Goal: Task Accomplishment & Management: Manage account settings

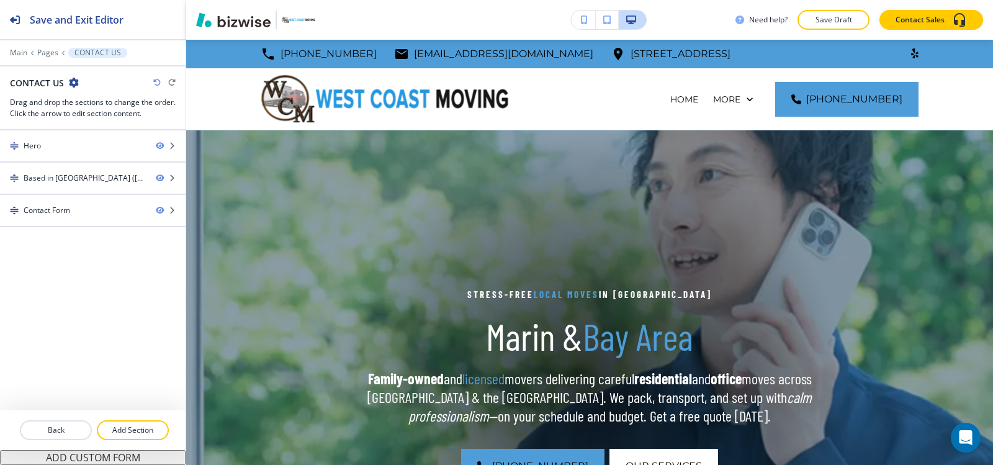
scroll to position [62, 0]
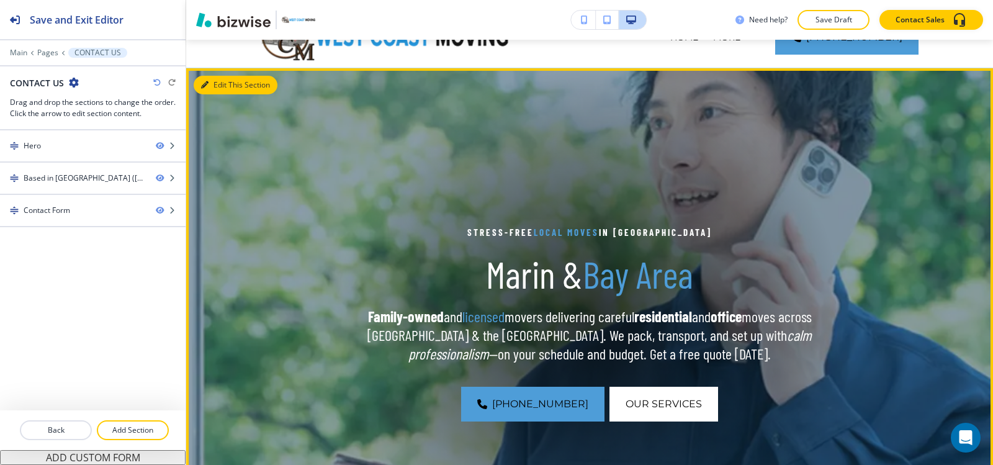
click at [216, 87] on button "Edit This Section" at bounding box center [236, 85] width 84 height 19
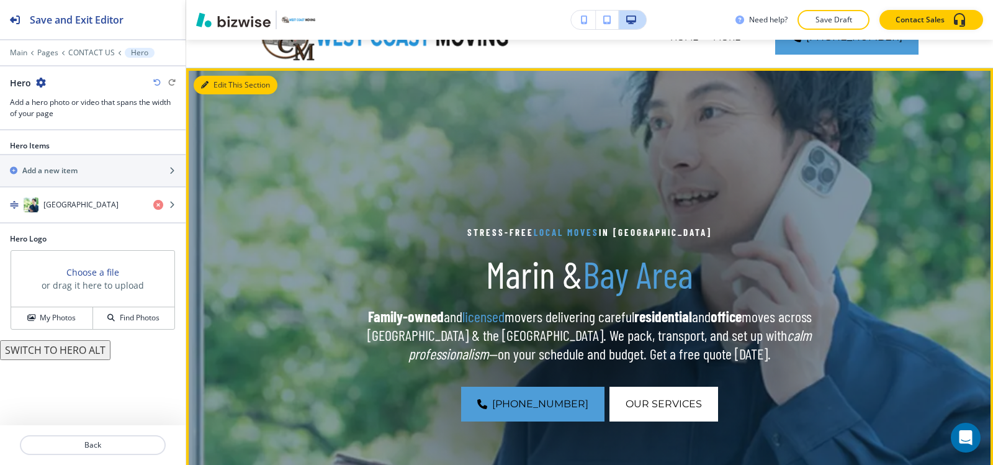
scroll to position [91, 0]
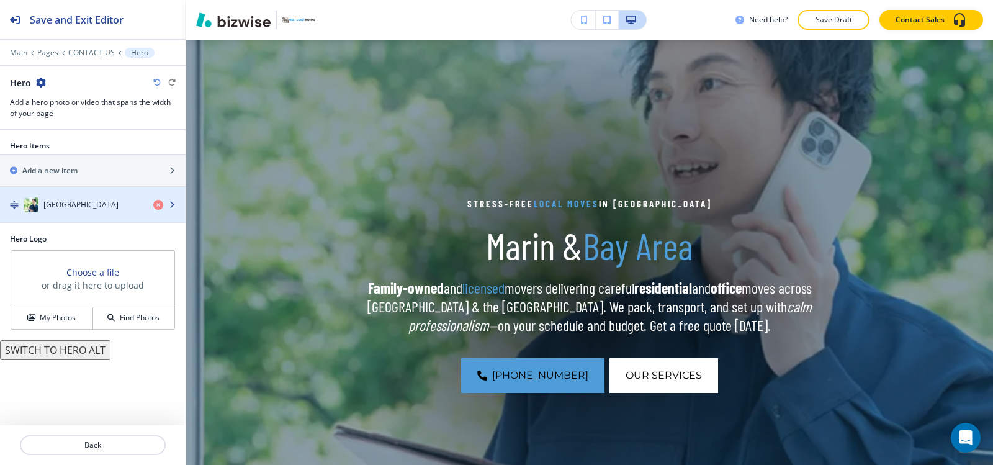
click at [74, 212] on div "button" at bounding box center [93, 217] width 186 height 10
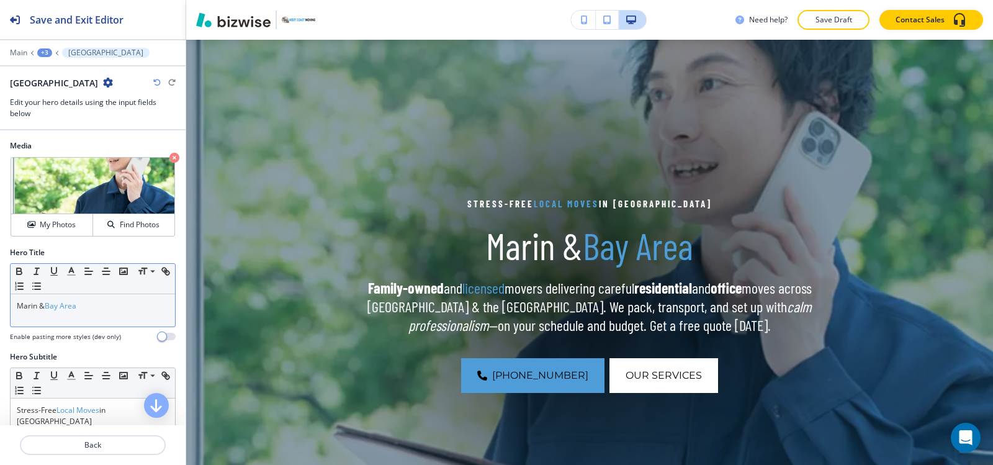
scroll to position [186, 0]
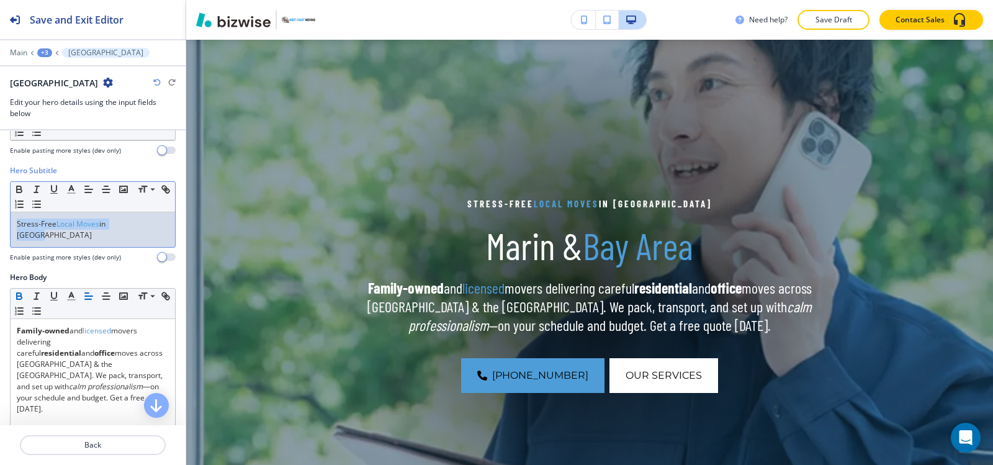
drag, startPoint x: 132, startPoint y: 225, endPoint x: 0, endPoint y: 215, distance: 132.6
click at [0, 215] on div "Hero Subtitle Small Normal Large Huge Stress-Free Local Moves in Marin Enable p…" at bounding box center [93, 218] width 186 height 107
copy p "Stress-Free Local Moves in Marin"
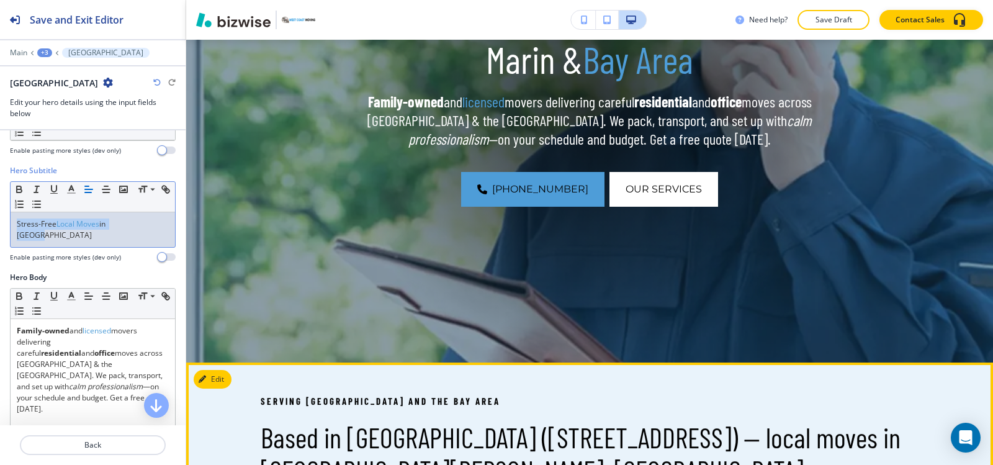
scroll to position [339, 0]
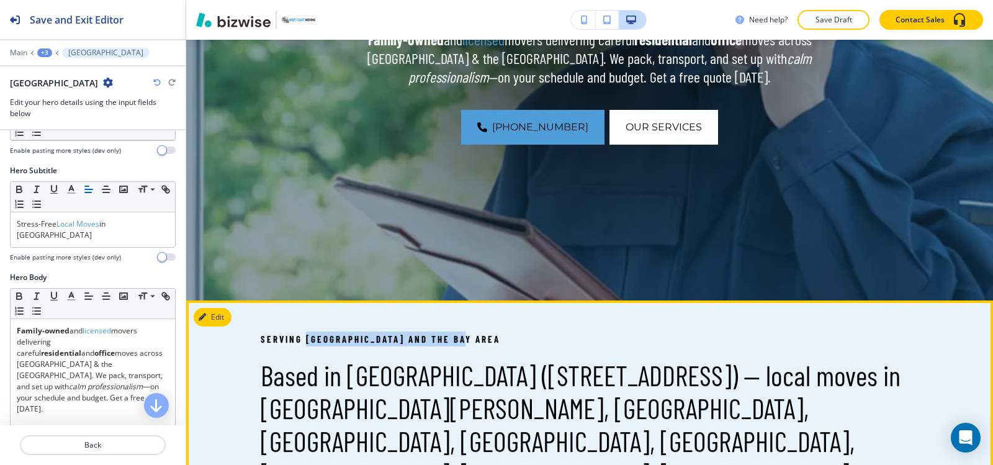
drag, startPoint x: 368, startPoint y: 323, endPoint x: 308, endPoint y: 327, distance: 60.3
click at [495, 336] on p "Serving Marin County and the Bay Area" at bounding box center [590, 338] width 658 height 15
drag, startPoint x: 482, startPoint y: 339, endPoint x: 241, endPoint y: 327, distance: 241.8
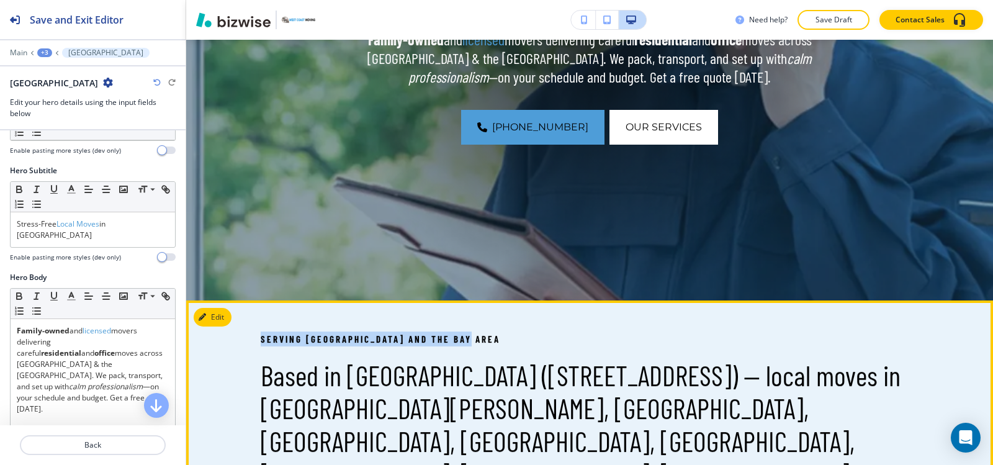
copy p "Serving Marin County and the Bay Area"
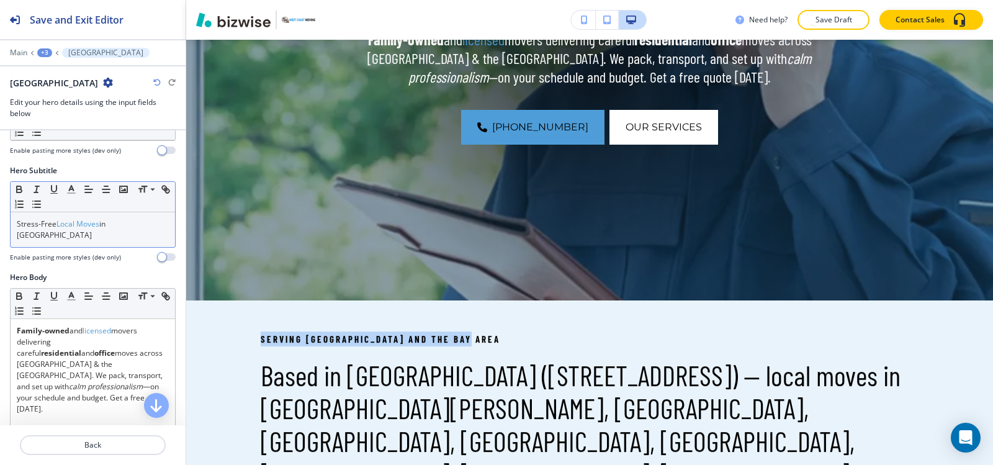
scroll to position [62, 0]
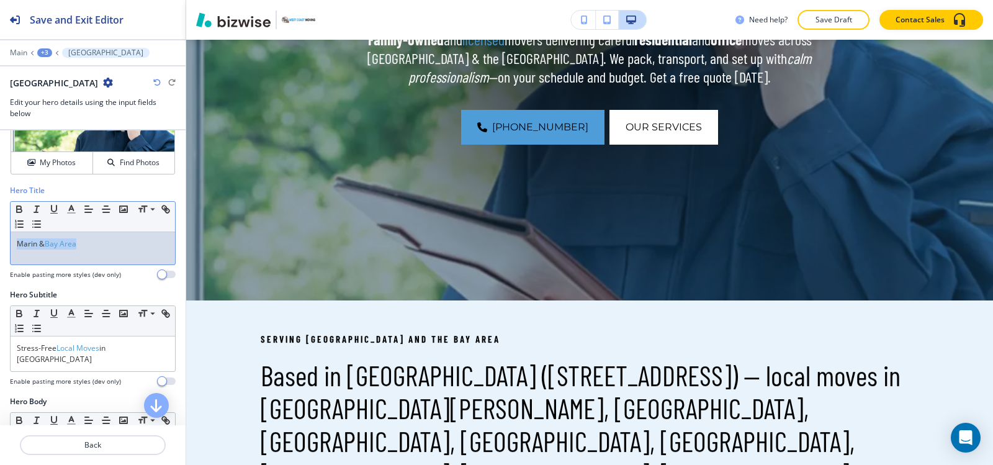
drag, startPoint x: 17, startPoint y: 236, endPoint x: 0, endPoint y: 235, distance: 16.9
click at [0, 235] on div "Hero Title Small Normal Large Huge Marin & Bay Area Enable pasting more styles …" at bounding box center [93, 237] width 186 height 104
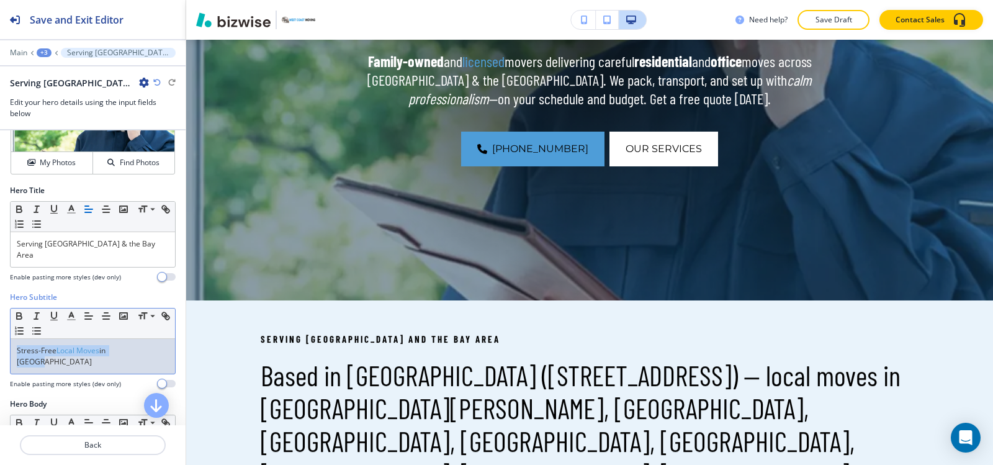
drag, startPoint x: 148, startPoint y: 349, endPoint x: 0, endPoint y: 370, distance: 149.8
click at [0, 370] on div "Hero Subtitle Small Normal Large Huge Stress-Free Local Moves in Marin Enable p…" at bounding box center [93, 345] width 186 height 107
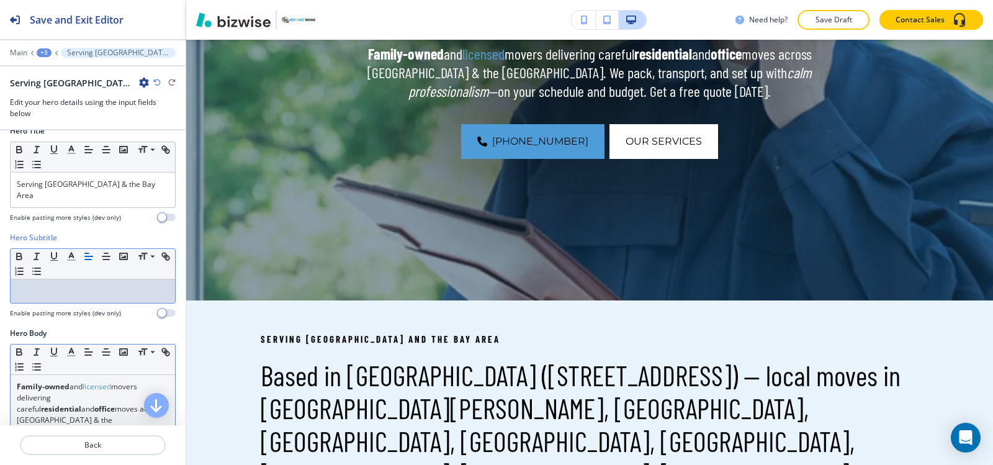
scroll to position [186, 0]
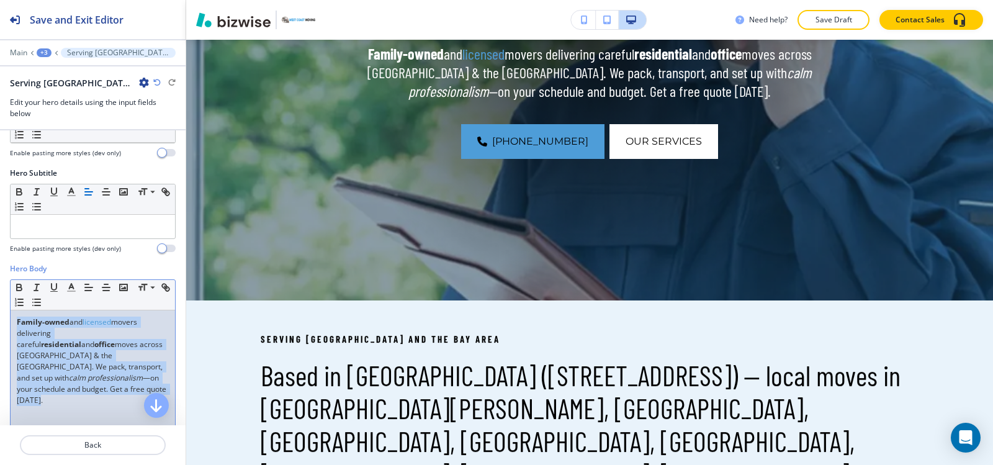
drag, startPoint x: 133, startPoint y: 381, endPoint x: 0, endPoint y: 300, distance: 155.6
click at [0, 300] on div "Hero Body Small Normal Large Huge Family-owned and licensed movers delivering c…" at bounding box center [93, 379] width 186 height 233
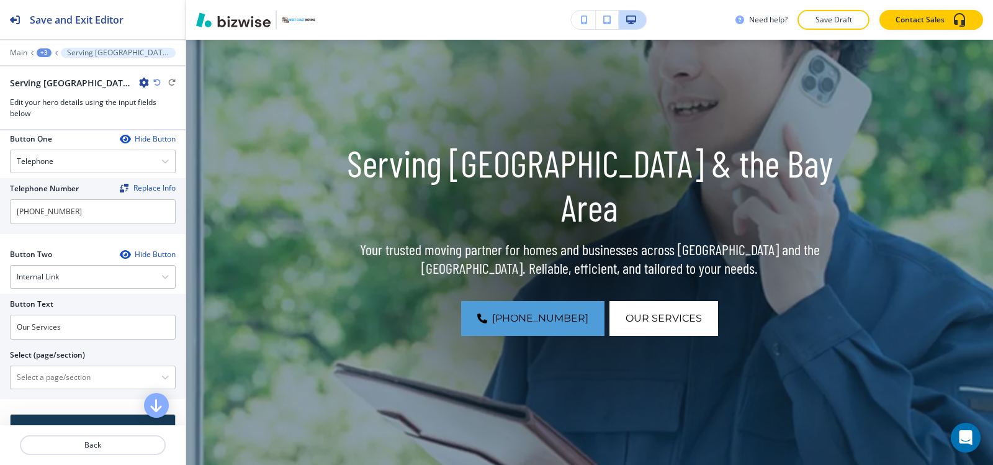
scroll to position [559, 0]
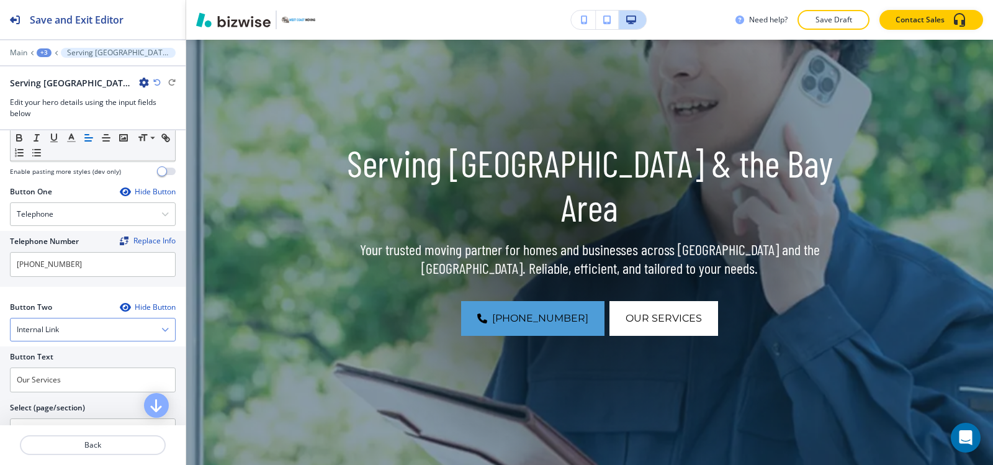
click at [68, 323] on div "Internal Link" at bounding box center [93, 329] width 164 height 22
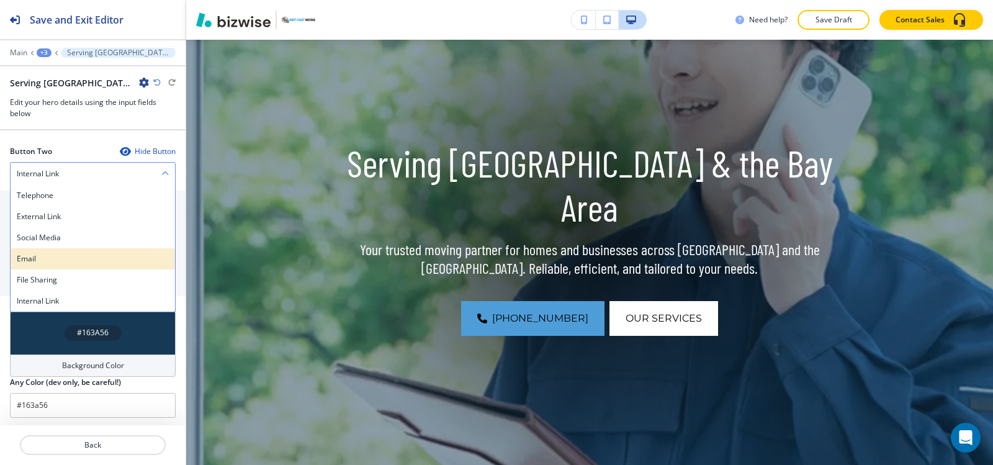
click at [62, 248] on div "Email" at bounding box center [93, 258] width 164 height 21
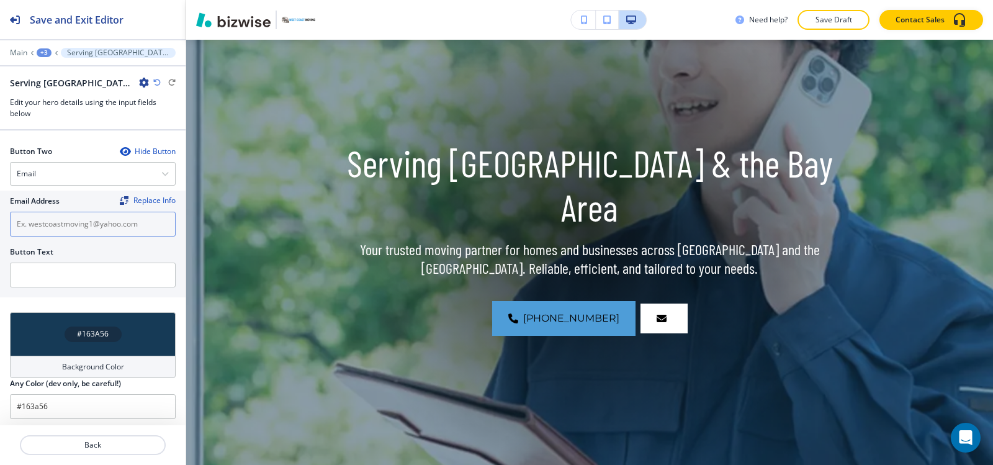
click at [79, 232] on input "text" at bounding box center [93, 224] width 166 height 25
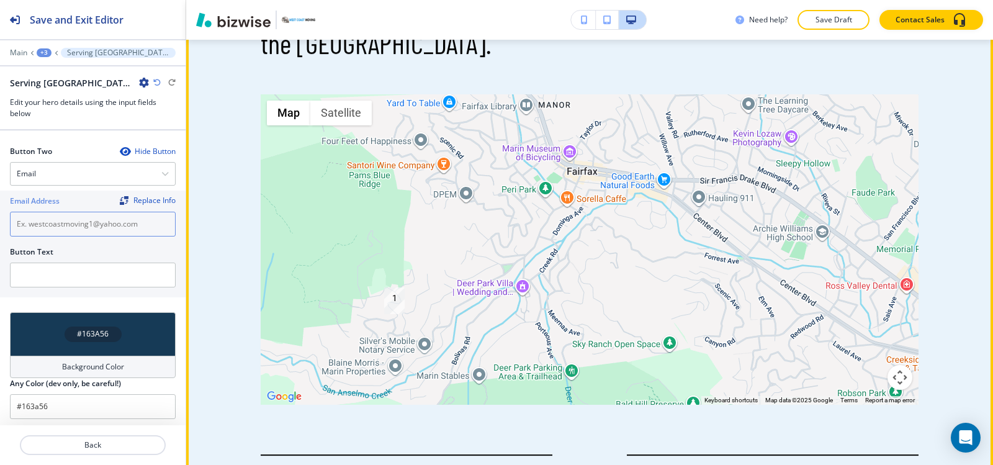
scroll to position [1022, 0]
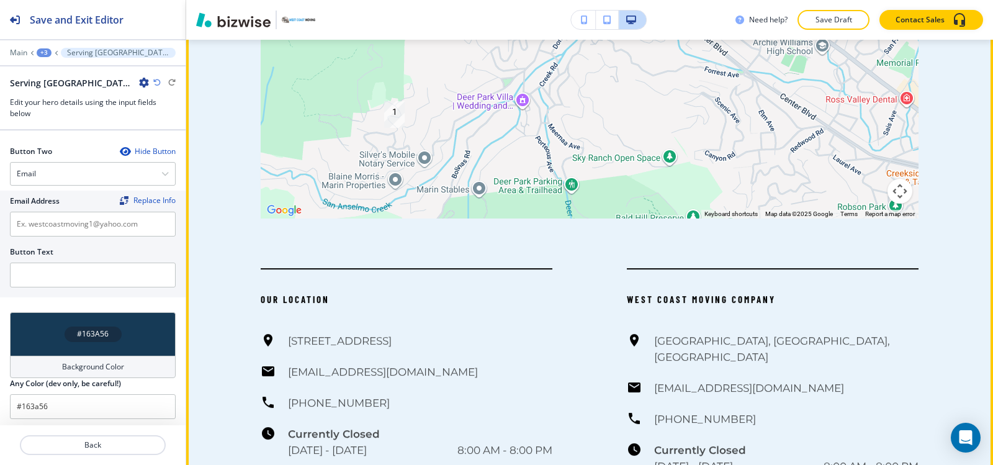
drag, startPoint x: 487, startPoint y: 279, endPoint x: 469, endPoint y: 279, distance: 18.0
click at [469, 333] on div "39 Oak Road, Fairfax, CA 94930, USA westcoastmoving1@yahoo.com (415) 342-4805 C…" at bounding box center [407, 395] width 292 height 125
copy div "[EMAIL_ADDRESS][DOMAIN_NAME]"
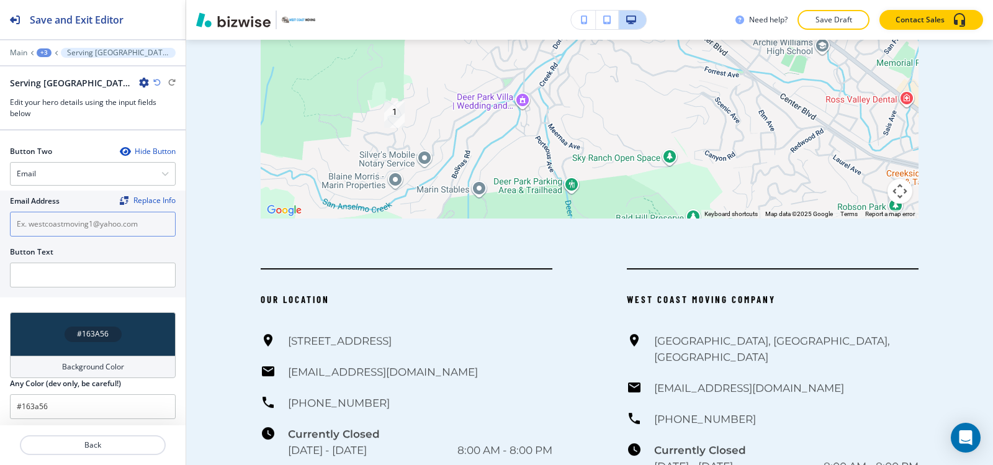
click at [61, 227] on input "text" at bounding box center [93, 224] width 166 height 25
paste input "[EMAIL_ADDRESS][DOMAIN_NAME]"
type input "[EMAIL_ADDRESS][DOMAIN_NAME]"
click at [110, 289] on div "Email Address Replace Info westcoastmoving1@yahoo.com Button Text" at bounding box center [93, 244] width 186 height 107
drag, startPoint x: 141, startPoint y: 223, endPoint x: 0, endPoint y: 225, distance: 140.9
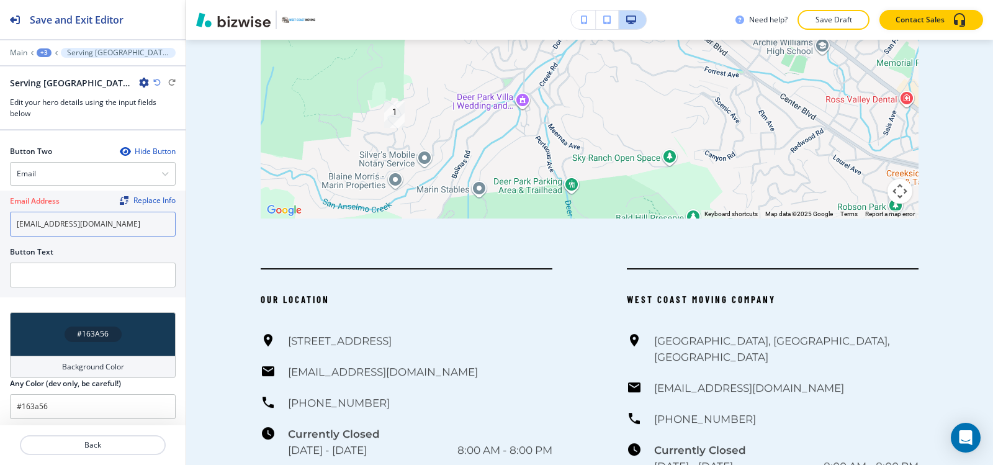
click at [0, 225] on div "Email Address Replace Info westcoastmoving1@yahoo.com Button Text" at bounding box center [93, 244] width 186 height 107
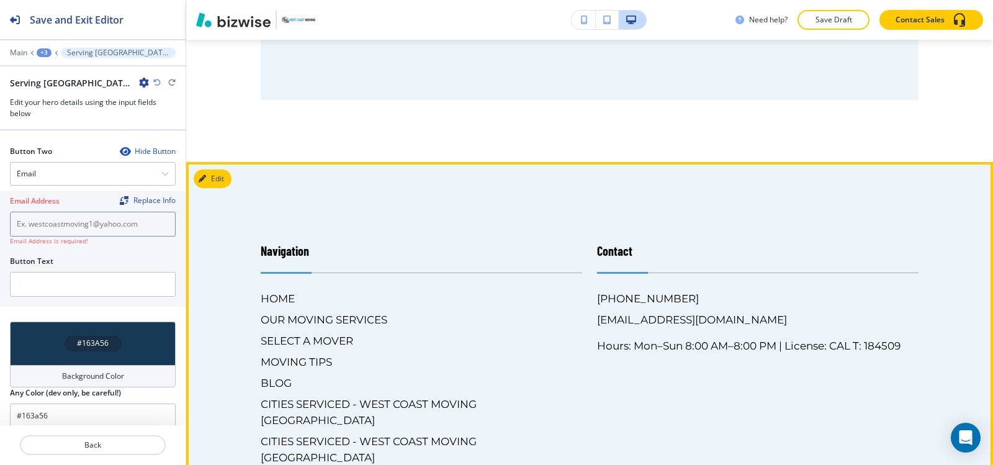
scroll to position [1678, 0]
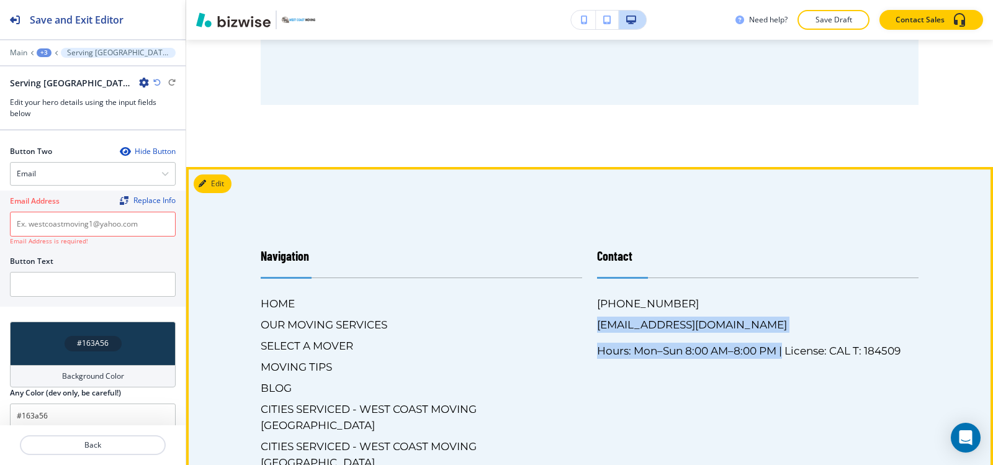
drag, startPoint x: 780, startPoint y: 209, endPoint x: 590, endPoint y: 211, distance: 190.0
click at [591, 222] on div "Contact (415) 342-4805 westcoastmoving1@yahoo.com Hours: Mon–Sun 8:00 AM–8:00 P…" at bounding box center [750, 375] width 336 height 307
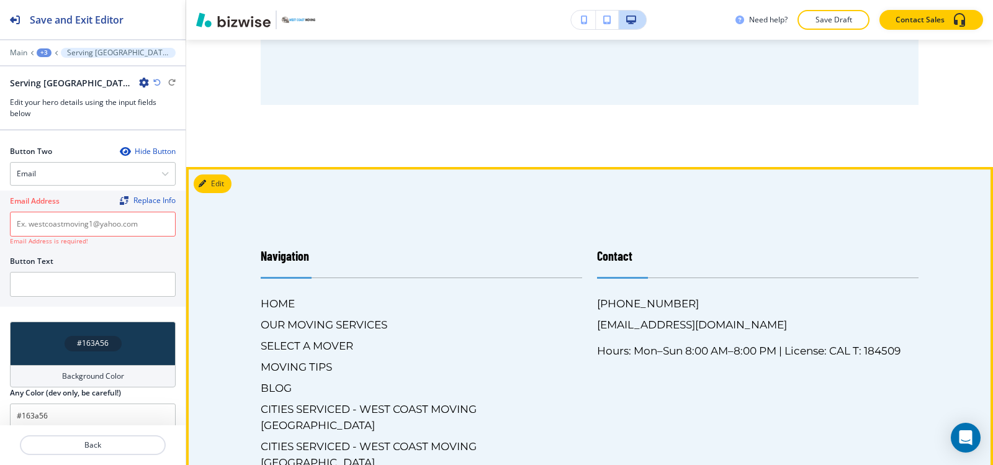
click at [572, 286] on div "HOME OUR MOVING SERVICES SELECT A MOVER MOVING TIPS BLOG CITIES SERVICED - WEST…" at bounding box center [416, 407] width 331 height 243
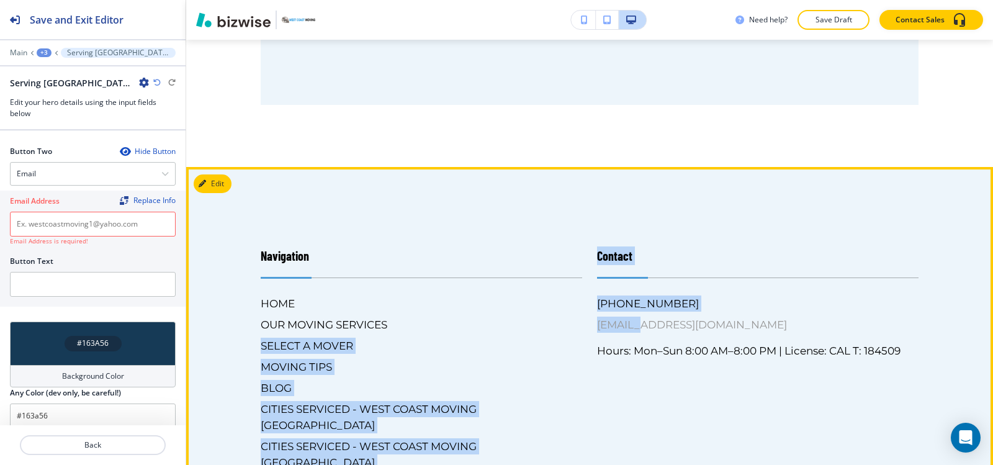
drag, startPoint x: 575, startPoint y: 220, endPoint x: 662, endPoint y: 214, distance: 87.7
click at [634, 222] on div "Navigation HOME OUR MOVING SERVICES SELECT A MOVER MOVING TIPS BLOG CITIES SERV…" at bounding box center [582, 375] width 673 height 307
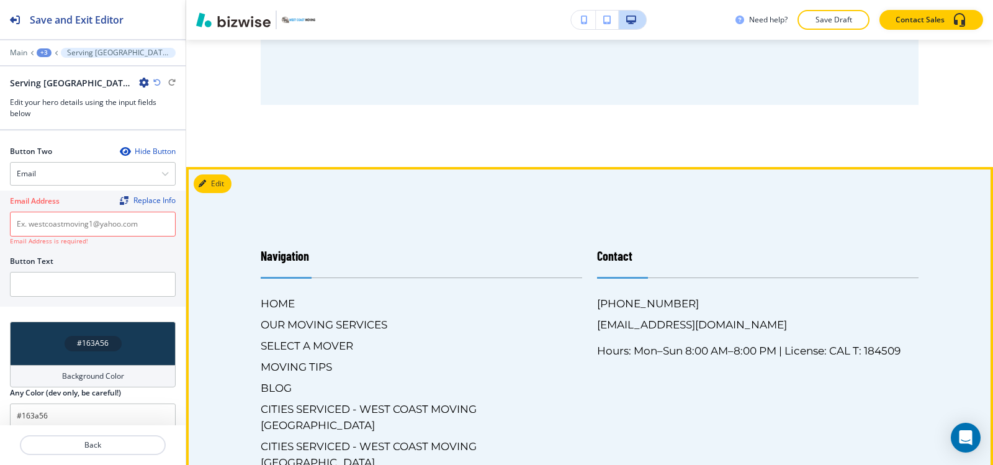
click at [871, 295] on div "(415) 342-4805 westcoastmoving1@yahoo.com Hours: Mon–Sun 8:00 AM–8:00 PM | Lice…" at bounding box center [758, 326] width 322 height 63
click at [774, 295] on div "(415) 342-4805 westcoastmoving1@yahoo.com Hours: Mon–Sun 8:00 AM–8:00 PM | Lice…" at bounding box center [758, 326] width 322 height 63
click at [815, 295] on div "(415) 342-4805 westcoastmoving1@yahoo.com Hours: Mon–Sun 8:00 AM–8:00 PM | Lice…" at bounding box center [758, 326] width 322 height 63
drag, startPoint x: 788, startPoint y: 207, endPoint x: 854, endPoint y: 197, distance: 67.2
click at [824, 295] on div "(415) 342-4805 westcoastmoving1@yahoo.com Hours: Mon–Sun 8:00 AM–8:00 PM | Lice…" at bounding box center [758, 326] width 322 height 63
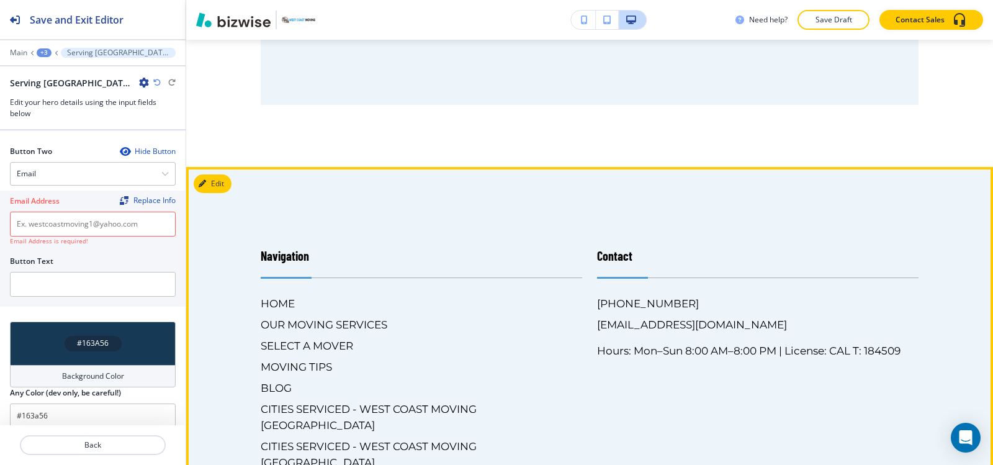
click at [582, 240] on div "Contact (415) 342-4805 westcoastmoving1@yahoo.com Hours: Mon–Sun 8:00 AM–8:00 P…" at bounding box center [750, 375] width 336 height 307
drag, startPoint x: 562, startPoint y: 212, endPoint x: 509, endPoint y: 223, distance: 54.4
click at [510, 286] on div "HOME OUR MOVING SERVICES SELECT A MOVER MOVING TIPS BLOG CITIES SERVICED - WEST…" at bounding box center [416, 407] width 331 height 243
click at [509, 286] on div "HOME OUR MOVING SERVICES SELECT A MOVER MOVING TIPS BLOG CITIES SERVICED - WEST…" at bounding box center [416, 407] width 331 height 243
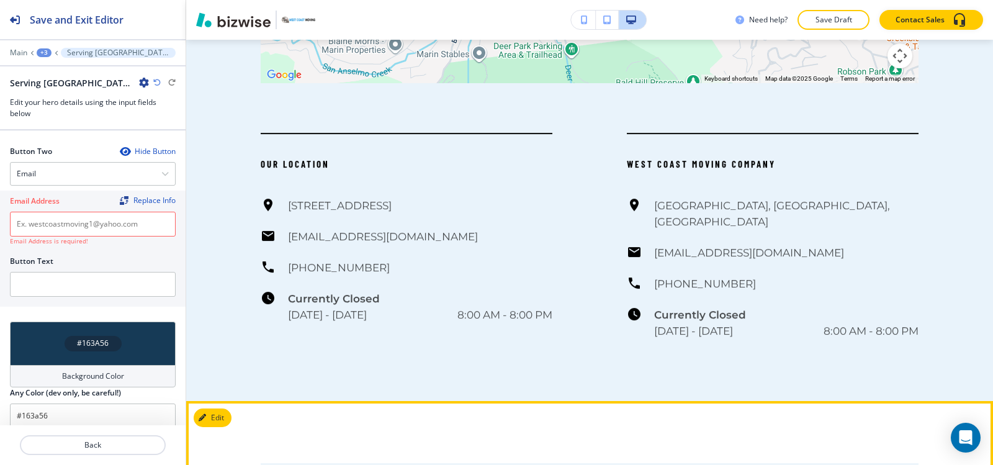
scroll to position [1243, 0]
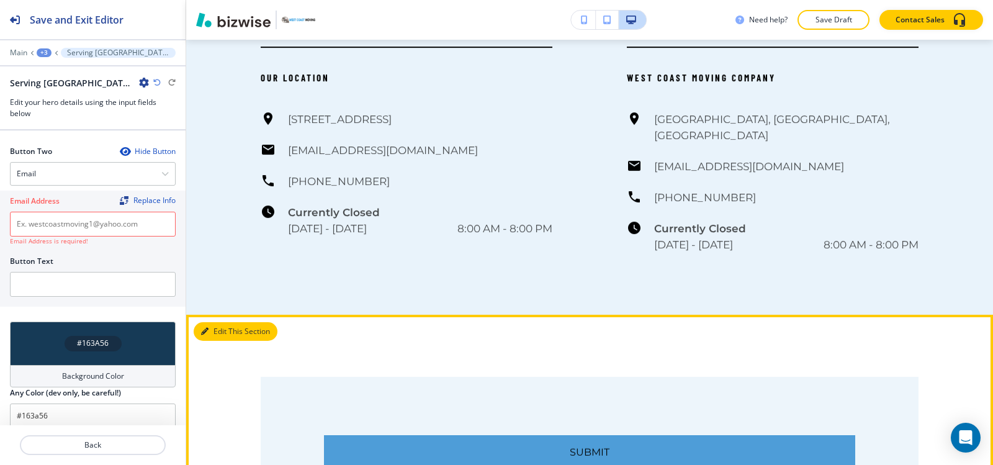
click at [207, 328] on icon "button" at bounding box center [204, 331] width 7 height 7
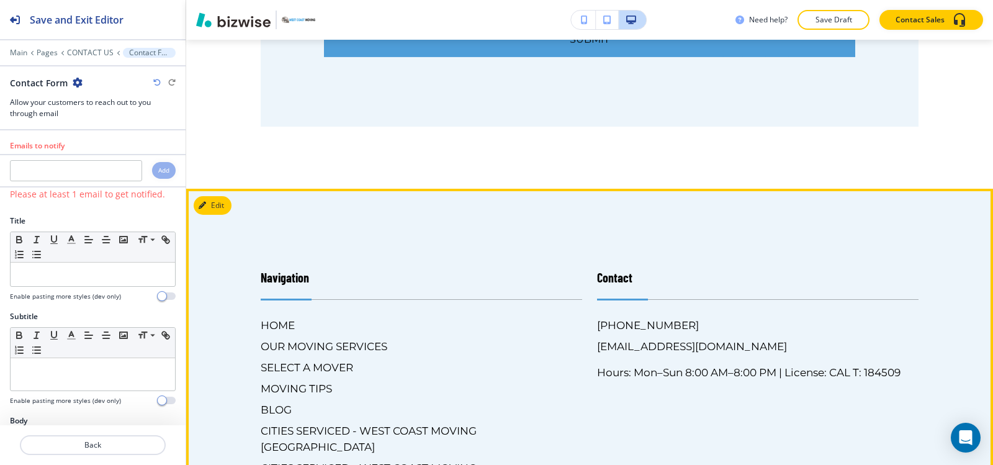
scroll to position [1678, 0]
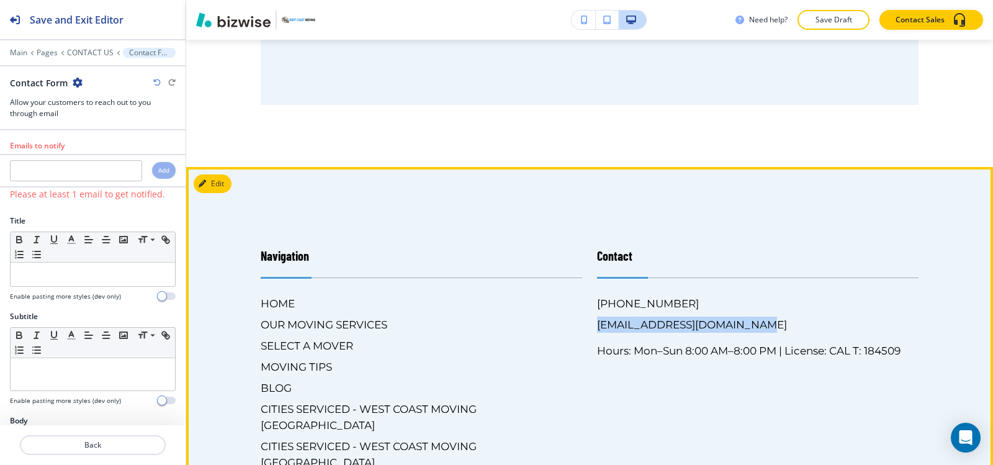
drag, startPoint x: 577, startPoint y: 212, endPoint x: 760, endPoint y: 200, distance: 183.5
click at [760, 222] on div "Contact (415) 342-4805 westcoastmoving1@yahoo.com Hours: Mon–Sun 8:00 AM–8:00 P…" at bounding box center [750, 375] width 336 height 307
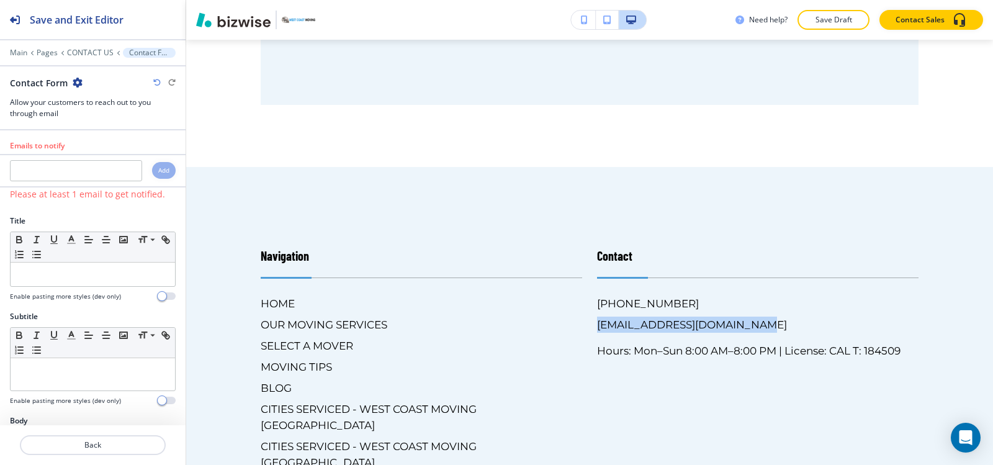
copy h6 "[EMAIL_ADDRESS][DOMAIN_NAME]"
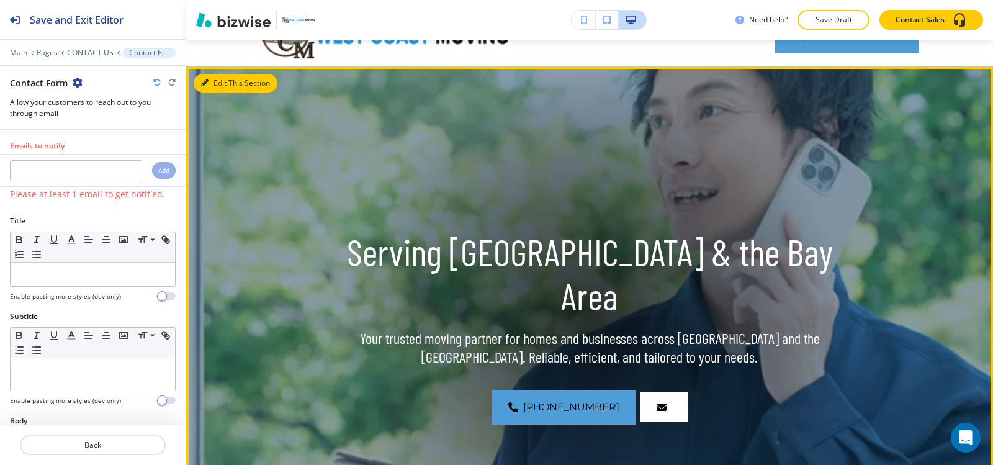
click at [218, 86] on button "Edit This Section" at bounding box center [236, 83] width 84 height 19
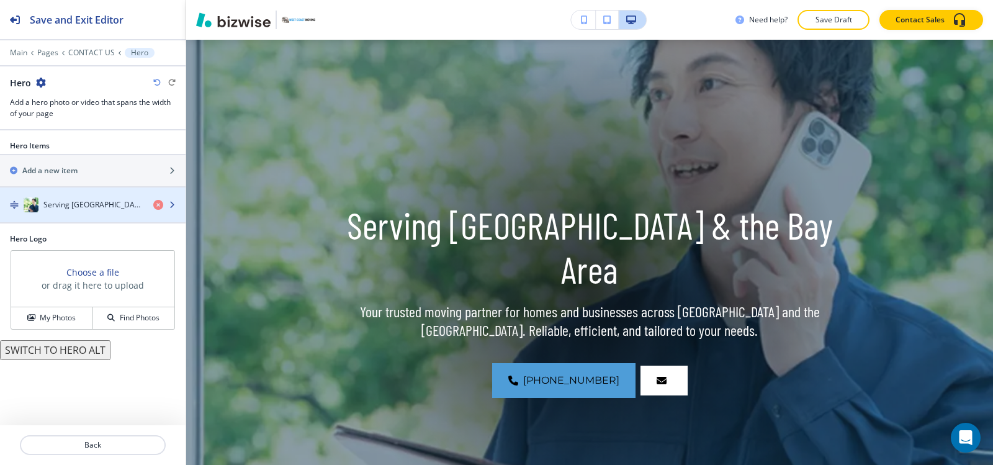
click at [52, 212] on div "button" at bounding box center [93, 217] width 186 height 10
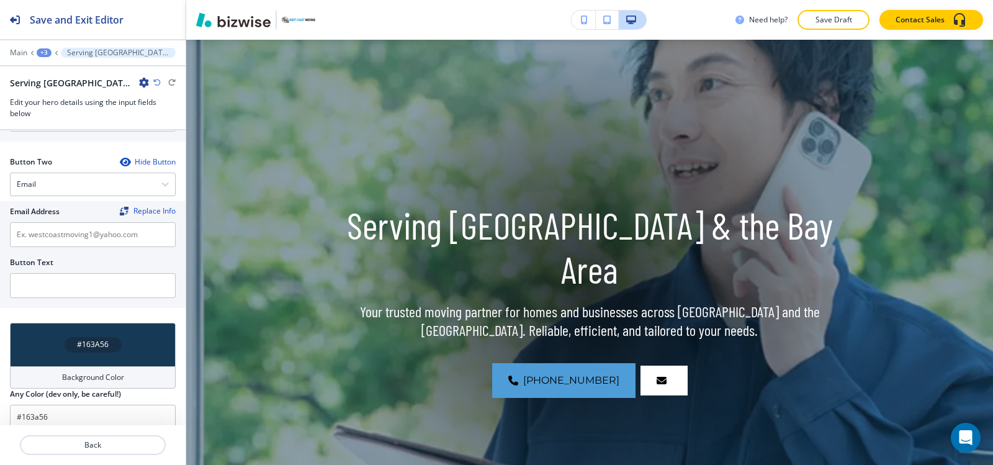
scroll to position [654, 0]
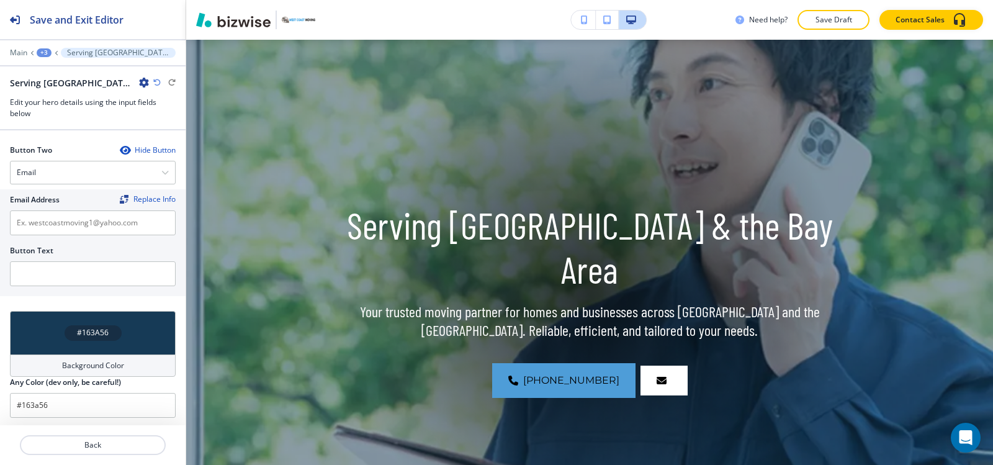
click at [48, 235] on div at bounding box center [93, 240] width 166 height 10
click at [52, 221] on input "text" at bounding box center [93, 222] width 166 height 25
paste input "[EMAIL_ADDRESS][DOMAIN_NAME]"
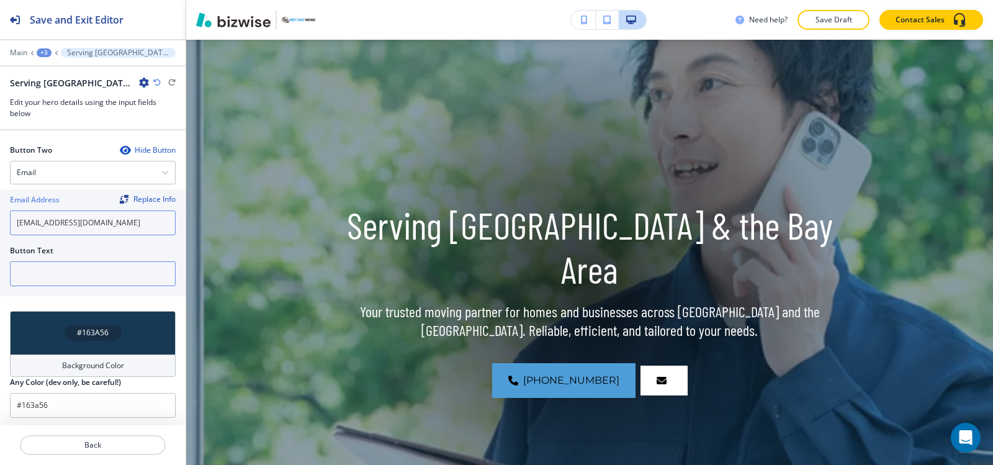
type input "[EMAIL_ADDRESS][DOMAIN_NAME]"
click at [100, 268] on input "text" at bounding box center [93, 273] width 166 height 25
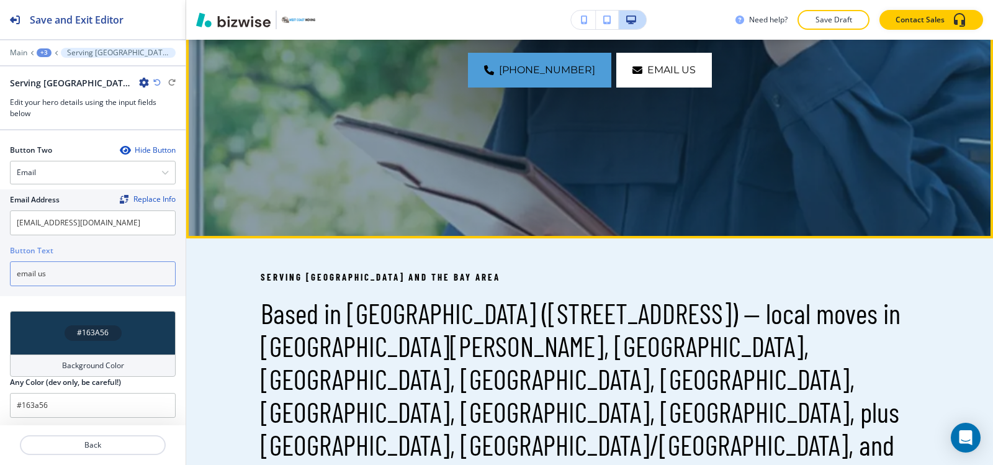
scroll to position [587, 0]
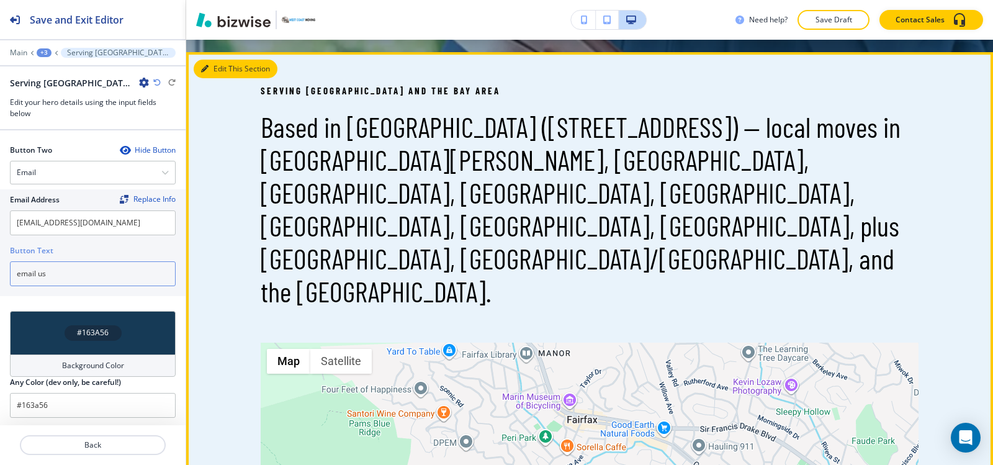
type input "email us"
click at [239, 74] on button "Edit This Section" at bounding box center [236, 69] width 84 height 19
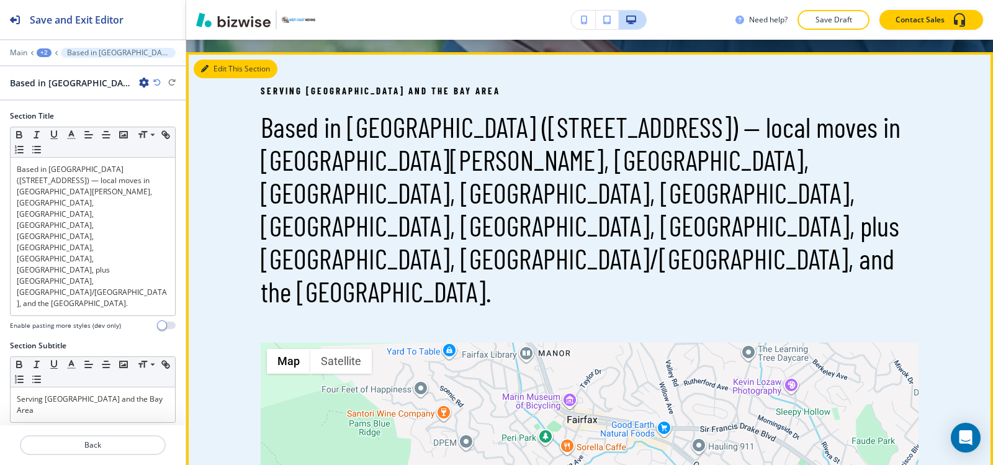
scroll to position [600, 0]
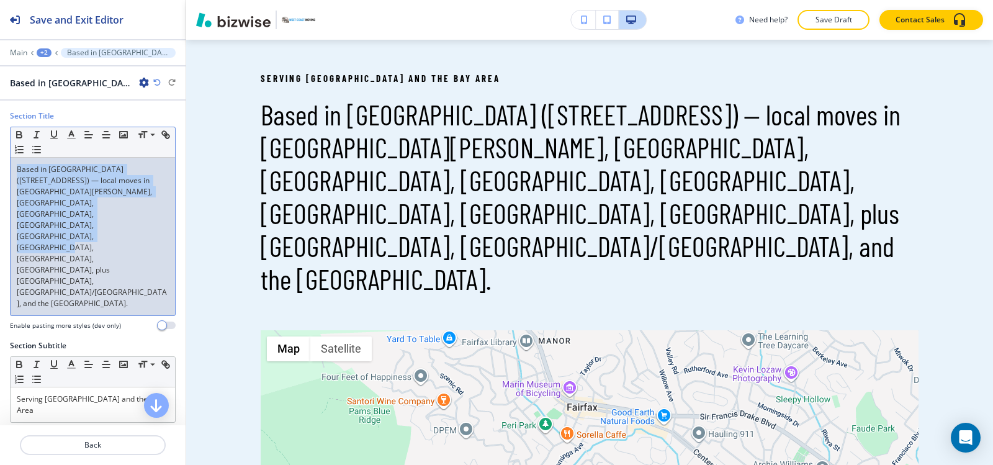
drag, startPoint x: 137, startPoint y: 213, endPoint x: 0, endPoint y: 149, distance: 151.3
click at [0, 149] on div "Section Title Small Normal Large Huge Based in Fairfax (39 Oak Rd) — local move…" at bounding box center [93, 225] width 186 height 230
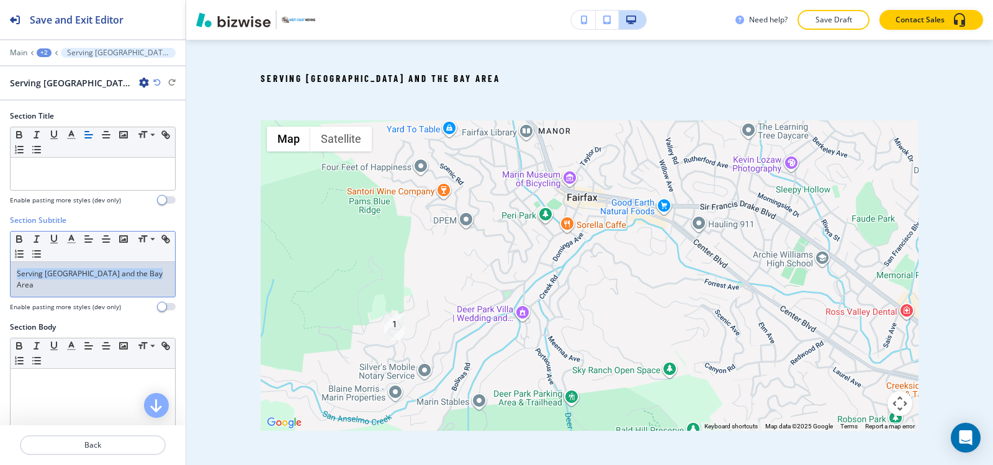
drag, startPoint x: 158, startPoint y: 275, endPoint x: 0, endPoint y: 259, distance: 159.0
click at [0, 259] on div "Section Subtitle Small Normal Large Huge Serving Marin County and the Bay Area …" at bounding box center [93, 268] width 186 height 107
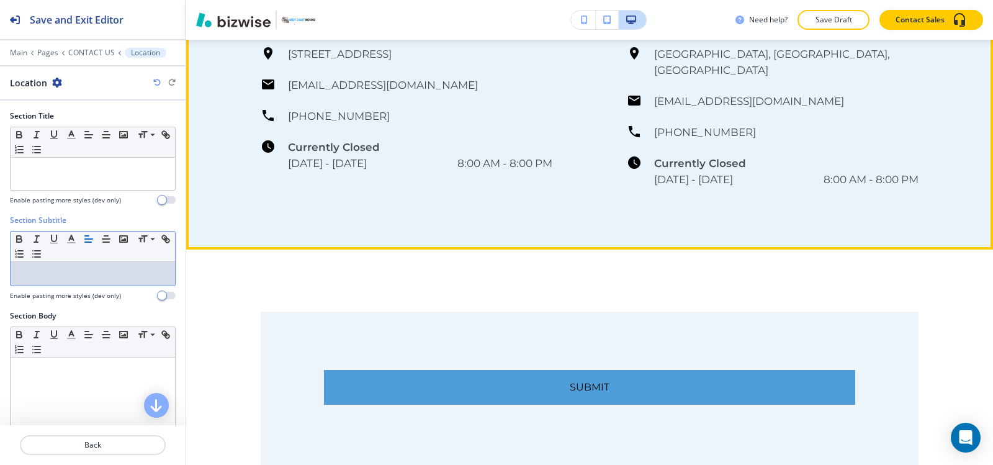
scroll to position [1220, 0]
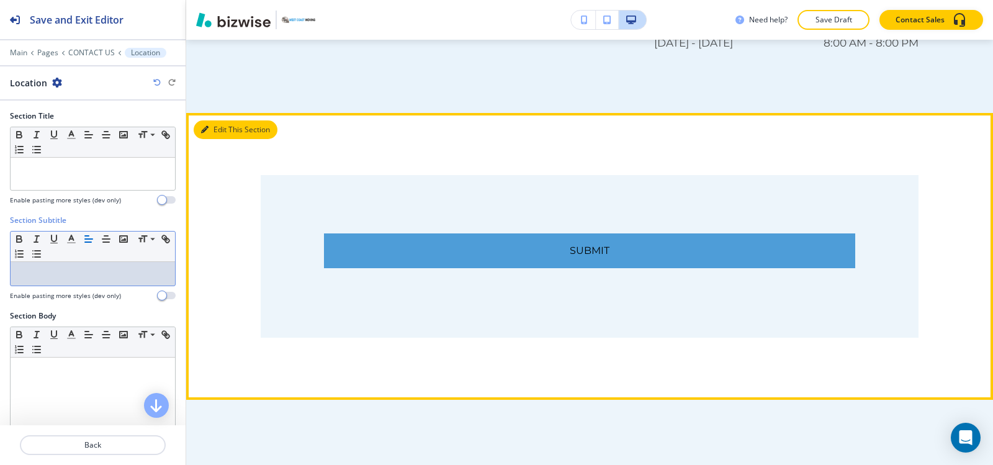
click at [217, 120] on button "Edit This Section" at bounding box center [236, 129] width 84 height 19
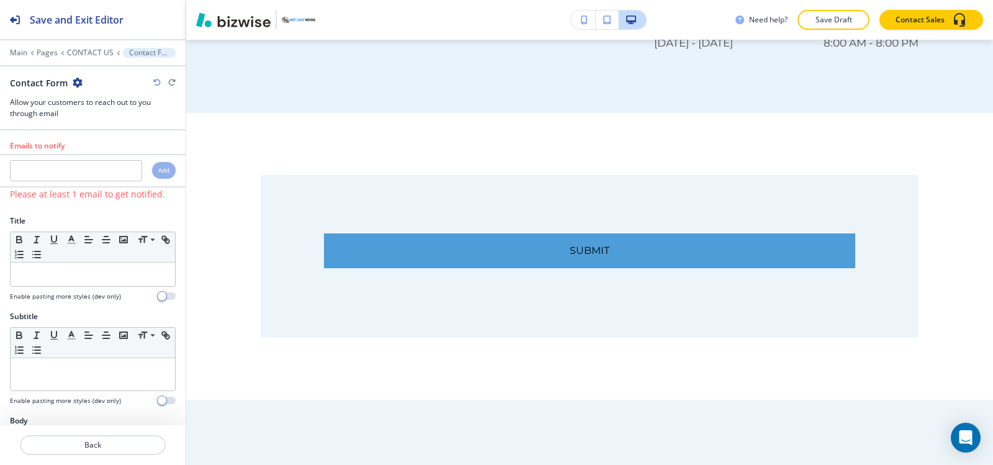
click at [79, 85] on icon "button" at bounding box center [78, 83] width 10 height 10
click at [140, 143] on p "Delete Section" at bounding box center [111, 147] width 63 height 11
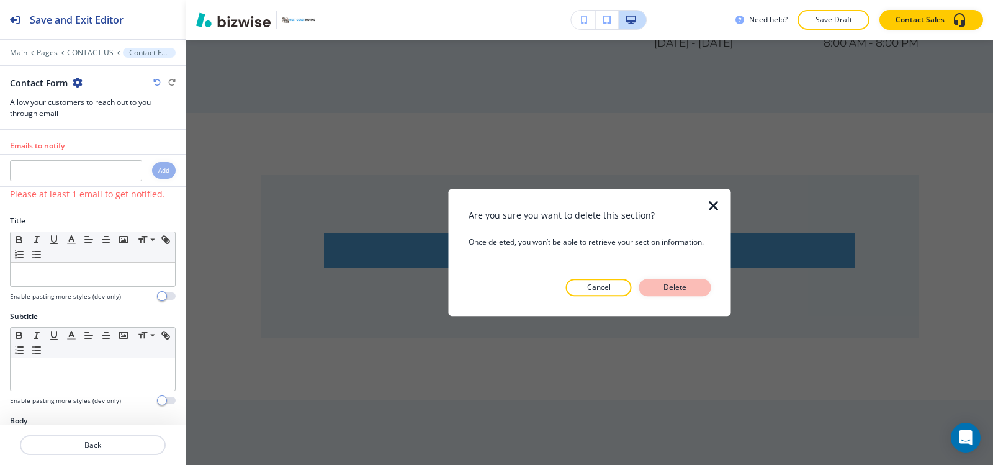
click at [680, 287] on p "Delete" at bounding box center [675, 287] width 30 height 11
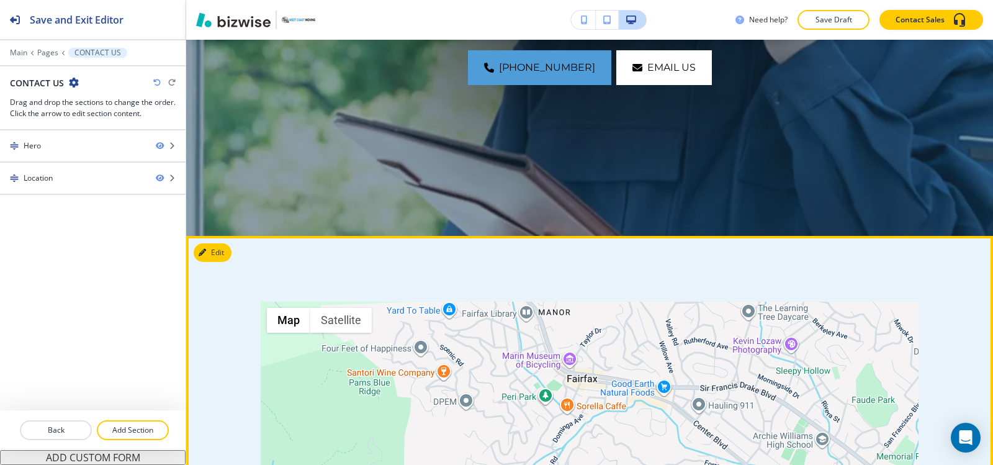
scroll to position [396, 0]
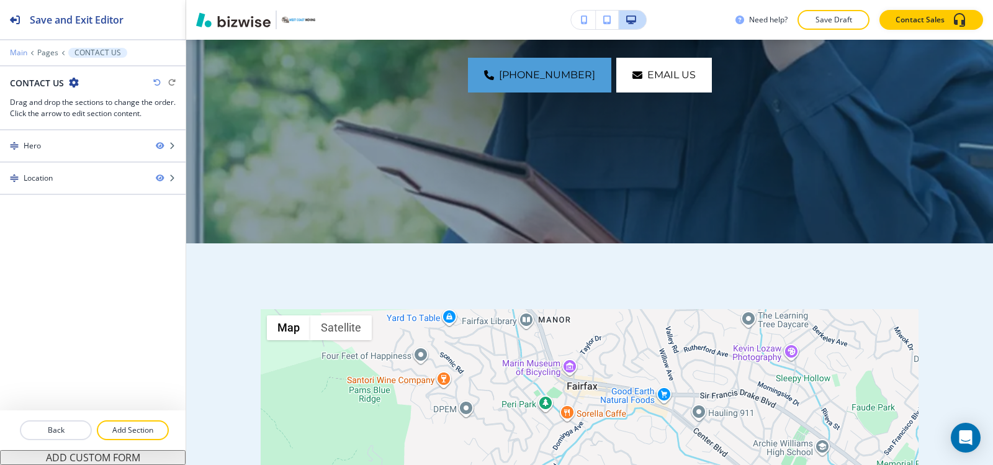
click at [20, 51] on p "Main" at bounding box center [18, 52] width 17 height 9
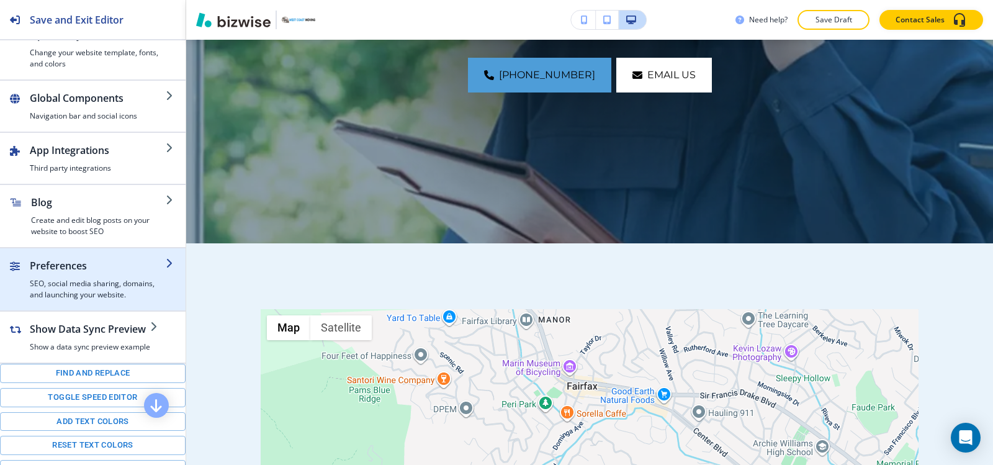
scroll to position [186, 0]
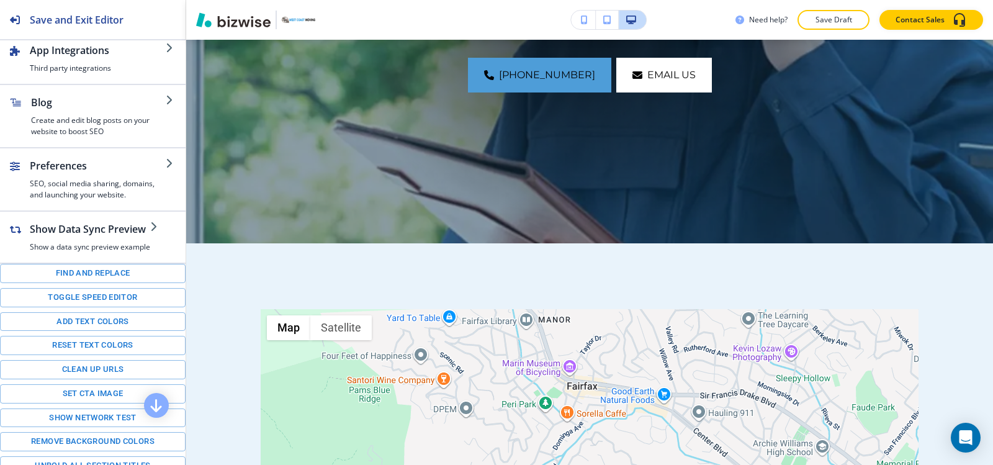
click at [70, 309] on div "Find and replace Toggle speed editor Add text colors Reset text colors Clean up…" at bounding box center [93, 382] width 186 height 236
click at [70, 305] on button "Toggle speed editor" at bounding box center [93, 297] width 186 height 19
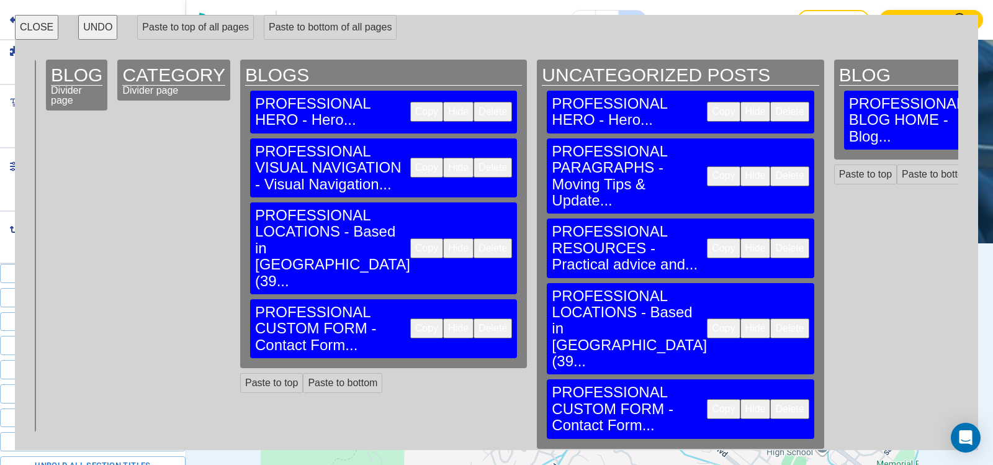
scroll to position [0, 1464]
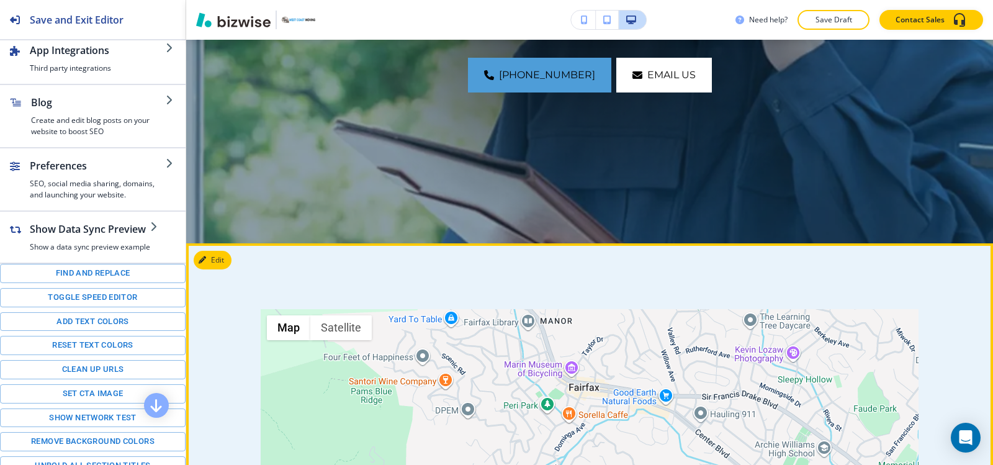
click at [270, 453] on div at bounding box center [590, 464] width 658 height 310
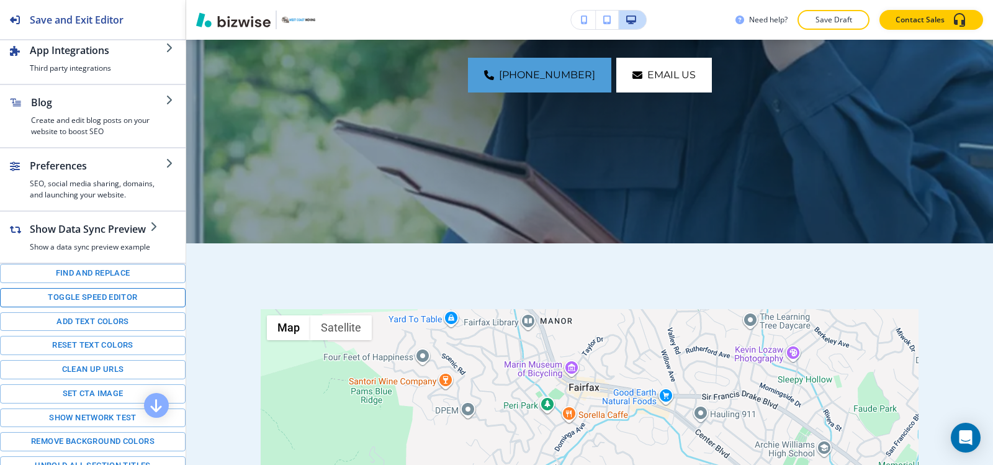
click at [66, 302] on button "Toggle speed editor" at bounding box center [93, 297] width 186 height 19
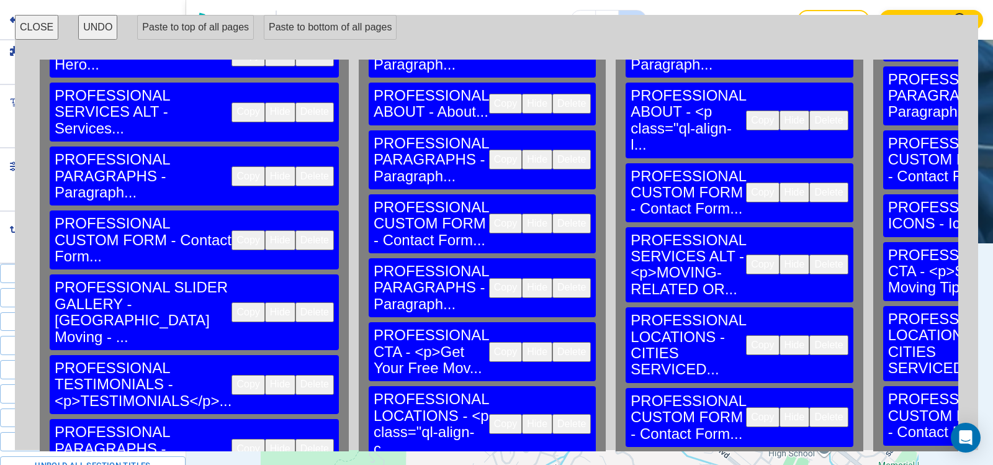
scroll to position [99, 0]
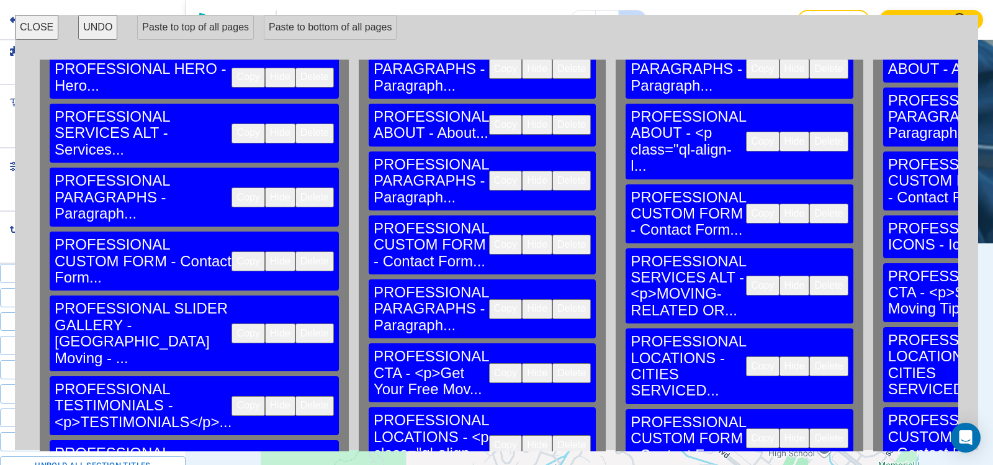
click at [489, 235] on button "Copy" at bounding box center [505, 245] width 33 height 20
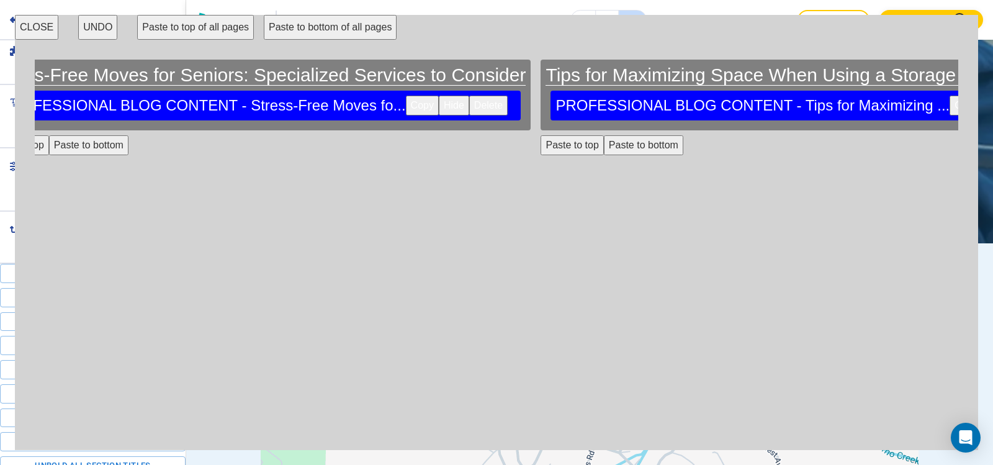
scroll to position [0, 6792]
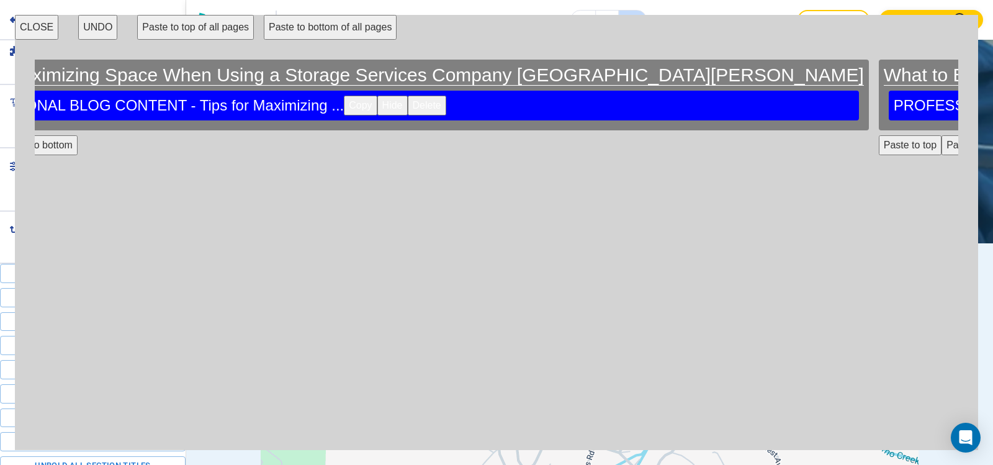
click at [34, 24] on button "CLOSE" at bounding box center [36, 27] width 43 height 25
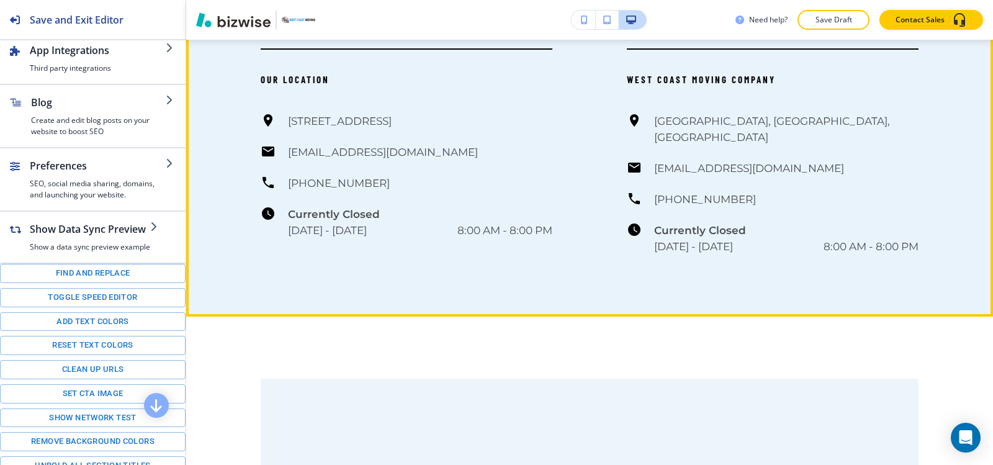
scroll to position [1265, 0]
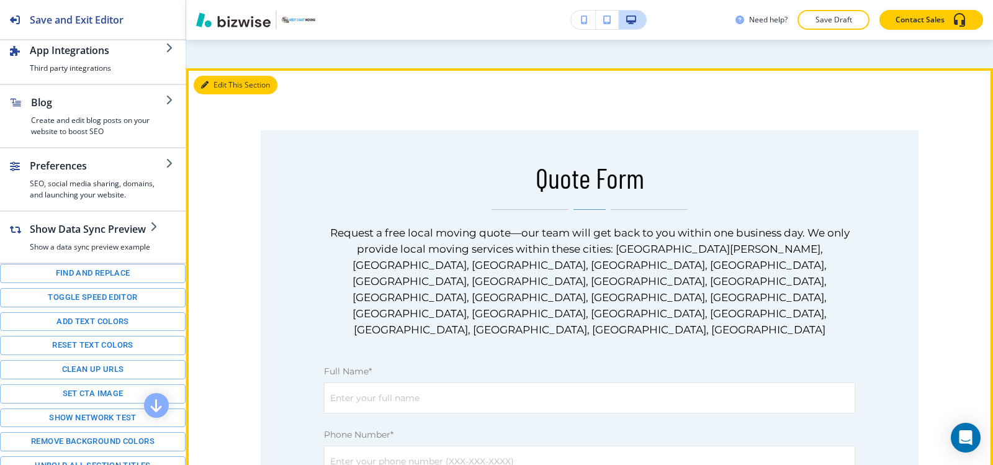
click at [220, 76] on button "Edit This Section" at bounding box center [236, 85] width 84 height 19
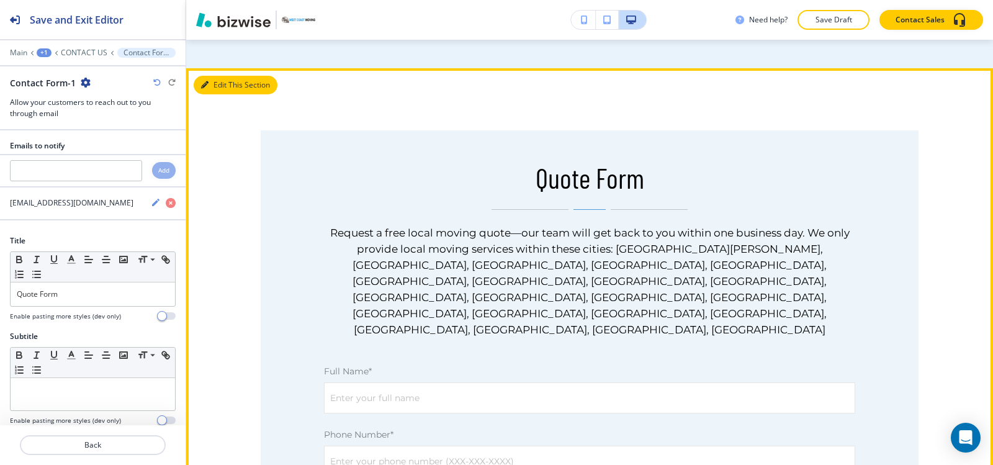
scroll to position [1277, 0]
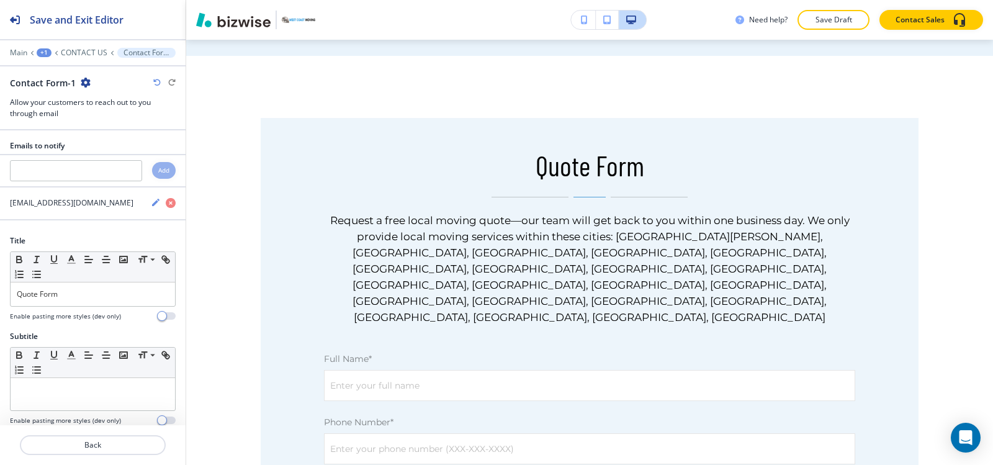
click at [85, 84] on icon "button" at bounding box center [86, 83] width 10 height 10
click at [125, 109] on p "Rename Section" at bounding box center [119, 104] width 63 height 11
click at [88, 86] on input "Contact Form-1" at bounding box center [74, 82] width 128 height 25
type input "Contact Form"
click at [81, 48] on div "Main +1 CONTACT US Contact Form-1" at bounding box center [93, 53] width 166 height 10
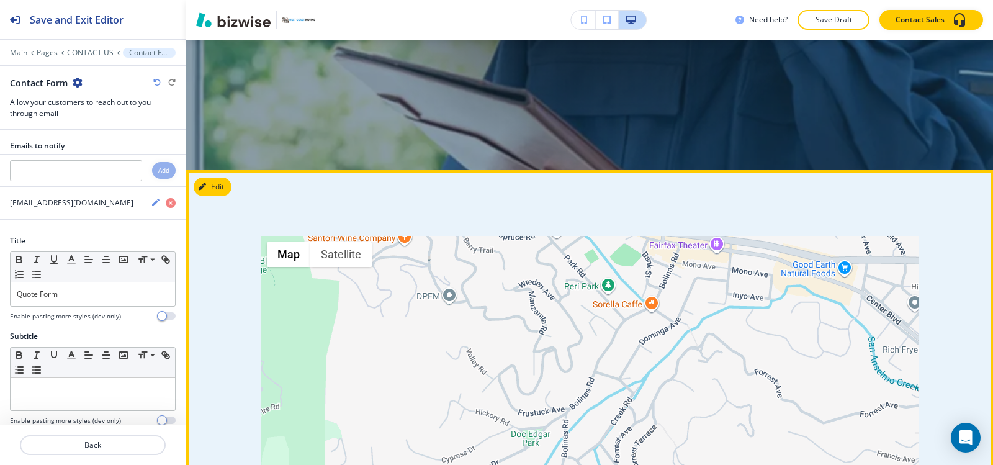
scroll to position [471, 0]
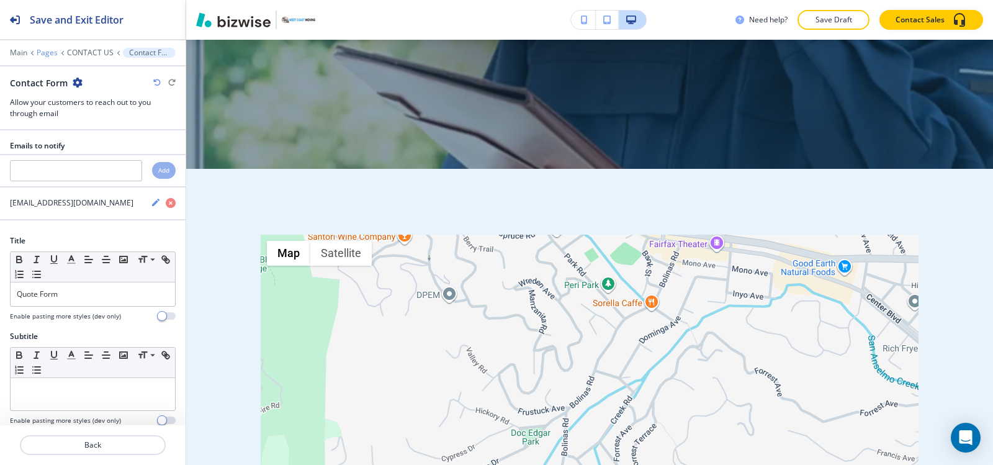
click at [53, 49] on p "Pages" at bounding box center [47, 52] width 21 height 9
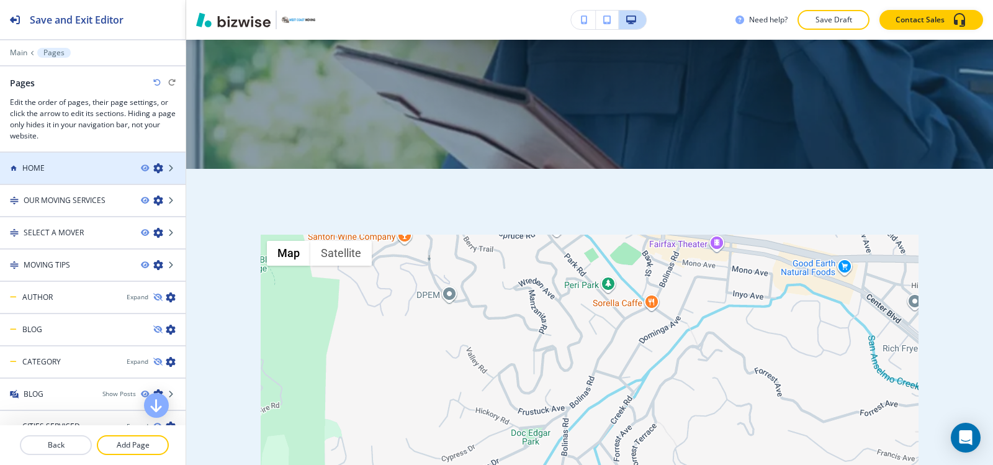
click at [37, 174] on div at bounding box center [93, 179] width 186 height 10
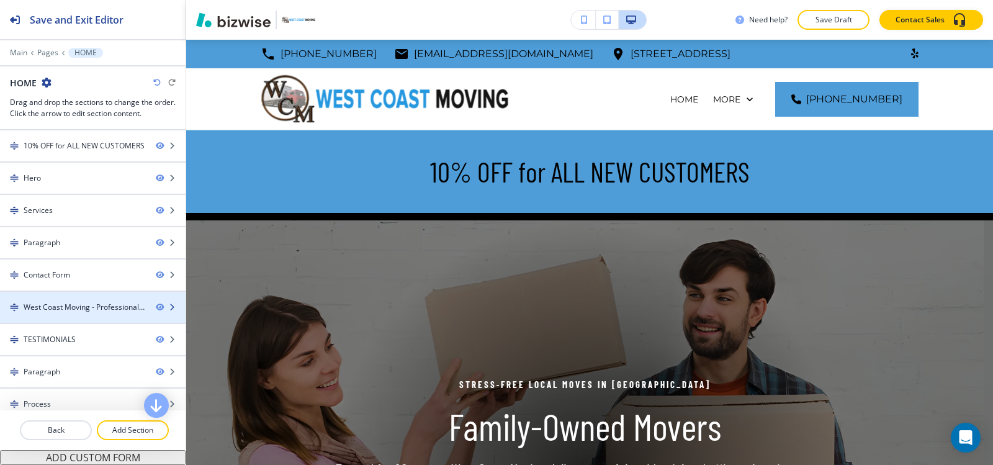
scroll to position [140, 0]
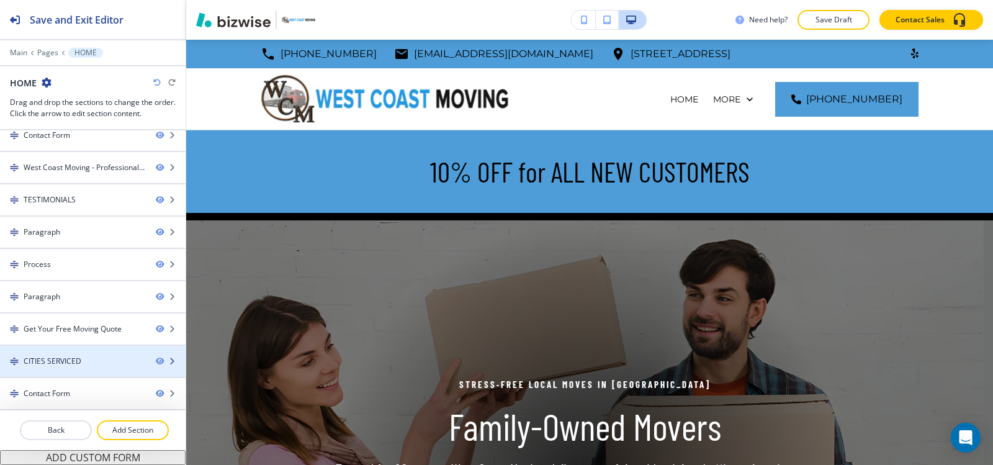
click at [59, 361] on div "CITIES SERVICED" at bounding box center [53, 361] width 58 height 11
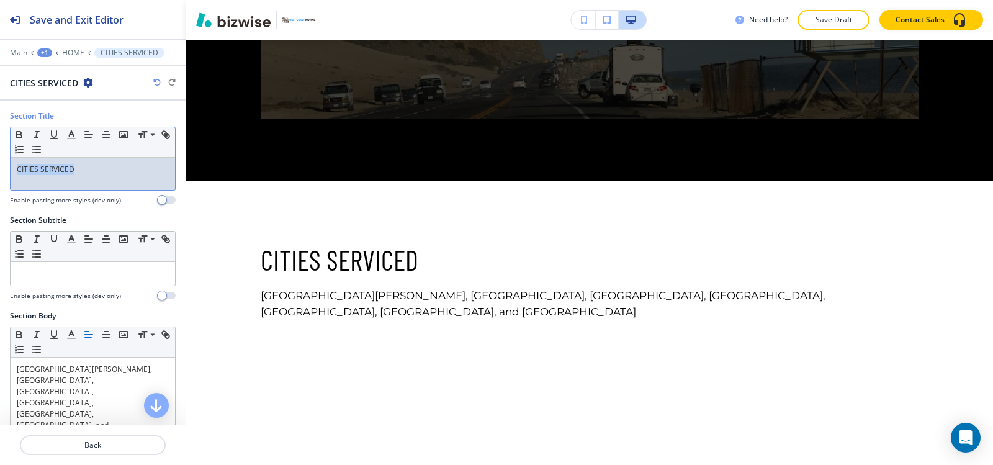
drag, startPoint x: 84, startPoint y: 165, endPoint x: 0, endPoint y: 154, distance: 84.5
click at [0, 154] on div "Section Title Small Normal Large Huge CITIES SERVICED Enable pasting more style…" at bounding box center [93, 162] width 186 height 104
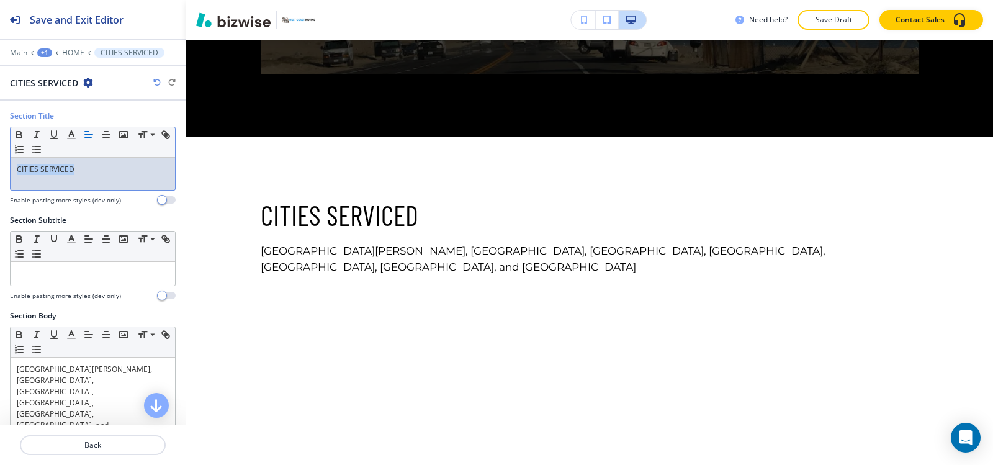
scroll to position [6433, 0]
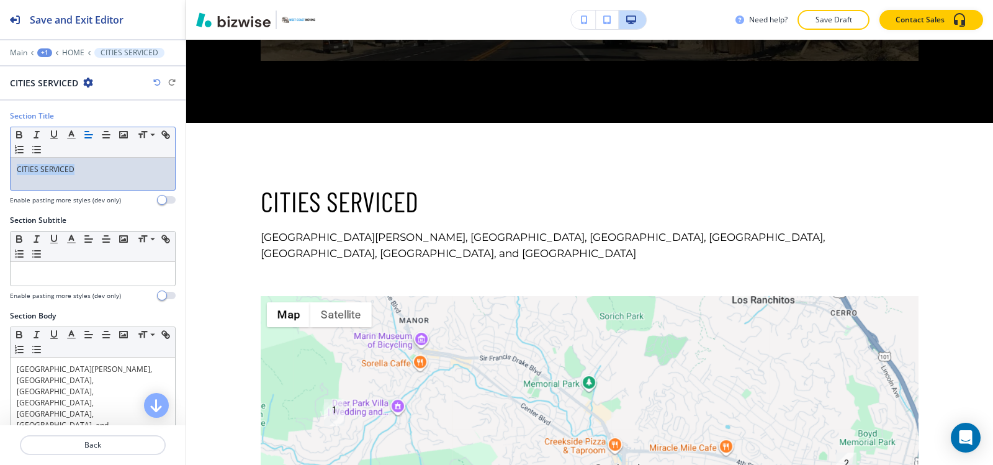
copy p "CITIES SERVICED"
click at [16, 53] on p "Main" at bounding box center [18, 52] width 17 height 9
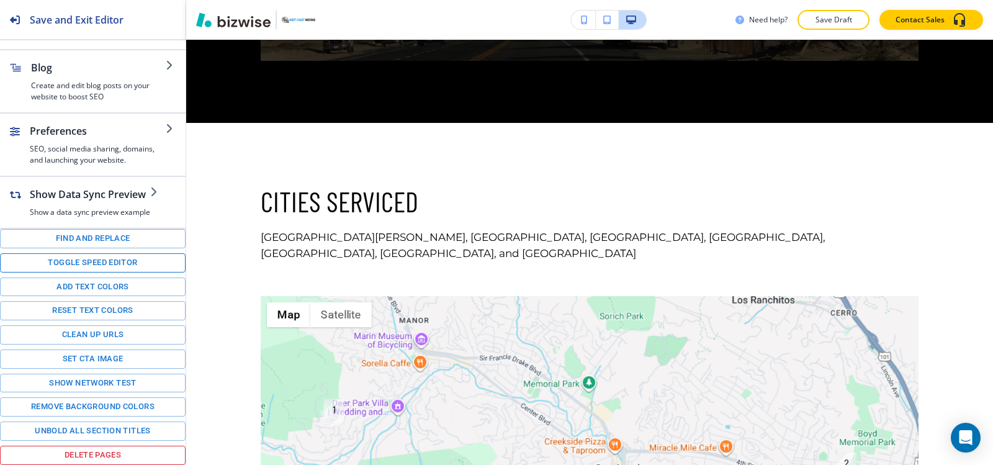
scroll to position [0, 0]
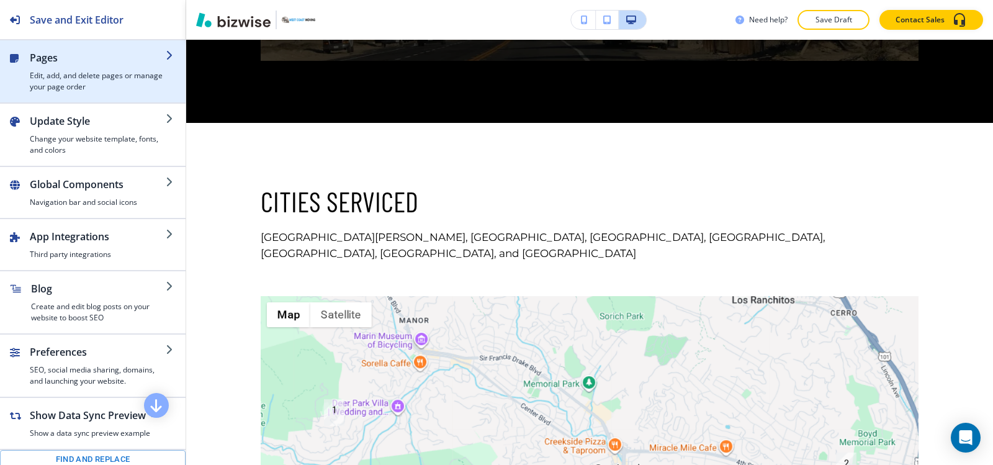
click at [76, 70] on div "button" at bounding box center [98, 67] width 136 height 5
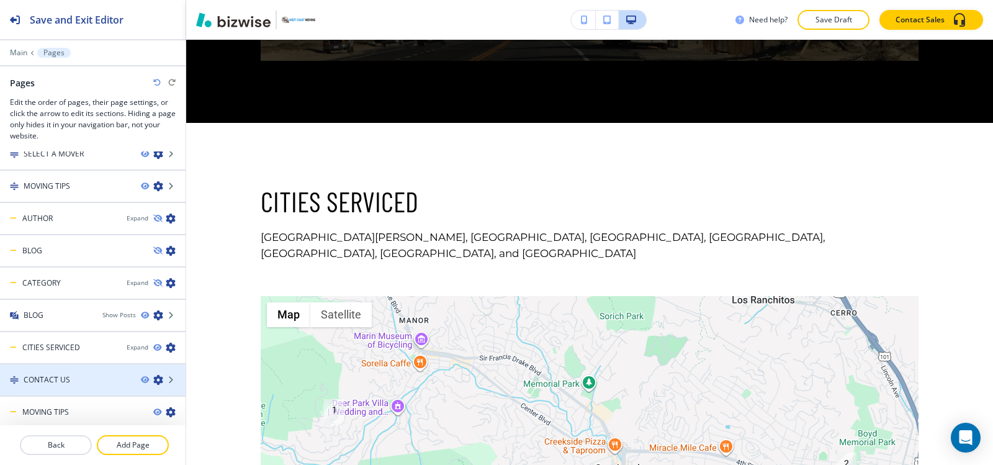
scroll to position [83, 0]
click at [78, 387] on div at bounding box center [93, 387] width 186 height 10
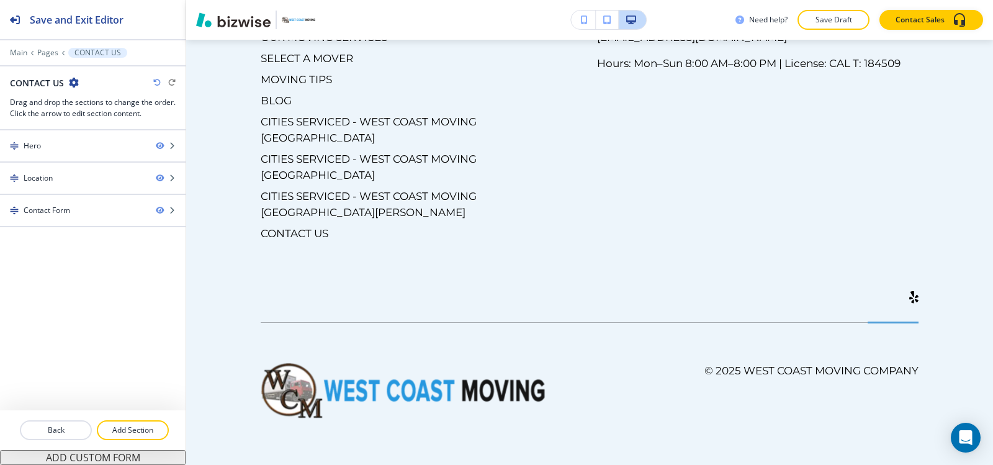
scroll to position [0, 0]
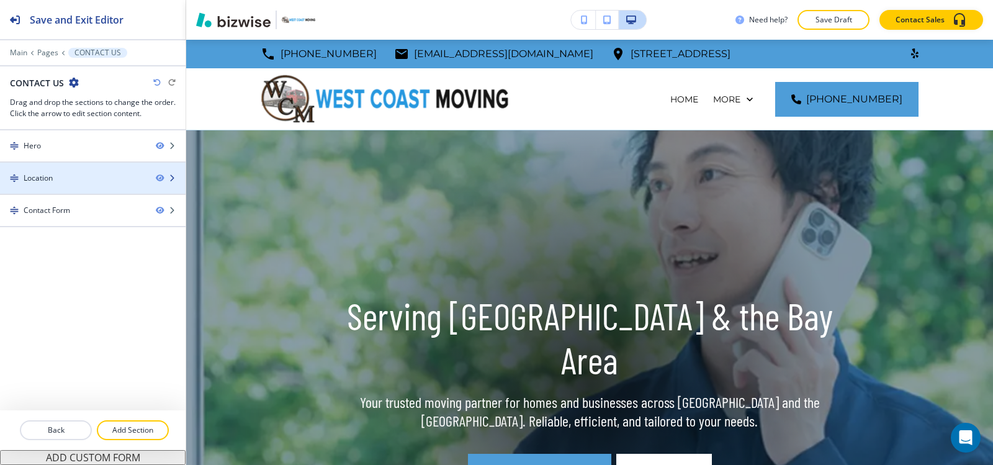
click at [112, 189] on div at bounding box center [93, 189] width 186 height 10
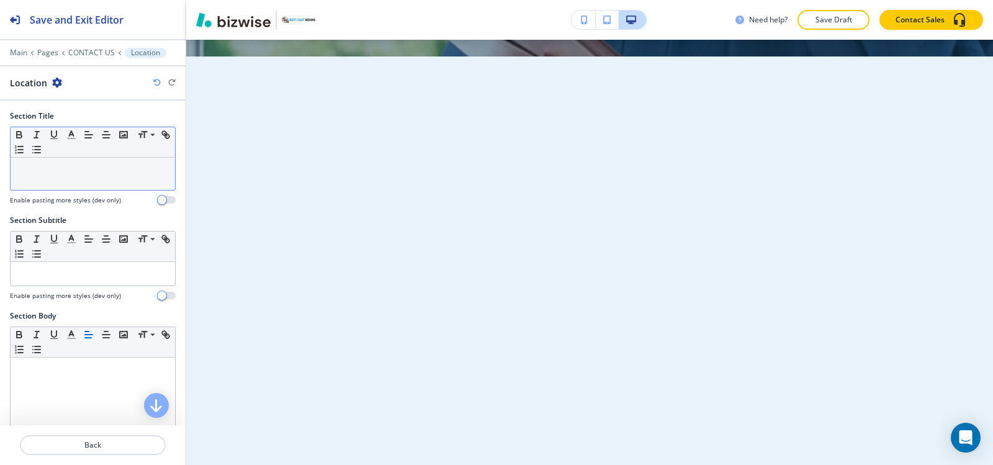
scroll to position [600, 0]
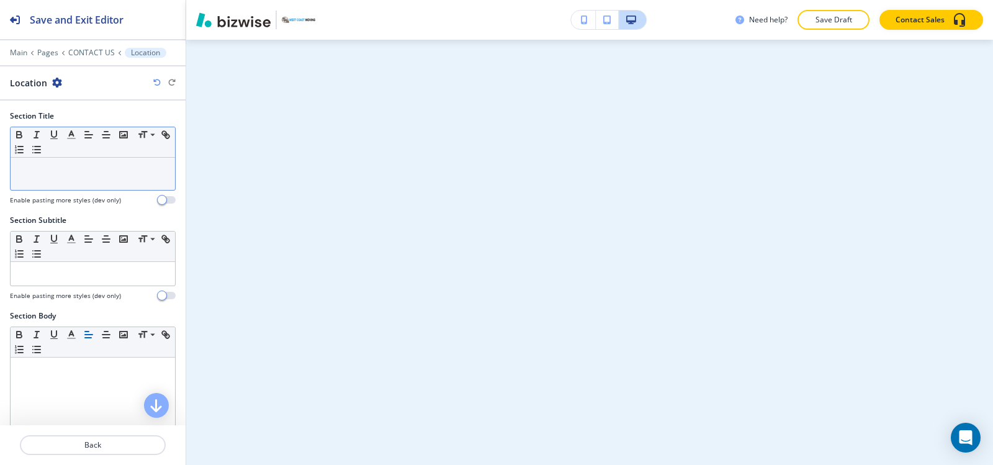
click at [71, 172] on p at bounding box center [93, 169] width 152 height 11
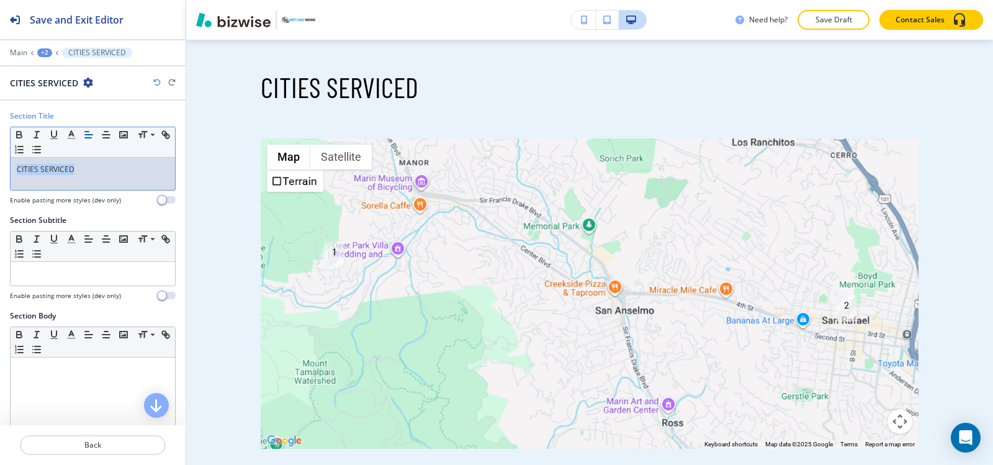
drag, startPoint x: 94, startPoint y: 166, endPoint x: 0, endPoint y: 192, distance: 97.3
click at [0, 192] on div "Section Title Small Normal Large Huge CITIES SERVICED Enable pasting more style…" at bounding box center [93, 162] width 186 height 104
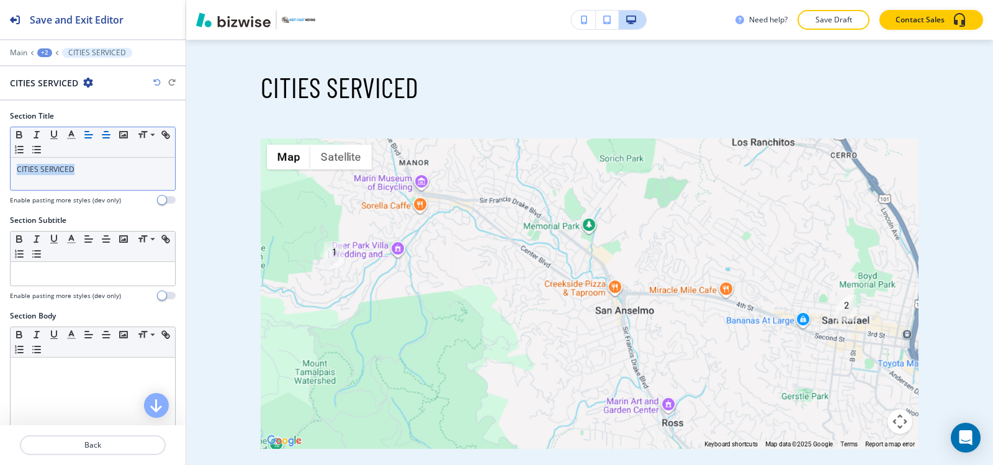
click at [106, 137] on icon "button" at bounding box center [106, 134] width 11 height 11
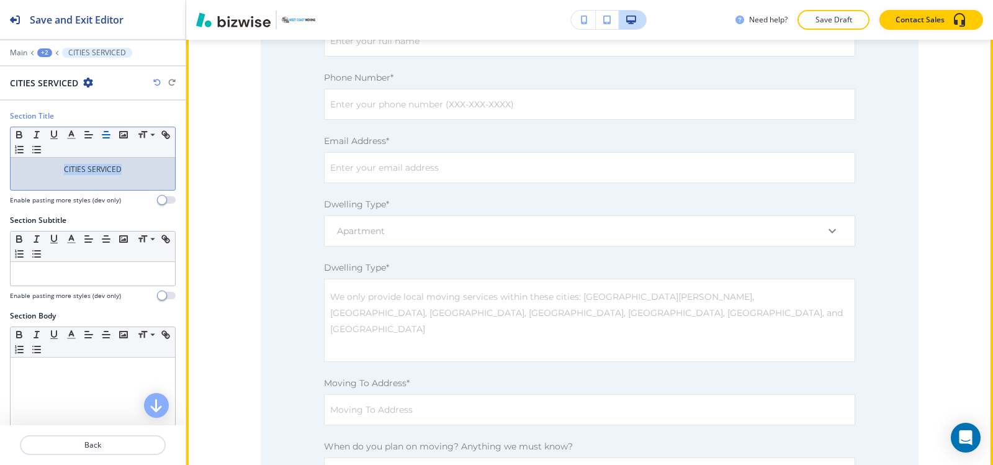
scroll to position [1965, 0]
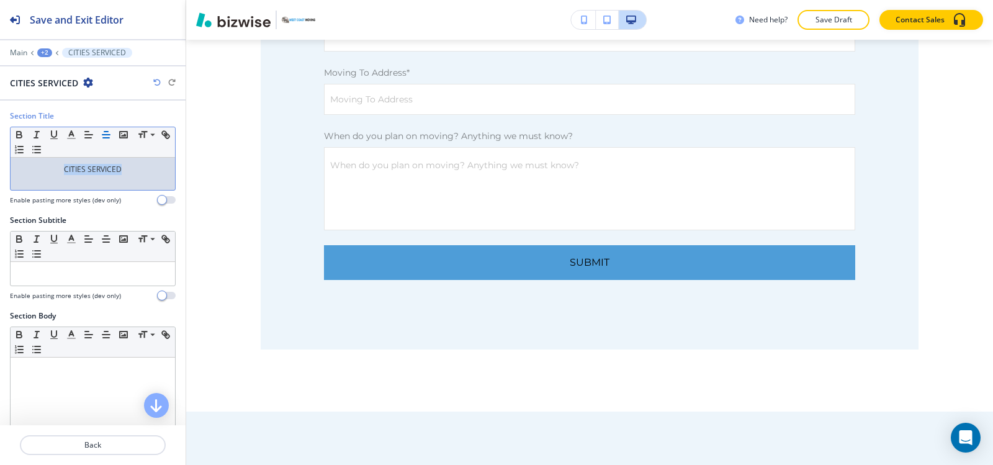
click at [43, 49] on div "+2" at bounding box center [44, 52] width 15 height 9
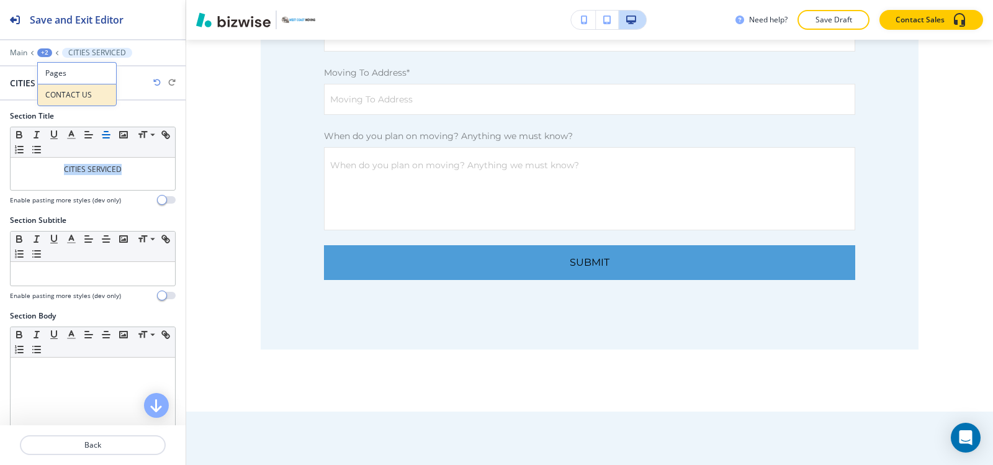
click at [75, 97] on p "CONTACT US" at bounding box center [76, 94] width 63 height 11
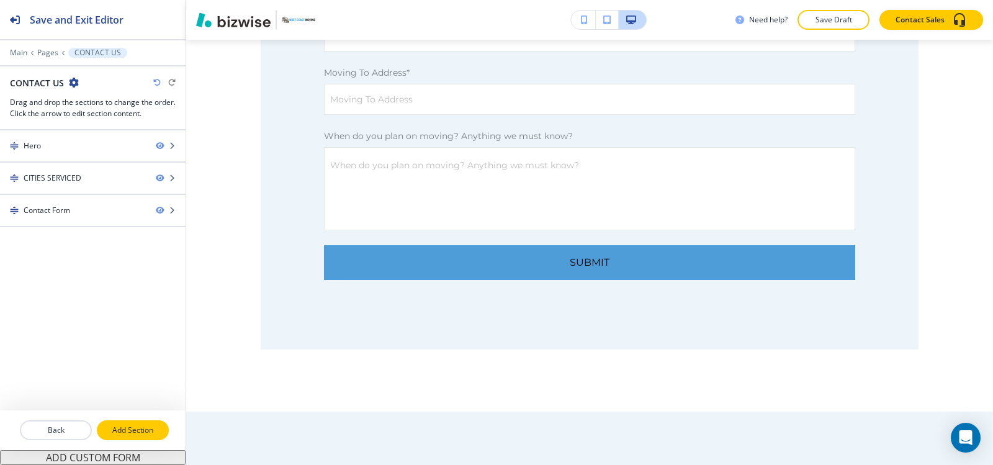
click at [145, 428] on p "Add Section" at bounding box center [133, 430] width 70 height 11
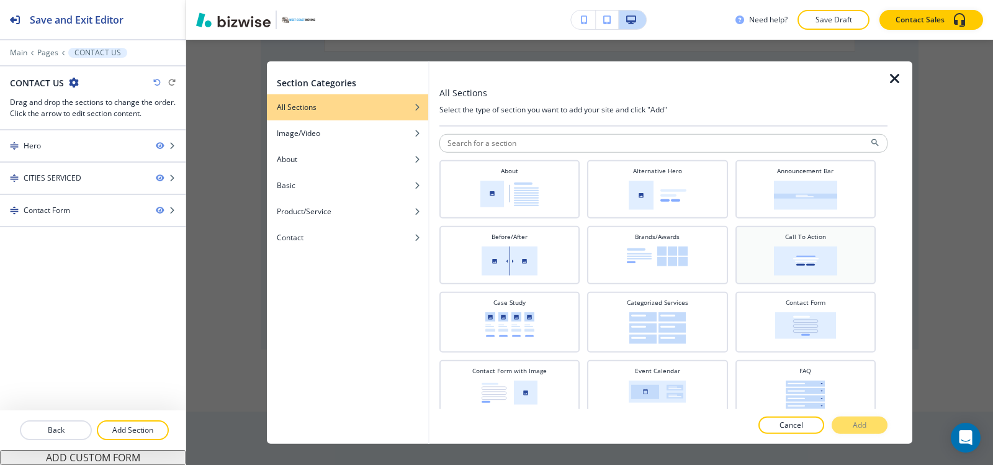
click at [781, 274] on img at bounding box center [805, 260] width 63 height 29
click at [868, 428] on button "Add" at bounding box center [860, 425] width 56 height 17
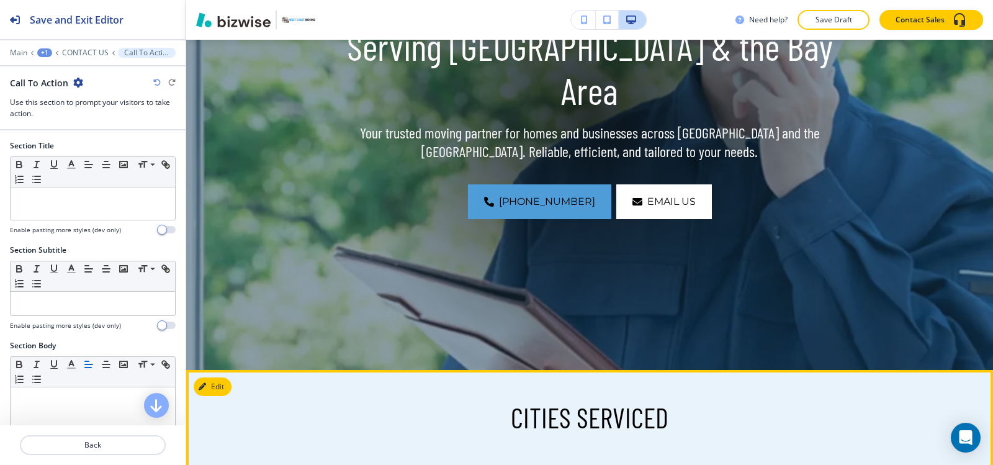
scroll to position [214, 0]
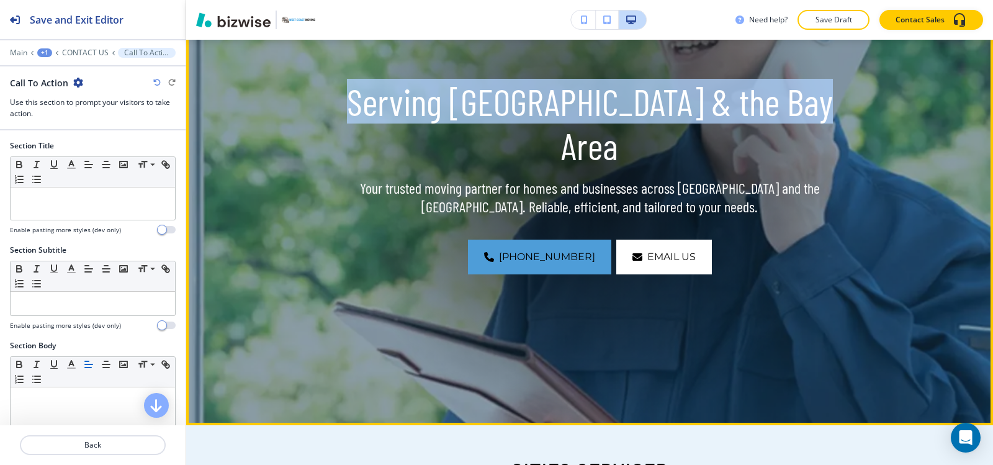
drag, startPoint x: 333, startPoint y: 129, endPoint x: 820, endPoint y: 142, distance: 486.8
click at [820, 142] on p "Serving [GEOGRAPHIC_DATA] & the Bay Area" at bounding box center [589, 123] width 516 height 88
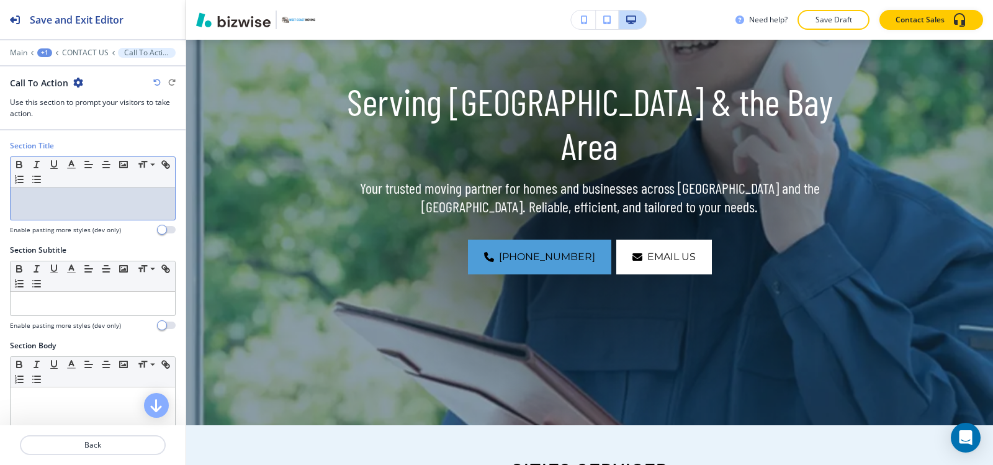
click at [117, 195] on p at bounding box center [93, 199] width 152 height 11
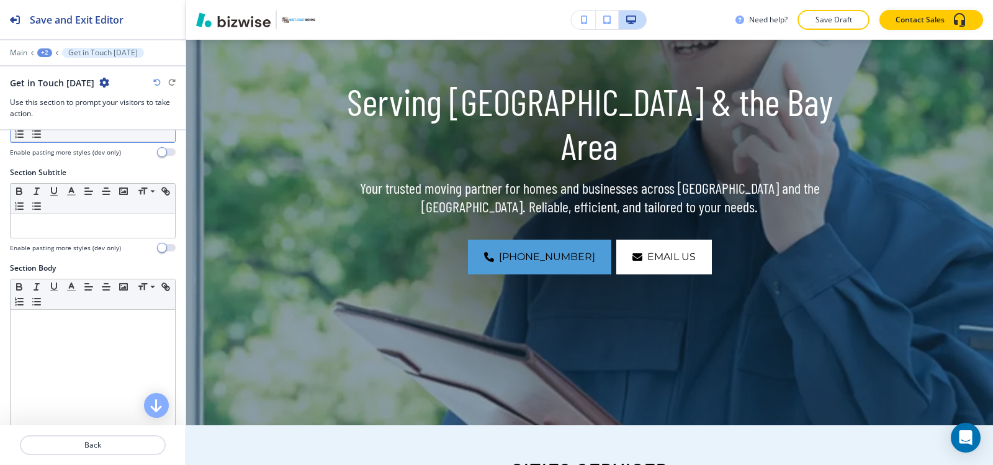
scroll to position [248, 0]
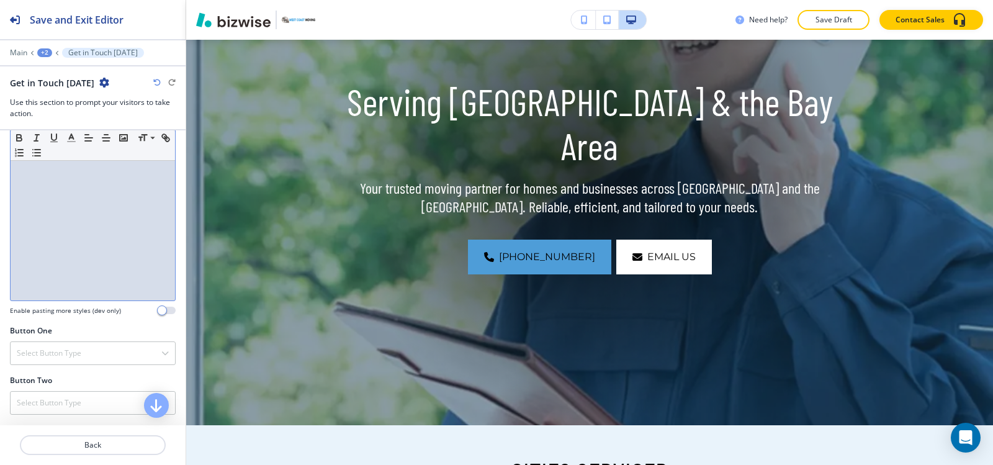
click at [117, 196] on div at bounding box center [93, 219] width 164 height 161
click at [20, 187] on div at bounding box center [93, 219] width 164 height 161
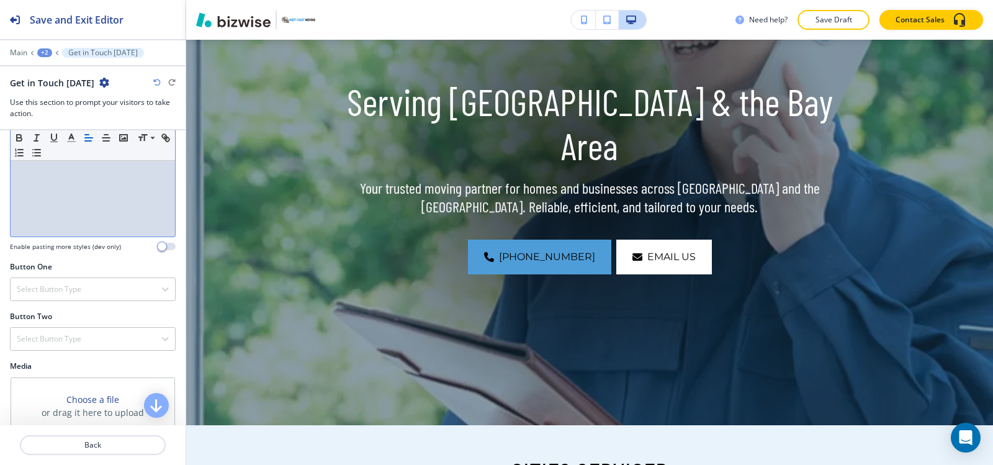
scroll to position [310, 0]
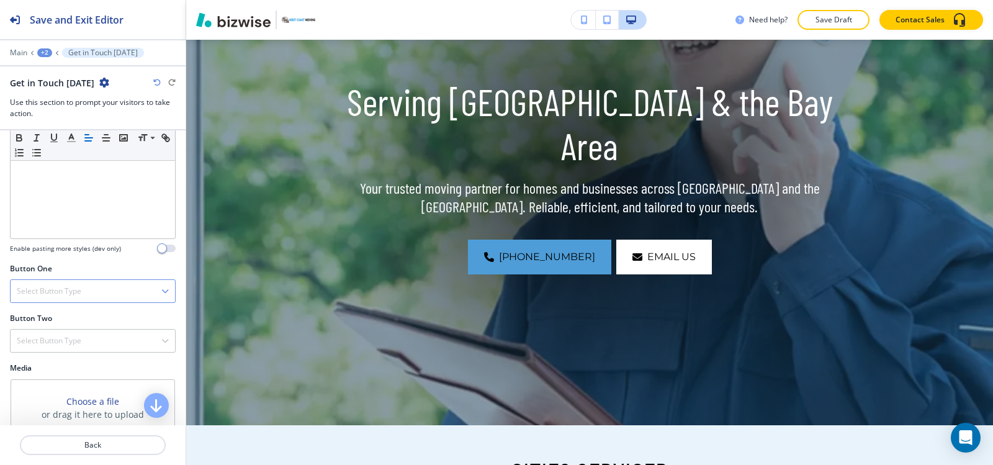
click at [146, 289] on div "Select Button Type" at bounding box center [93, 291] width 164 height 22
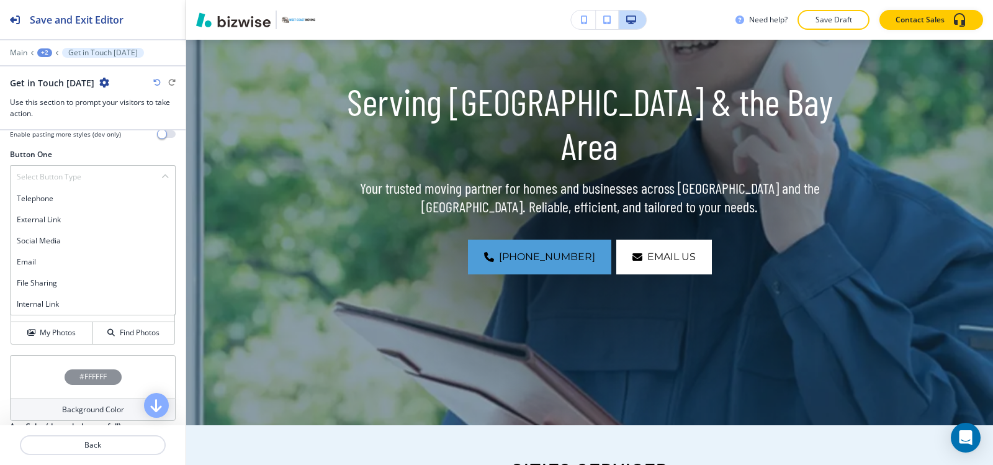
scroll to position [435, 0]
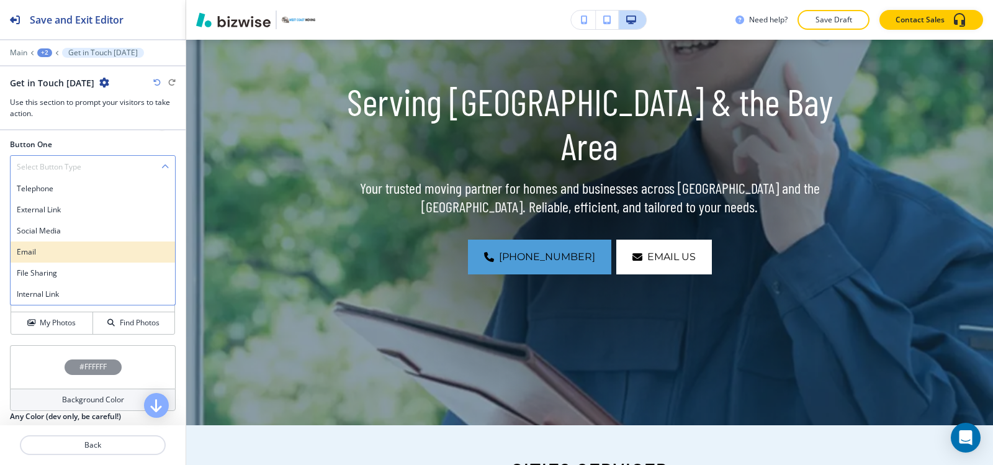
click at [64, 245] on div "Email" at bounding box center [93, 251] width 164 height 21
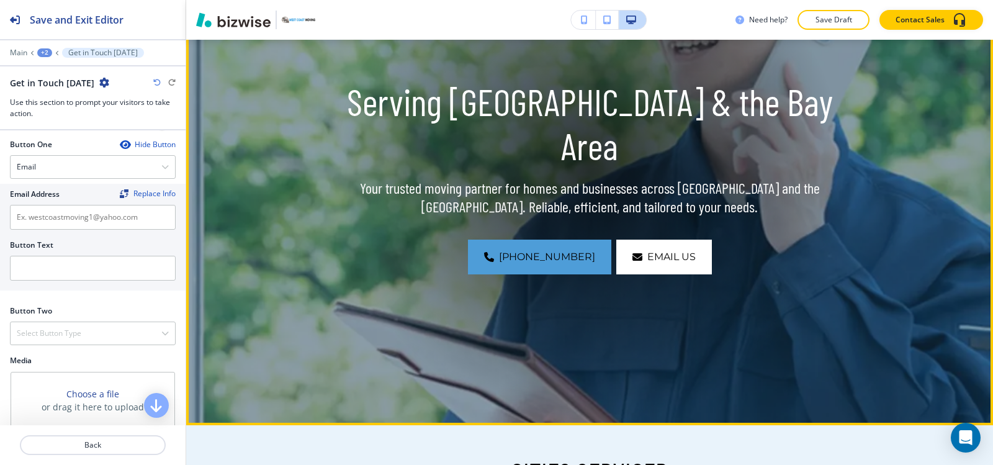
scroll to position [0, 0]
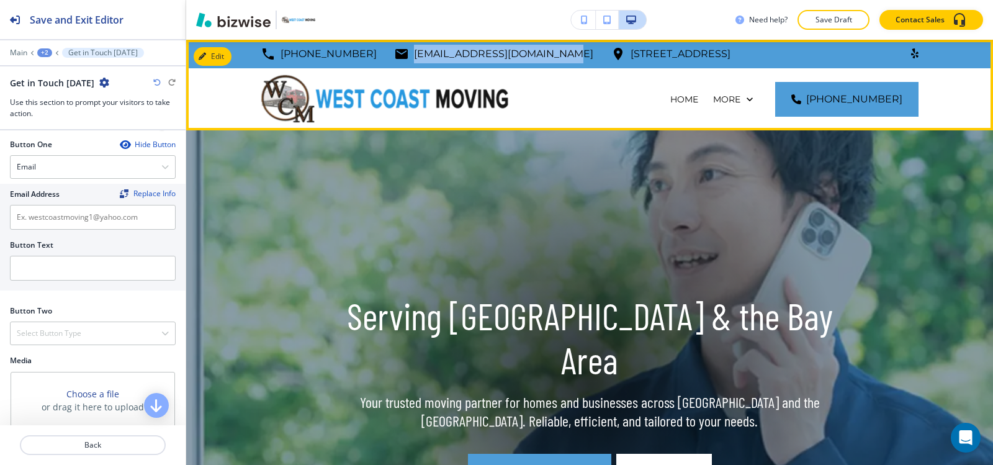
drag, startPoint x: 548, startPoint y: 48, endPoint x: 389, endPoint y: 56, distance: 159.1
click at [389, 56] on div "(415) 342-4805 westcoastmoving1@yahoo.com 39 Oak Road, Fairfax, CA 94930, USA" at bounding box center [496, 54] width 470 height 19
copy p "[EMAIL_ADDRESS][DOMAIN_NAME]"
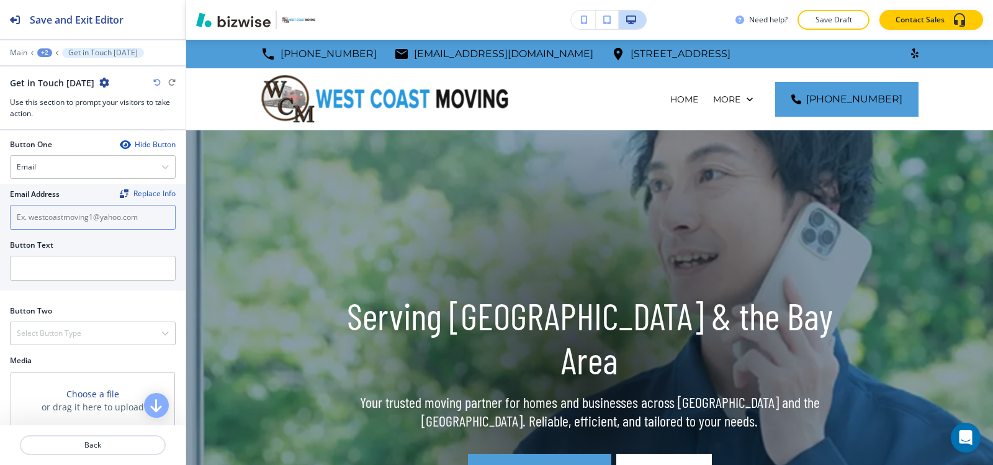
click at [79, 214] on input "text" at bounding box center [93, 217] width 166 height 25
paste input "[EMAIL_ADDRESS][DOMAIN_NAME]"
type input "[EMAIL_ADDRESS][DOMAIN_NAME]"
click at [65, 268] on input "text" at bounding box center [93, 268] width 166 height 25
type input "email us"
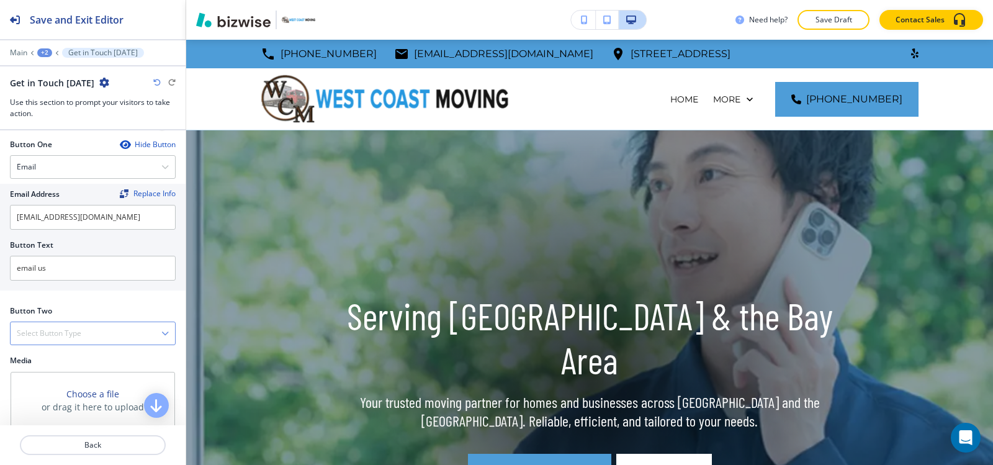
click at [73, 335] on h4 "Select Button Type" at bounding box center [49, 333] width 65 height 11
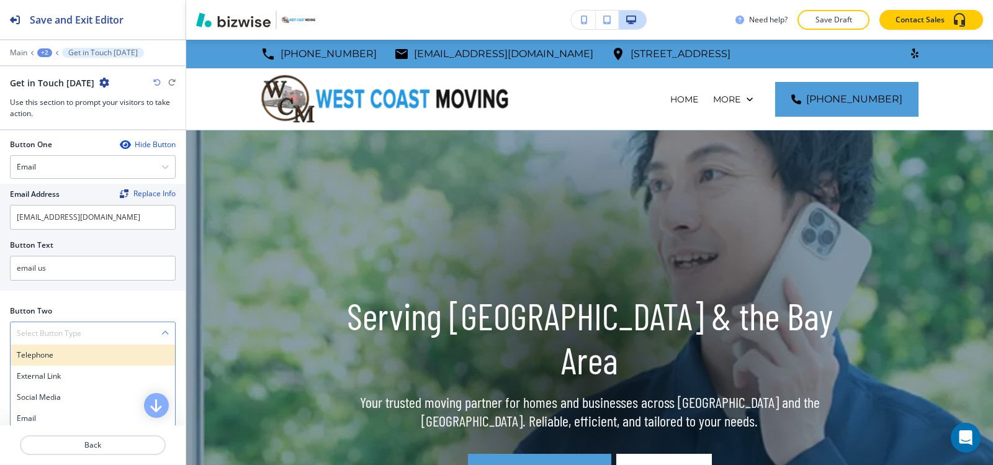
click at [40, 353] on h4 "Telephone" at bounding box center [93, 354] width 152 height 11
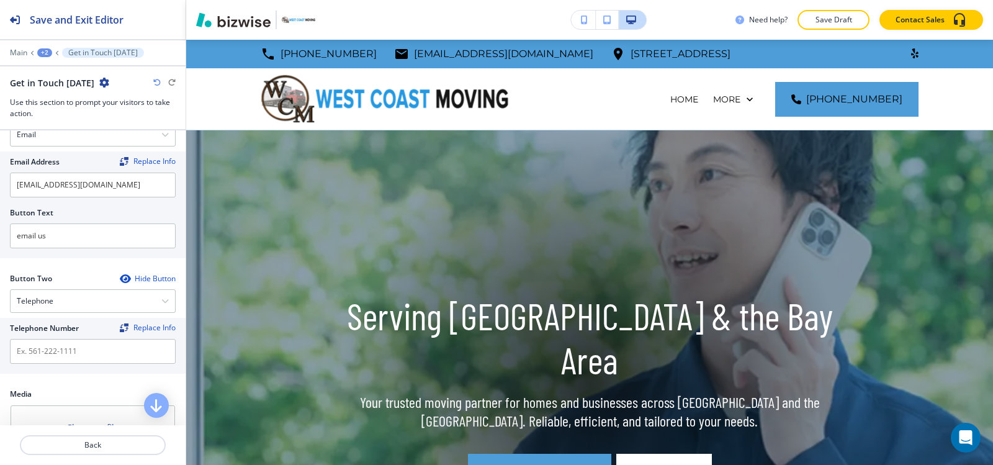
scroll to position [497, 0]
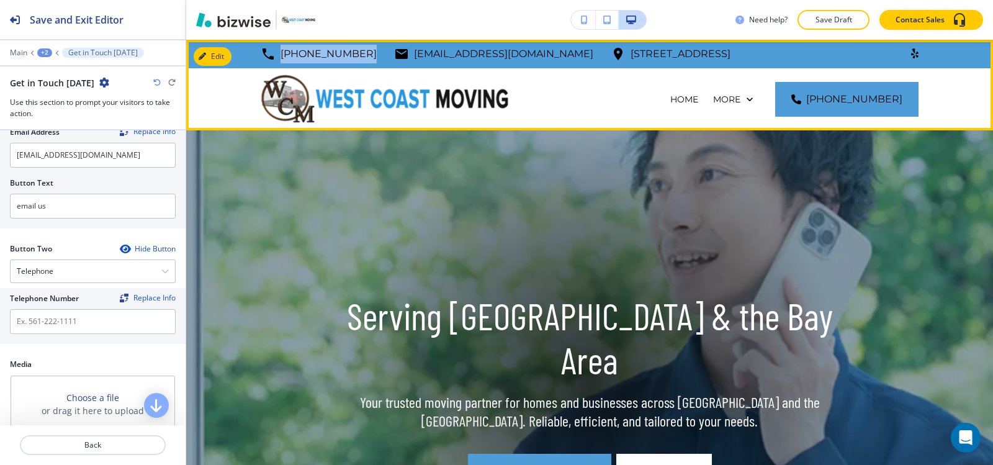
drag, startPoint x: 352, startPoint y: 55, endPoint x: 281, endPoint y: 55, distance: 70.8
click at [281, 55] on div "(415) 342-4805 westcoastmoving1@yahoo.com 39 Oak Road, Fairfax, CA 94930, USA" at bounding box center [496, 54] width 470 height 19
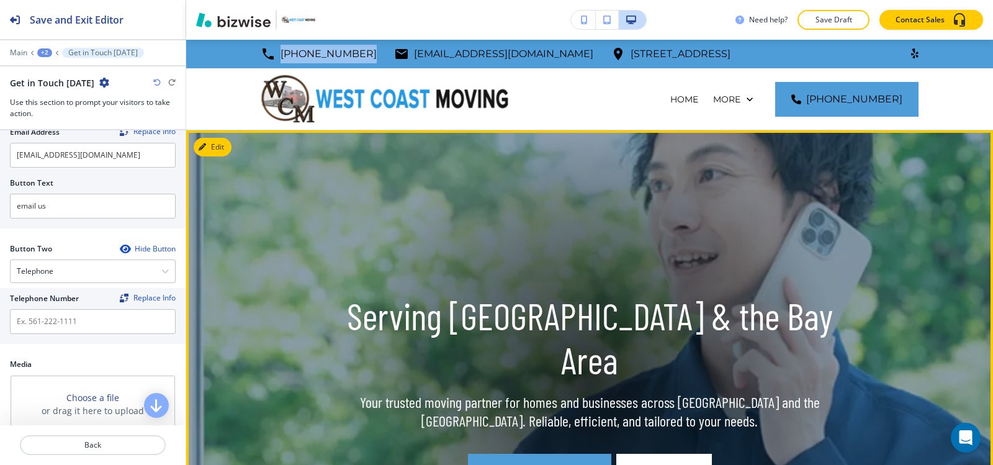
copy p "[PHONE_NUMBER]"
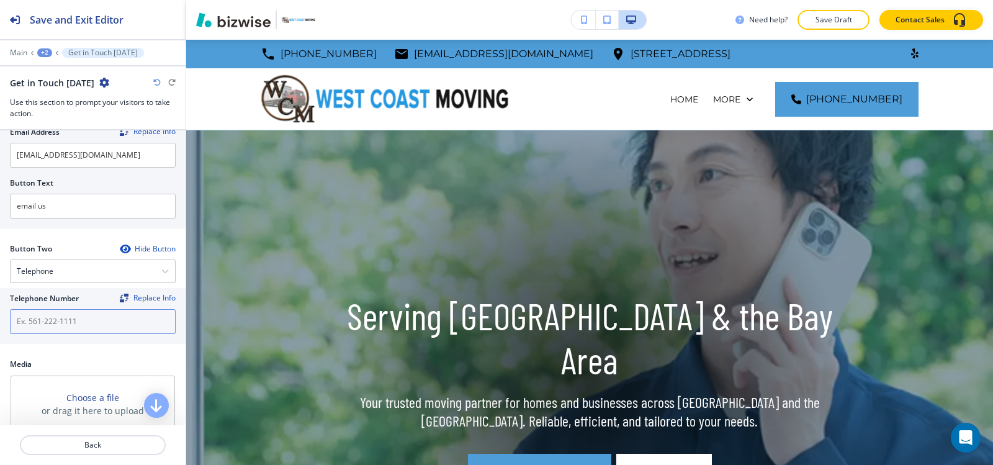
click at [45, 327] on input "text" at bounding box center [93, 321] width 166 height 25
paste input "[PHONE_NUMBER]"
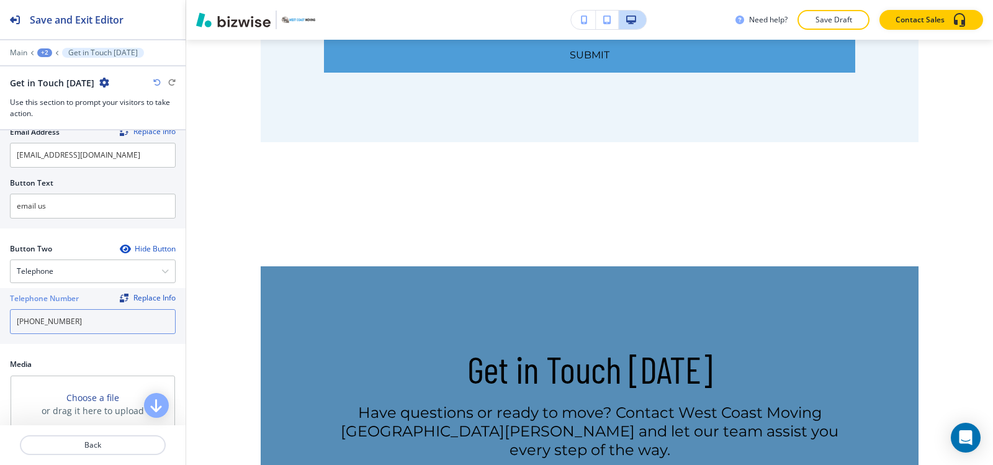
scroll to position [693, 0]
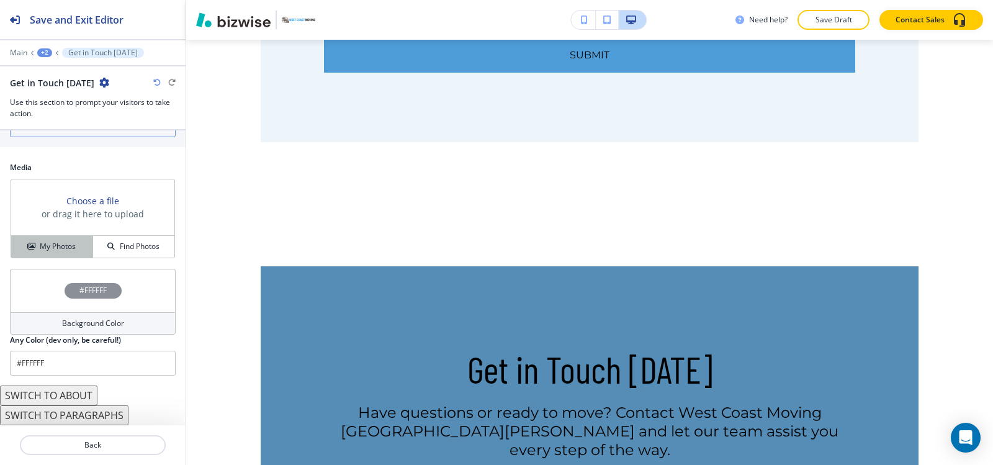
type input "[PHONE_NUMBER]"
click at [25, 241] on div "My Photos" at bounding box center [51, 246] width 81 height 11
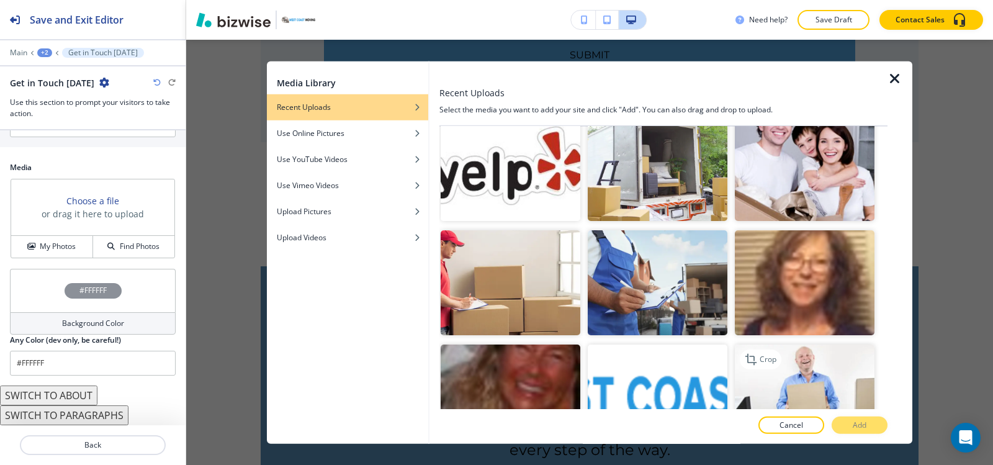
scroll to position [956, 0]
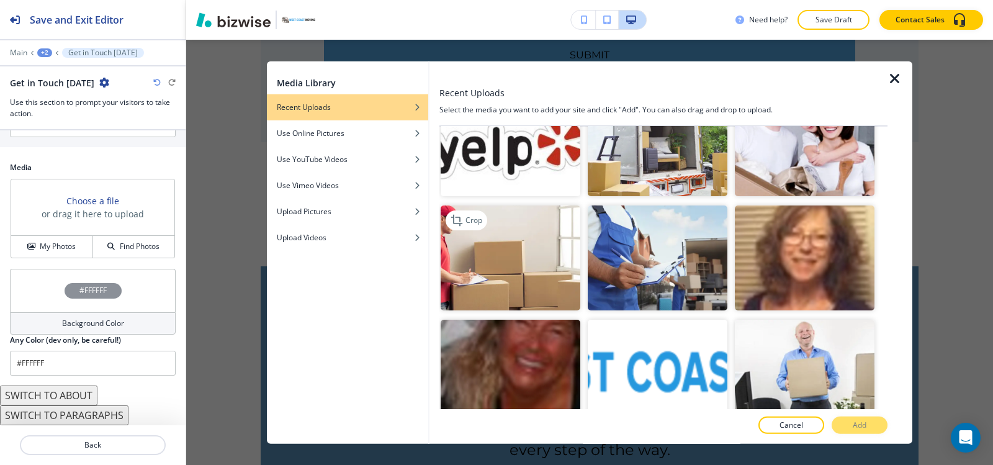
click at [501, 264] on img "button" at bounding box center [511, 257] width 140 height 105
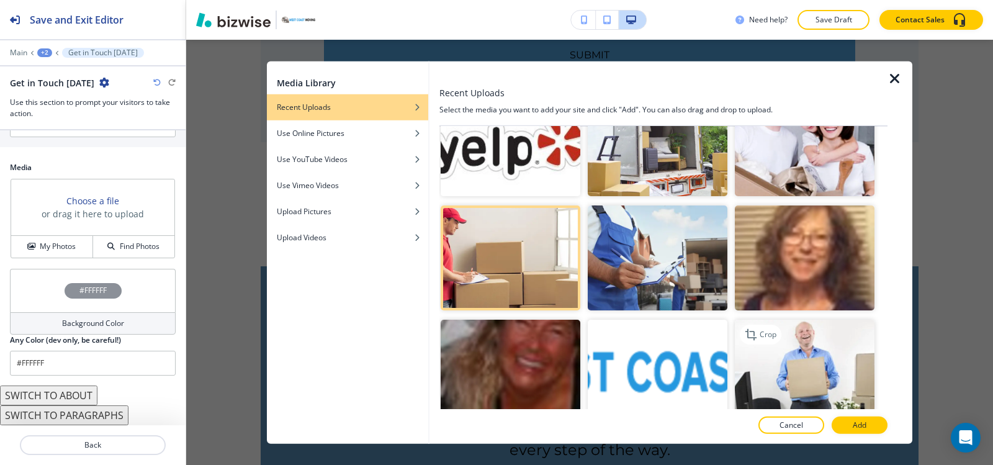
click at [831, 377] on img "button" at bounding box center [805, 371] width 140 height 105
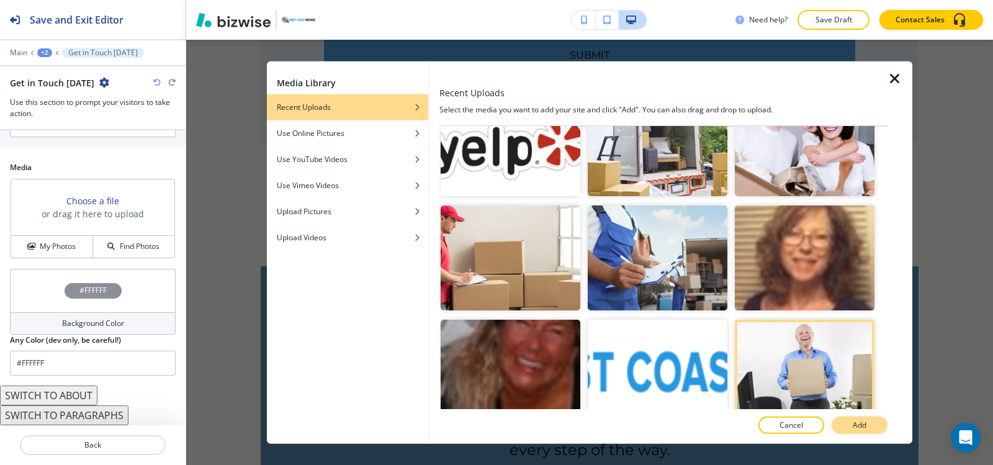
click at [846, 430] on button "Add" at bounding box center [860, 425] width 56 height 17
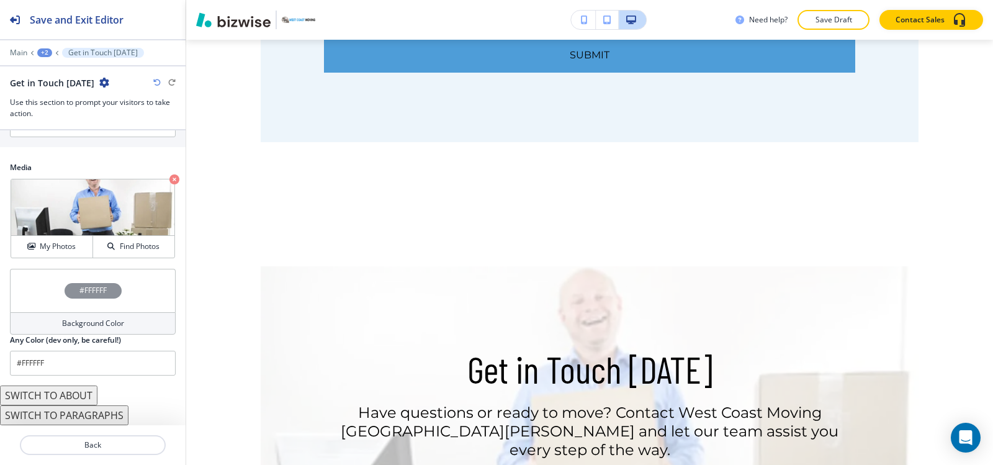
click at [66, 322] on h4 "Background Color" at bounding box center [93, 323] width 62 height 11
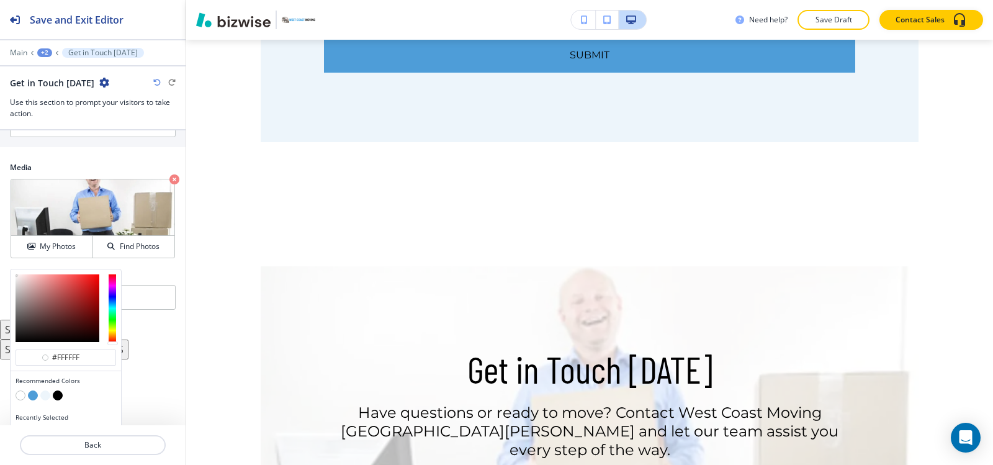
click at [58, 397] on button "button" at bounding box center [58, 395] width 10 height 10
type input "#000000"
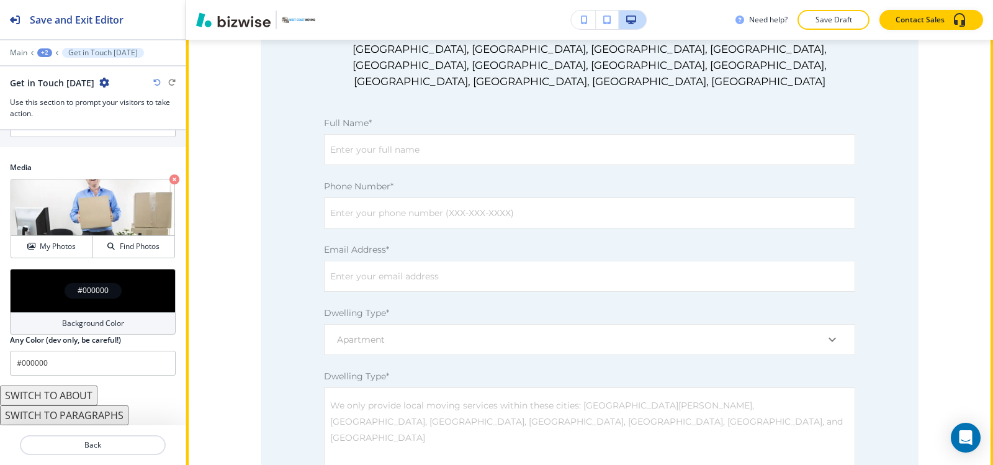
scroll to position [1614, 0]
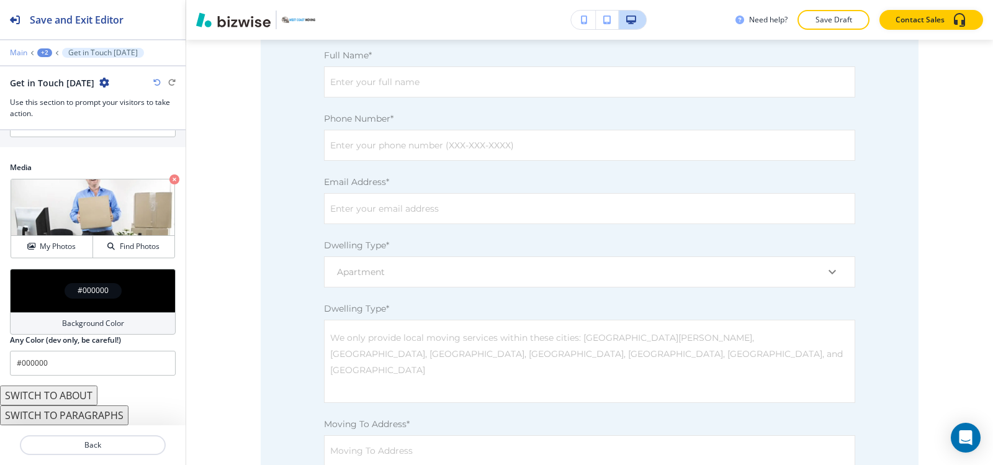
click at [14, 53] on p "Main" at bounding box center [18, 52] width 17 height 9
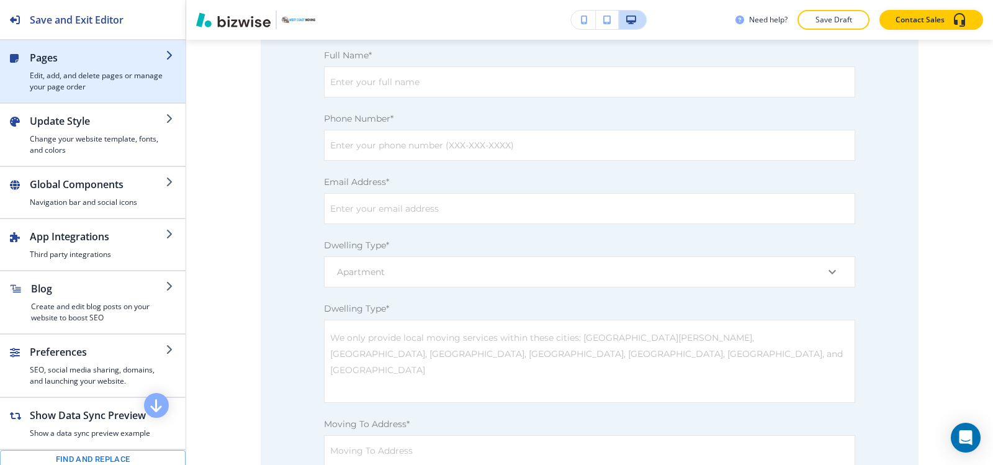
click at [89, 75] on h4 "Edit, add, and delete pages or manage your page order" at bounding box center [98, 81] width 136 height 22
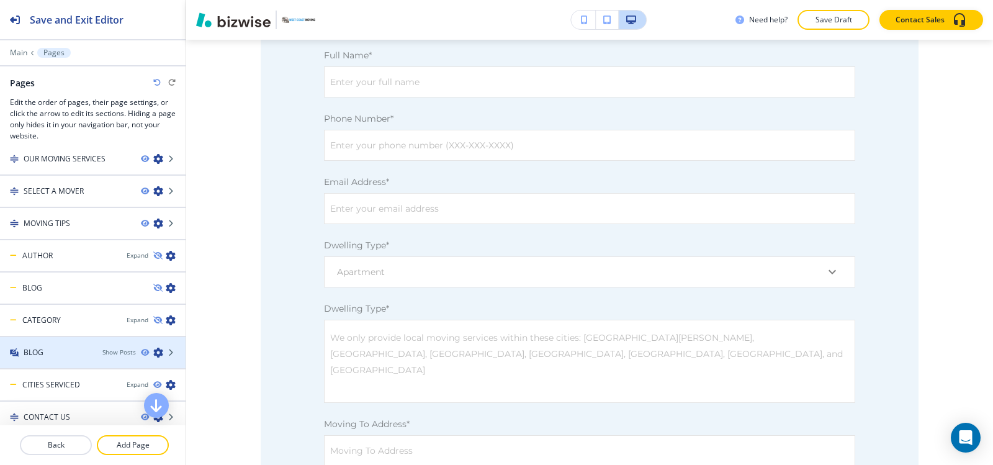
scroll to position [83, 0]
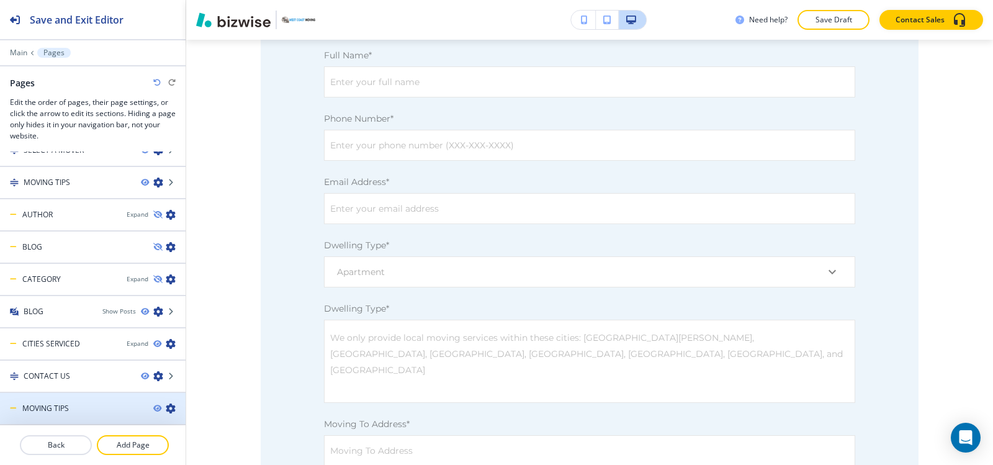
click at [83, 412] on div "MOVING TIPS" at bounding box center [71, 408] width 143 height 11
click at [68, 415] on div at bounding box center [93, 419] width 186 height 10
click at [166, 410] on icon "button" at bounding box center [171, 408] width 10 height 10
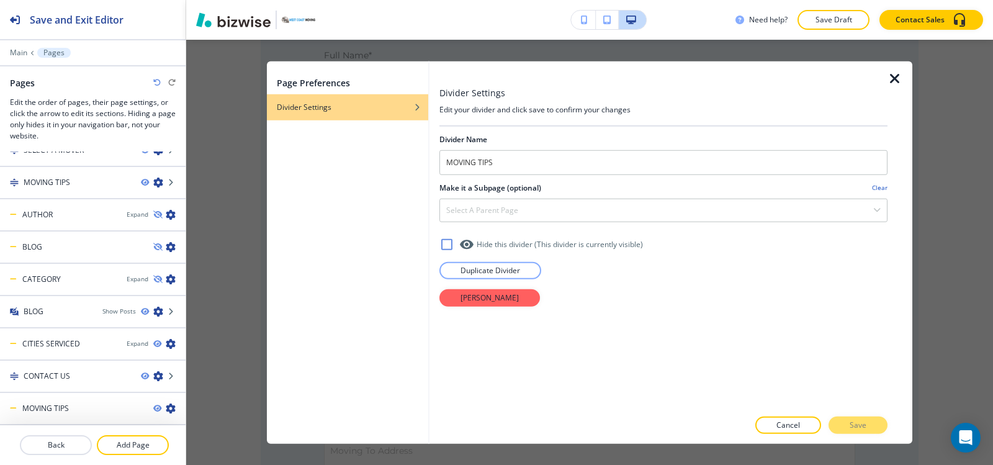
click at [516, 308] on div "Divider Name MOVING TIPS Make it a Subpage (optional) Clear Select a parent pag…" at bounding box center [663, 267] width 448 height 283
click at [515, 303] on button "Delete Divider" at bounding box center [489, 297] width 101 height 17
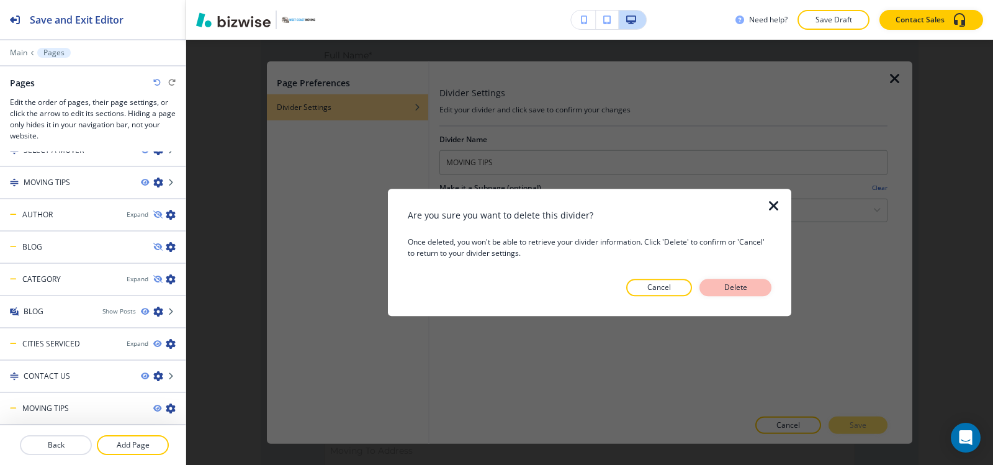
click at [742, 289] on p "Delete" at bounding box center [736, 287] width 30 height 11
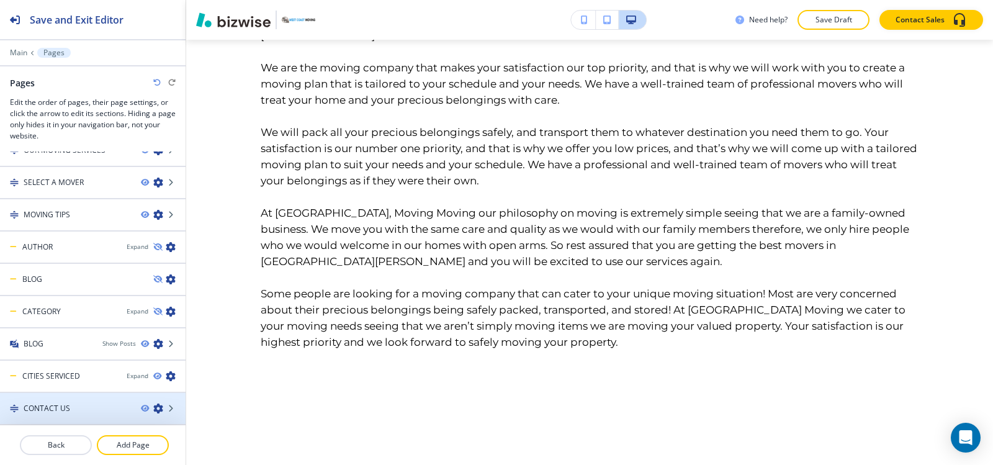
scroll to position [50, 0]
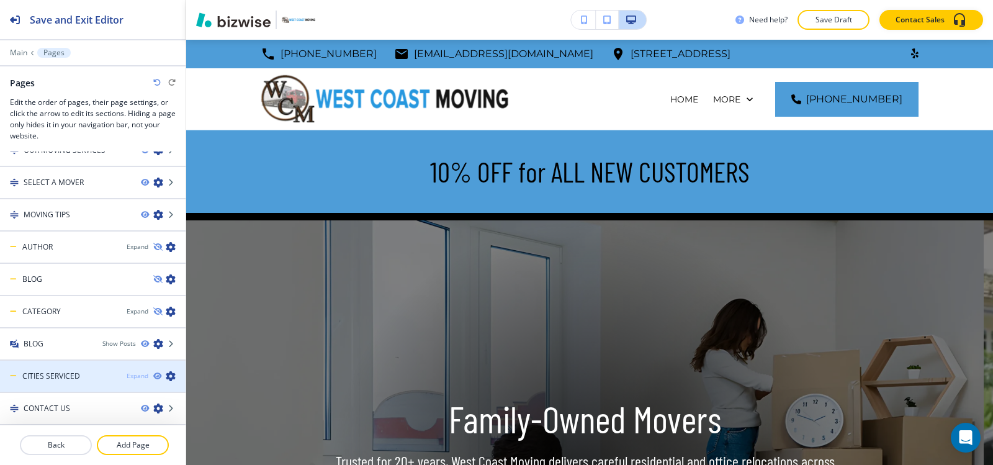
click at [127, 375] on div "Expand" at bounding box center [138, 375] width 22 height 9
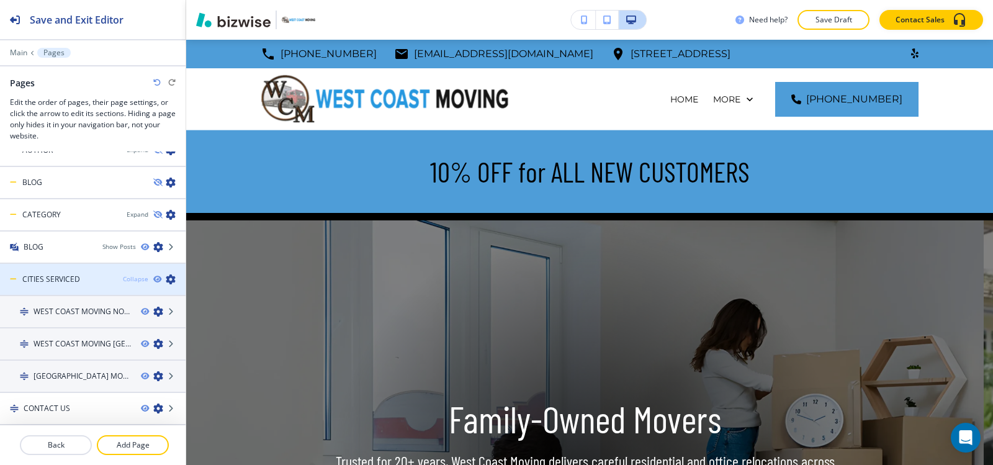
click at [125, 281] on div "Collapse" at bounding box center [135, 278] width 25 height 9
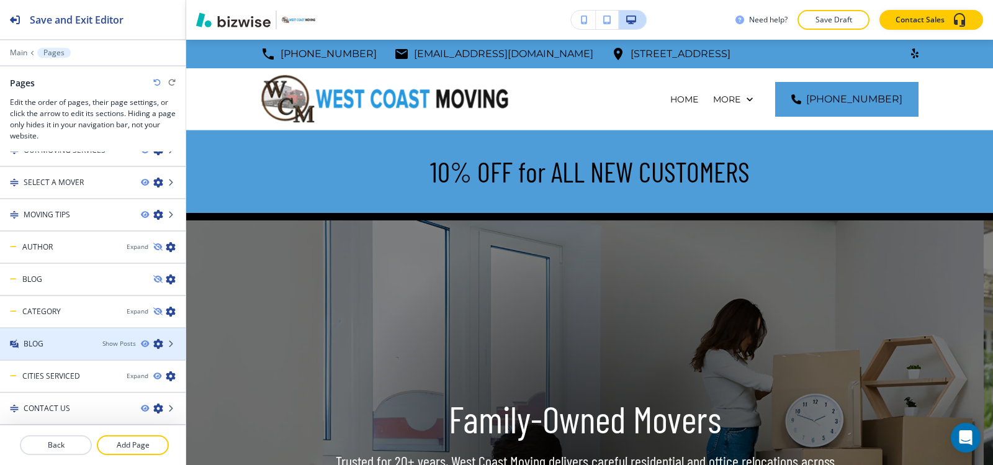
scroll to position [0, 0]
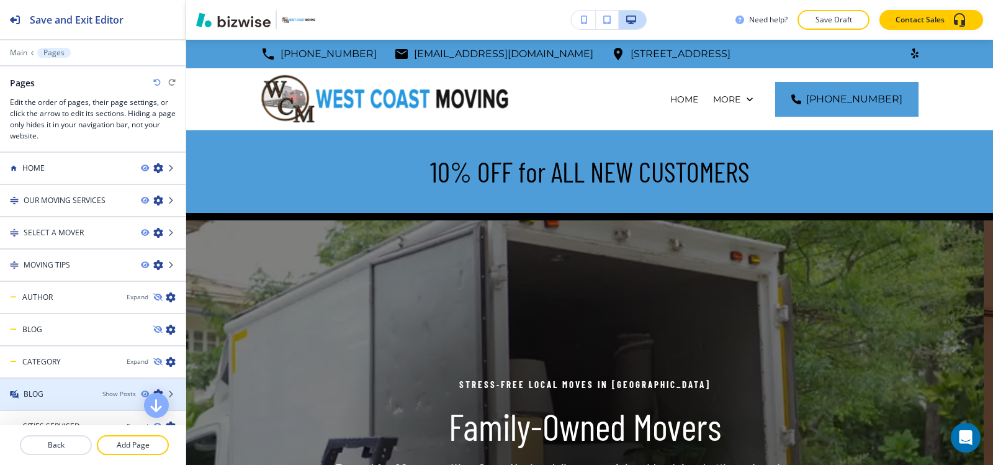
click at [52, 395] on div "BLOG" at bounding box center [46, 394] width 92 height 11
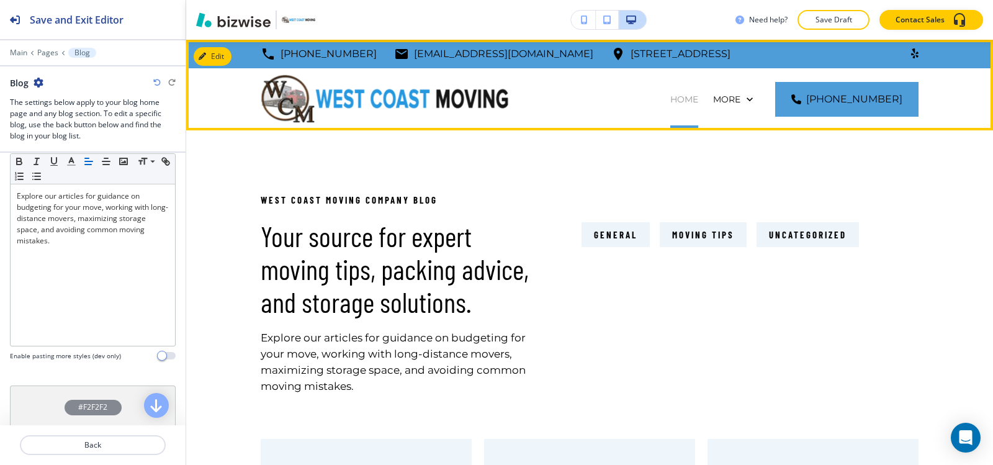
click at [670, 99] on p "HOME" at bounding box center [684, 99] width 28 height 12
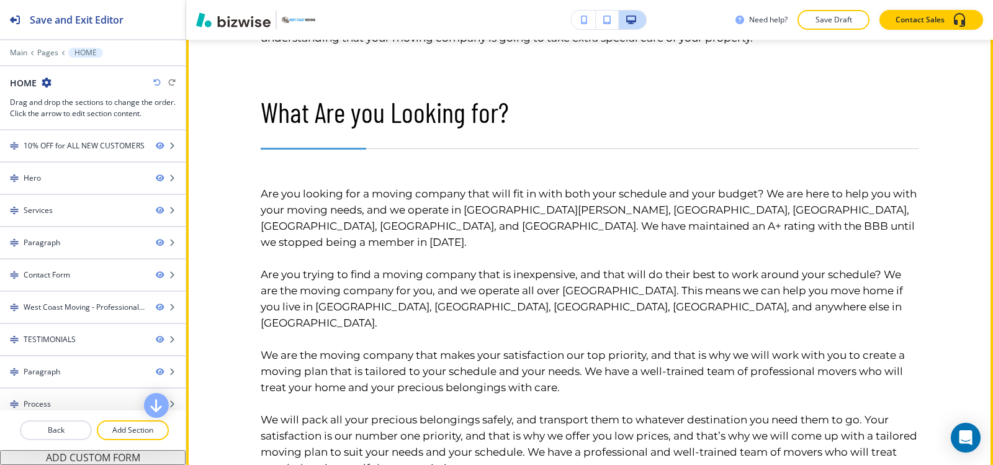
scroll to position [1552, 0]
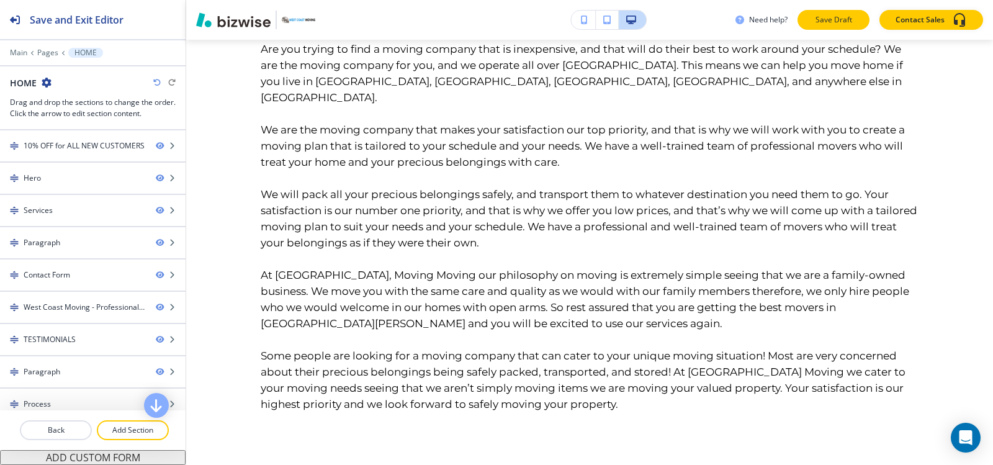
click at [839, 19] on p "Save Draft" at bounding box center [834, 19] width 40 height 11
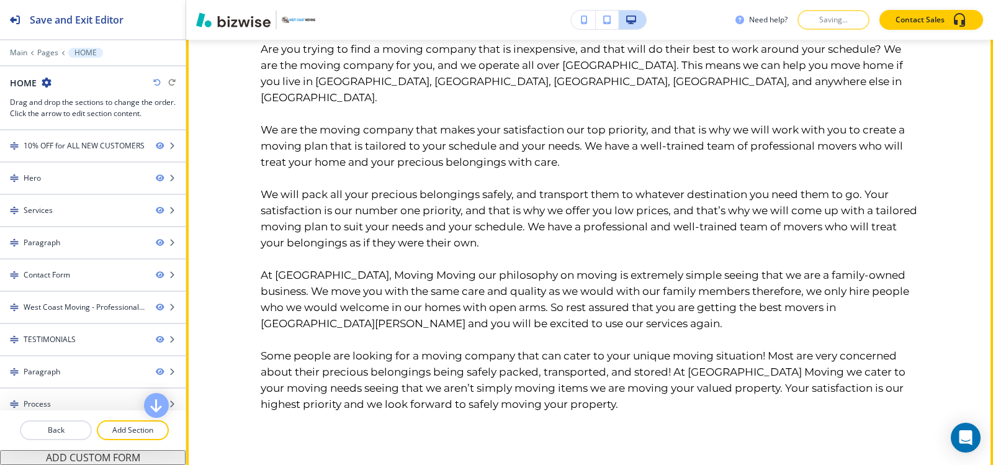
scroll to position [1241, 0]
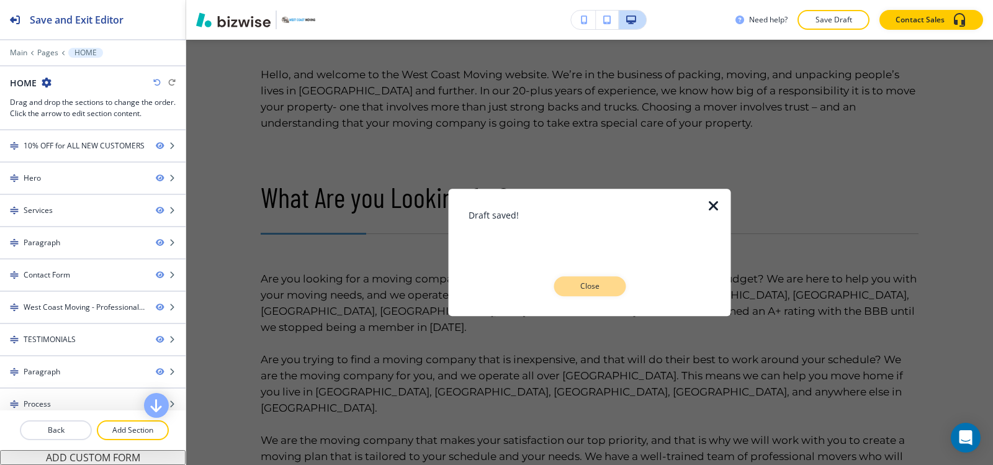
click at [608, 288] on p "Close" at bounding box center [590, 286] width 40 height 11
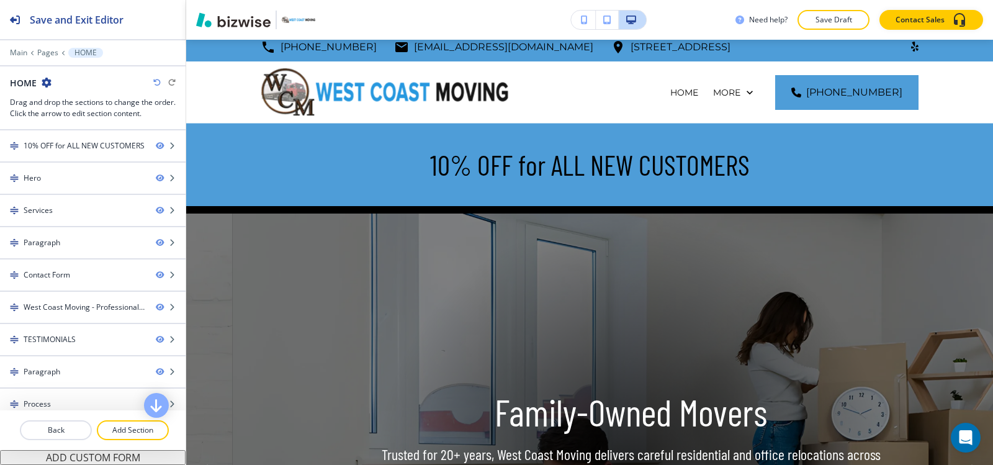
scroll to position [0, 0]
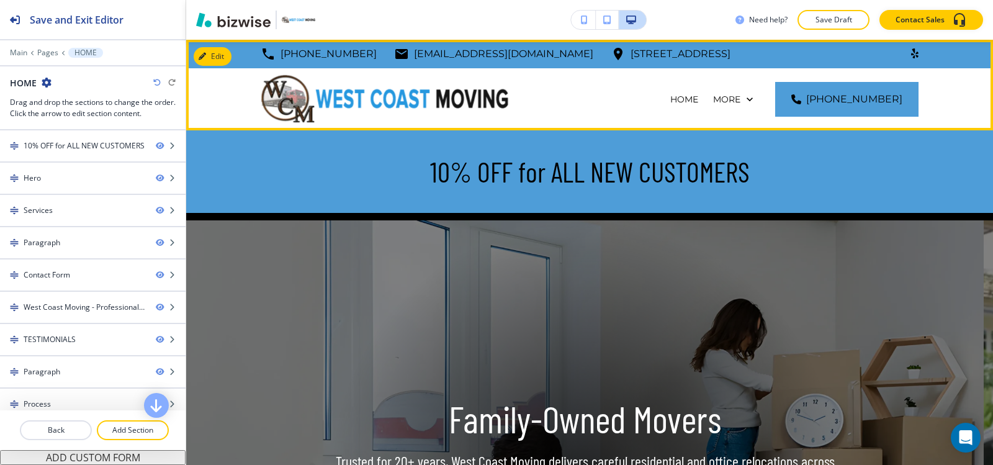
click at [670, 155] on p "OUR MOVING SERVICES" at bounding box center [645, 161] width 107 height 12
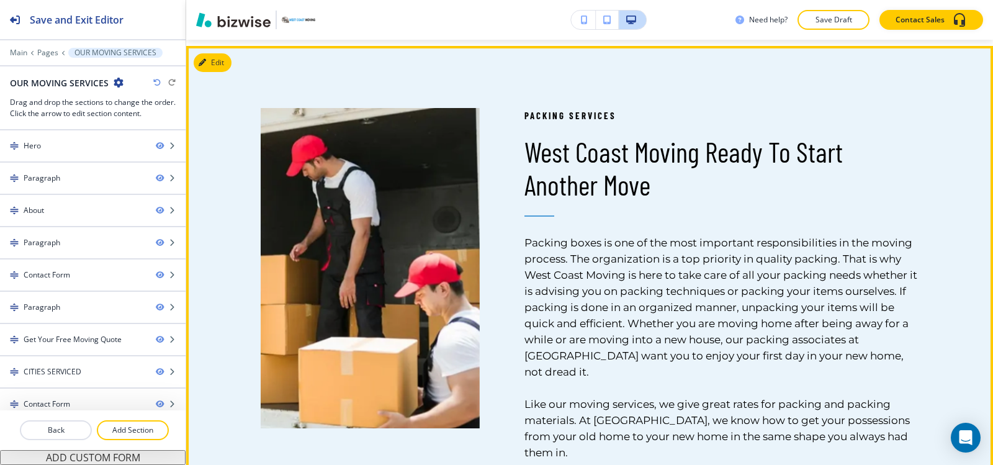
scroll to position [931, 0]
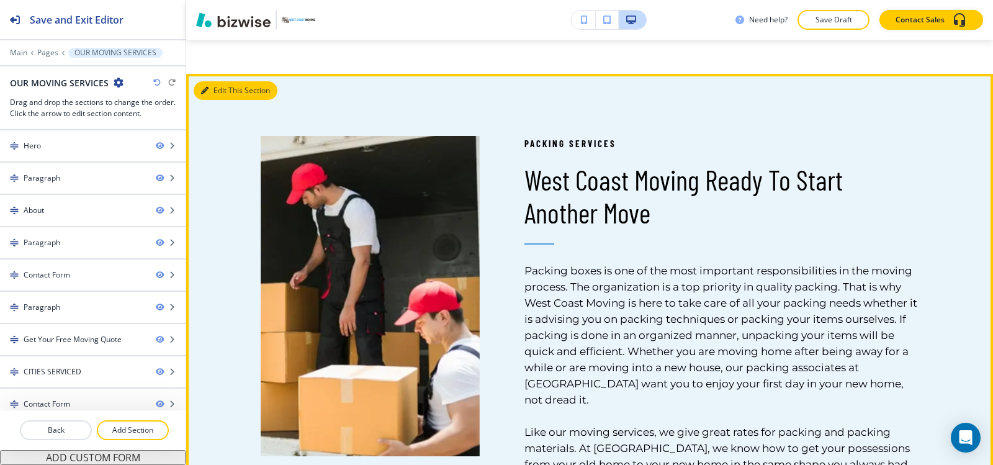
click at [201, 100] on button "Edit This Section" at bounding box center [236, 90] width 84 height 19
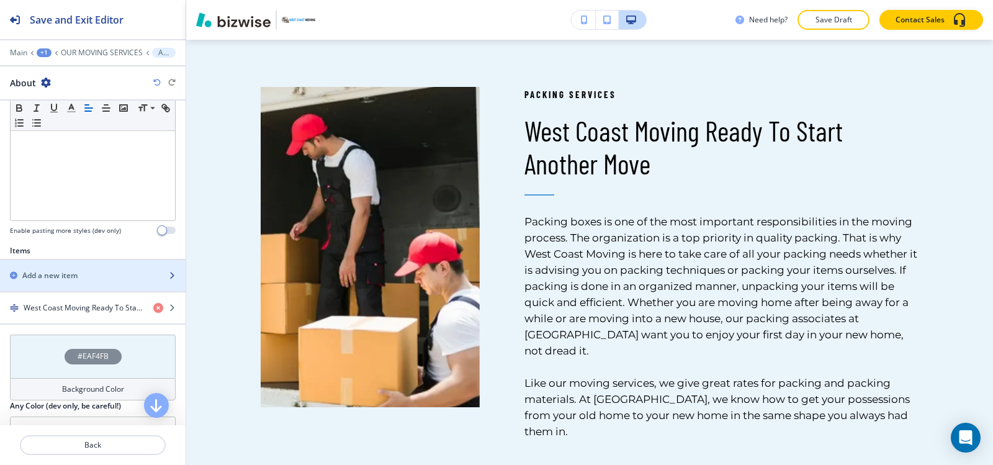
scroll to position [388, 0]
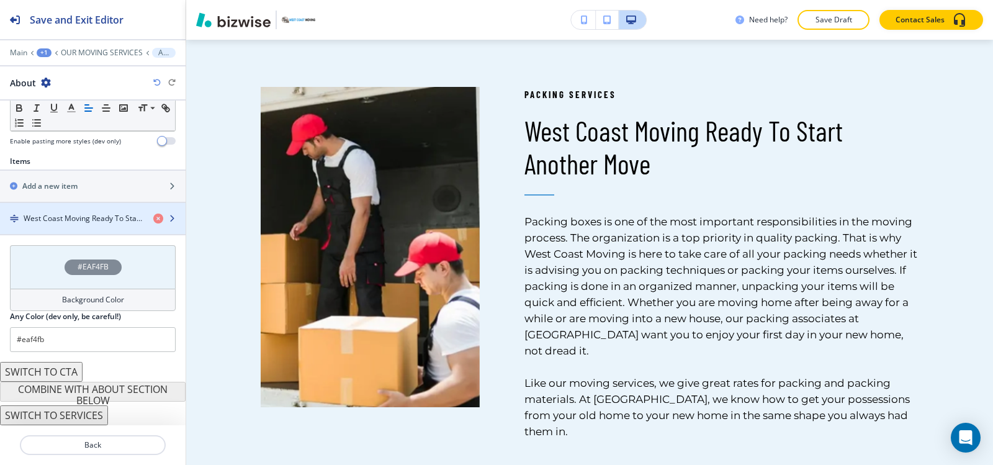
click at [63, 222] on h4 "West Coast Moving Ready To Start Another Move" at bounding box center [84, 218] width 120 height 11
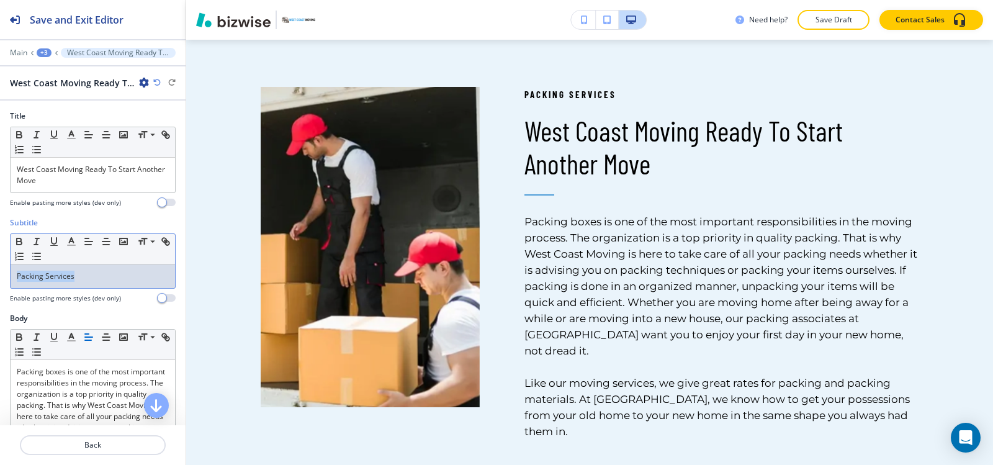
drag, startPoint x: 97, startPoint y: 276, endPoint x: 0, endPoint y: 292, distance: 98.2
click at [0, 293] on div "Subtitle Small Normal Large Huge Packing Services Enable pasting more styles (d…" at bounding box center [93, 265] width 186 height 96
copy p "Packing Services"
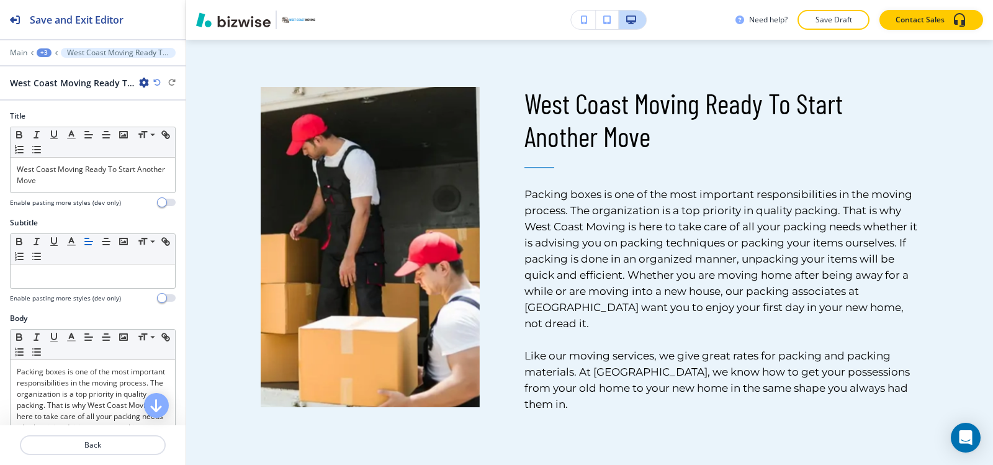
click at [43, 55] on div "+3" at bounding box center [44, 52] width 15 height 9
click at [60, 123] on button "About" at bounding box center [76, 117] width 79 height 22
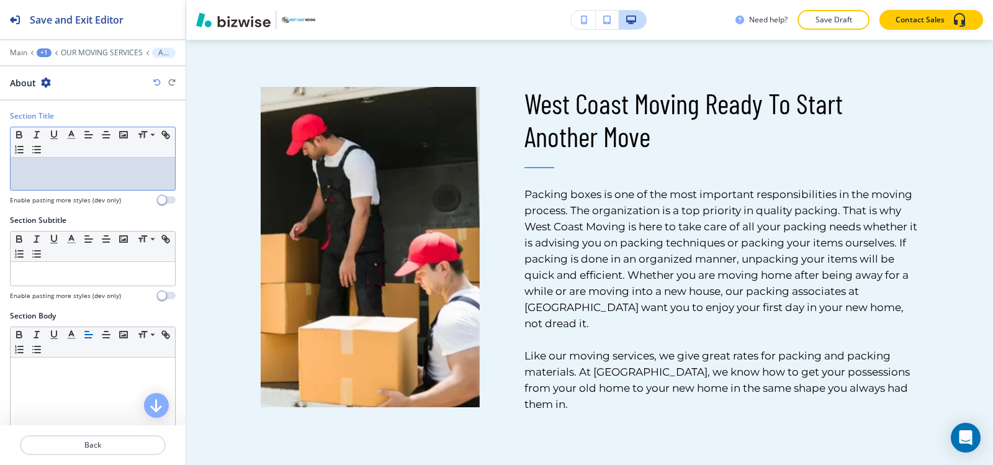
click at [63, 161] on div at bounding box center [93, 174] width 164 height 32
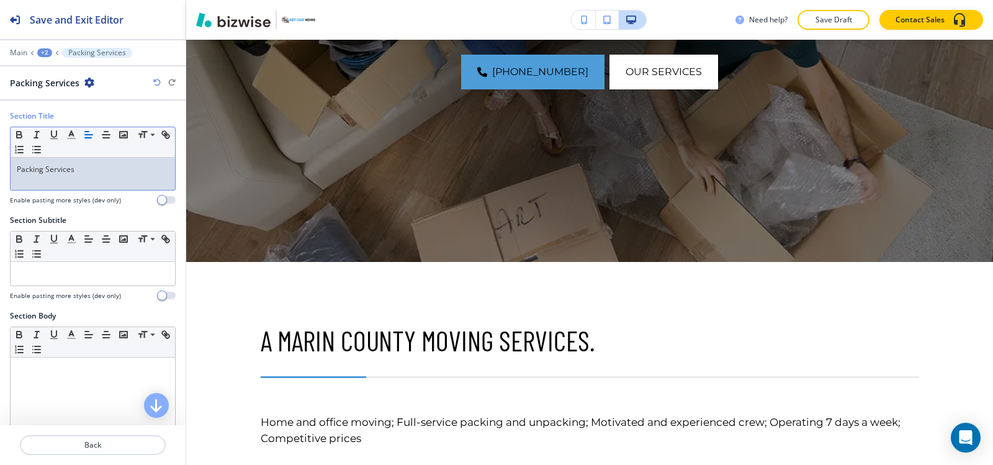
scroll to position [0, 0]
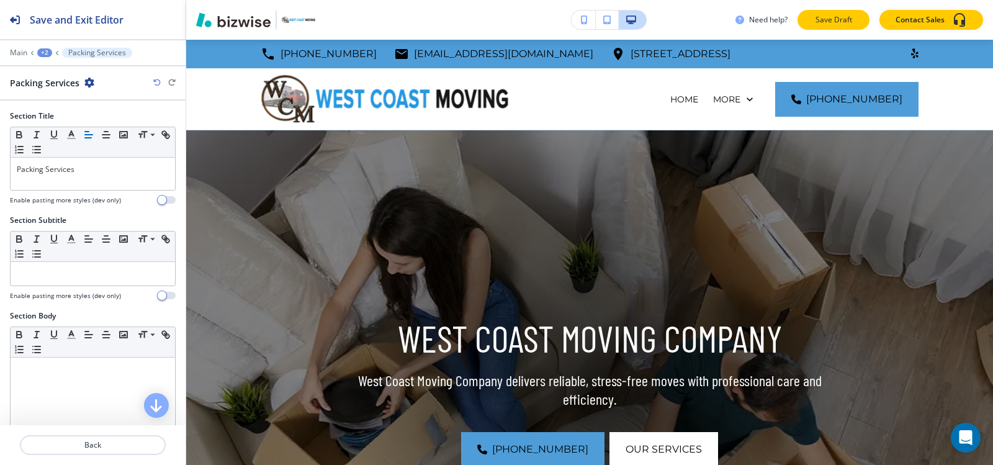
click at [807, 12] on button "Save Draft" at bounding box center [834, 20] width 72 height 20
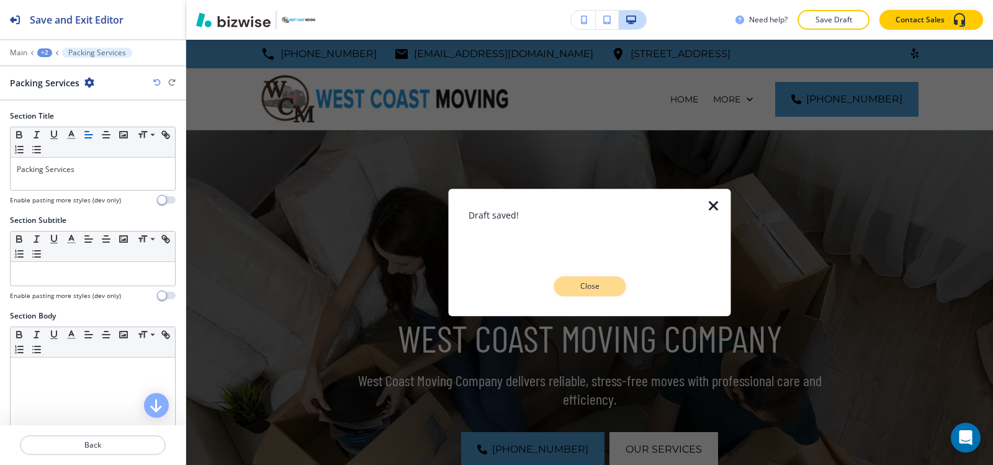
click at [579, 282] on p "Close" at bounding box center [590, 286] width 40 height 11
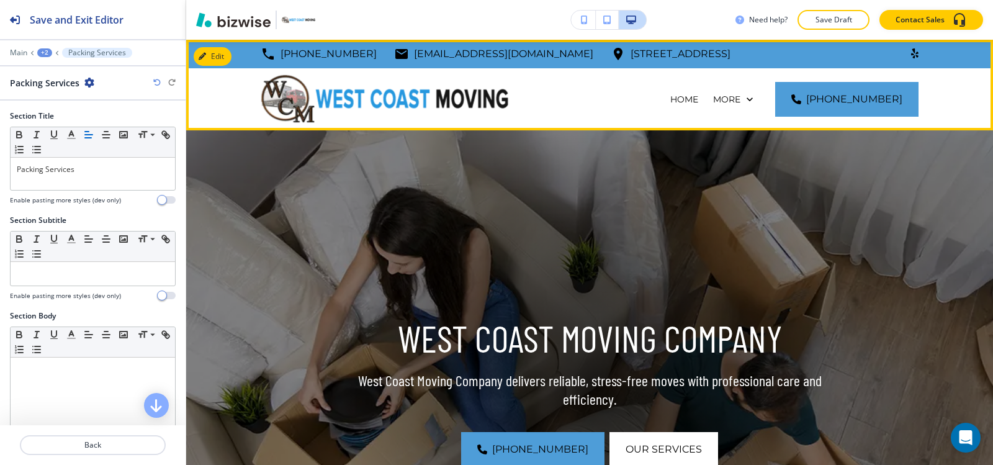
click at [661, 155] on p "OUR MOVING SERVICES" at bounding box center [645, 161] width 107 height 12
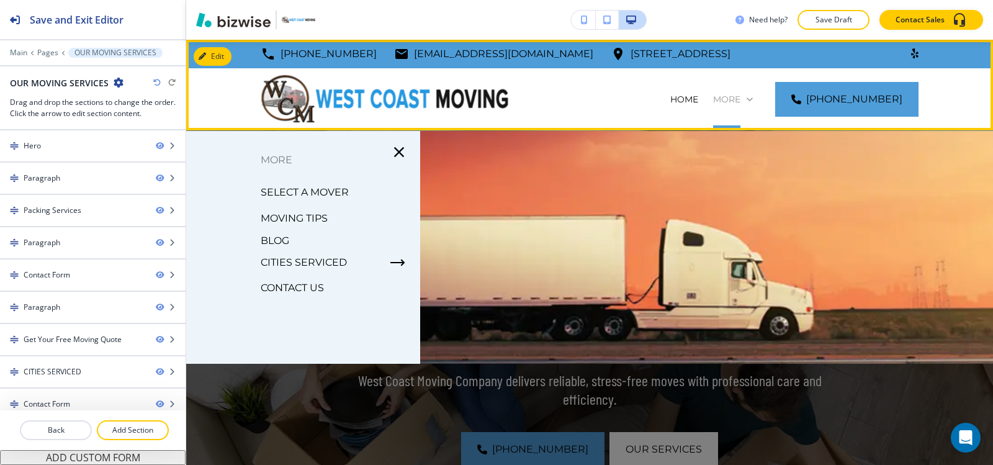
click at [741, 102] on p "More" at bounding box center [726, 99] width 27 height 12
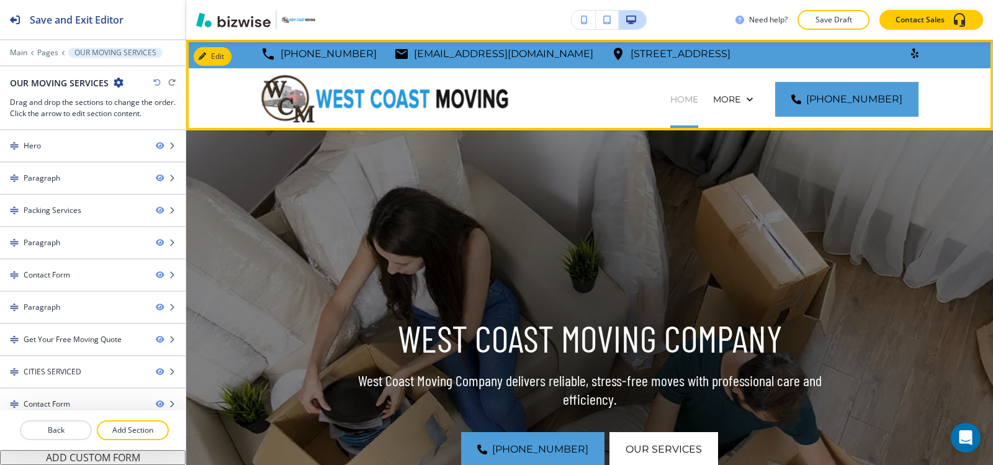
click at [670, 104] on p "HOME" at bounding box center [684, 99] width 28 height 12
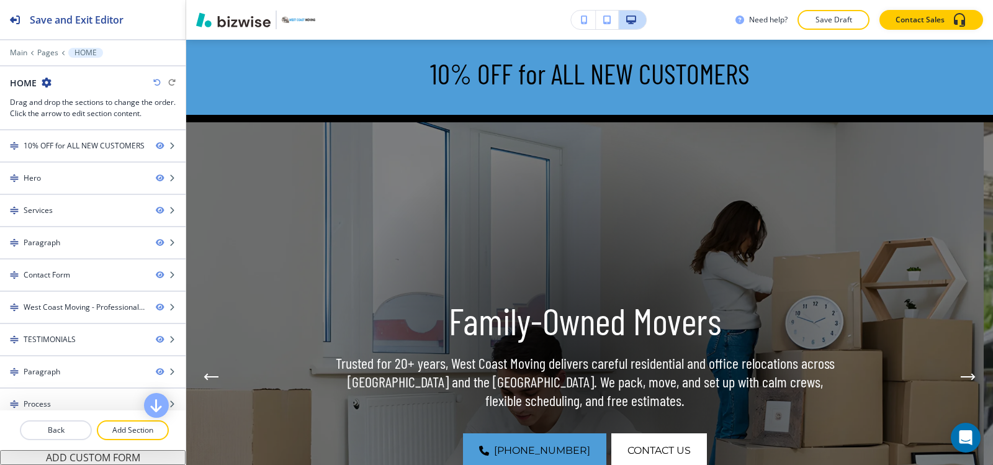
scroll to position [248, 0]
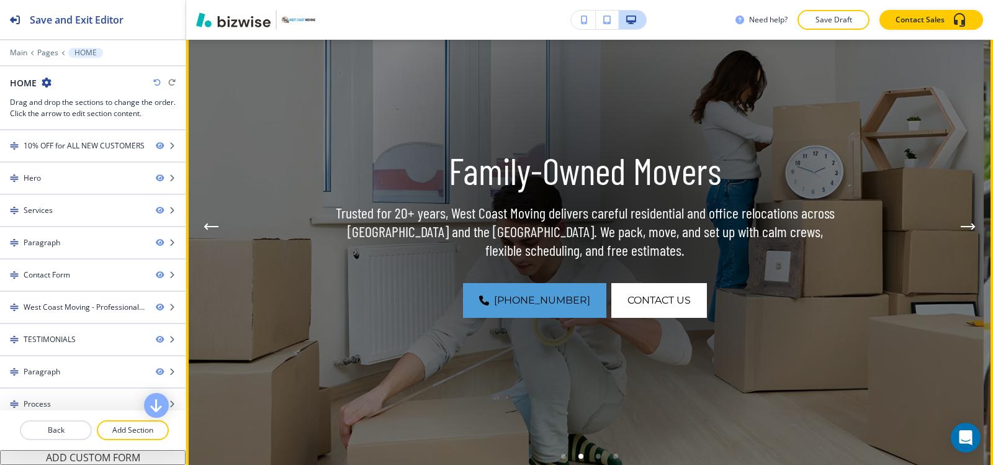
click at [961, 223] on icon "Next Hero Image" at bounding box center [968, 226] width 15 height 7
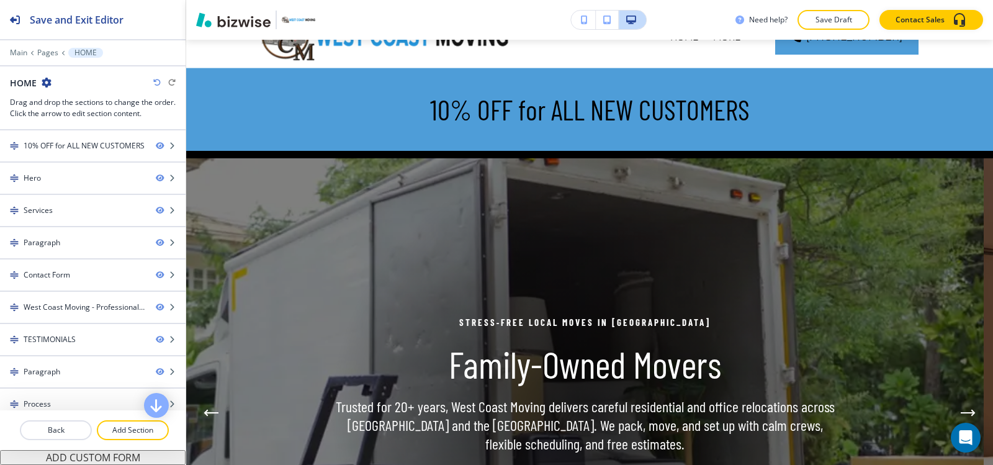
scroll to position [0, 0]
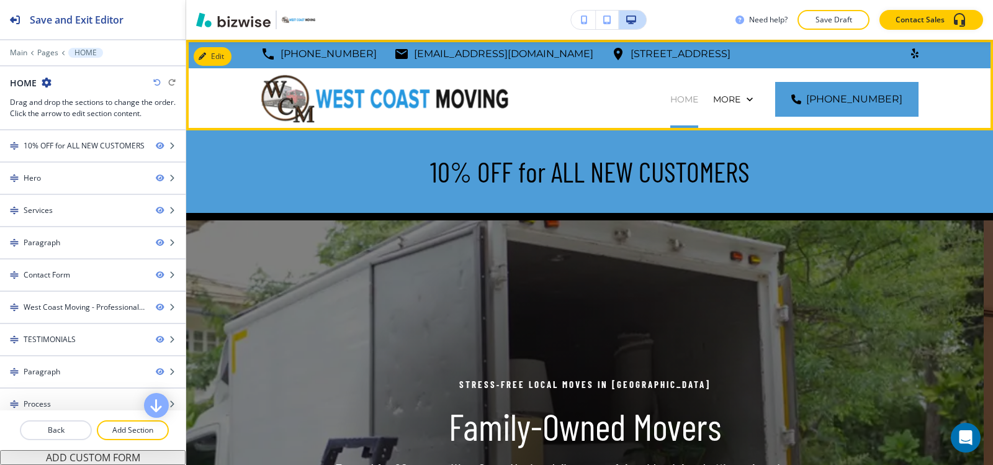
click at [670, 96] on p "HOME" at bounding box center [684, 99] width 28 height 12
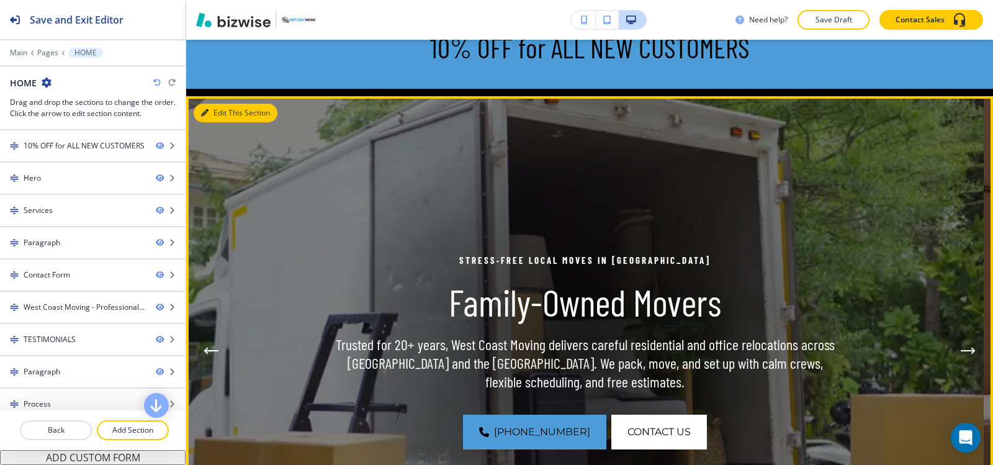
click at [219, 107] on button "Edit This Section" at bounding box center [236, 113] width 84 height 19
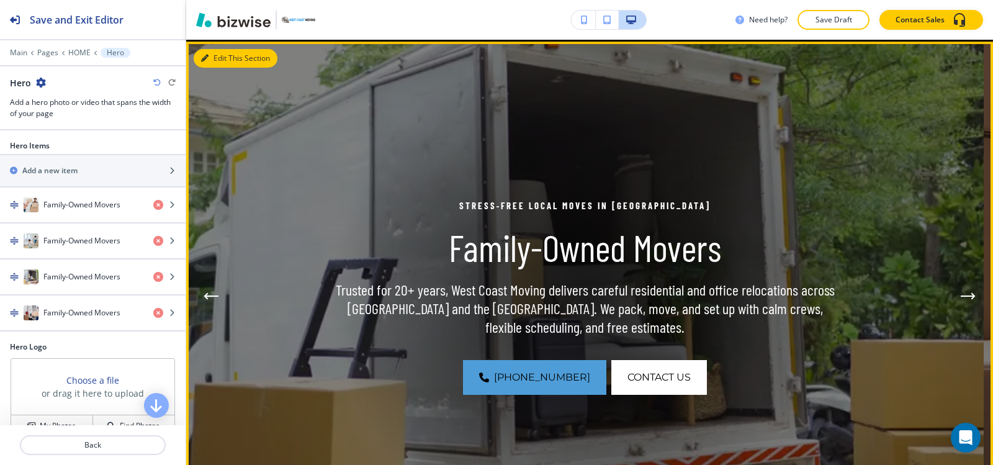
scroll to position [181, 0]
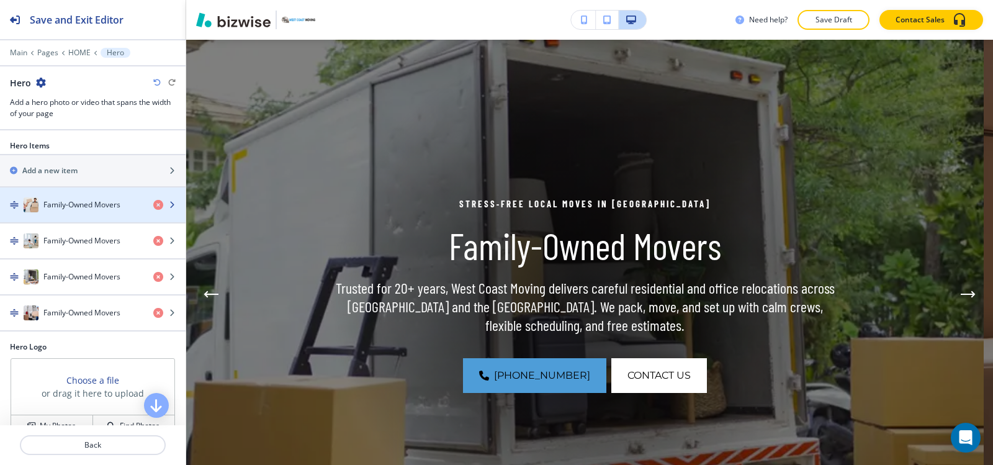
click at [61, 217] on div "button" at bounding box center [93, 217] width 186 height 10
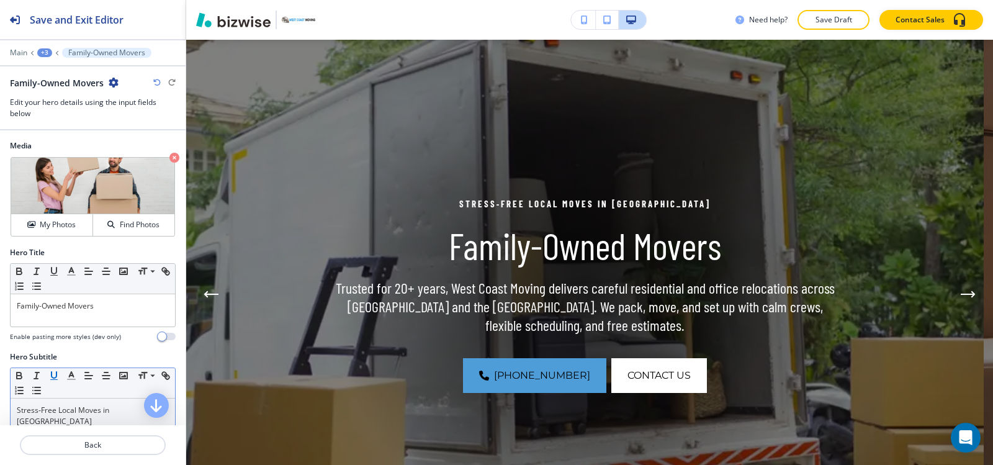
scroll to position [124, 0]
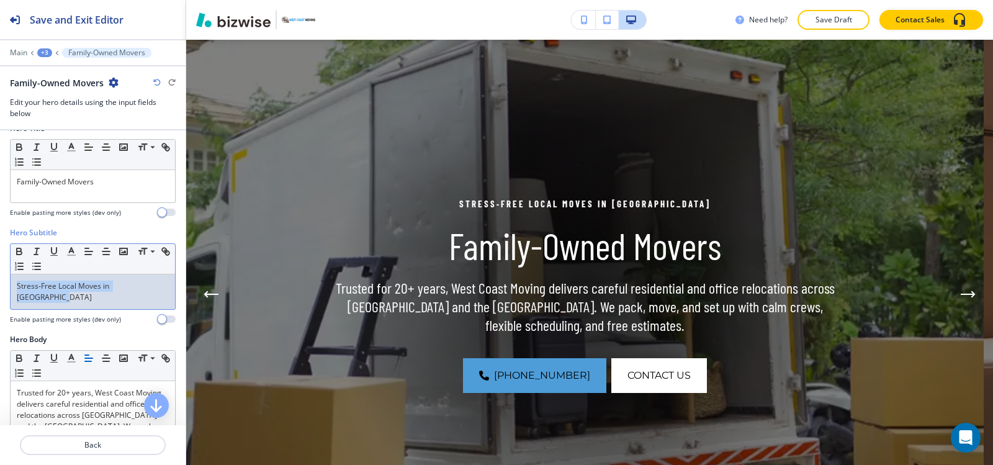
drag, startPoint x: 161, startPoint y: 288, endPoint x: 0, endPoint y: 377, distance: 184.5
click at [0, 377] on div "Media Crop My Photos Find Photos Hero Title Small Normal Large Huge Family-Owne…" at bounding box center [93, 277] width 186 height 295
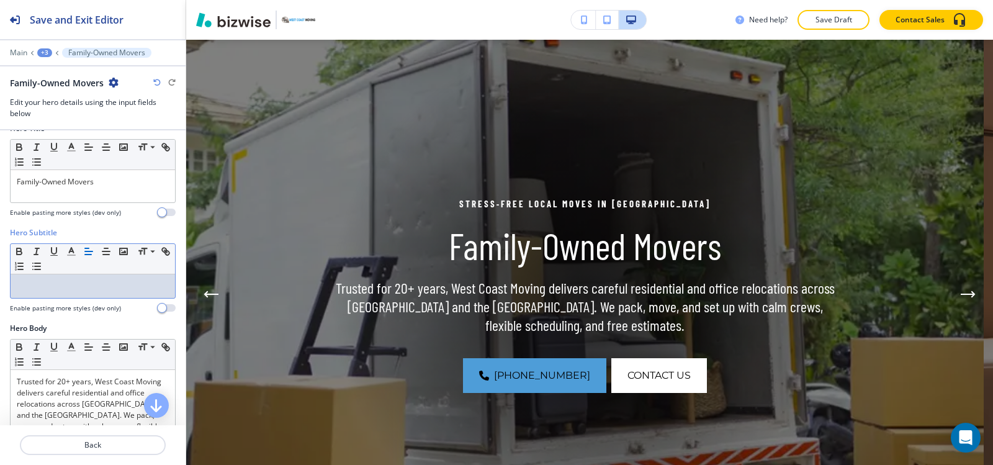
click at [43, 54] on div "+3" at bounding box center [44, 52] width 15 height 9
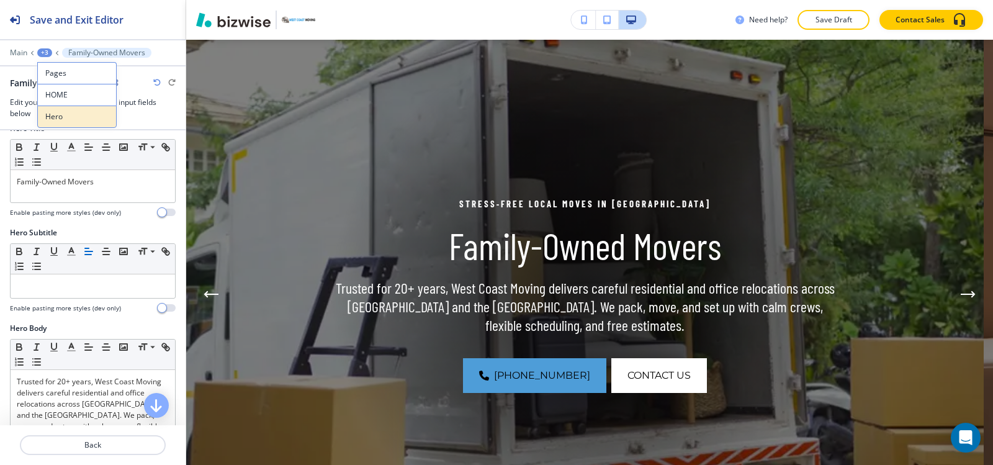
click at [56, 119] on p "Hero" at bounding box center [76, 116] width 63 height 11
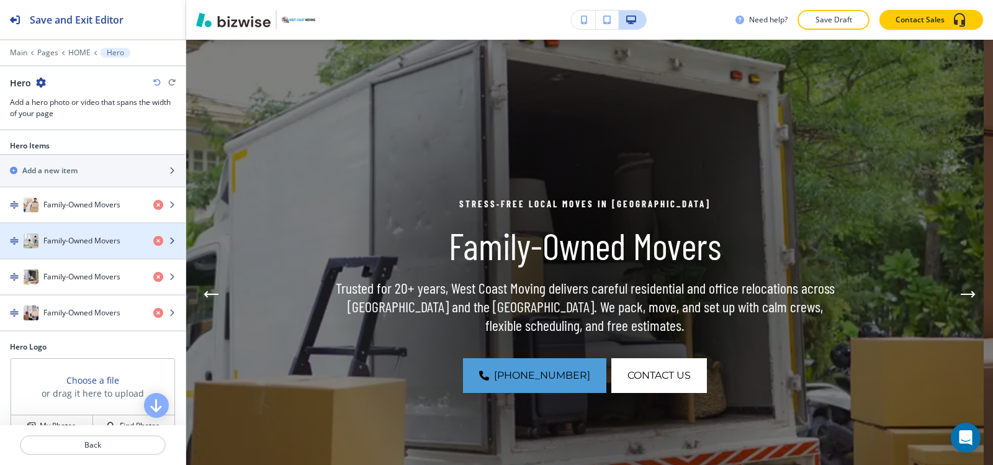
click at [89, 241] on h4 "Family-Owned Movers" at bounding box center [81, 240] width 77 height 11
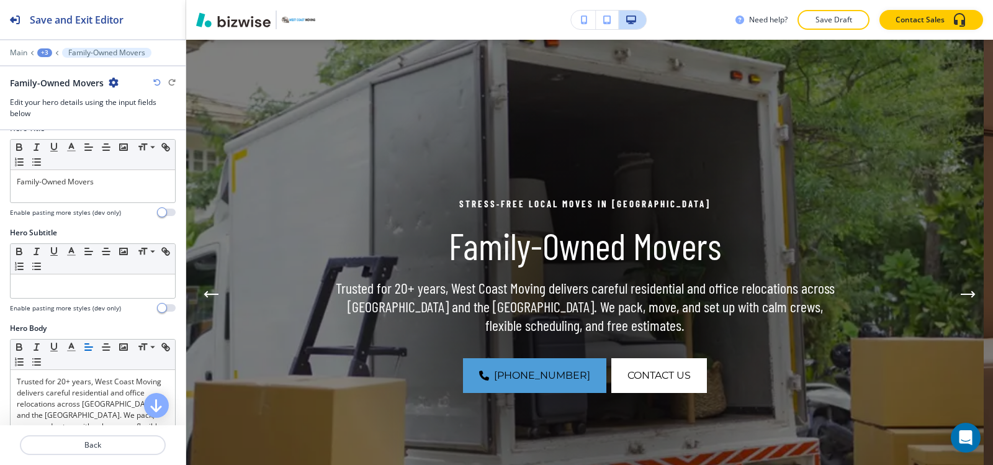
click at [47, 51] on div "+3" at bounding box center [44, 52] width 15 height 9
click at [58, 110] on button "Hero" at bounding box center [76, 117] width 79 height 22
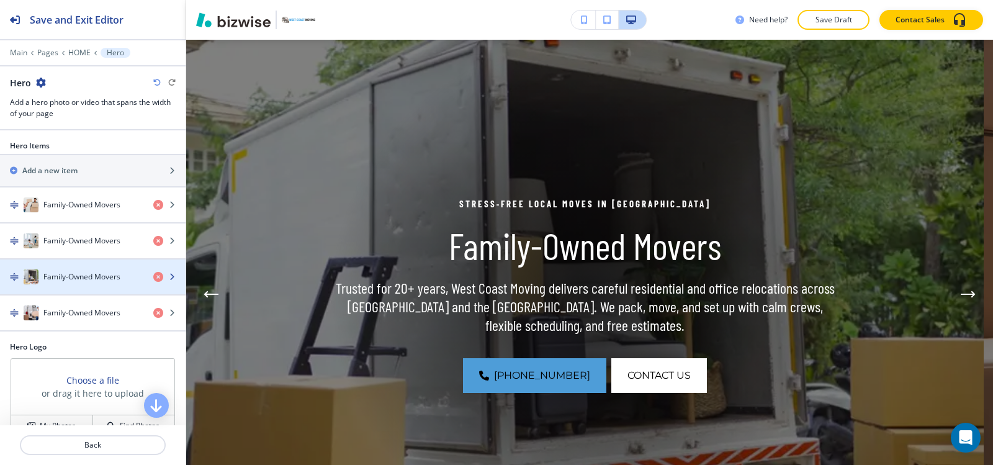
click at [58, 279] on h4 "Family-Owned Movers" at bounding box center [81, 276] width 77 height 11
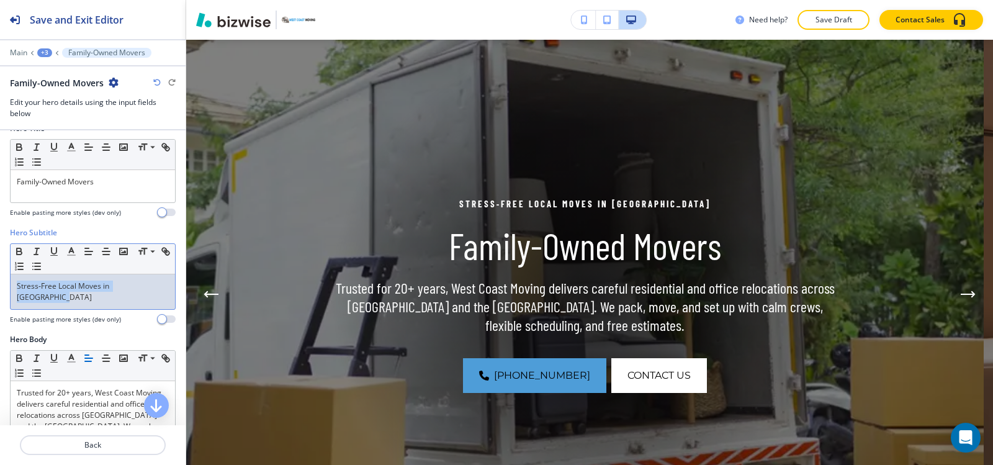
drag, startPoint x: 159, startPoint y: 283, endPoint x: 0, endPoint y: 289, distance: 159.0
click at [0, 289] on div "Hero Subtitle Small Normal Large Huge Stress‑Free Local Moves in Marin County E…" at bounding box center [93, 280] width 186 height 107
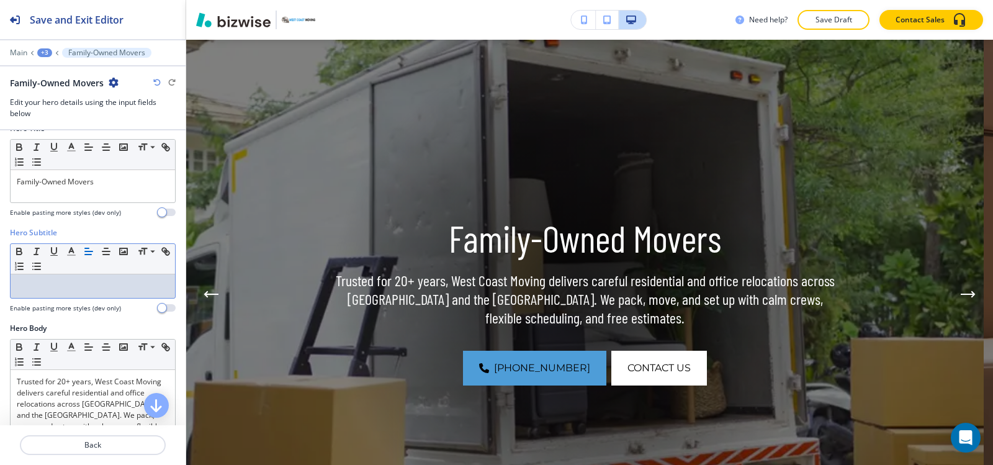
click at [48, 53] on div "+3" at bounding box center [44, 52] width 15 height 9
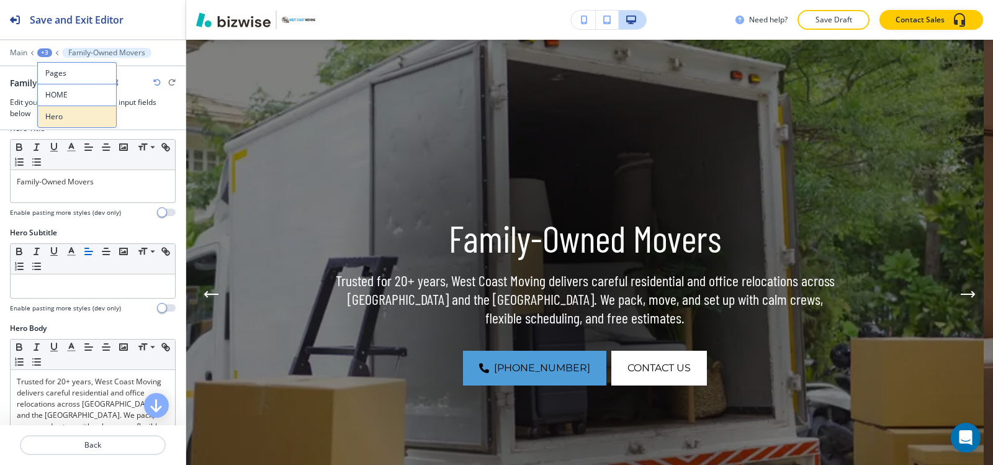
click at [68, 119] on p "Hero" at bounding box center [76, 116] width 63 height 11
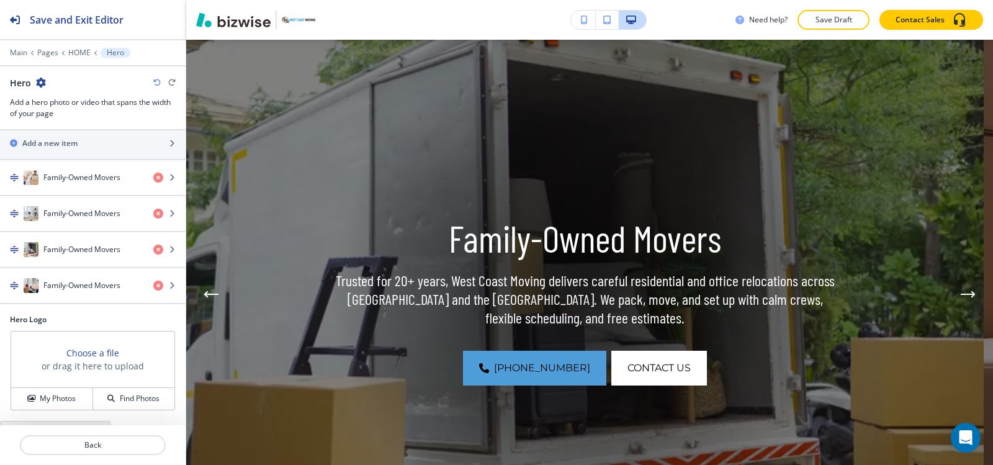
scroll to position [43, 0]
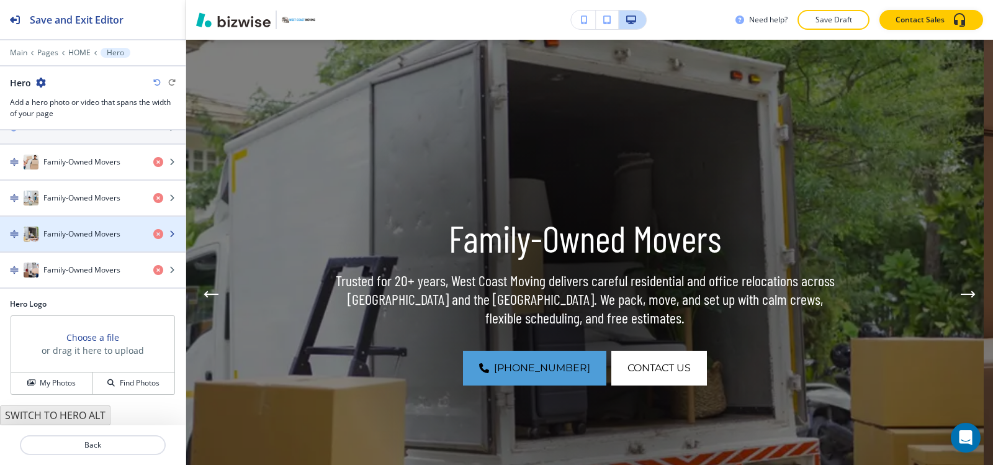
click at [78, 236] on h4 "Family-Owned Movers" at bounding box center [81, 233] width 77 height 11
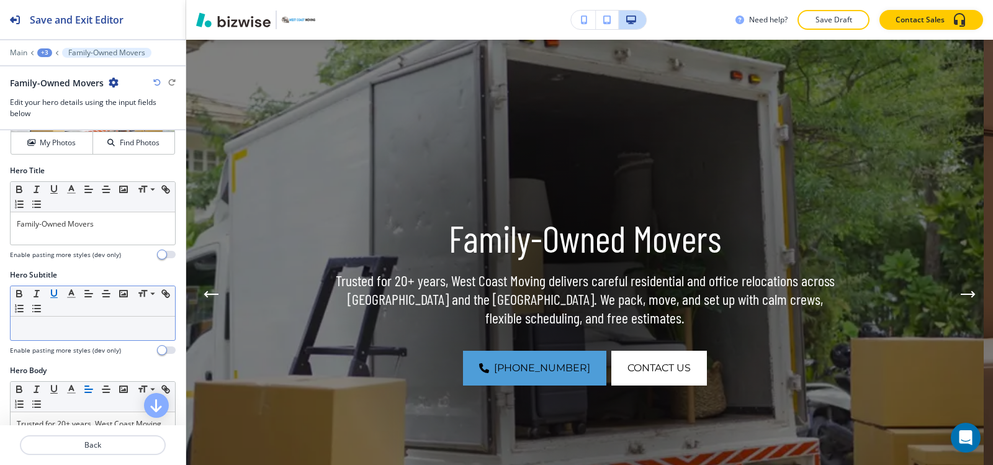
scroll to position [186, 0]
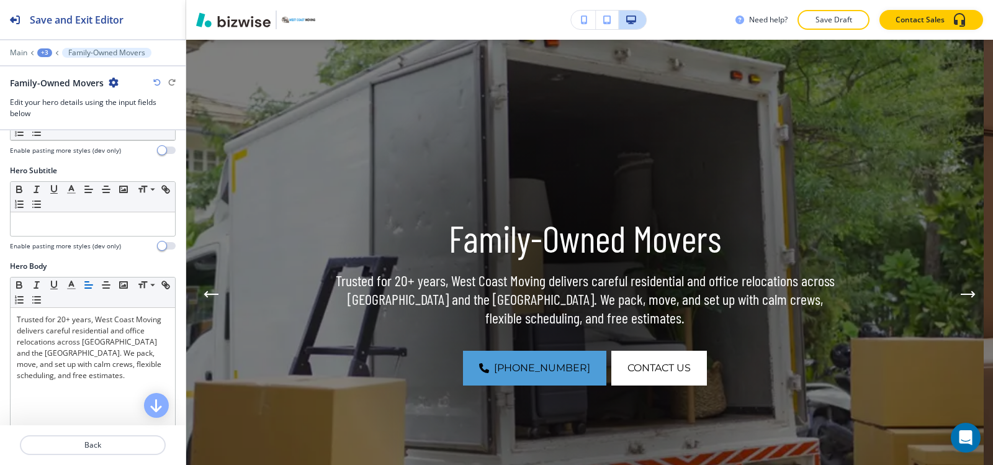
click at [45, 53] on div "+3" at bounding box center [44, 52] width 15 height 9
click at [65, 112] on p "Hero" at bounding box center [76, 116] width 63 height 11
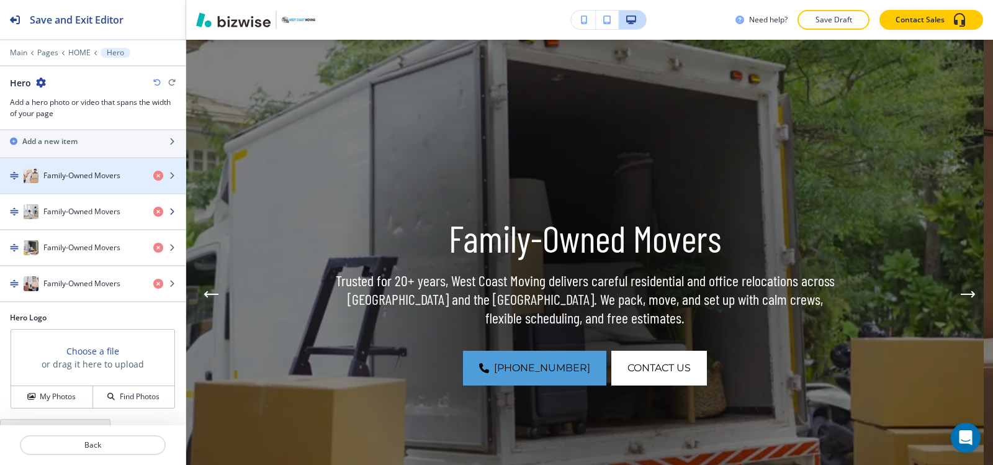
scroll to position [43, 0]
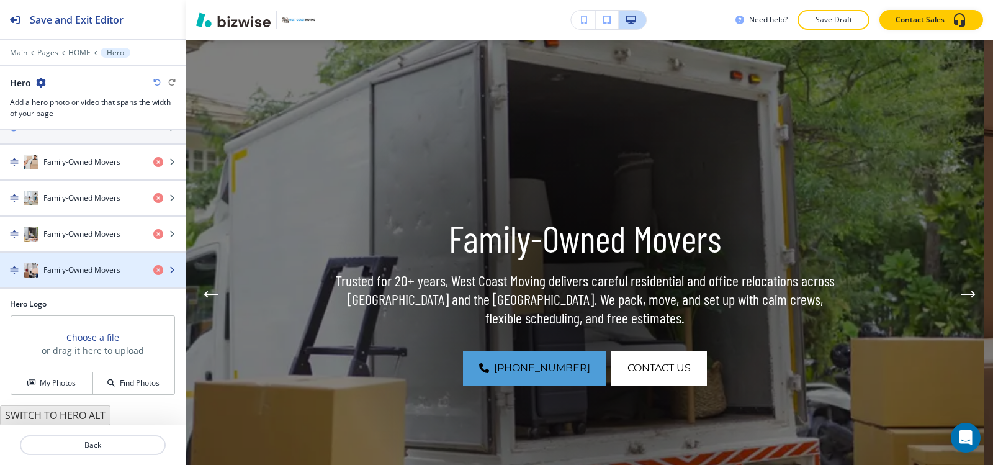
click at [70, 277] on div "button" at bounding box center [93, 282] width 186 height 10
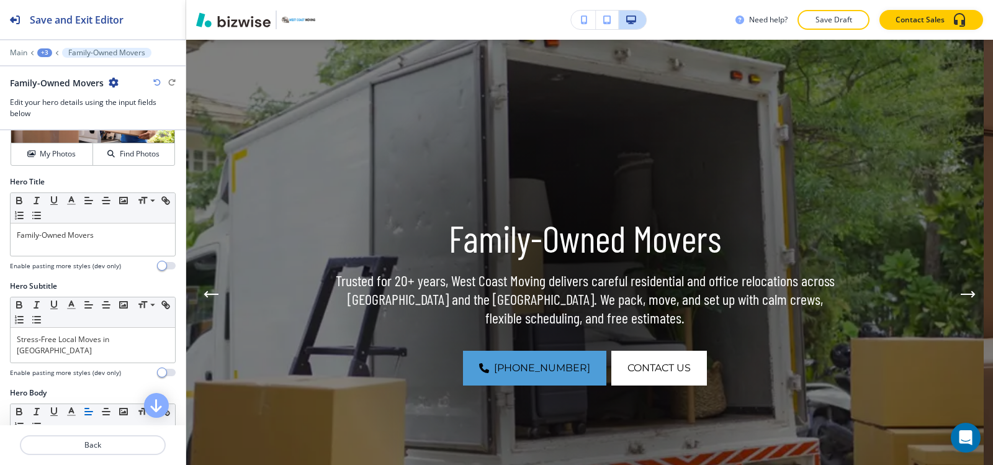
scroll to position [62, 0]
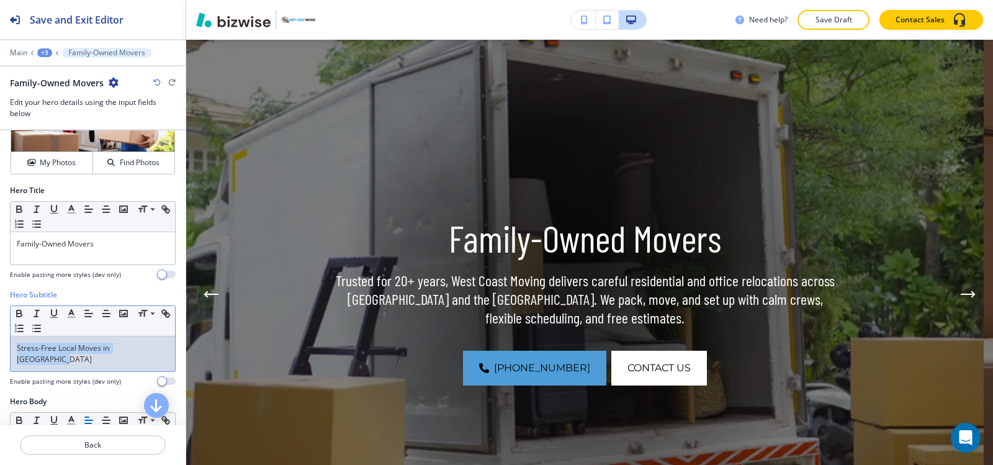
drag, startPoint x: 160, startPoint y: 354, endPoint x: 0, endPoint y: 408, distance: 168.8
click at [0, 408] on div "Media Crop My Photos Find Photos Hero Title Small Normal Large Huge Family-Owne…" at bounding box center [93, 277] width 186 height 295
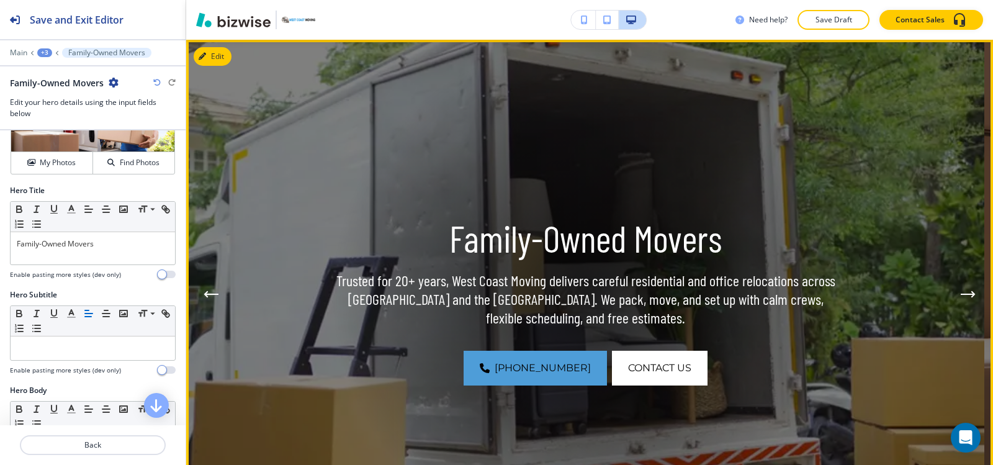
click at [947, 295] on div "Family-Owned Movers Trusted for 20+ years, West Coast Moving delivers careful r…" at bounding box center [589, 294] width 807 height 509
click at [962, 294] on icon "Next Hero Image" at bounding box center [968, 294] width 12 height 0
click at [961, 292] on icon "Next Hero Image" at bounding box center [968, 294] width 15 height 7
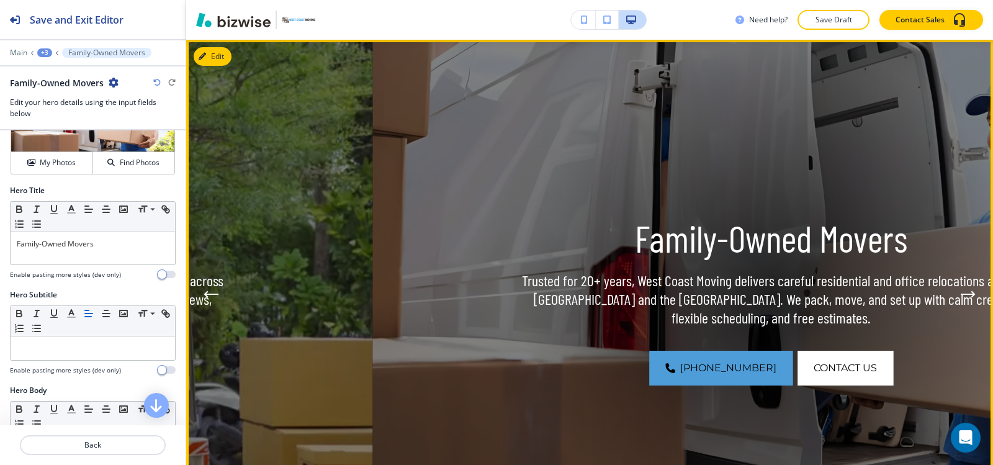
click at [961, 292] on icon "Next Hero Image" at bounding box center [968, 294] width 15 height 7
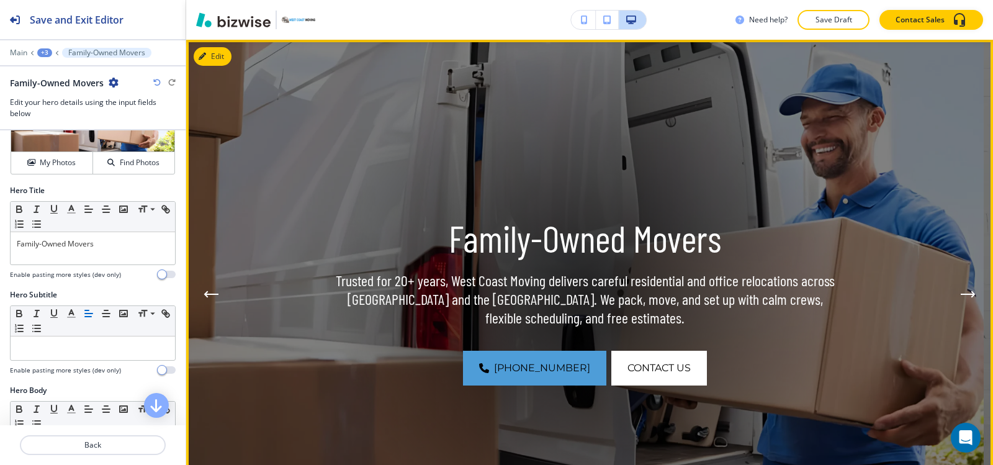
click at [961, 292] on icon "Next Hero Image" at bounding box center [968, 294] width 15 height 7
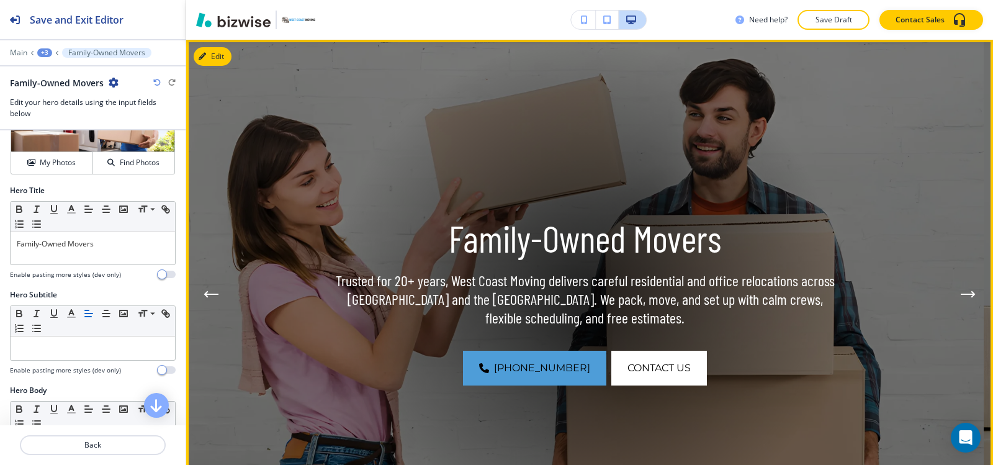
click at [961, 292] on icon "Next Hero Image" at bounding box center [968, 294] width 15 height 7
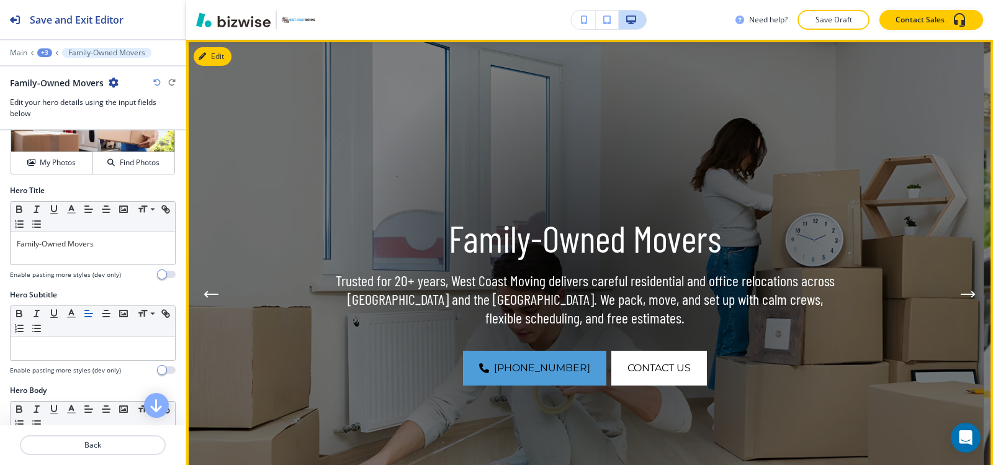
click at [961, 292] on icon "Next Hero Image" at bounding box center [968, 294] width 15 height 7
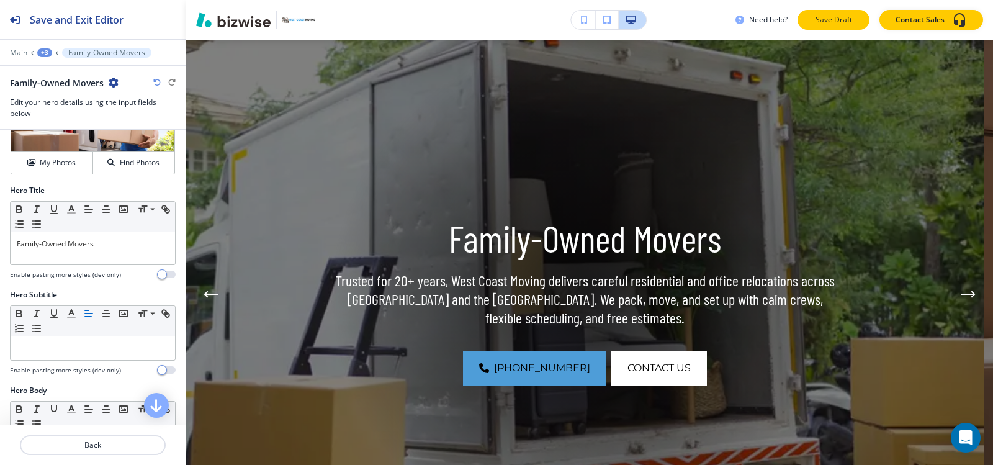
click at [851, 18] on p "Save Draft" at bounding box center [834, 19] width 40 height 11
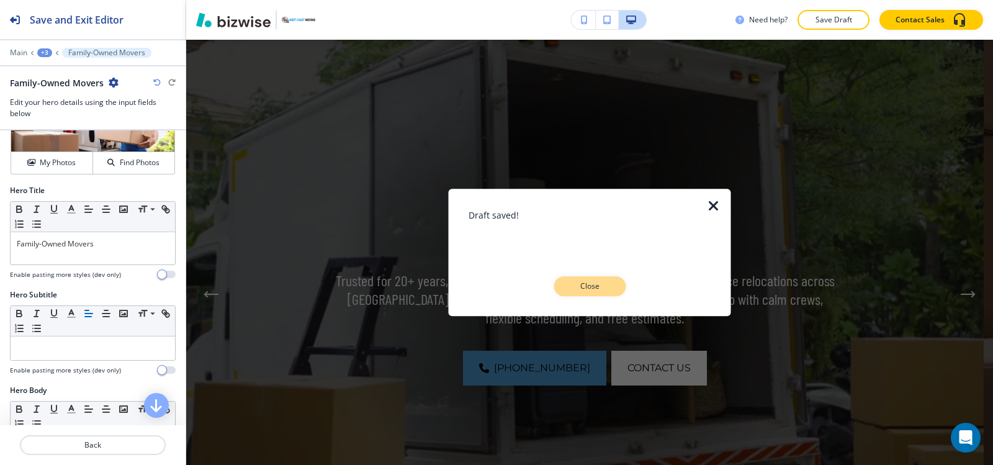
click at [604, 293] on button "Close" at bounding box center [590, 286] width 72 height 20
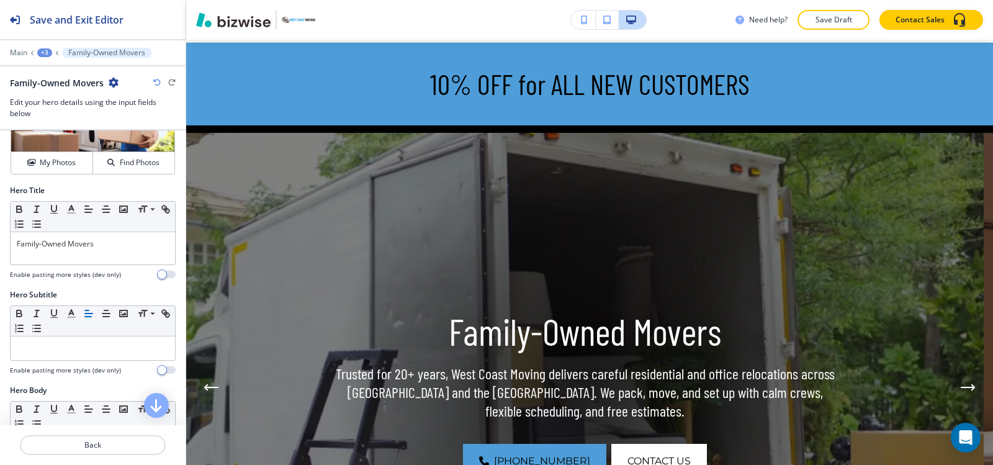
scroll to position [0, 0]
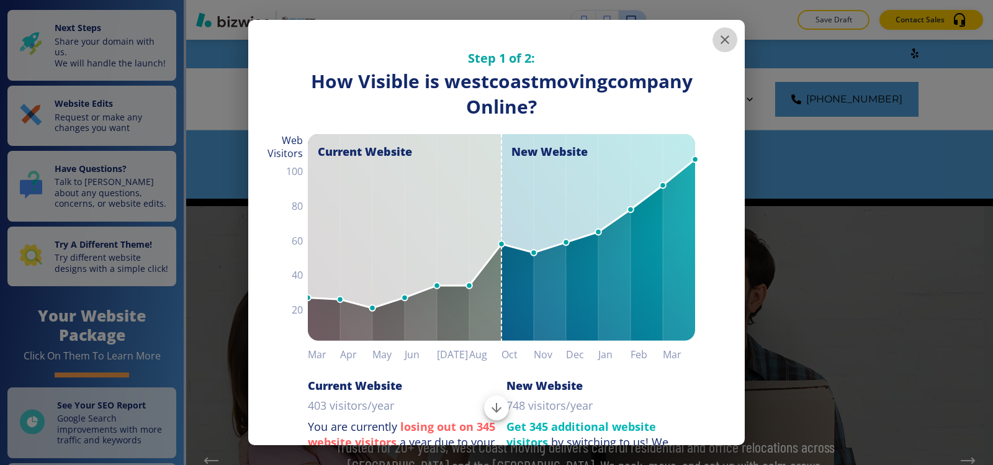
click at [718, 34] on icon "button" at bounding box center [725, 39] width 15 height 15
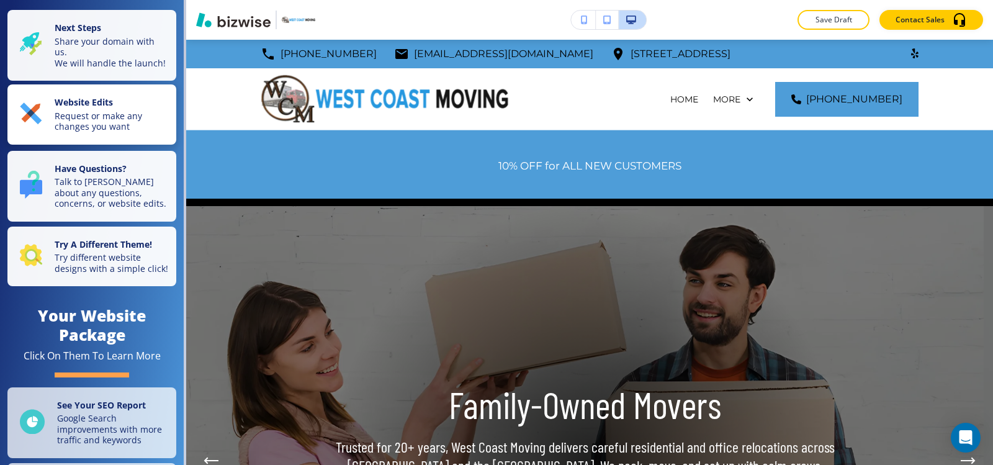
click at [79, 97] on button "Website Edits Request or make any changes you want" at bounding box center [91, 114] width 169 height 60
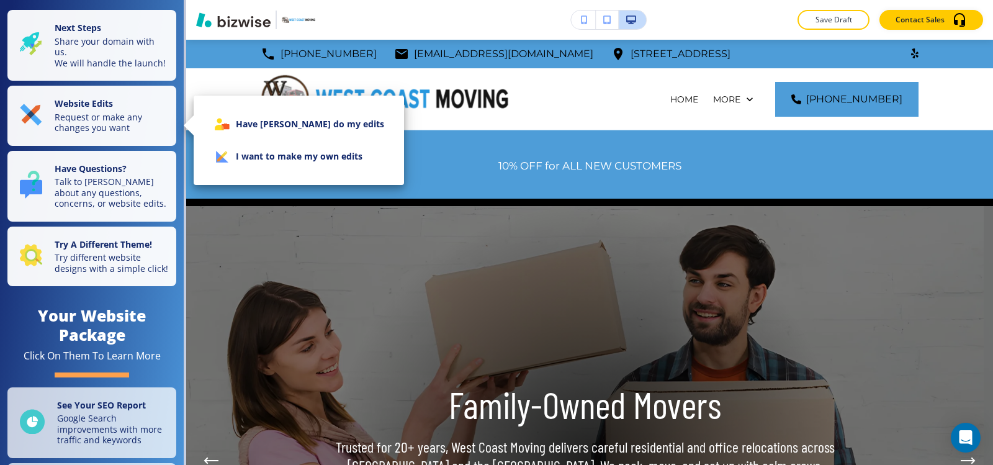
click at [338, 159] on li "I want to make my own edits" at bounding box center [299, 156] width 191 height 32
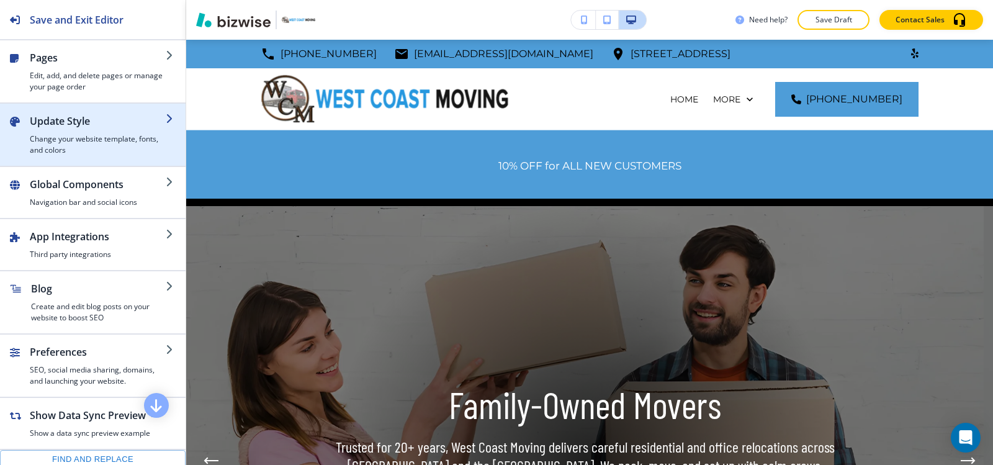
click at [56, 148] on h4 "Change your website template, fonts, and colors" at bounding box center [98, 144] width 136 height 22
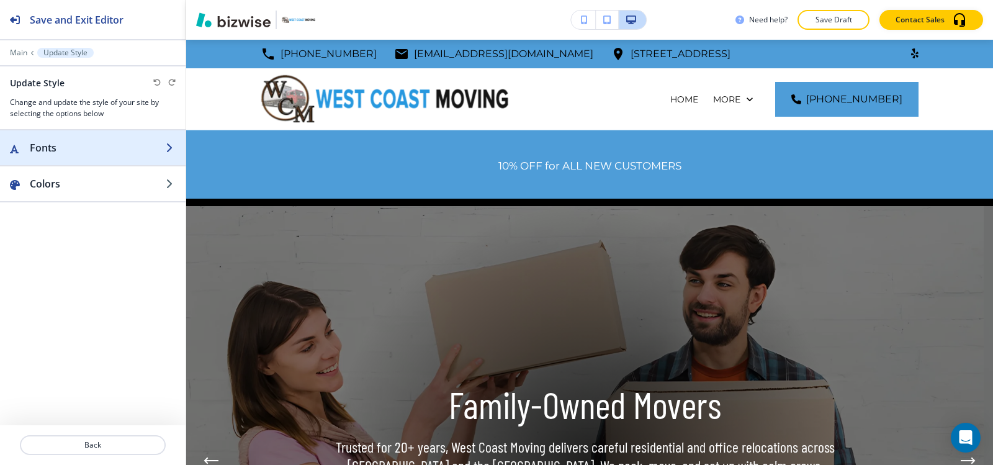
click at [68, 162] on div "button" at bounding box center [93, 160] width 186 height 10
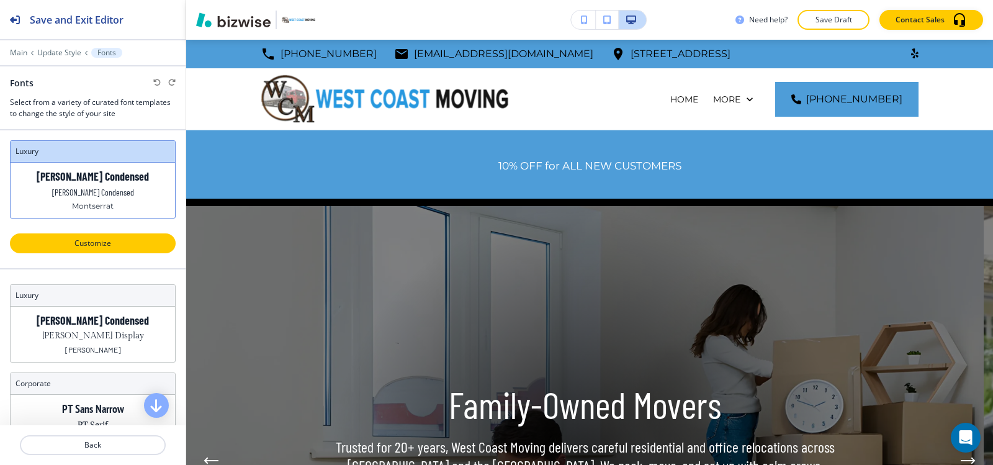
click at [99, 242] on p "Customize" at bounding box center [92, 243] width 133 height 11
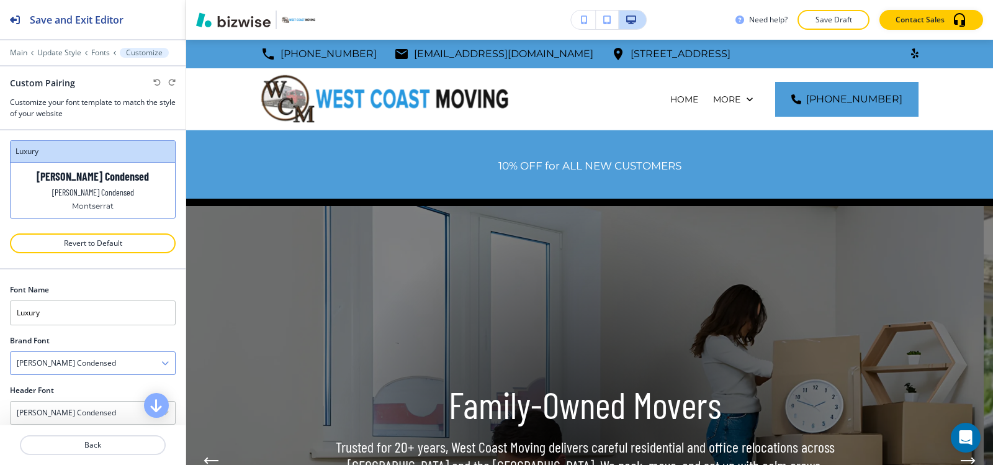
click at [80, 364] on h4 "[PERSON_NAME] Condensed" at bounding box center [66, 363] width 99 height 11
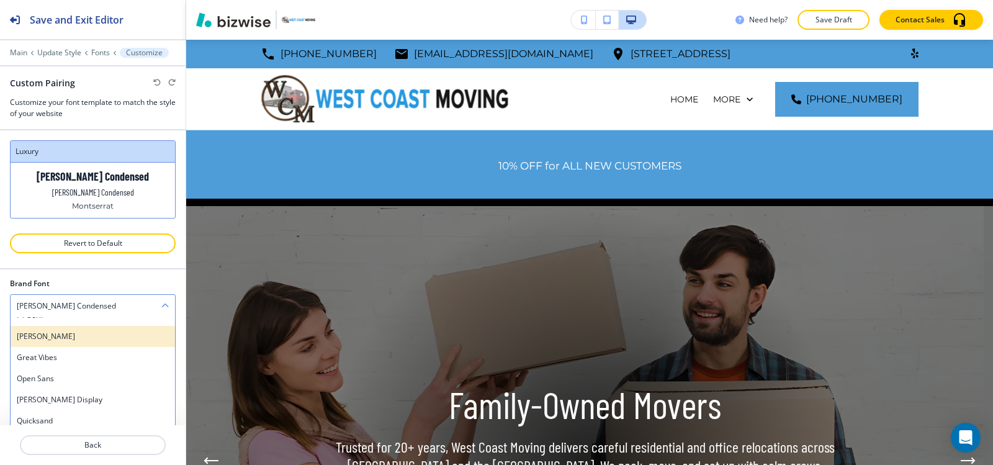
scroll to position [372, 0]
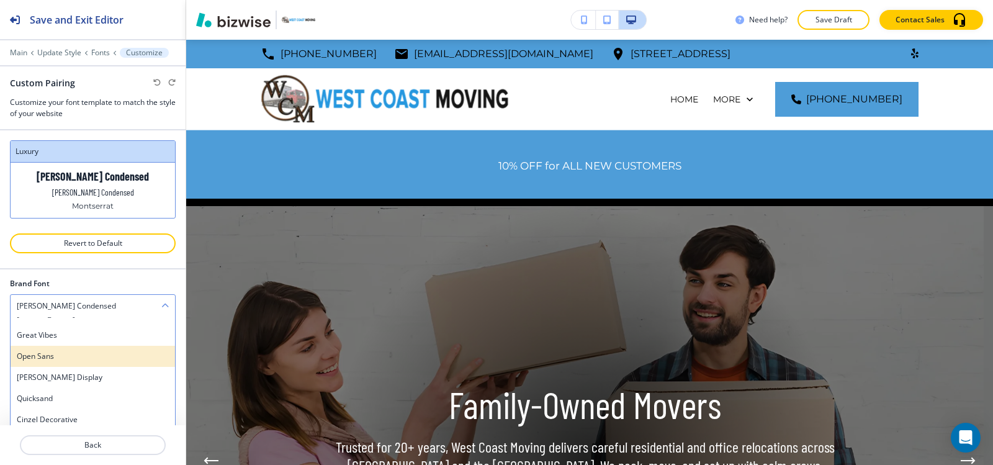
click at [79, 362] on div "Open Sans" at bounding box center [93, 356] width 164 height 21
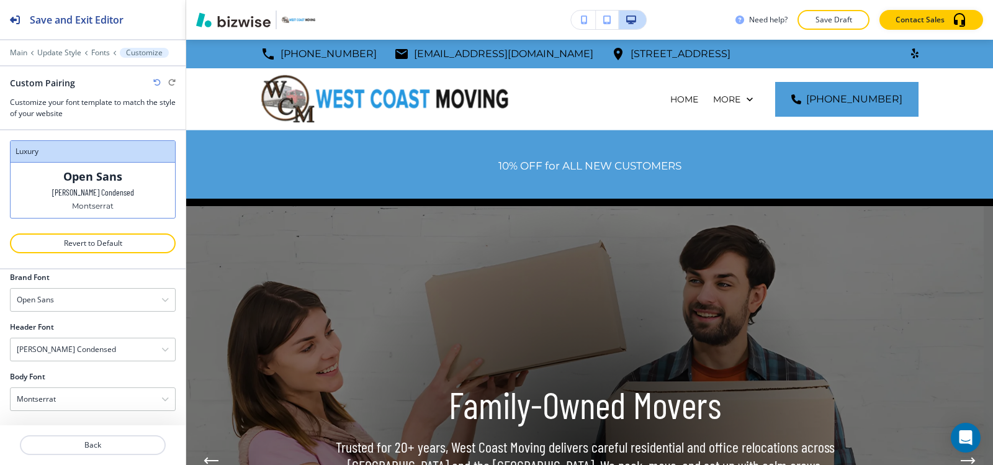
scroll to position [64, 0]
click at [80, 349] on h4 "[PERSON_NAME] Condensed" at bounding box center [66, 348] width 99 height 11
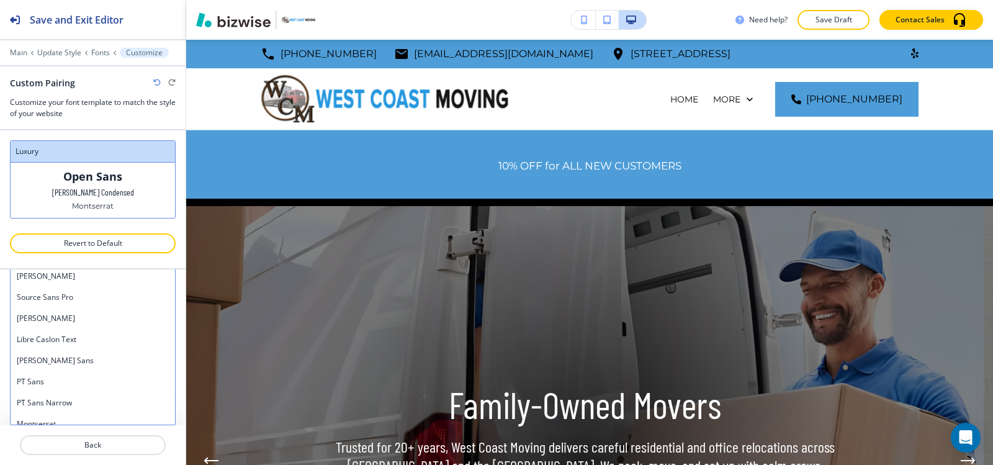
scroll to position [460, 0]
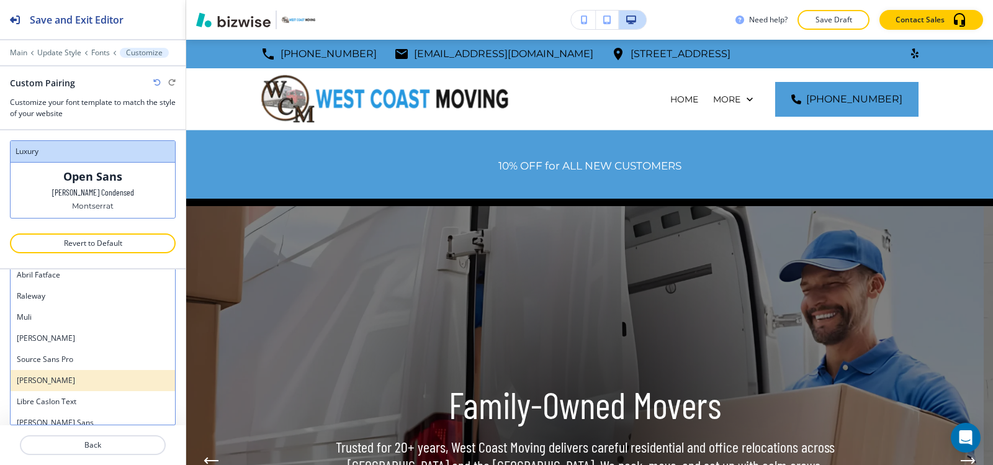
click at [62, 385] on h4 "[PERSON_NAME]" at bounding box center [93, 380] width 152 height 11
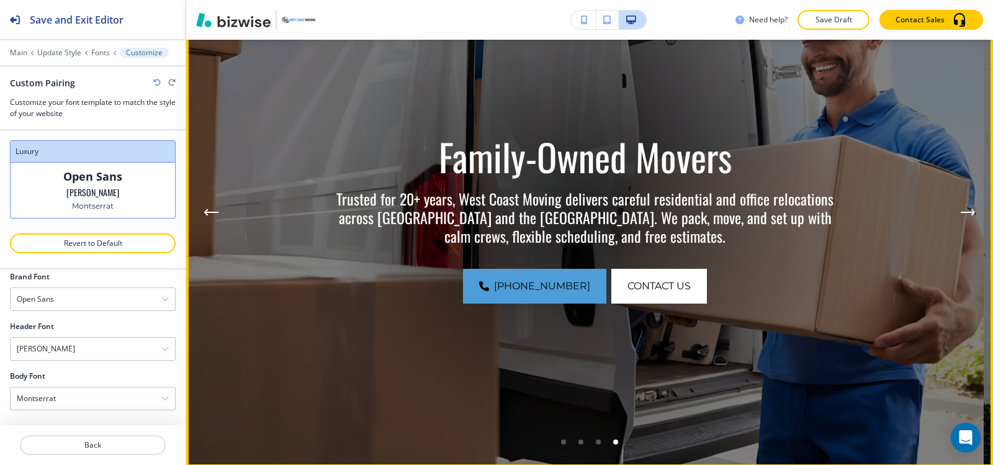
scroll to position [186, 0]
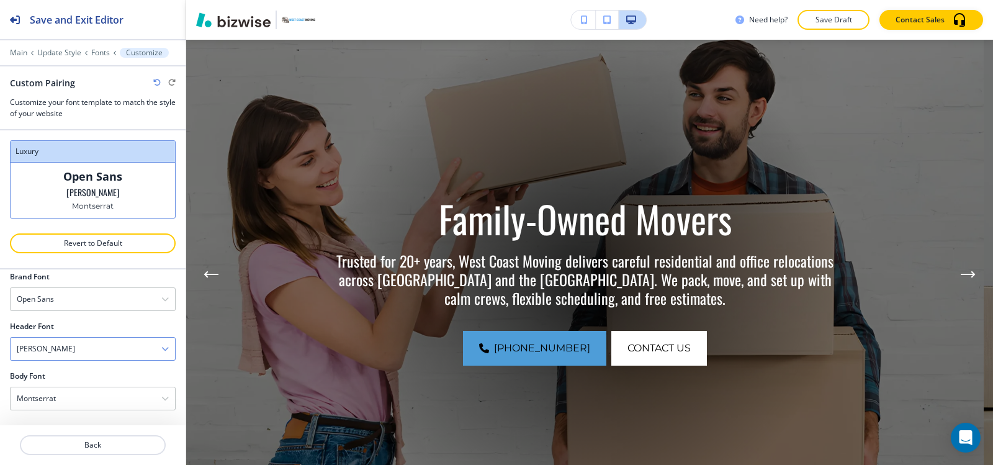
click at [76, 352] on div "[PERSON_NAME]" at bounding box center [93, 349] width 164 height 22
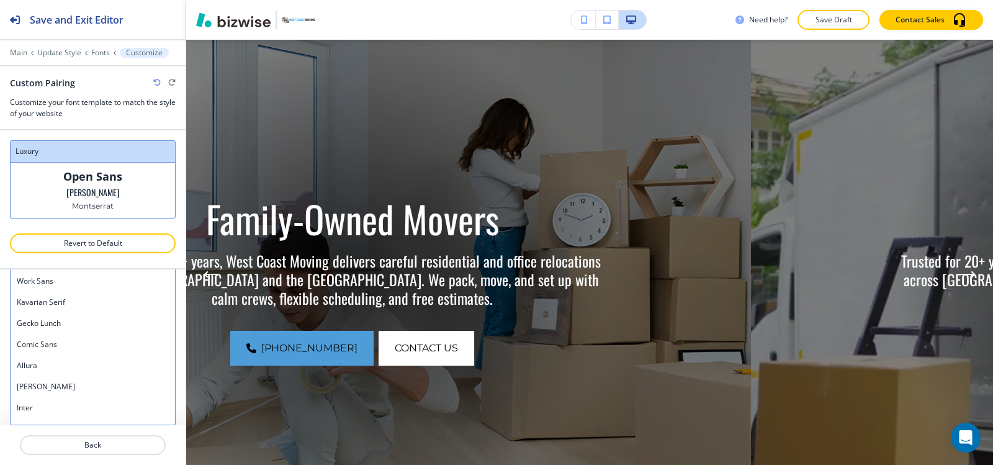
scroll to position [832, 0]
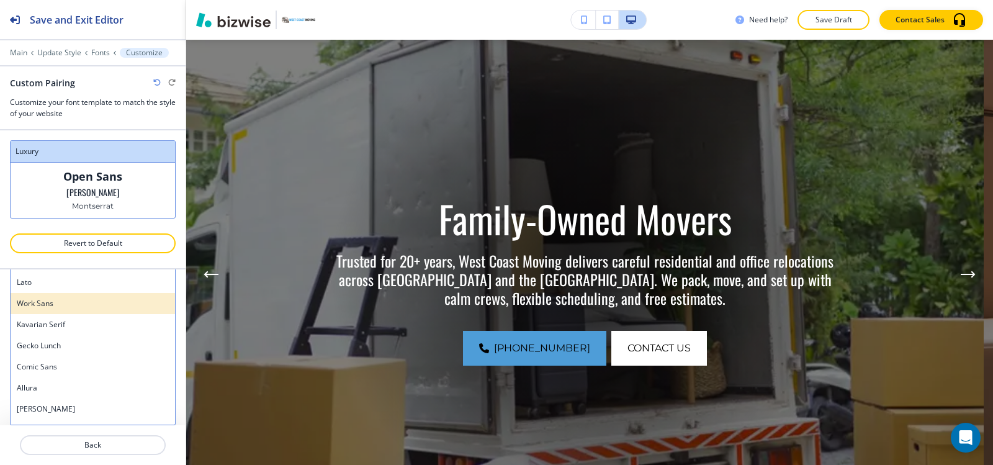
click at [78, 301] on h4 "Work Sans" at bounding box center [93, 303] width 152 height 11
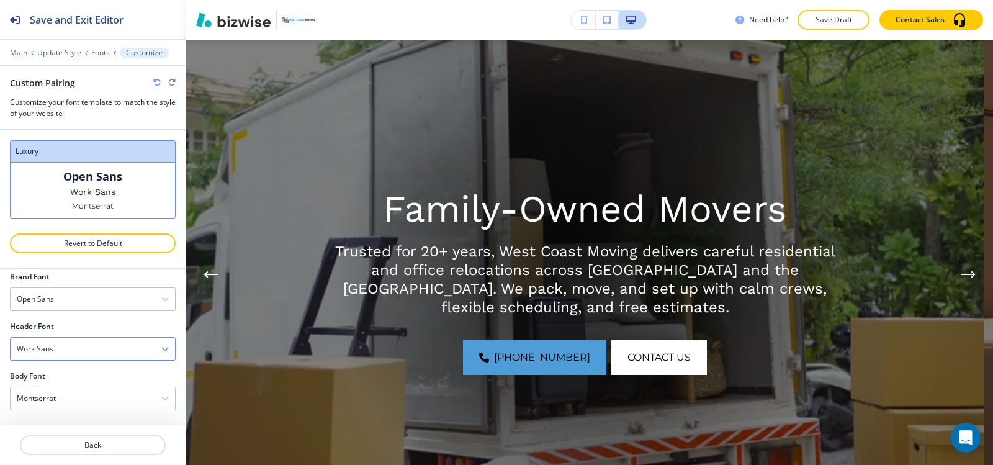
scroll to position [64, 0]
click at [70, 344] on div "Work Sans" at bounding box center [93, 349] width 164 height 22
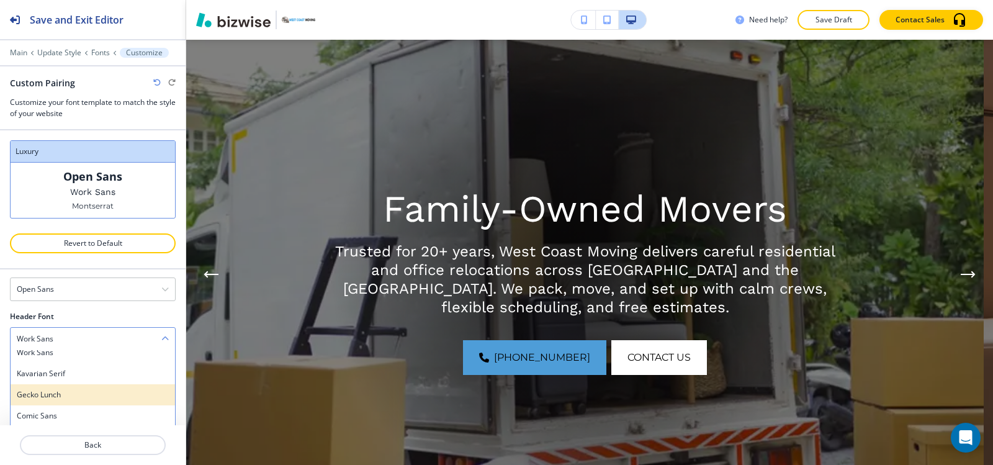
scroll to position [832, 0]
click at [76, 394] on h4 "Lato" at bounding box center [93, 393] width 152 height 11
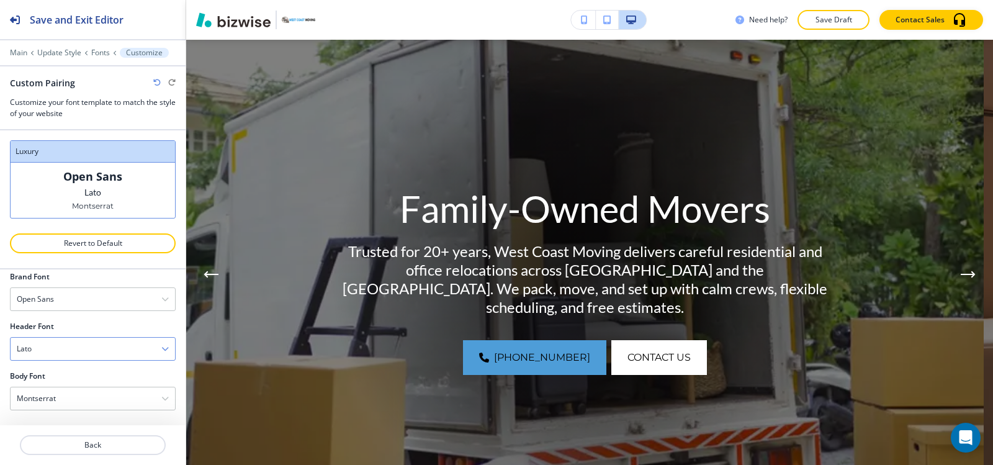
scroll to position [64, 0]
click at [88, 346] on div "Lato" at bounding box center [93, 349] width 164 height 22
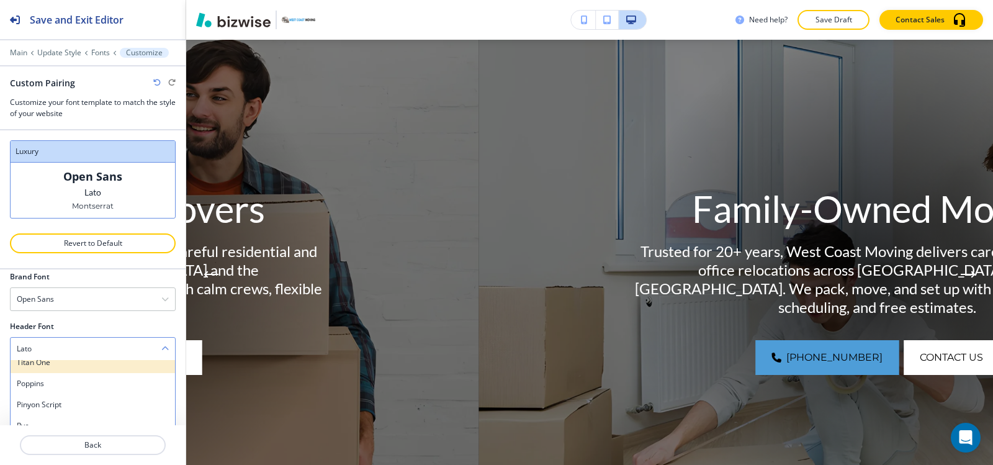
scroll to position [1081, 0]
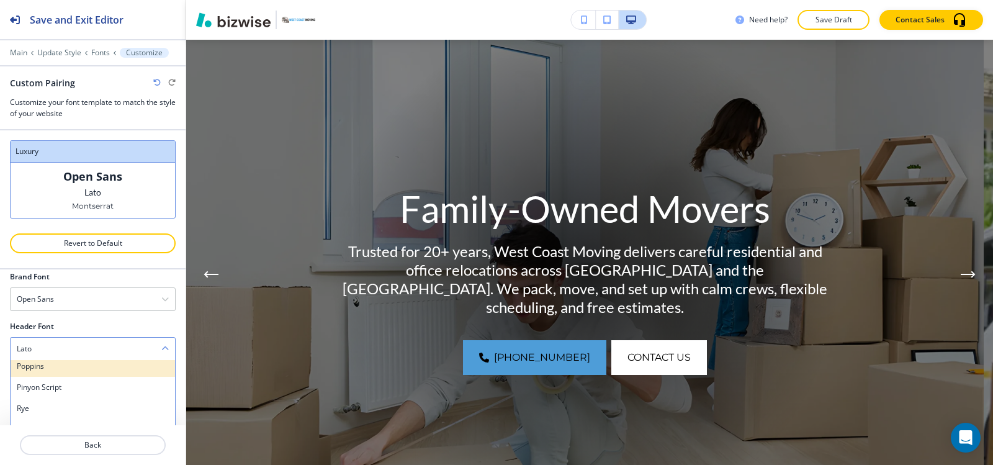
click at [94, 372] on div "Poppins" at bounding box center [93, 366] width 164 height 21
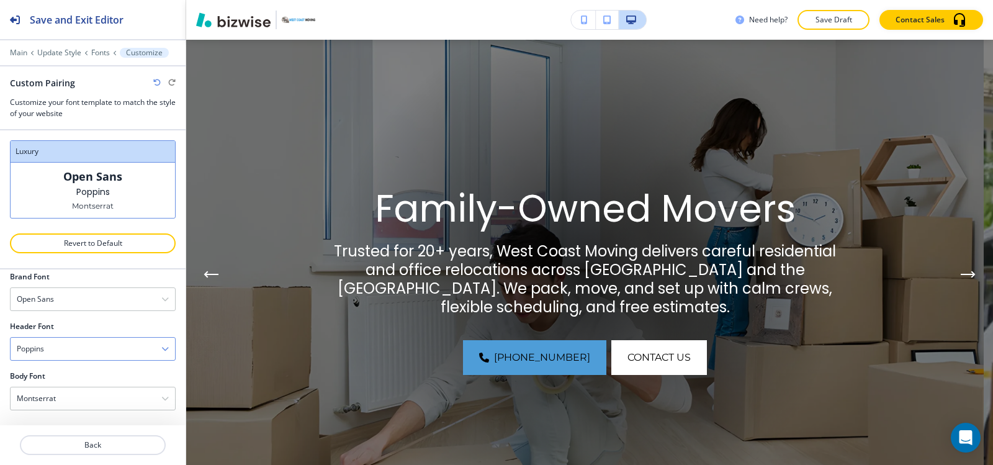
click at [78, 356] on div "Poppins" at bounding box center [93, 349] width 164 height 22
click at [53, 407] on h4 "Titan One" at bounding box center [93, 411] width 152 height 11
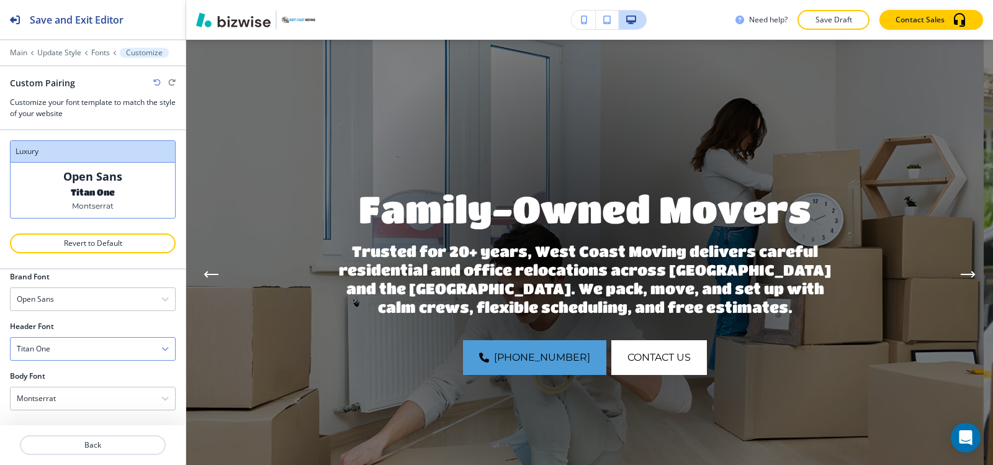
click at [81, 345] on div "Titan One" at bounding box center [93, 349] width 164 height 22
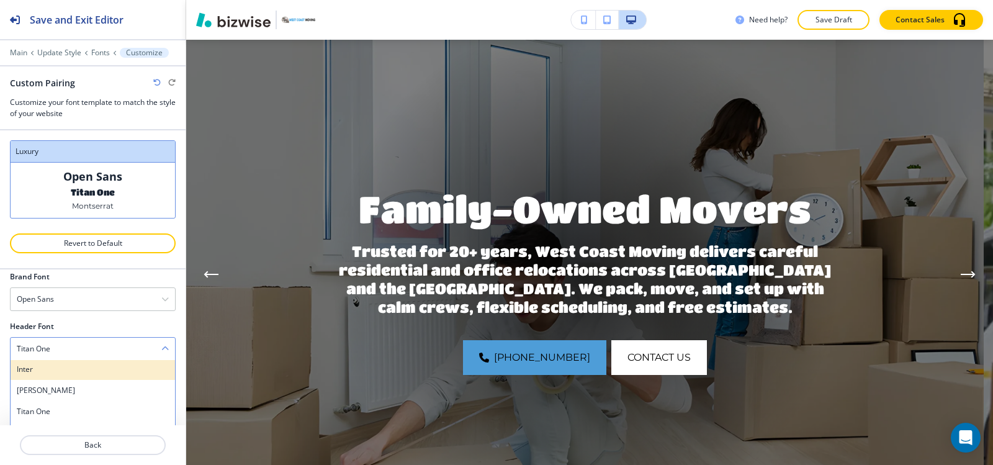
click at [78, 367] on h4 "Inter" at bounding box center [93, 369] width 152 height 11
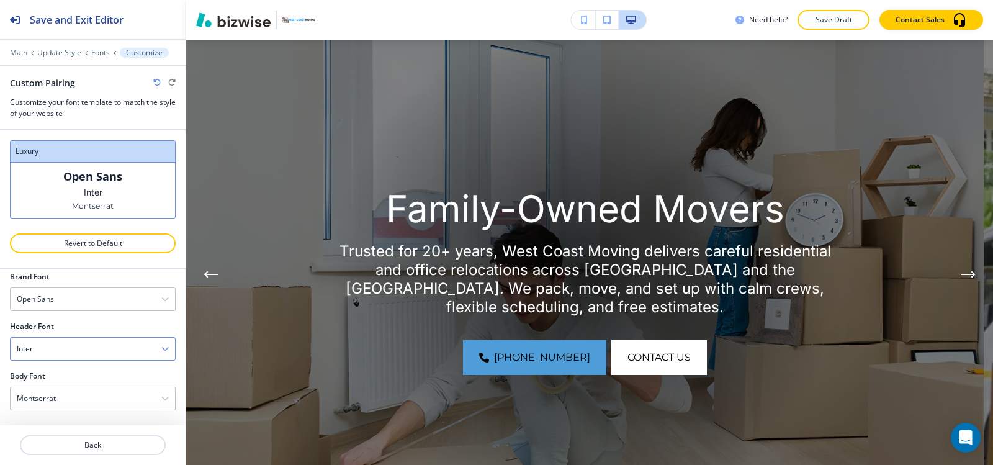
click at [81, 349] on div "Inter" at bounding box center [93, 349] width 164 height 22
click at [79, 403] on div "[PERSON_NAME]" at bounding box center [93, 411] width 164 height 21
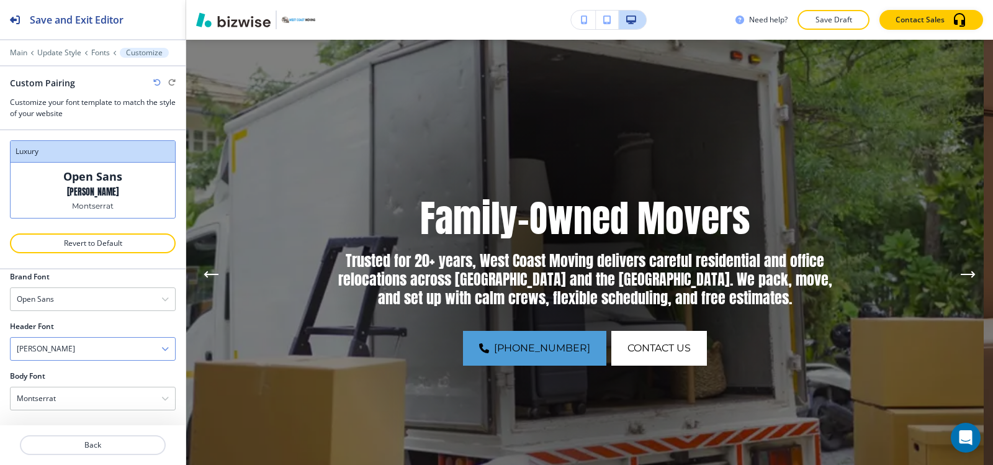
click at [86, 353] on div "[PERSON_NAME]" at bounding box center [93, 349] width 164 height 22
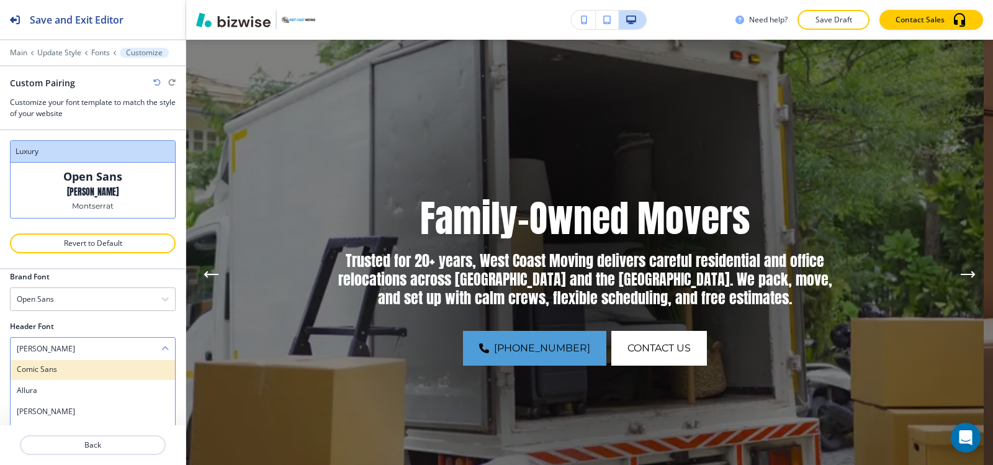
click at [78, 374] on h4 "Comic Sans" at bounding box center [93, 369] width 152 height 11
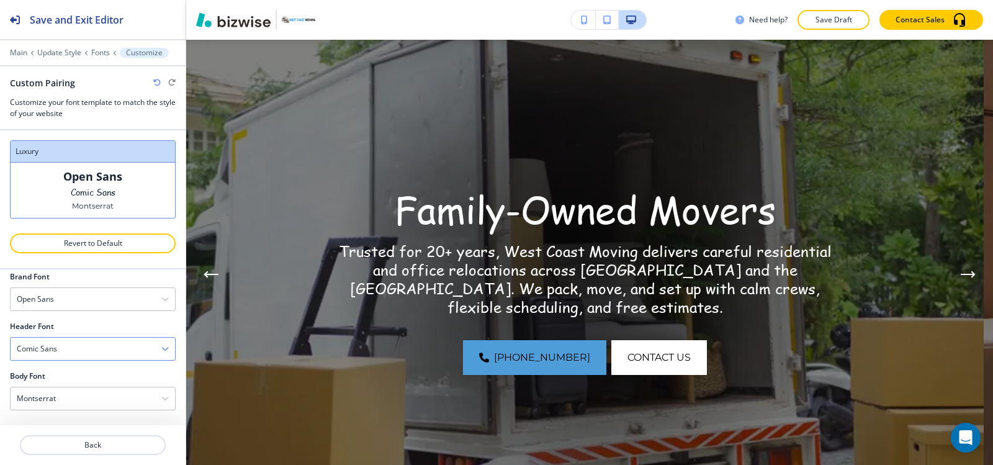
click at [91, 345] on div "Comic Sans" at bounding box center [93, 349] width 164 height 22
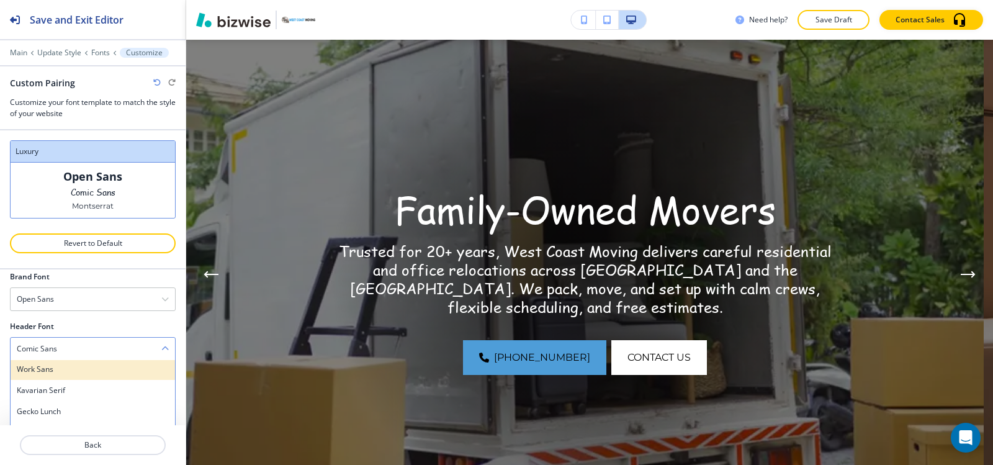
click at [81, 372] on h4 "Work Sans" at bounding box center [93, 369] width 152 height 11
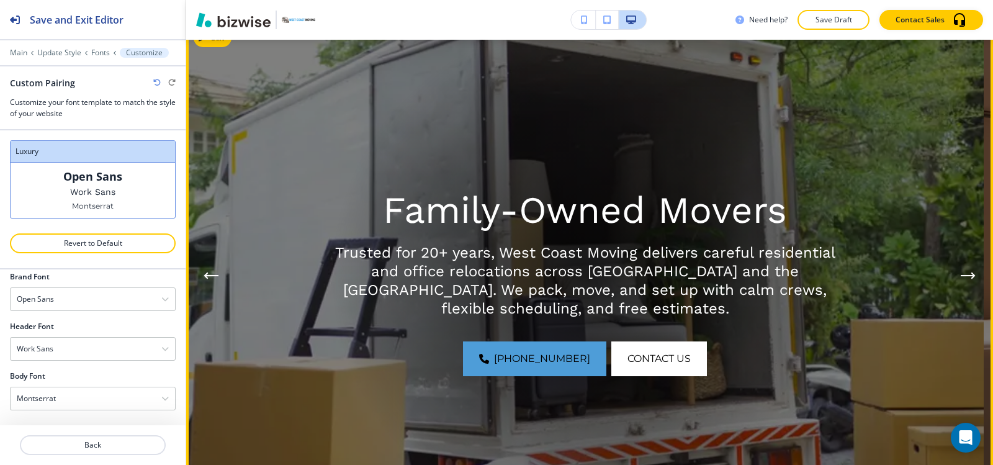
scroll to position [0, 0]
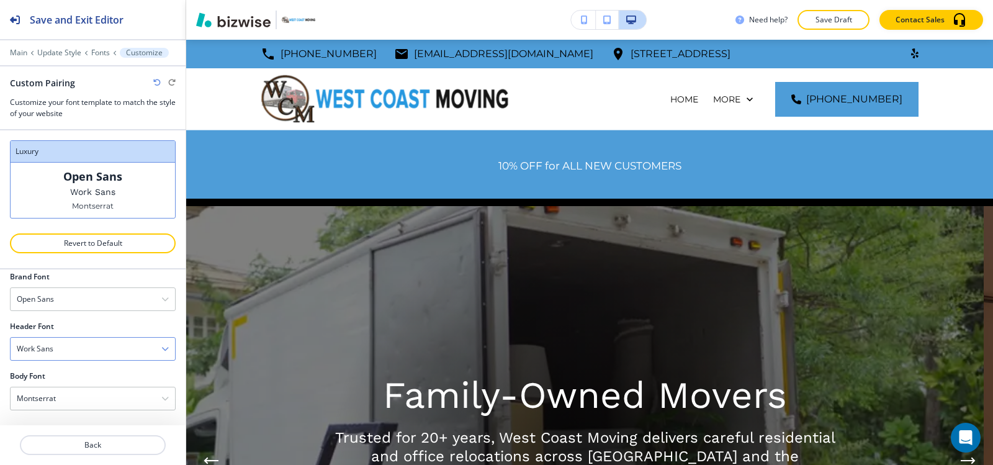
click at [63, 346] on div "Work Sans" at bounding box center [93, 349] width 164 height 22
click at [74, 408] on h4 "Lato" at bounding box center [93, 411] width 152 height 11
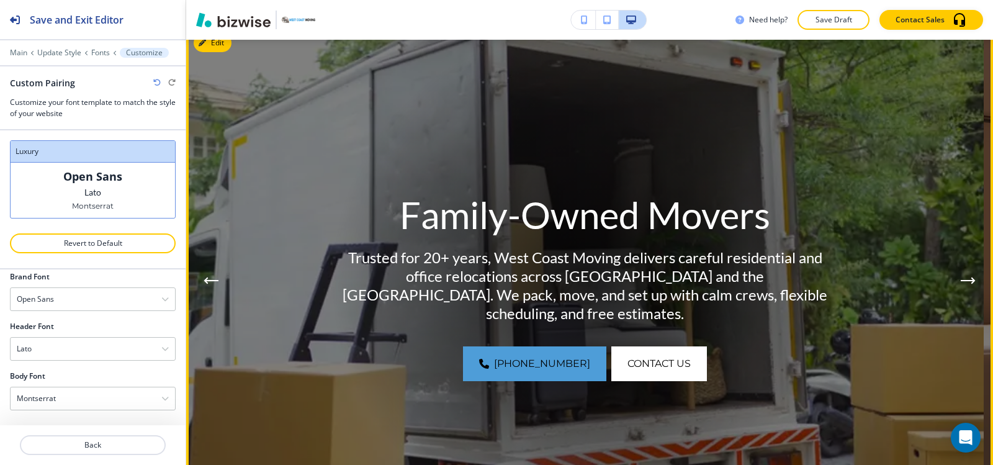
scroll to position [186, 0]
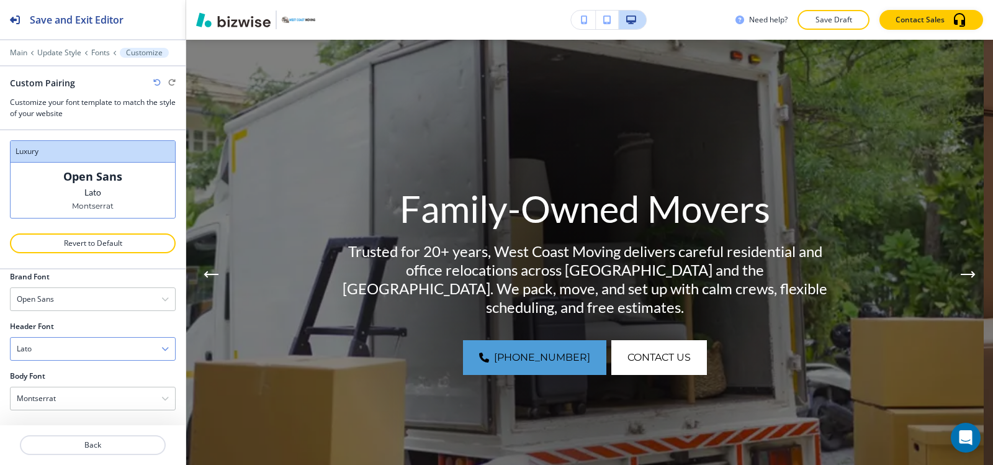
click at [86, 351] on div "Lato" at bounding box center [93, 349] width 164 height 22
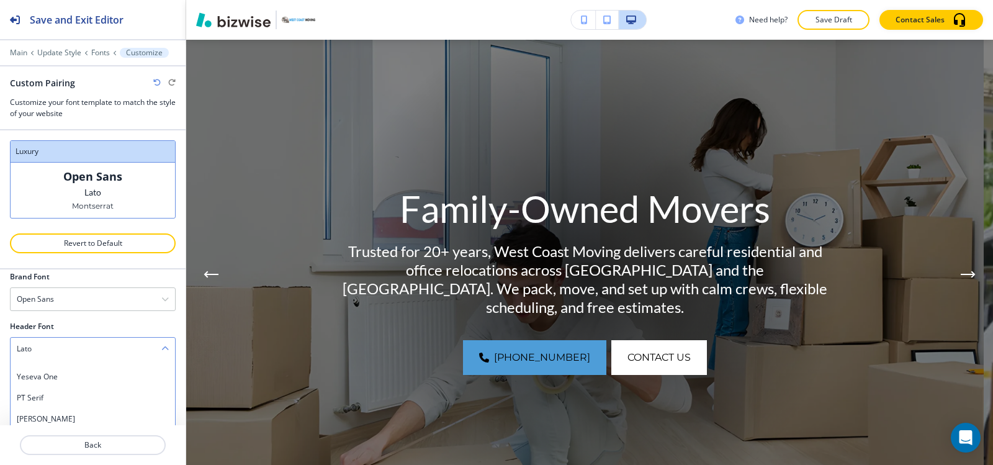
scroll to position [372, 0]
click at [97, 399] on h4 "Open Sans" at bounding box center [93, 399] width 152 height 11
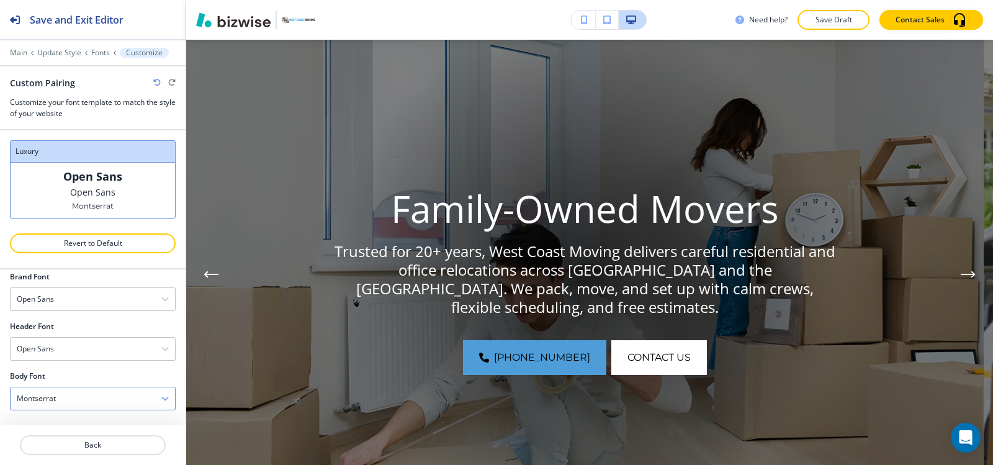
click at [75, 400] on div "Montserrat" at bounding box center [93, 398] width 164 height 22
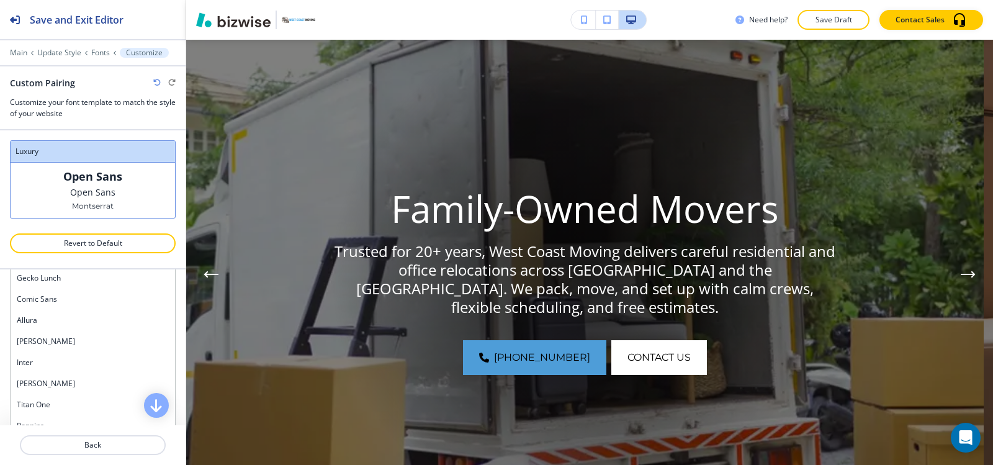
scroll to position [894, 0]
click at [14, 256] on div at bounding box center [93, 260] width 166 height 15
click at [57, 351] on div "Open Sans" at bounding box center [93, 349] width 164 height 22
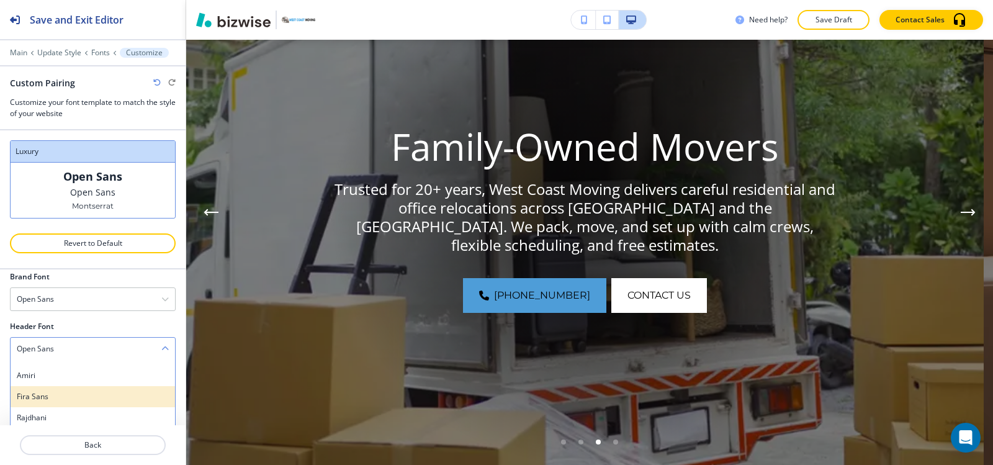
scroll to position [0, 0]
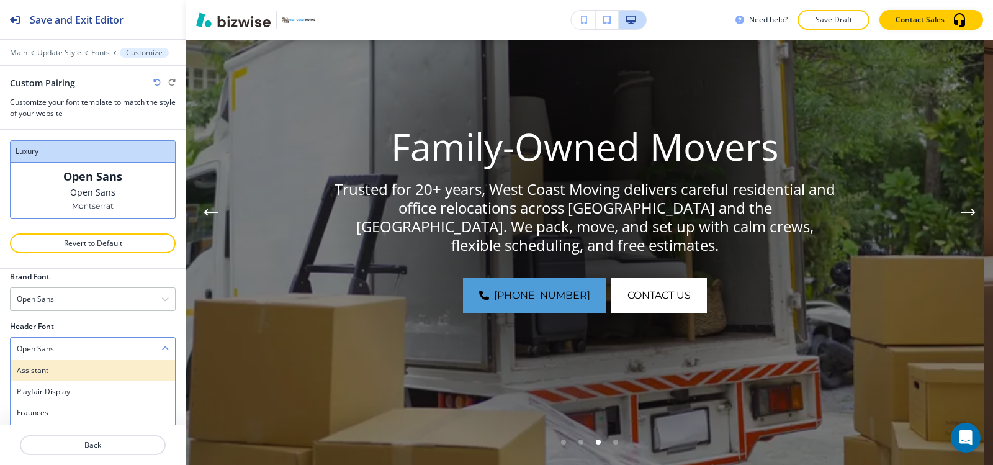
click at [73, 372] on h4 "Assistant" at bounding box center [93, 370] width 152 height 11
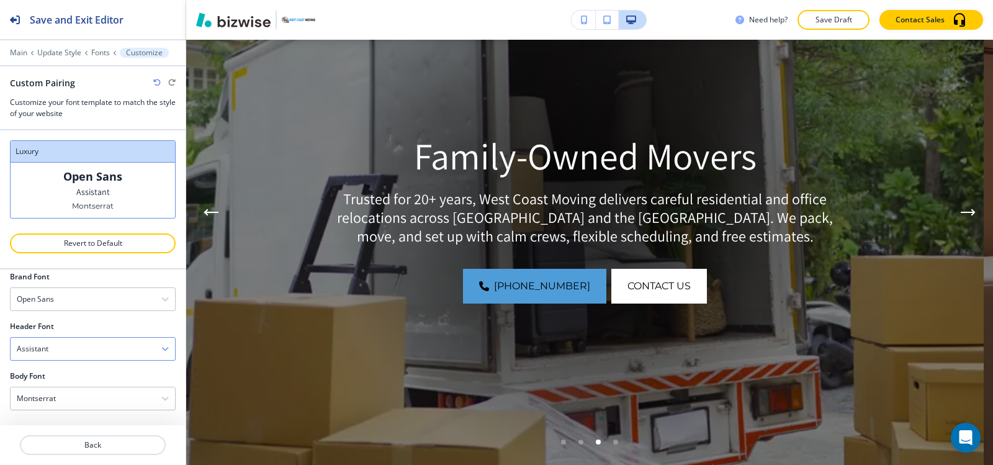
click at [75, 356] on div "Assistant" at bounding box center [93, 349] width 164 height 22
click at [73, 390] on h4 "Playfair Display" at bounding box center [93, 391] width 152 height 11
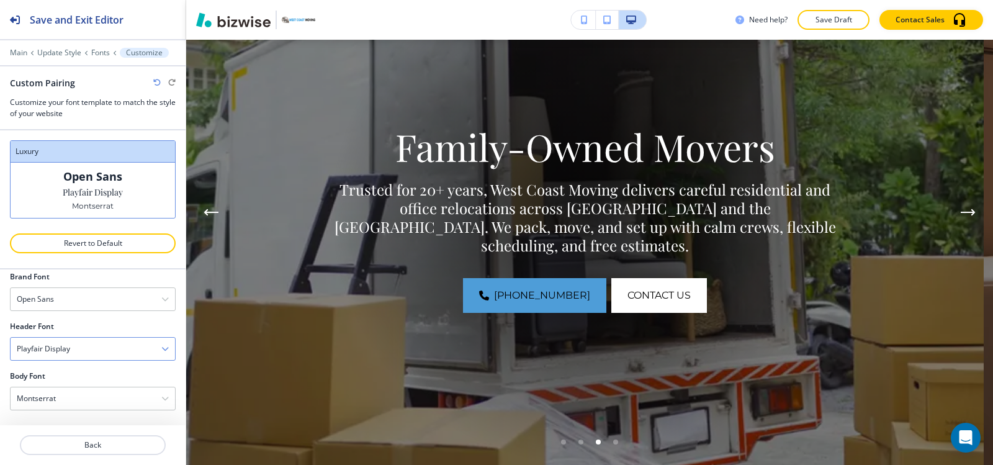
click at [88, 353] on div "Playfair Display" at bounding box center [93, 349] width 164 height 22
click at [76, 413] on h4 "Fraunces" at bounding box center [93, 412] width 152 height 11
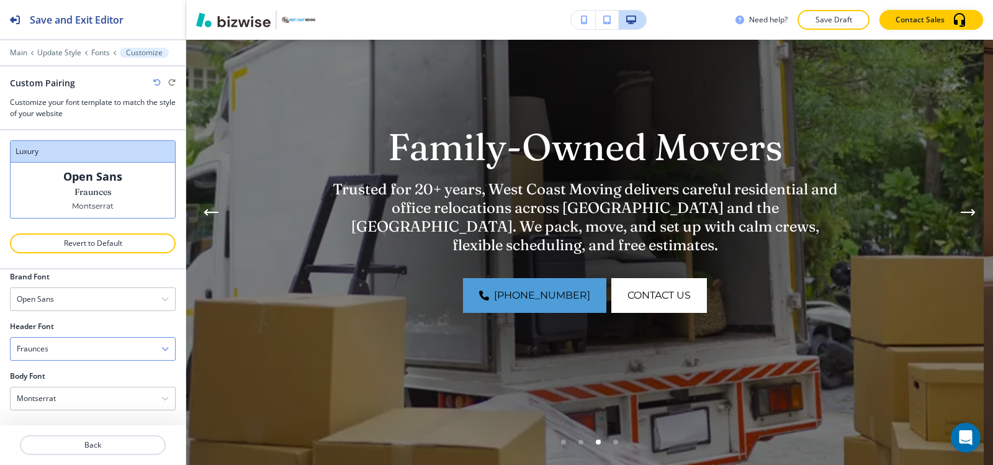
click at [89, 347] on div "Fraunces" at bounding box center [93, 349] width 164 height 22
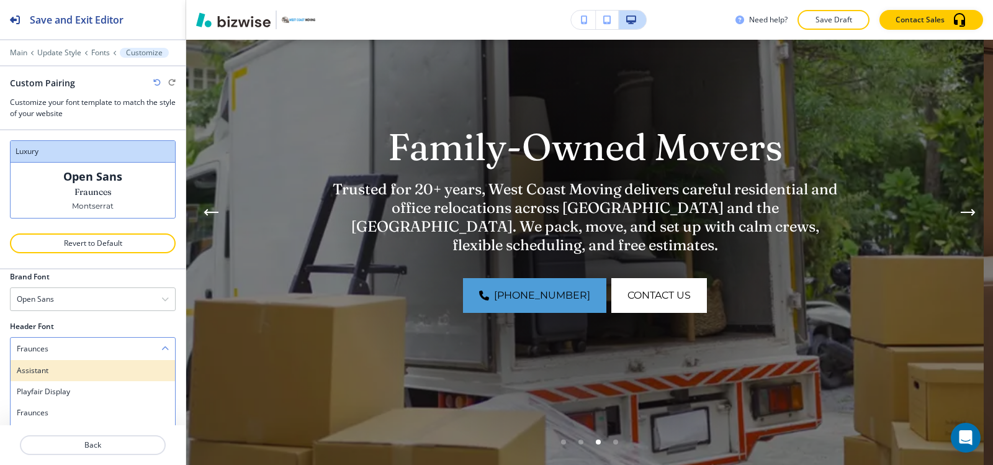
scroll to position [62, 0]
click at [86, 378] on div "Caveat" at bounding box center [93, 371] width 164 height 21
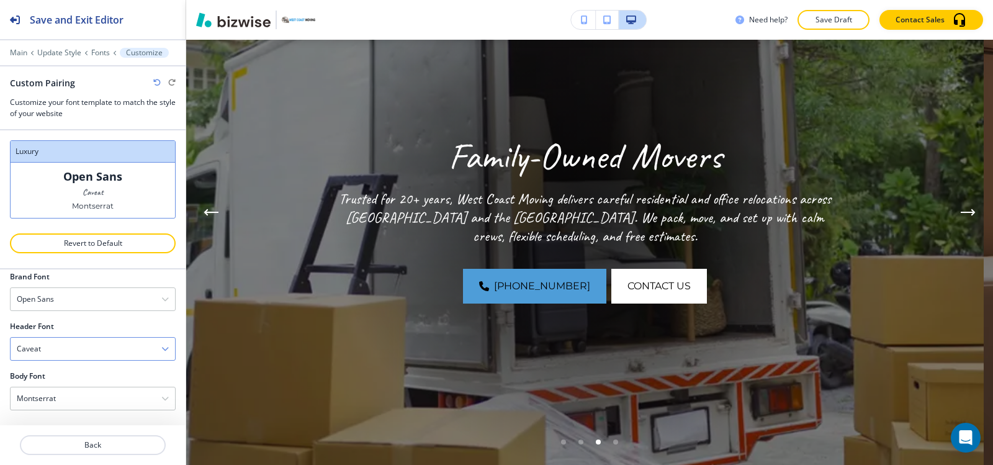
click at [88, 354] on div "Caveat" at bounding box center [93, 349] width 164 height 22
click at [81, 394] on h4 "Satisfy" at bounding box center [93, 392] width 152 height 11
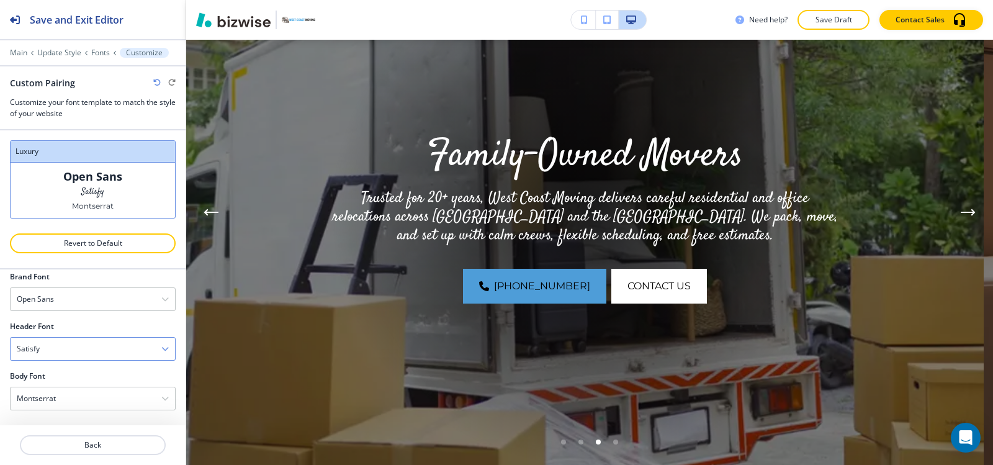
click at [89, 354] on div "Satisfy" at bounding box center [93, 349] width 164 height 22
click at [72, 410] on h4 "Courgette" at bounding box center [93, 413] width 152 height 11
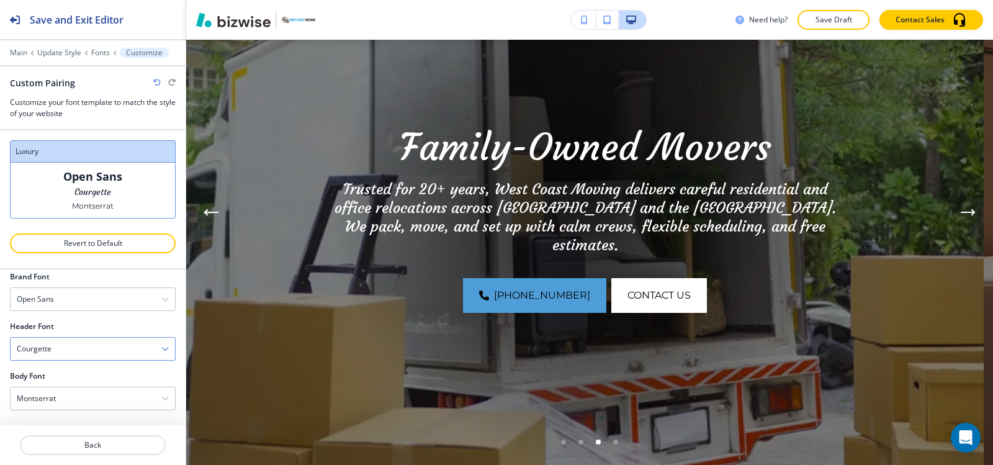
click at [92, 354] on div "Courgette" at bounding box center [93, 349] width 164 height 22
click at [80, 380] on div "Eczar" at bounding box center [93, 373] width 164 height 21
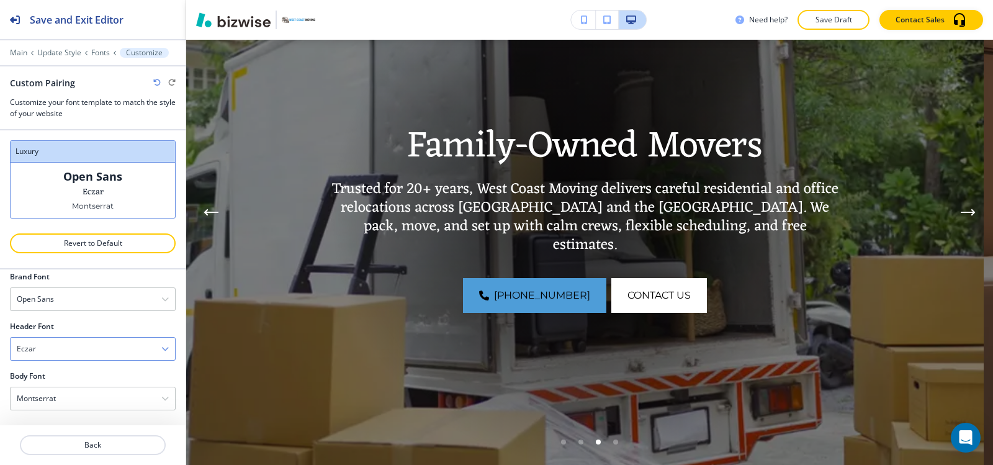
click at [89, 350] on div "Eczar" at bounding box center [93, 349] width 164 height 22
click at [87, 390] on h4 "[PERSON_NAME]" at bounding box center [93, 394] width 152 height 11
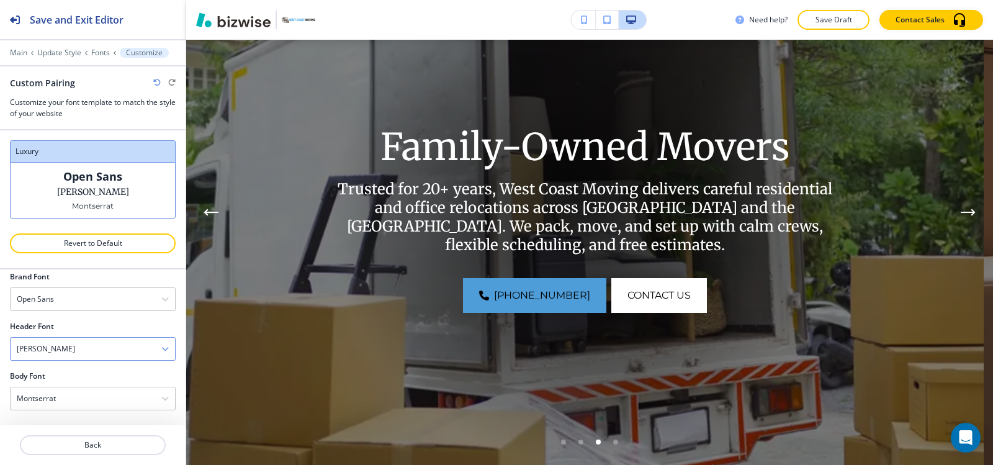
click at [91, 359] on div "[PERSON_NAME]" at bounding box center [93, 349] width 164 height 22
click at [86, 410] on h4 "[PERSON_NAME]" at bounding box center [93, 415] width 152 height 11
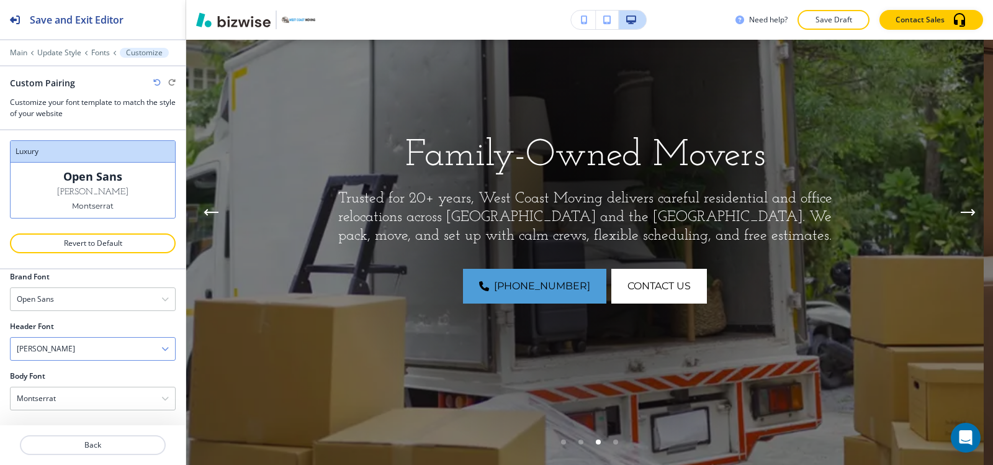
click at [91, 356] on div "[PERSON_NAME]" at bounding box center [93, 349] width 164 height 22
click at [85, 376] on h4 "[GEOGRAPHIC_DATA]" at bounding box center [93, 373] width 152 height 11
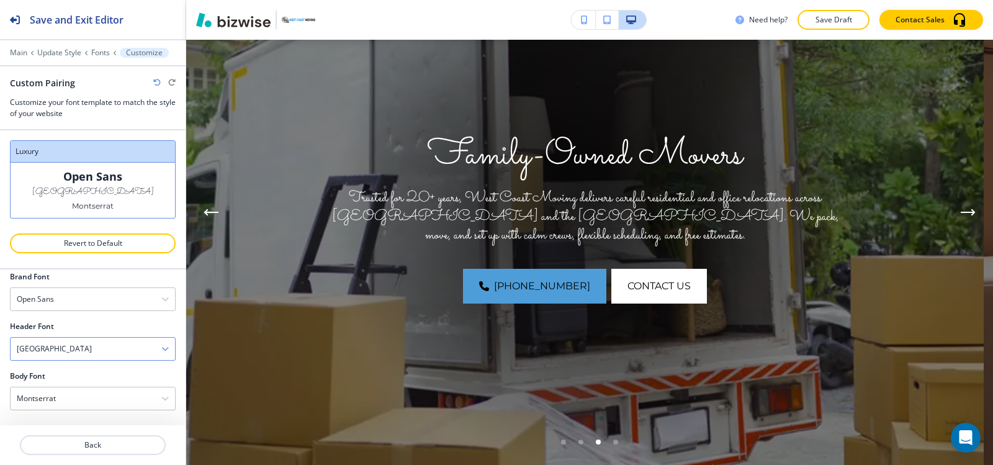
scroll to position [64, 0]
click at [94, 354] on div "[GEOGRAPHIC_DATA]" at bounding box center [93, 349] width 164 height 22
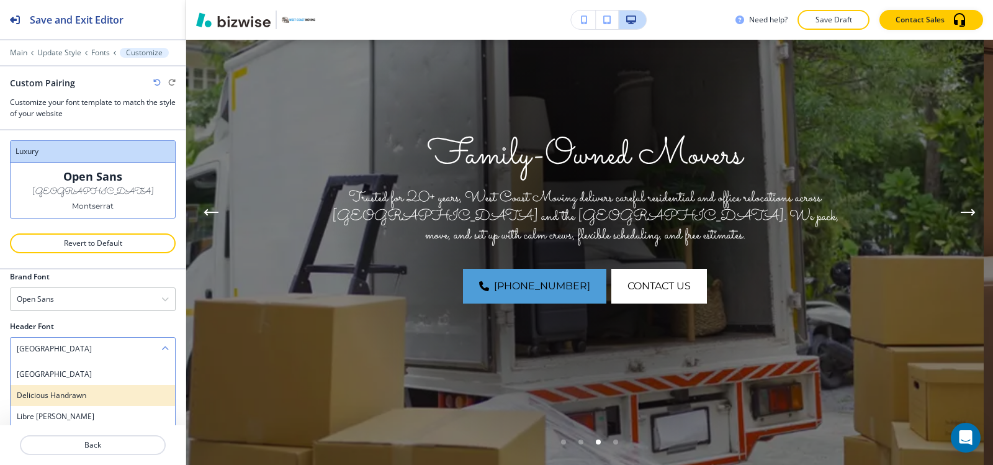
click at [88, 399] on h4 "Delicious Handrawn" at bounding box center [93, 395] width 152 height 11
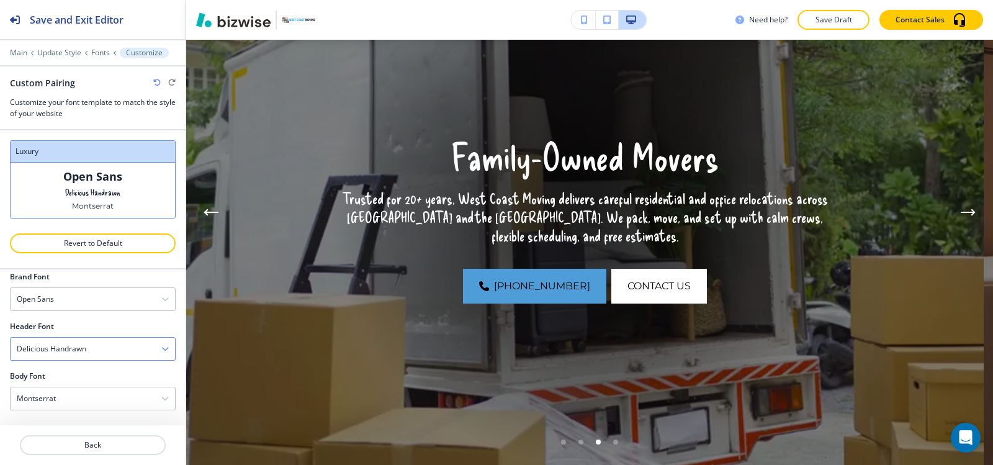
click at [99, 355] on div "Delicious Handrawn" at bounding box center [93, 349] width 164 height 22
click at [86, 417] on h4 "Libre [PERSON_NAME]" at bounding box center [93, 416] width 152 height 11
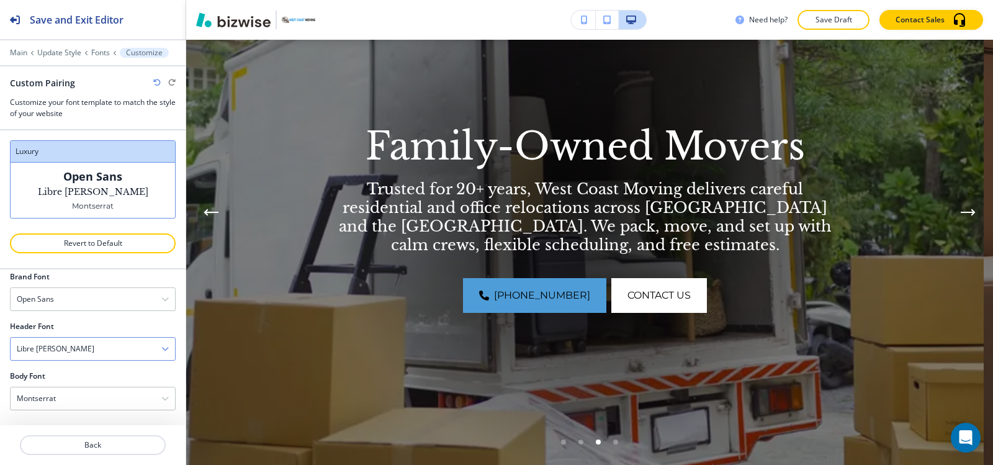
click at [97, 352] on div "Libre [PERSON_NAME]" at bounding box center [93, 349] width 164 height 22
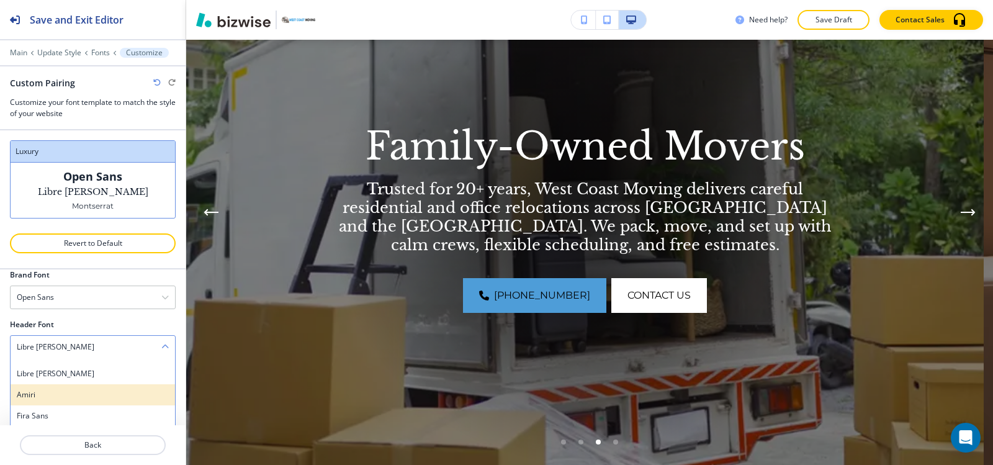
scroll to position [248, 0]
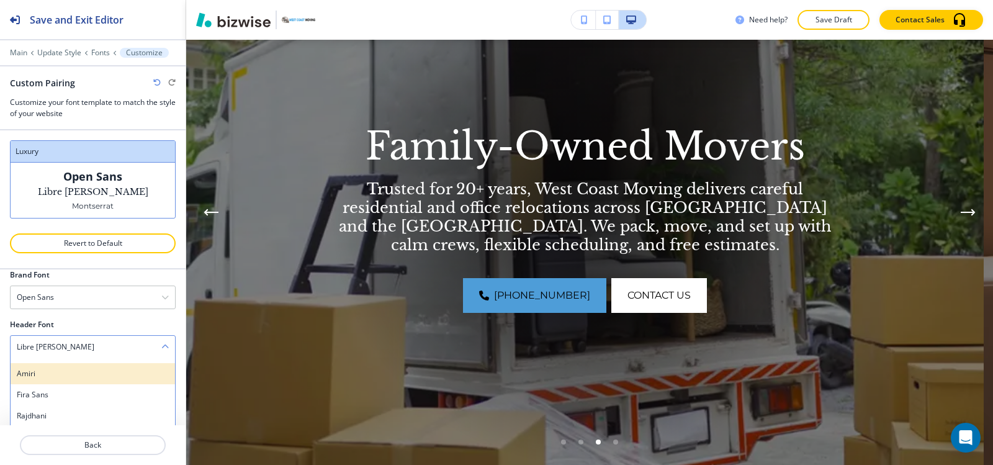
click at [92, 378] on h4 "Amiri" at bounding box center [93, 373] width 152 height 11
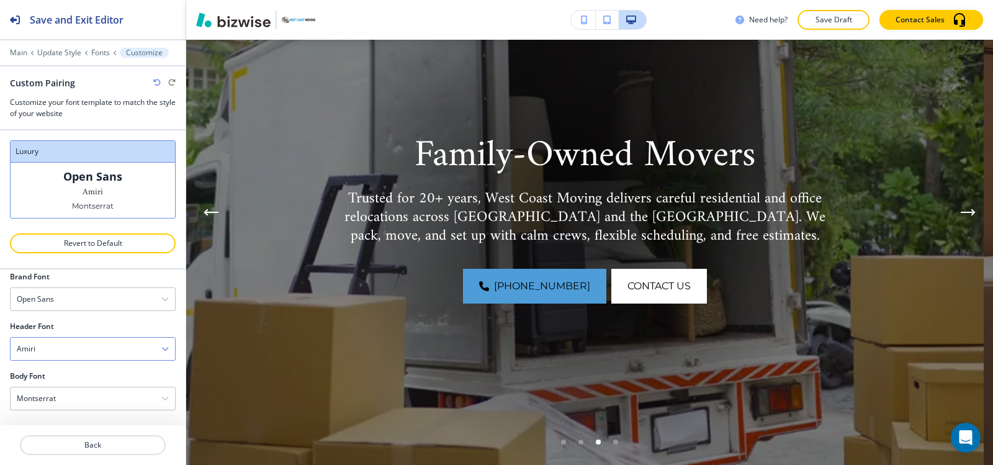
scroll to position [64, 0]
click at [96, 354] on div "Amiri" at bounding box center [93, 349] width 164 height 22
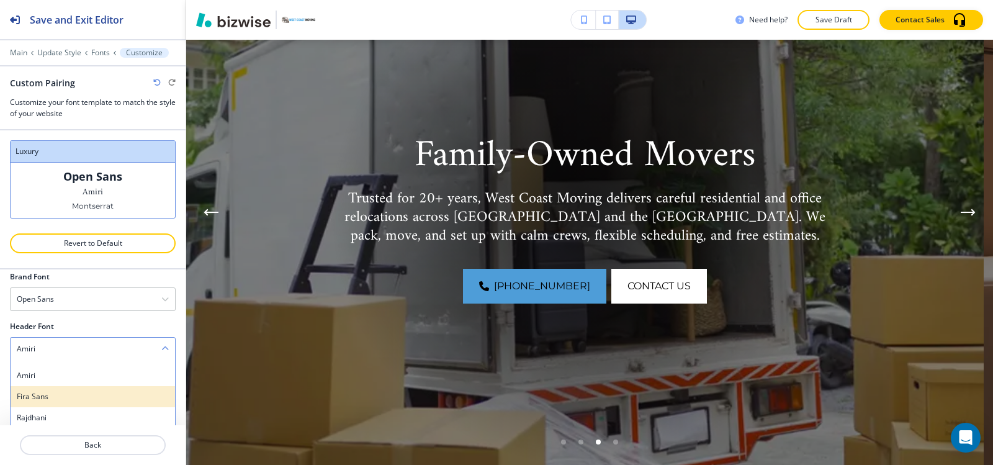
click at [92, 403] on div "Fira Sans" at bounding box center [93, 396] width 164 height 21
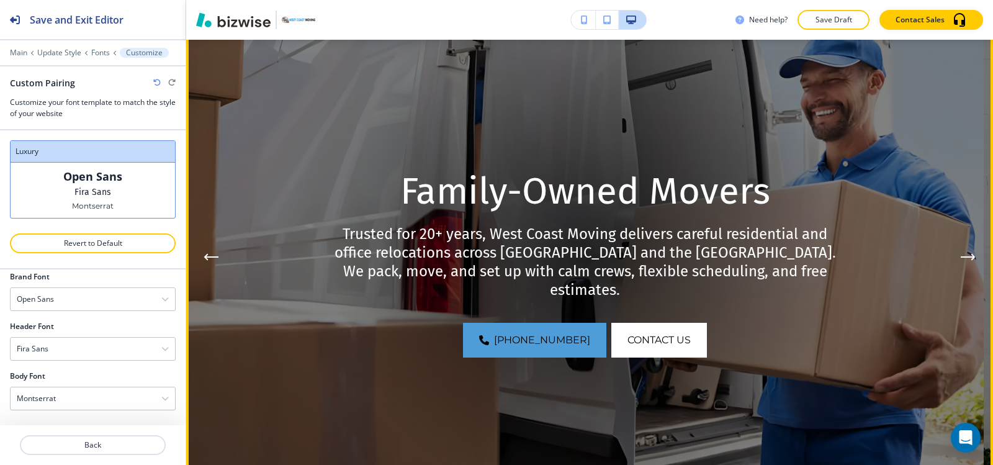
scroll to position [186, 0]
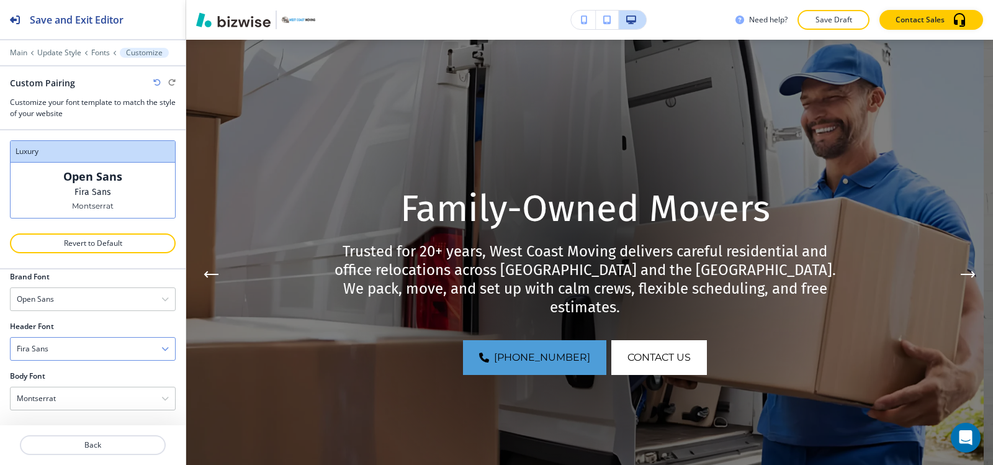
click at [61, 353] on div "Fira Sans" at bounding box center [93, 349] width 164 height 22
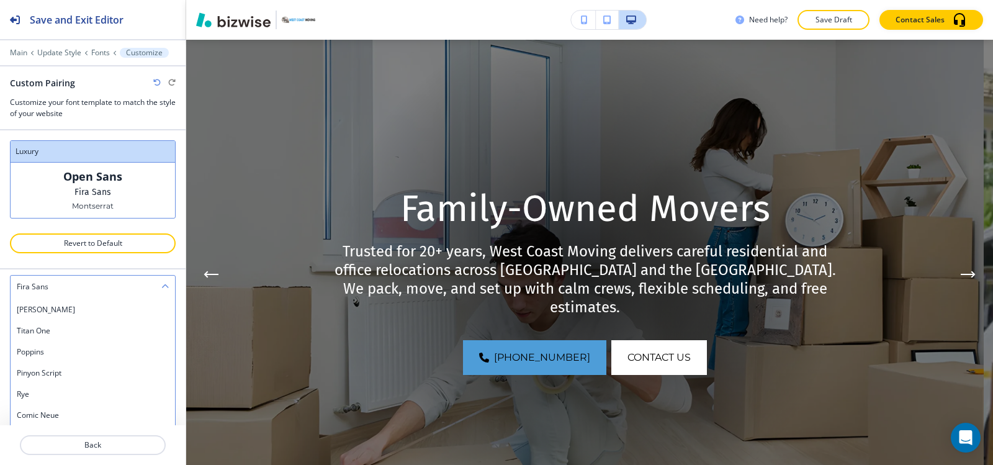
scroll to position [1055, 0]
click at [79, 331] on h4 "Poppins" at bounding box center [93, 329] width 152 height 11
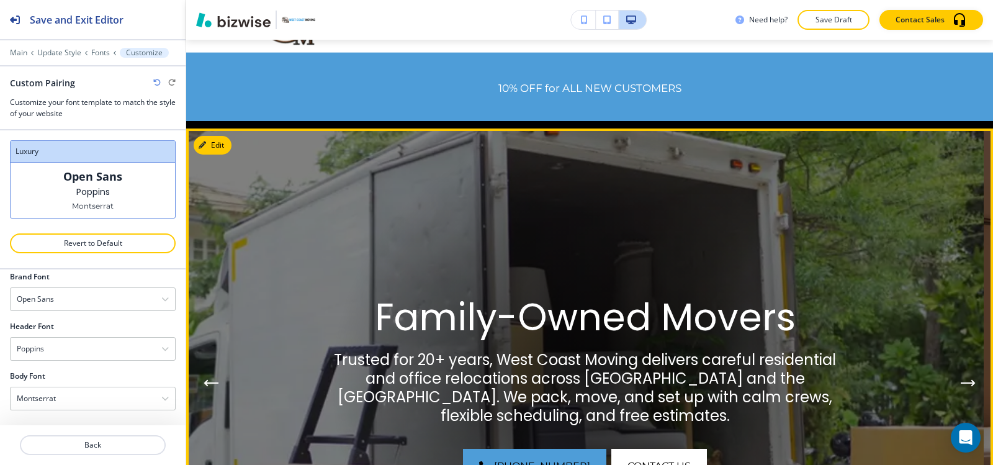
scroll to position [0, 0]
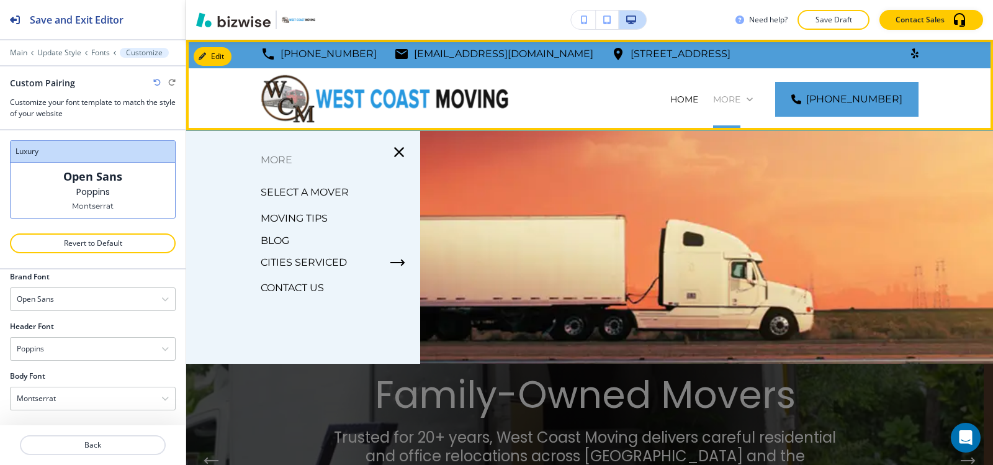
click at [741, 99] on p "More" at bounding box center [726, 99] width 27 height 12
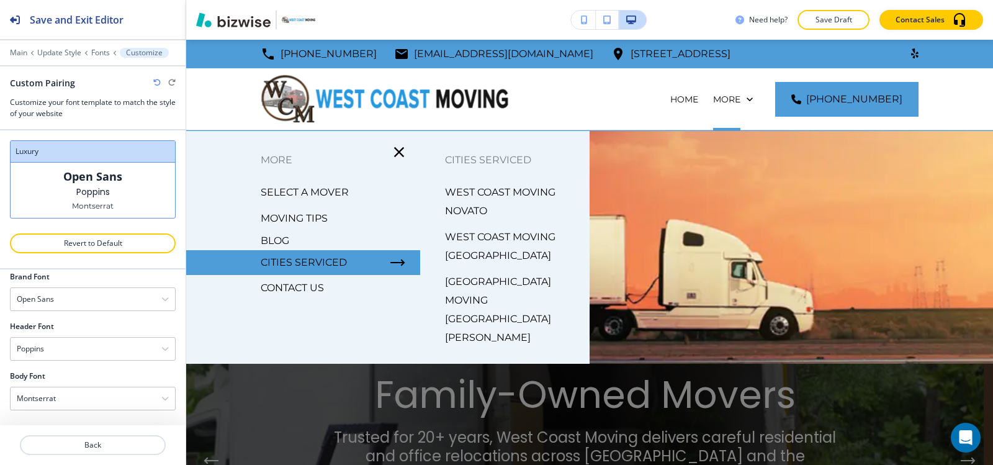
click at [301, 287] on p "CONTACT US" at bounding box center [292, 288] width 63 height 19
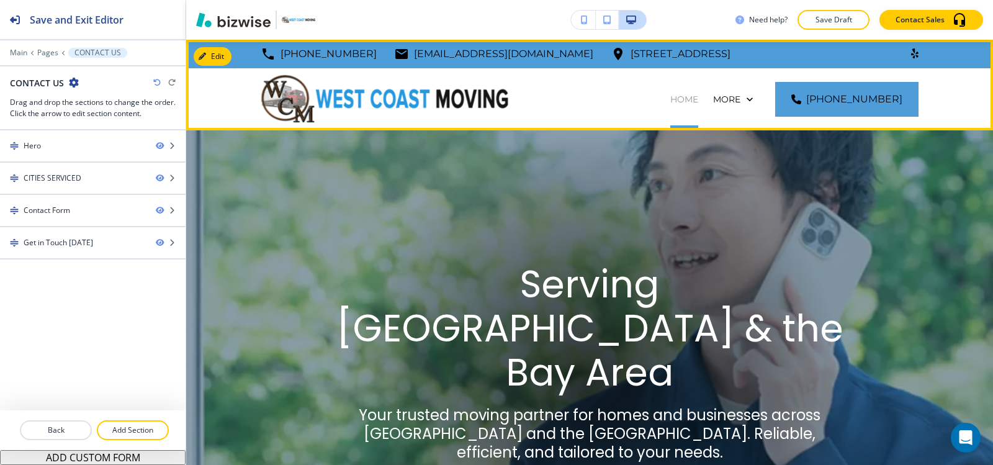
click at [670, 98] on p "HOME" at bounding box center [684, 99] width 28 height 12
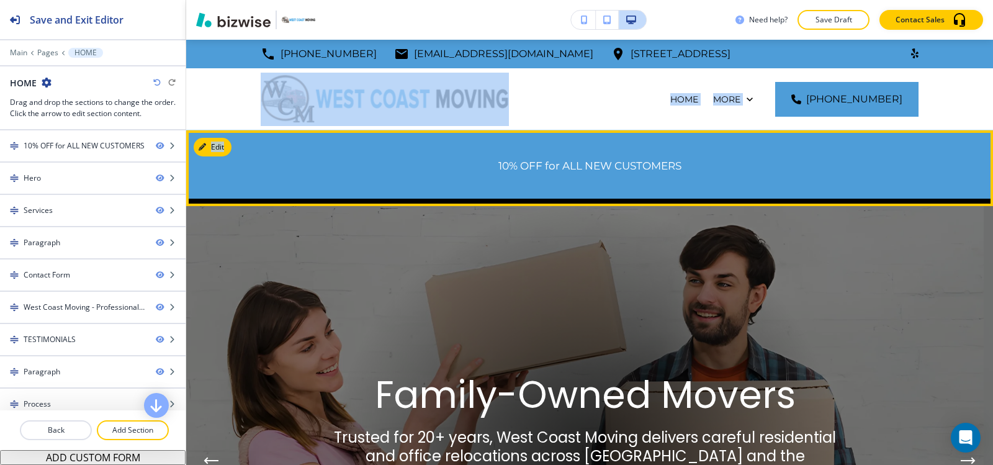
drag, startPoint x: 515, startPoint y: 101, endPoint x: 362, endPoint y: 191, distance: 177.8
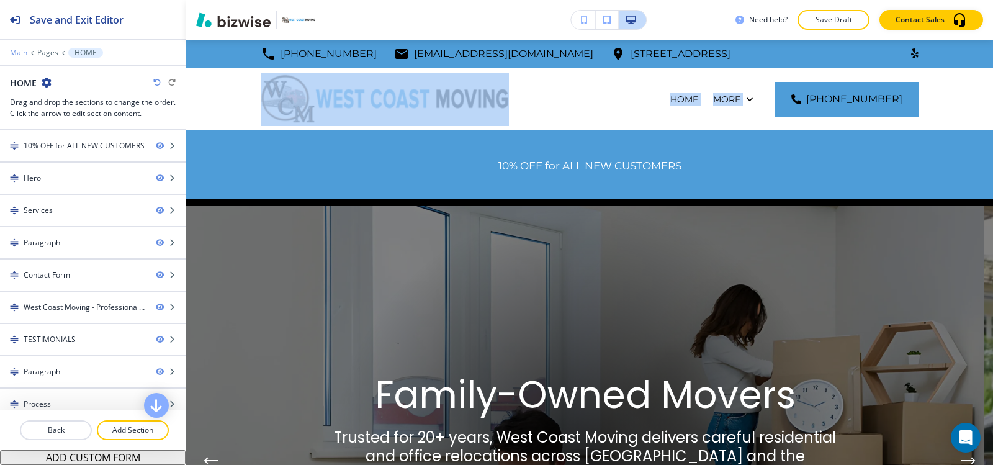
click at [17, 50] on p "Main" at bounding box center [18, 52] width 17 height 9
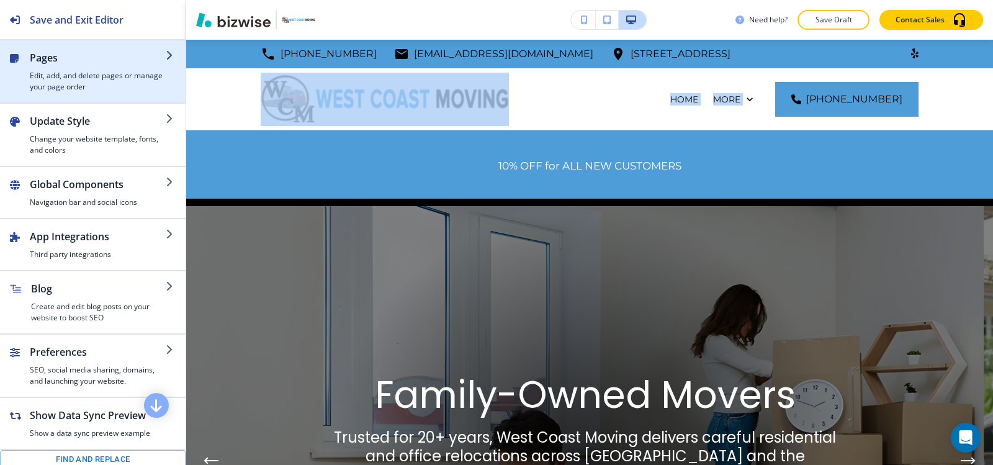
click at [44, 57] on h2 "Pages" at bounding box center [98, 57] width 136 height 15
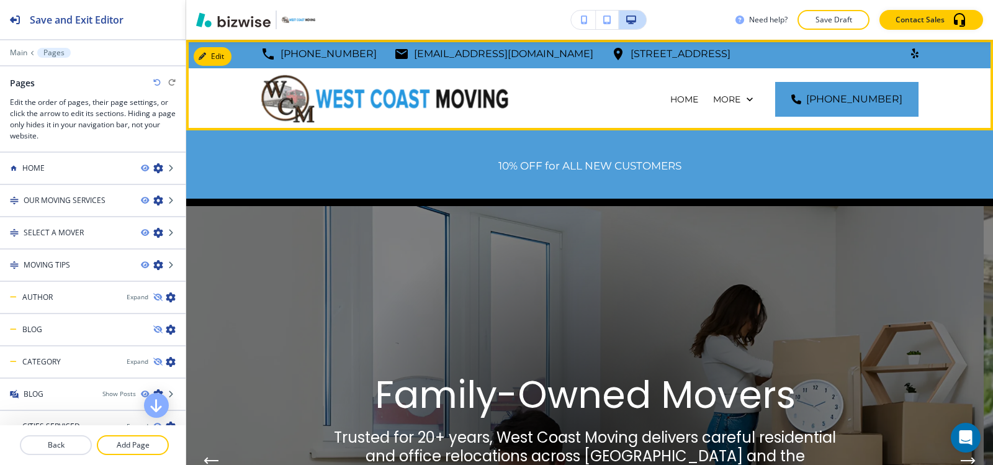
click at [220, 127] on div "HOME OUR MOVING SERVICES SELECT A MOVER MOVING TIPS BLOG CITIES SERVICED CONTAC…" at bounding box center [589, 99] width 807 height 62
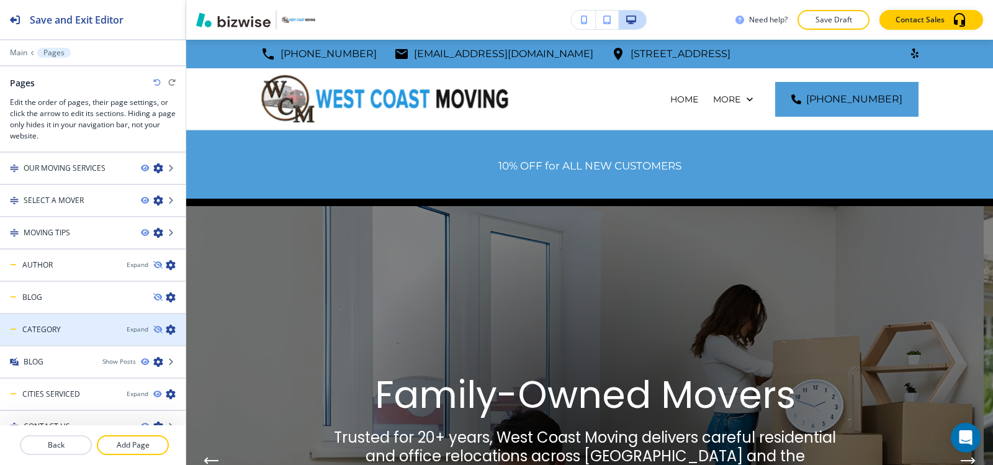
scroll to position [50, 0]
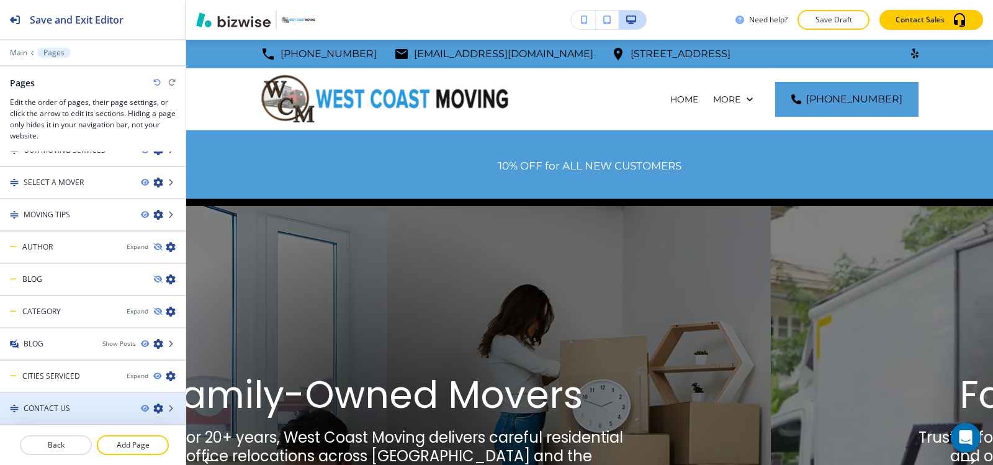
click at [63, 408] on h4 "CONTACT US" at bounding box center [47, 408] width 47 height 11
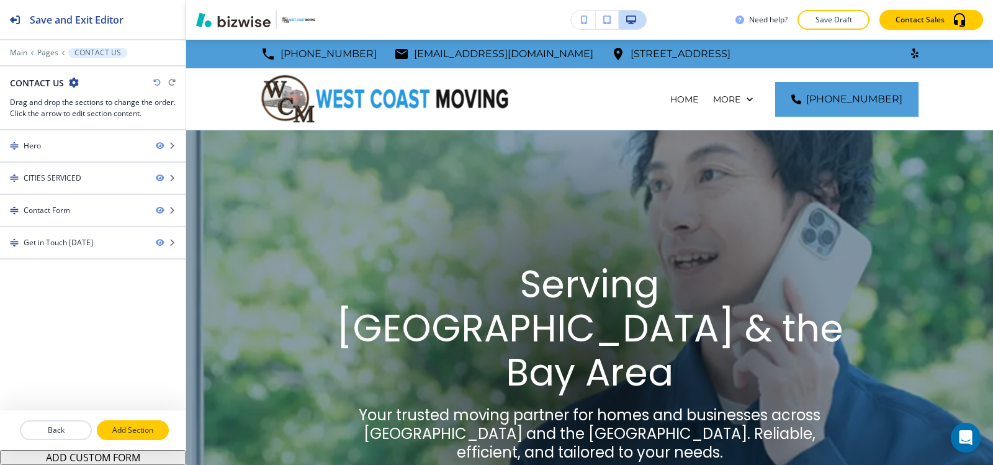
click at [124, 431] on p "Add Section" at bounding box center [133, 430] width 70 height 11
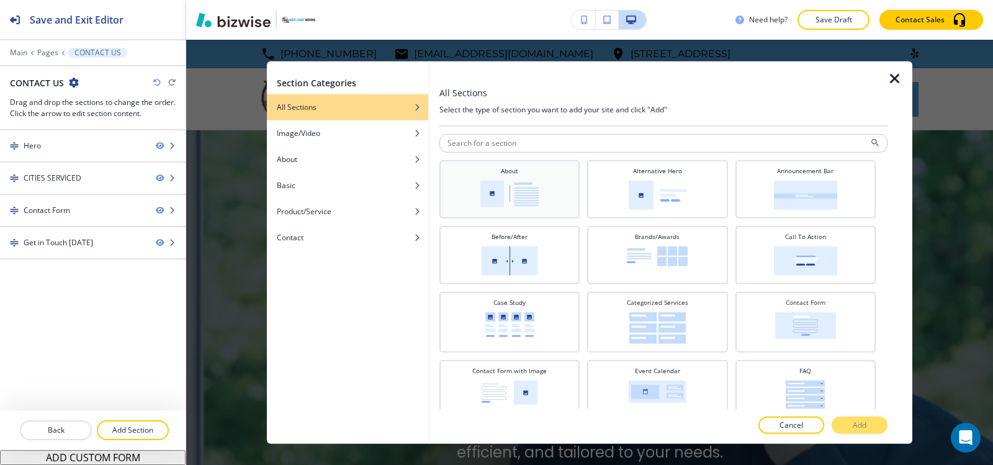
click at [547, 194] on div "About" at bounding box center [510, 187] width 128 height 43
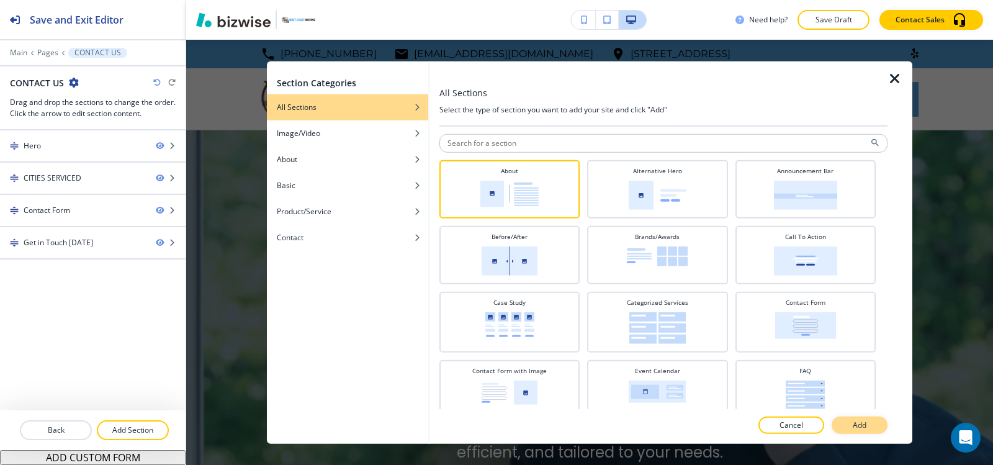
click at [861, 431] on button "Add" at bounding box center [860, 425] width 56 height 17
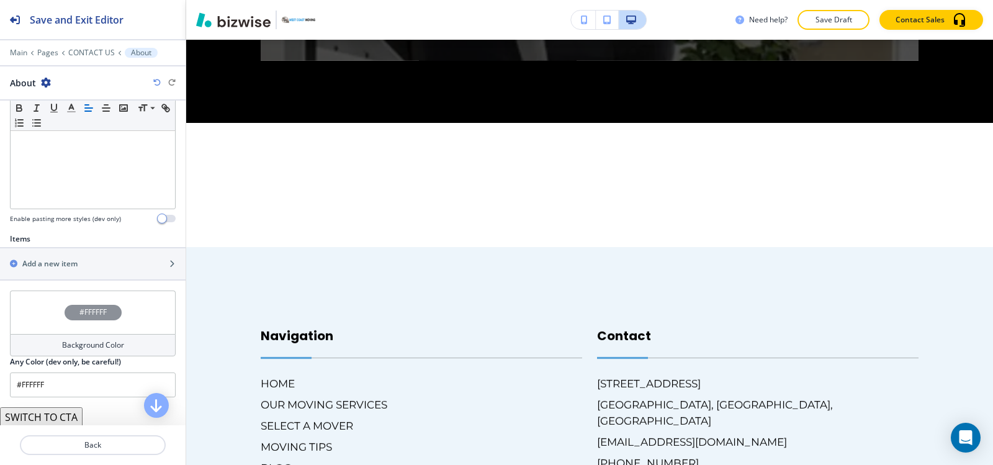
scroll to position [356, 0]
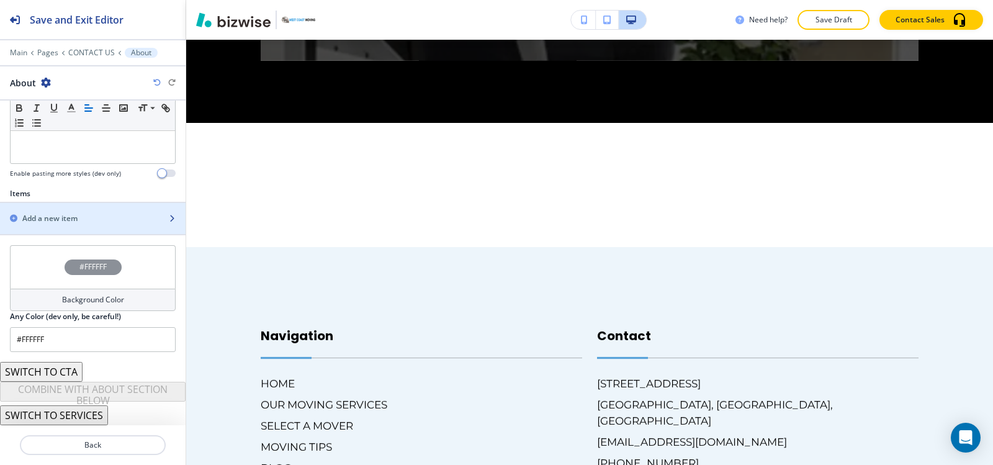
click at [74, 214] on h2 "Add a new item" at bounding box center [49, 218] width 55 height 11
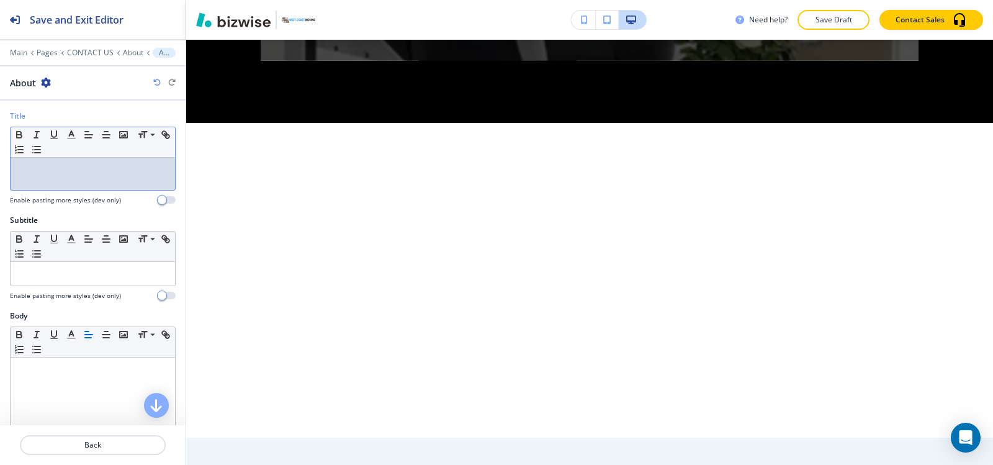
click at [63, 187] on div at bounding box center [93, 174] width 164 height 32
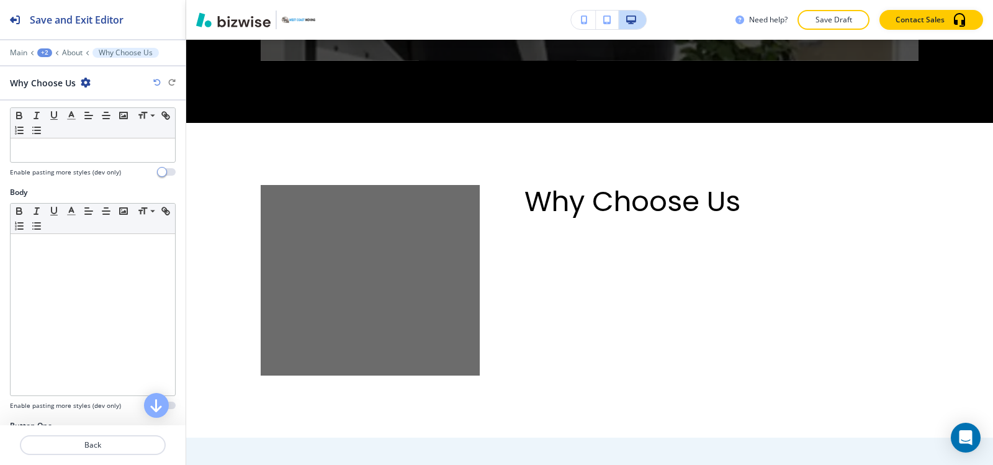
scroll to position [124, 0]
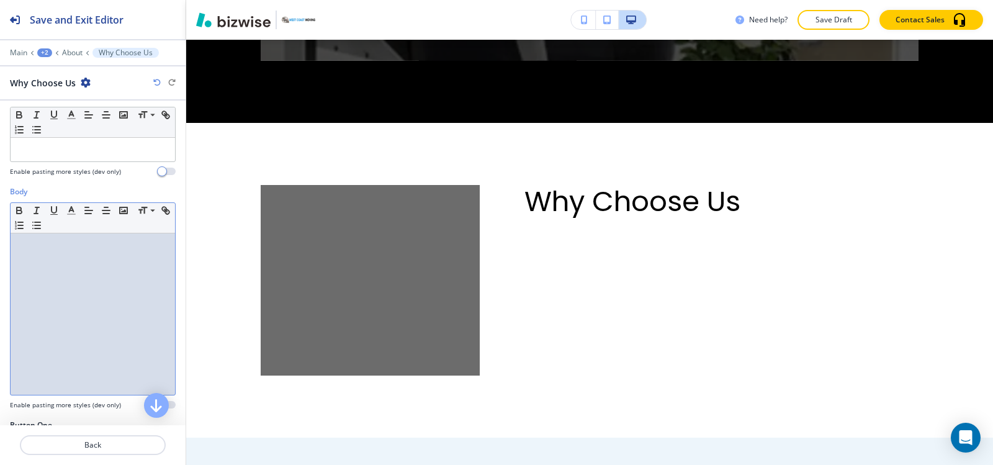
click at [55, 312] on div at bounding box center [93, 313] width 164 height 161
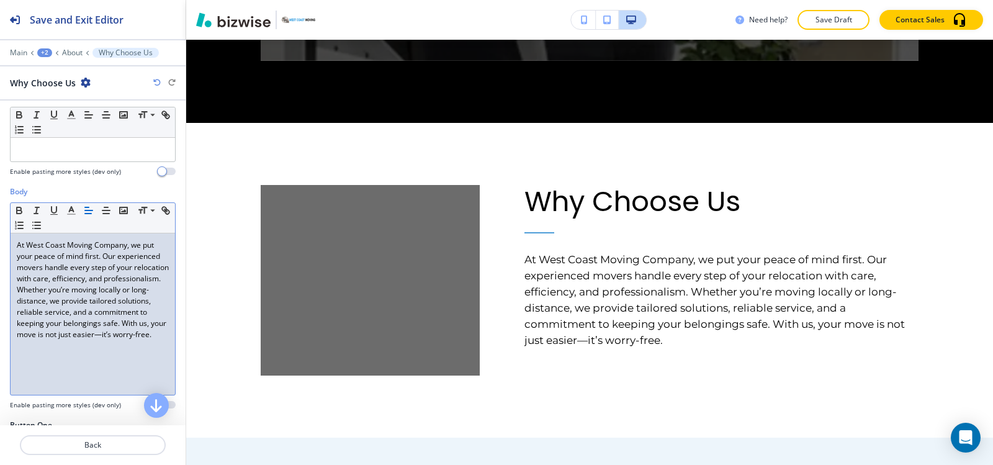
click at [81, 340] on p "At West Coast Moving Company, we put your peace of mind first. Our experienced …" at bounding box center [93, 290] width 152 height 101
click at [109, 340] on p "At West Coast Moving Company, we put your peace of mind first. Our experienced …" at bounding box center [93, 290] width 152 height 101
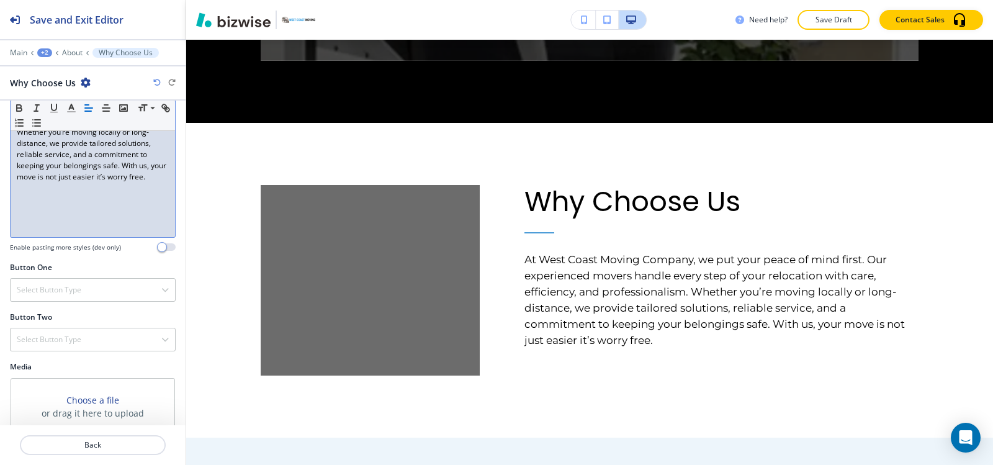
scroll to position [382, 0]
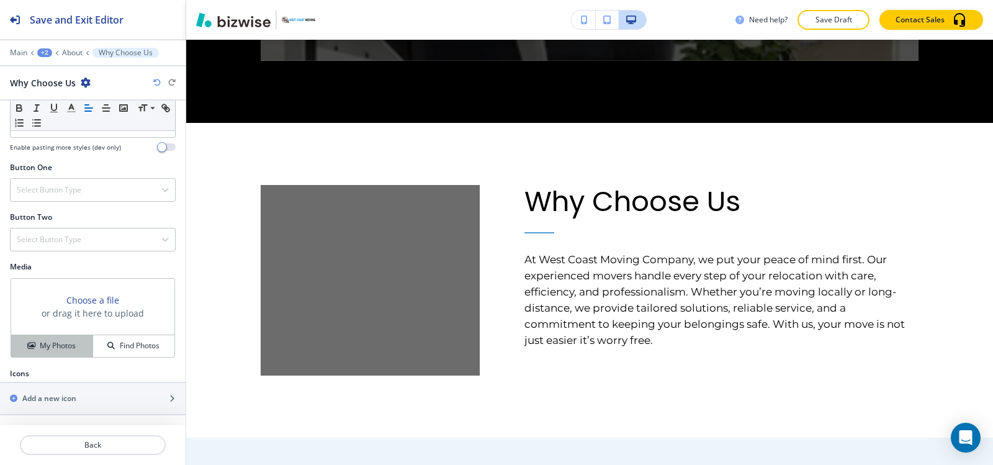
click at [66, 349] on h4 "My Photos" at bounding box center [58, 345] width 36 height 11
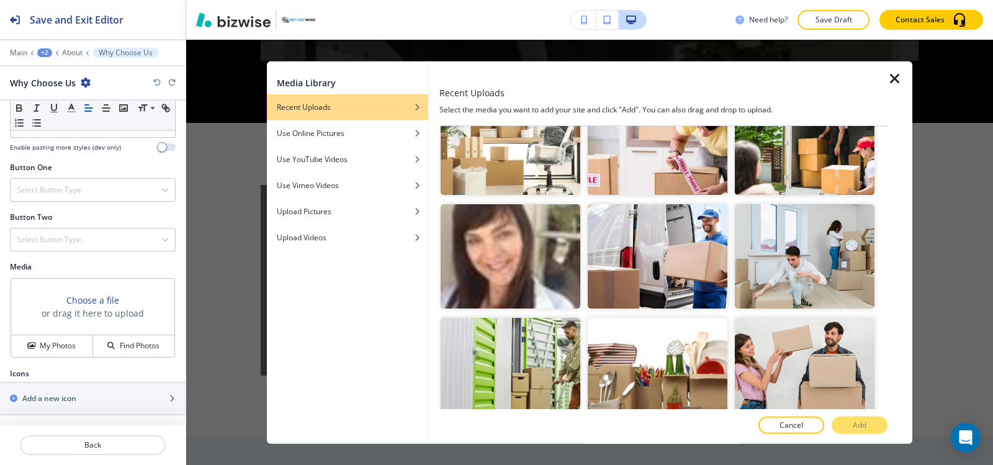
scroll to position [683, 0]
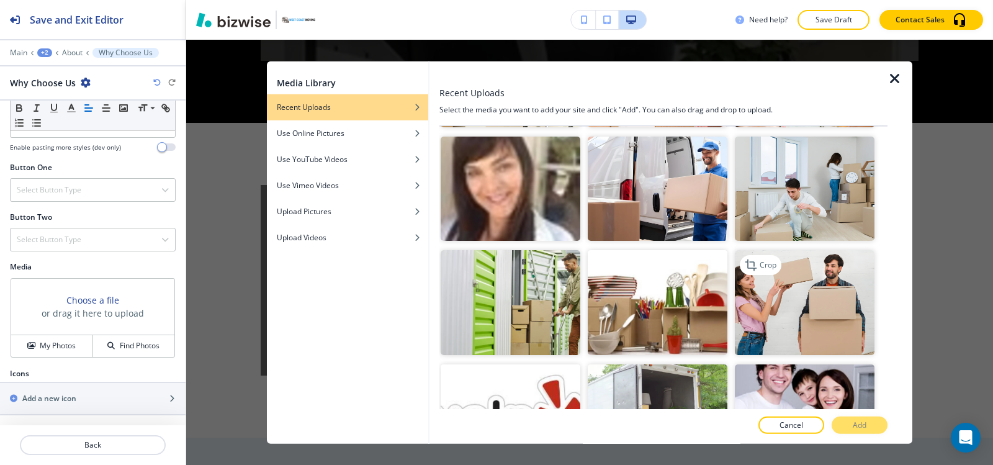
click at [800, 299] on img "button" at bounding box center [805, 302] width 140 height 105
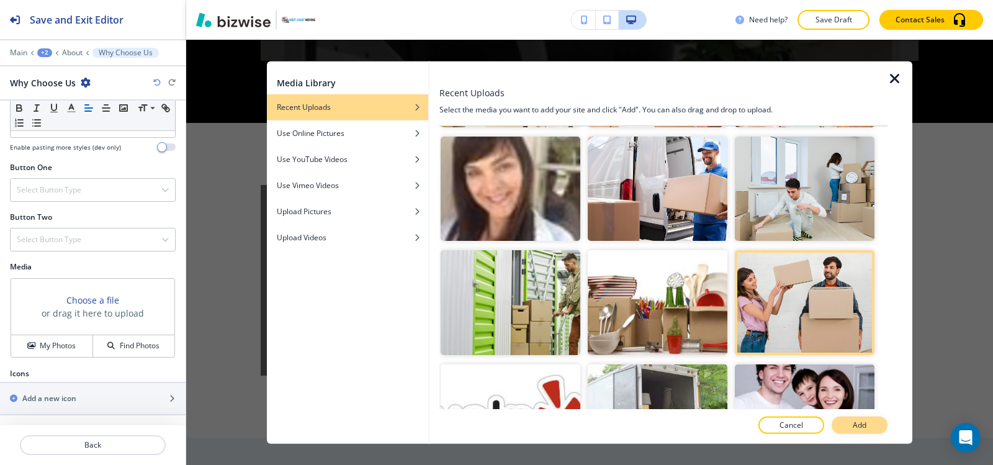
click at [857, 425] on p "Add" at bounding box center [860, 425] width 14 height 11
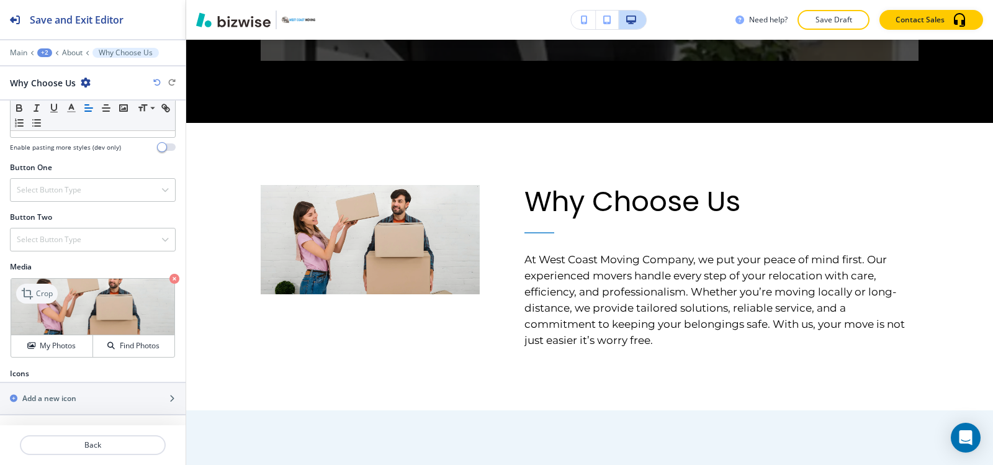
click at [38, 297] on p "Crop" at bounding box center [44, 293] width 17 height 11
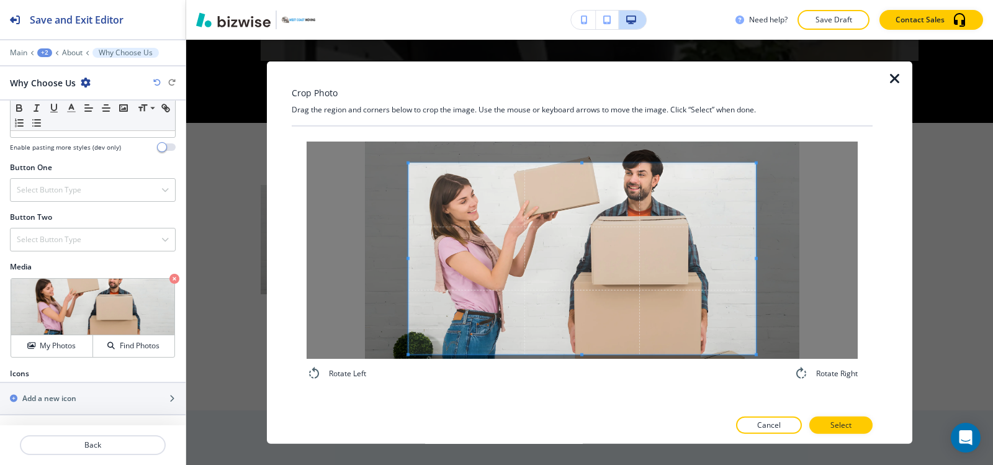
click at [582, 364] on div "Rotate Left Rotate Right" at bounding box center [582, 261] width 551 height 240
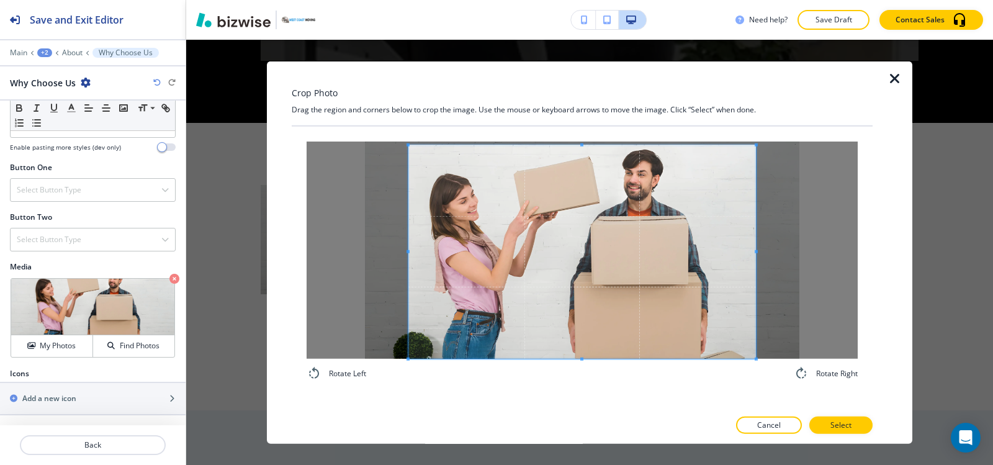
click at [581, 145] on span at bounding box center [581, 144] width 3 height 3
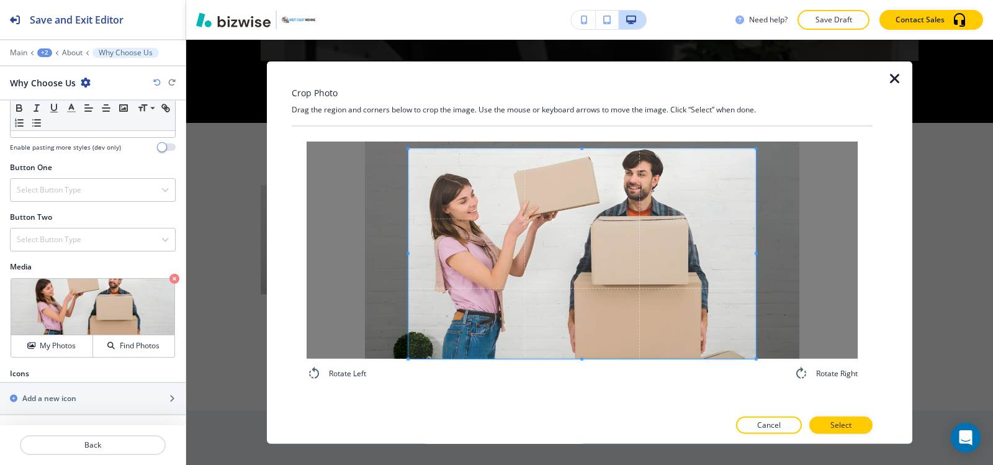
click at [583, 150] on div at bounding box center [582, 253] width 348 height 210
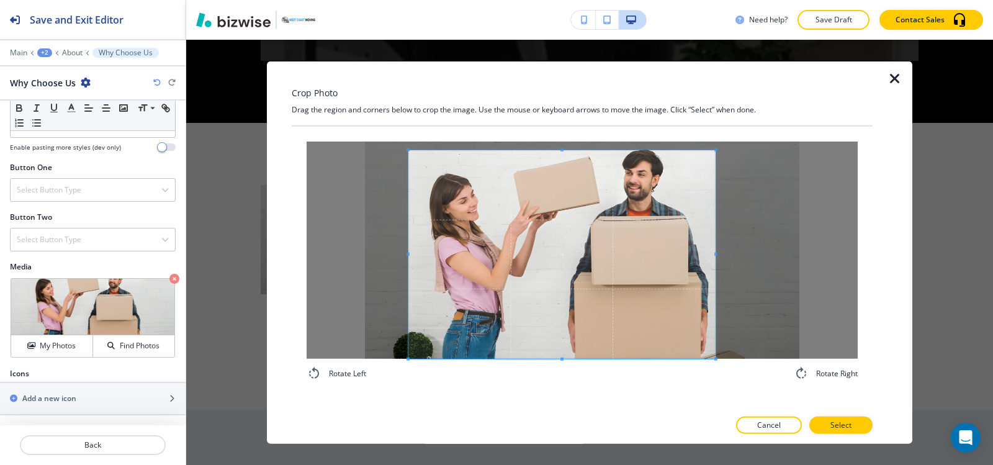
click at [715, 263] on div at bounding box center [561, 254] width 307 height 209
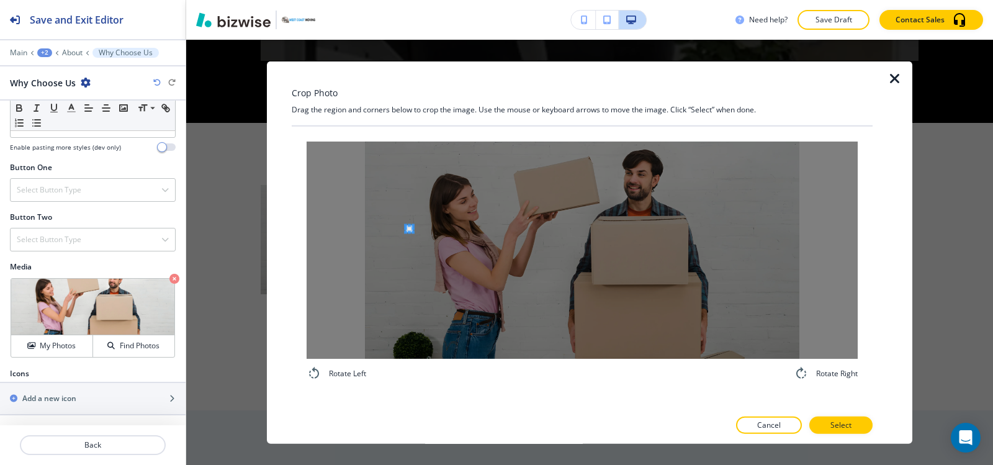
click at [407, 231] on div at bounding box center [582, 249] width 551 height 217
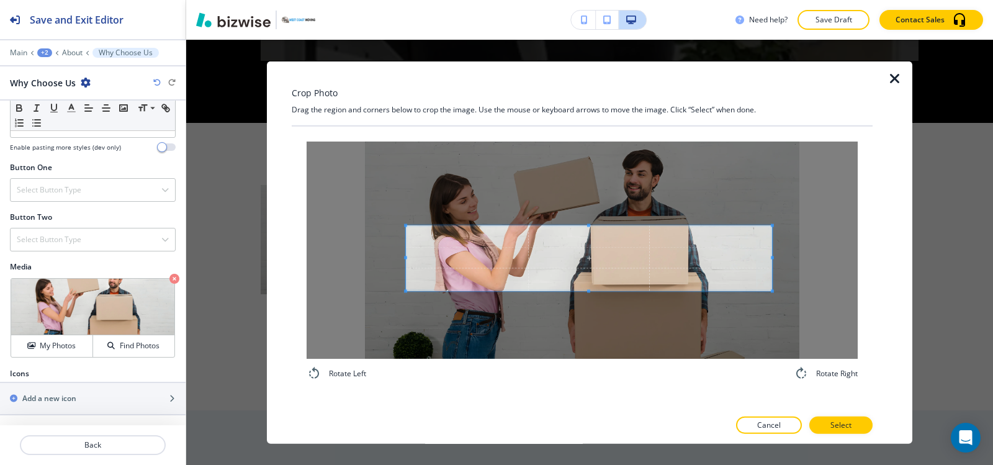
click at [773, 289] on span at bounding box center [772, 290] width 3 height 3
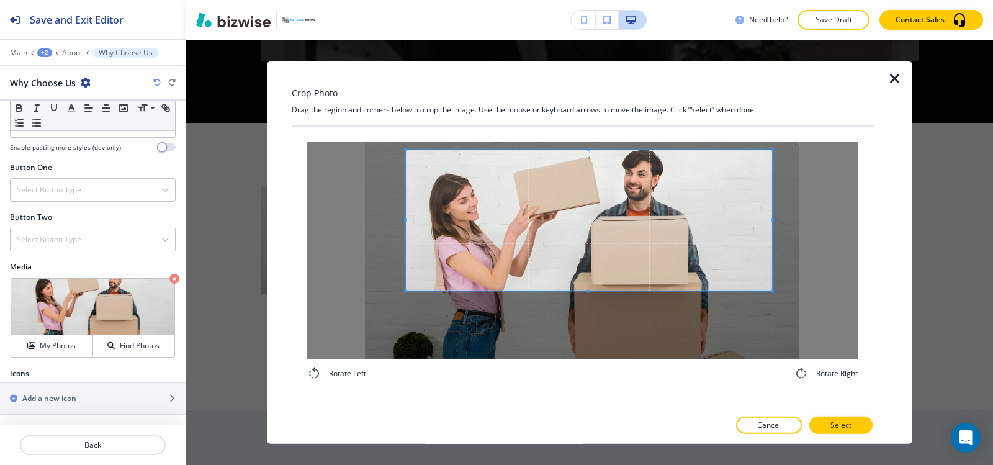
click at [527, 149] on span at bounding box center [589, 149] width 366 height 3
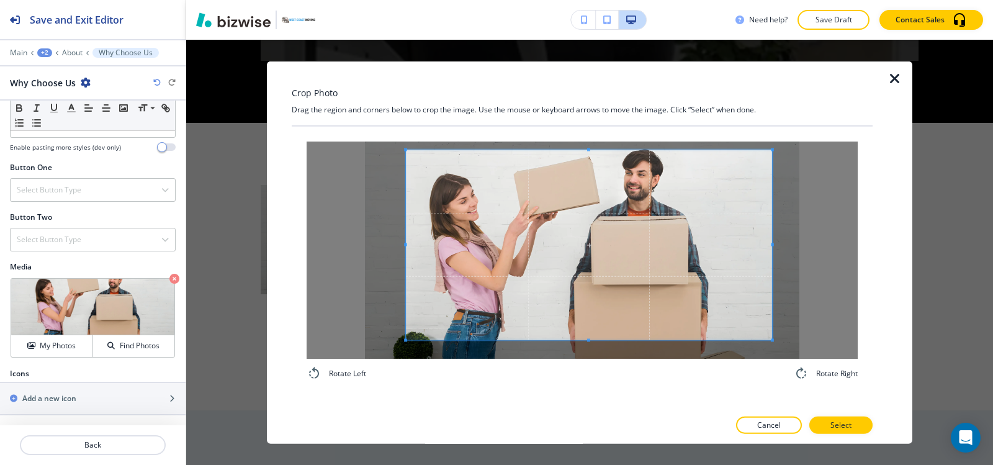
click at [536, 397] on div "Rotate Left Rotate Right" at bounding box center [582, 267] width 581 height 283
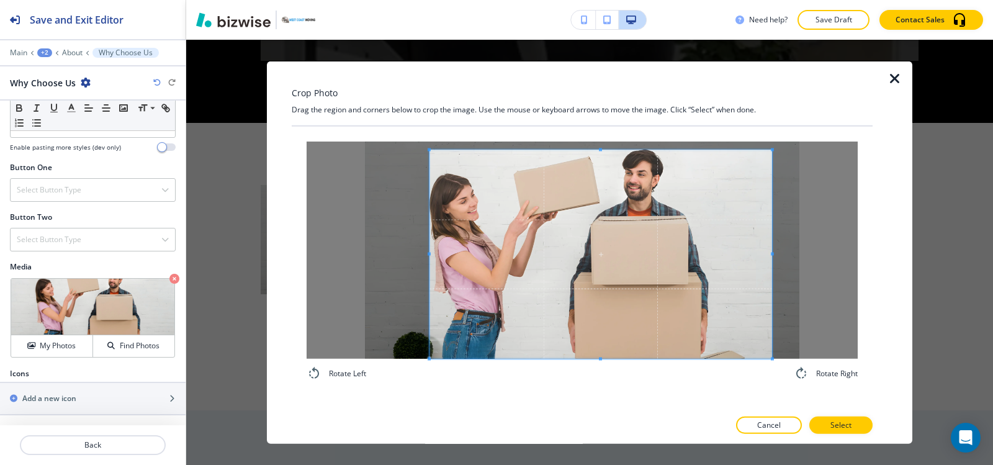
click at [428, 206] on span at bounding box center [429, 254] width 3 height 209
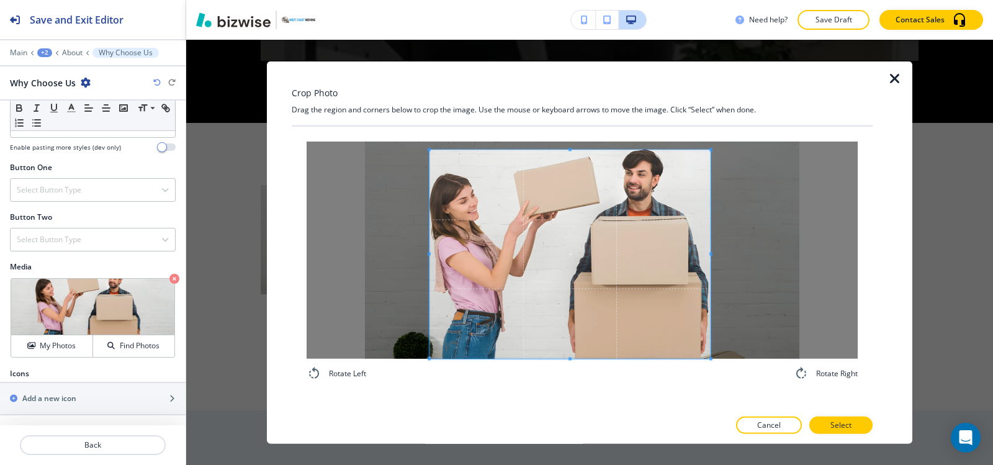
click at [710, 277] on span at bounding box center [710, 254] width 3 height 209
click at [825, 421] on button "Select" at bounding box center [840, 425] width 63 height 17
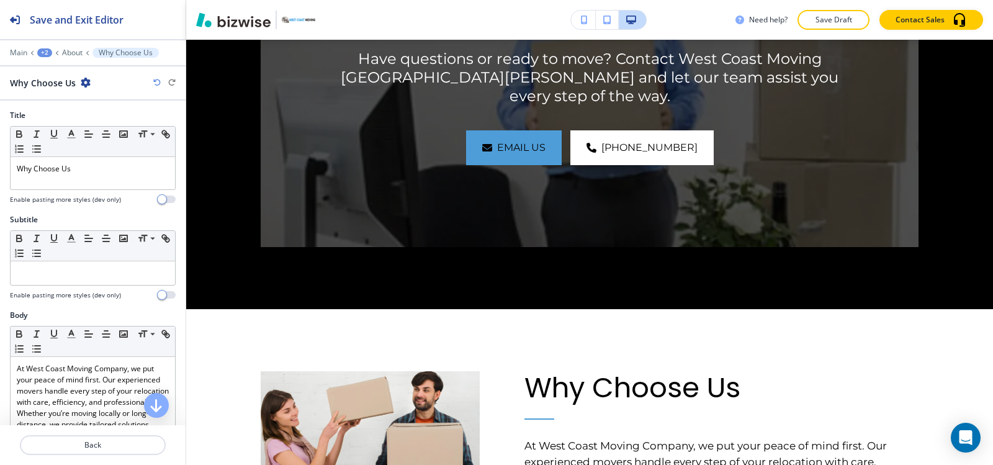
scroll to position [0, 0]
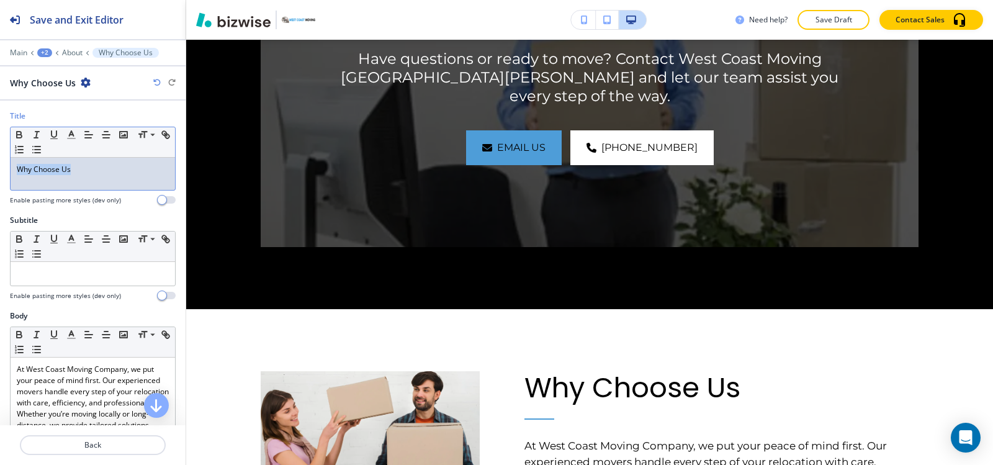
drag, startPoint x: 91, startPoint y: 178, endPoint x: 52, endPoint y: 155, distance: 45.7
click at [0, 173] on div "Title Small Normal Large Huge Why Choose Us Enable pasting more styles (dev onl…" at bounding box center [93, 162] width 186 height 104
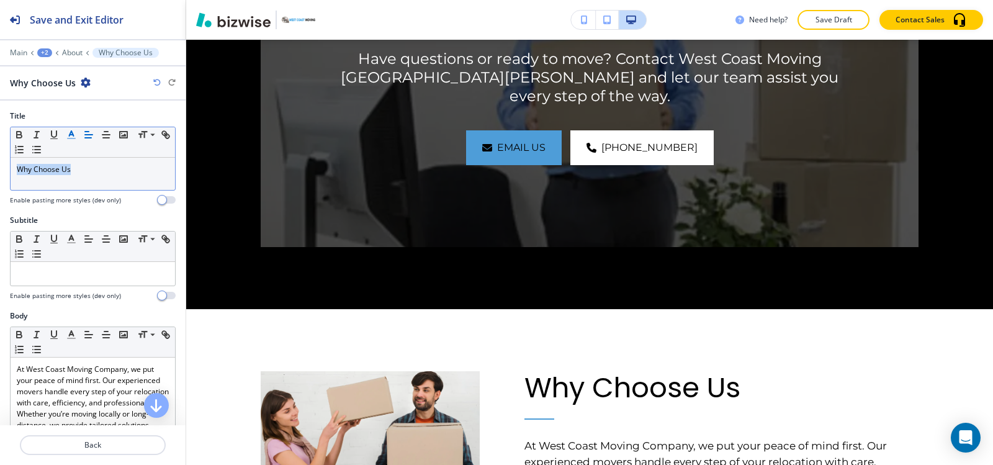
click at [70, 139] on icon "button" at bounding box center [71, 134] width 11 height 11
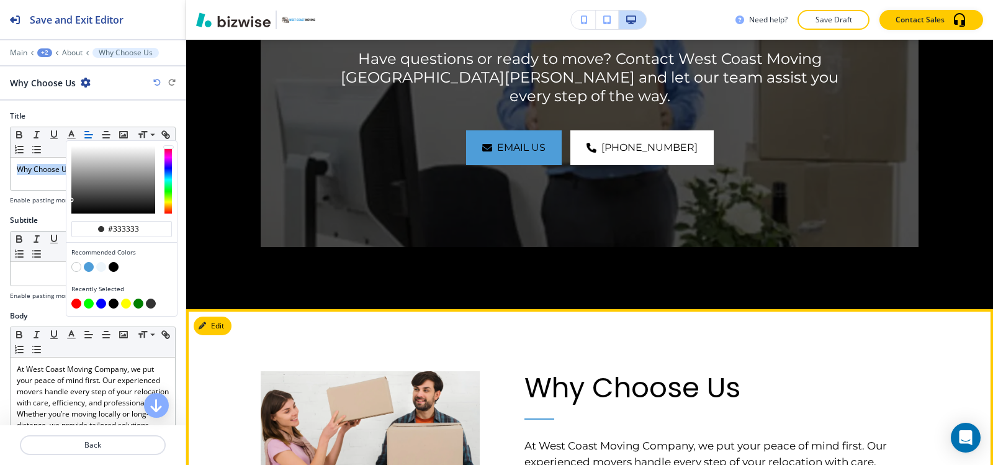
click at [534, 309] on div "Why Choose Us At West Coast Moving Company, we put your peace of mind first. Ou…" at bounding box center [699, 421] width 439 height 225
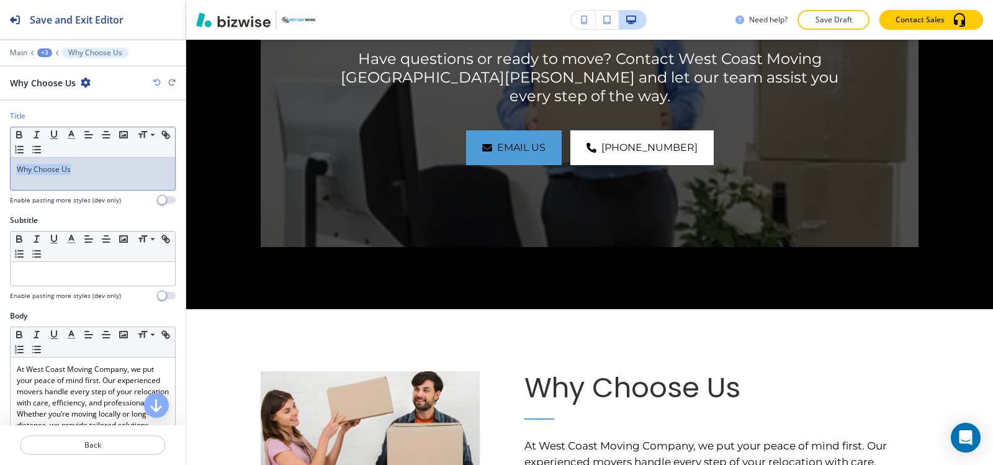
drag, startPoint x: 104, startPoint y: 178, endPoint x: 25, endPoint y: 158, distance: 81.5
click at [0, 174] on div "Title Small Normal Large Huge Why Choose Us Enable pasting more styles (dev onl…" at bounding box center [93, 162] width 186 height 104
click at [74, 136] on polyline "button" at bounding box center [72, 133] width 4 height 5
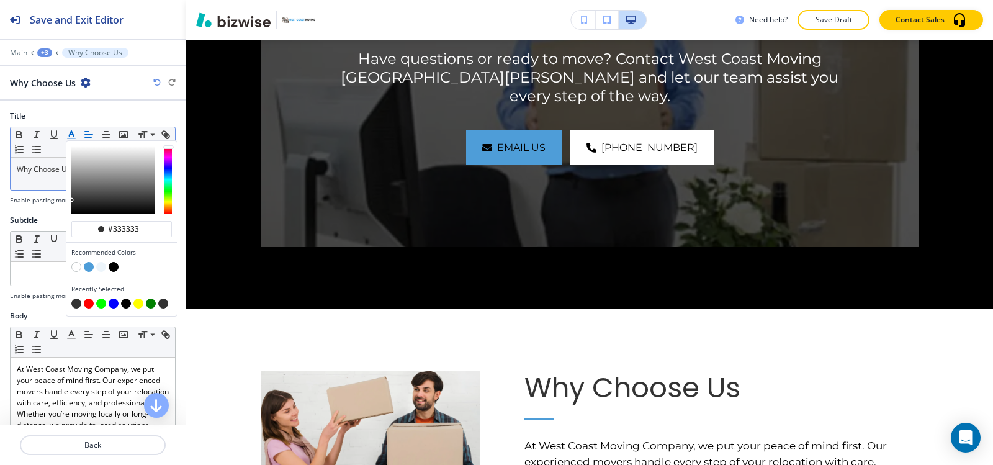
scroll to position [1, 0]
drag, startPoint x: 132, startPoint y: 233, endPoint x: 113, endPoint y: 237, distance: 19.7
click at [113, 237] on div "#333333" at bounding box center [121, 232] width 110 height 22
type input "#4e99bb"
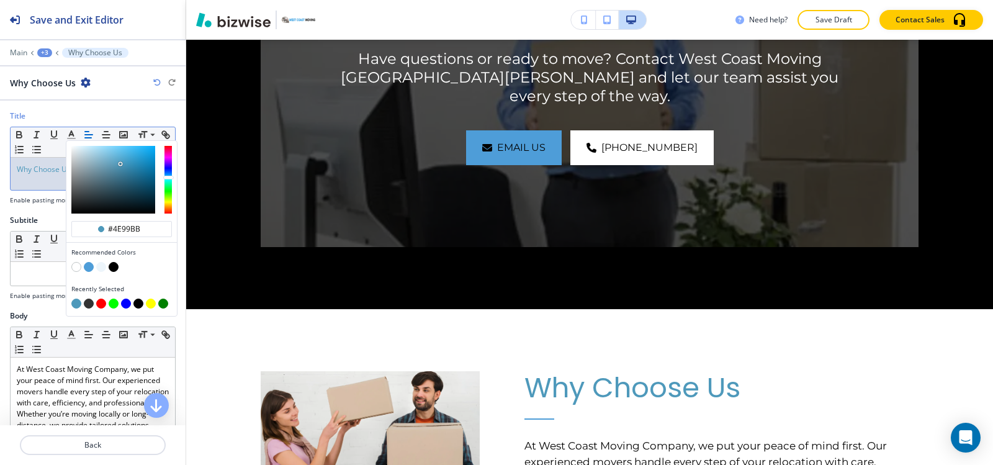
click at [39, 215] on div "Subtitle" at bounding box center [93, 220] width 166 height 11
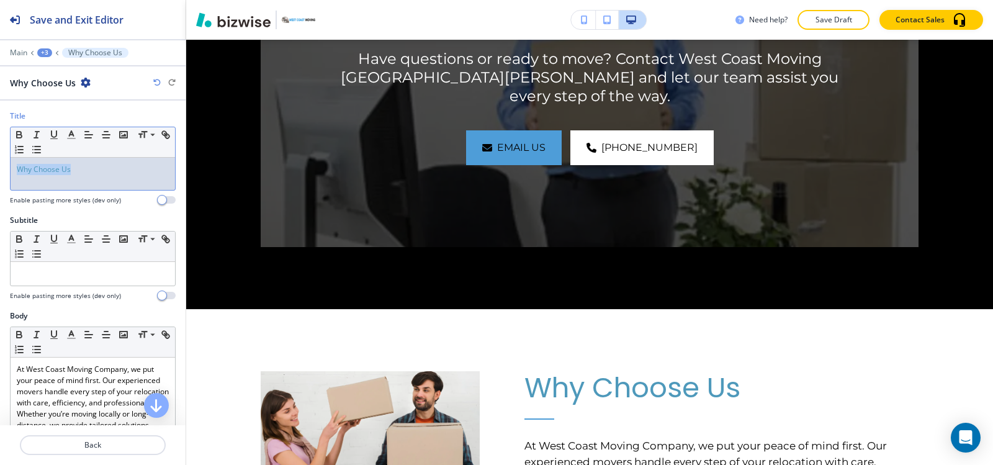
drag, startPoint x: 76, startPoint y: 163, endPoint x: 4, endPoint y: 174, distance: 72.8
click at [1, 176] on div "Title Small Normal Large Huge Why Choose Us Enable pasting more styles (dev onl…" at bounding box center [93, 162] width 186 height 104
click at [66, 135] on icon "button" at bounding box center [71, 134] width 11 height 11
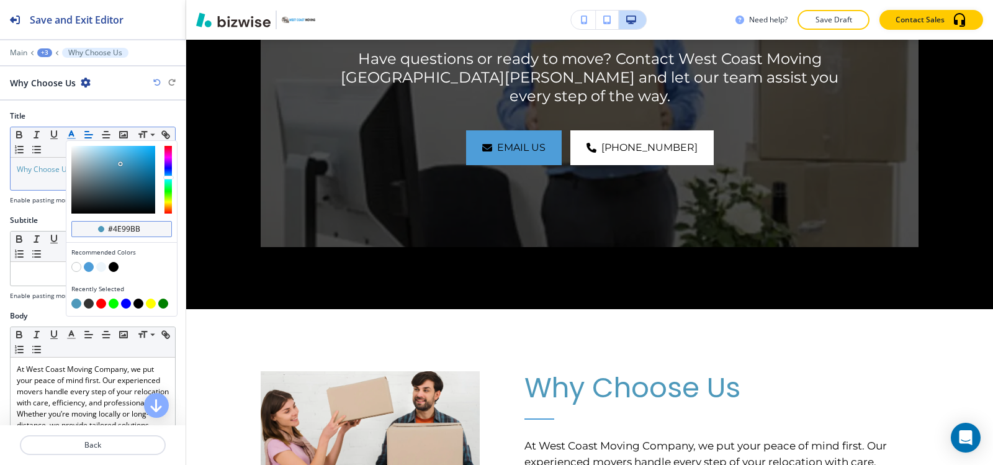
drag, startPoint x: 146, startPoint y: 227, endPoint x: 127, endPoint y: 227, distance: 19.2
click at [127, 227] on input "#4e99bb" at bounding box center [128, 229] width 43 height 10
type input "#4e9dd8"
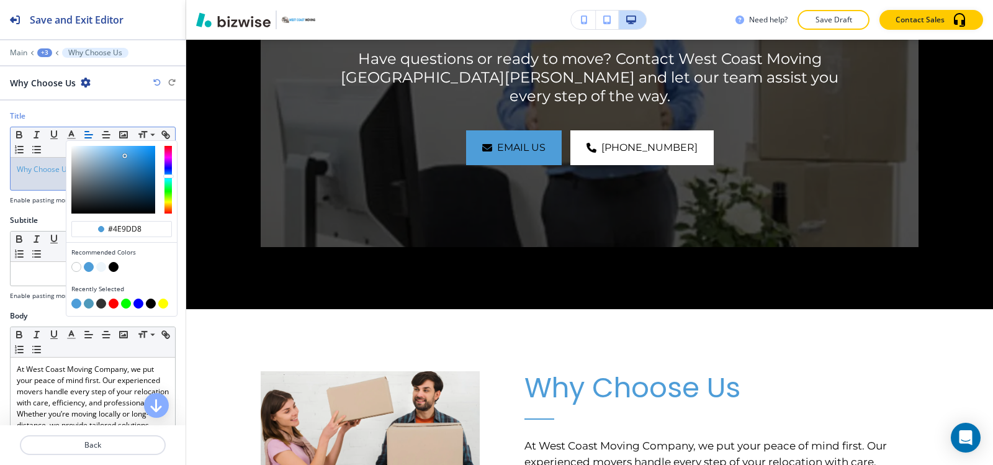
click at [27, 211] on div "Title #4e9dd8 Recommended Colors Recently Selected Small Normal Large Huge Why …" at bounding box center [93, 162] width 186 height 104
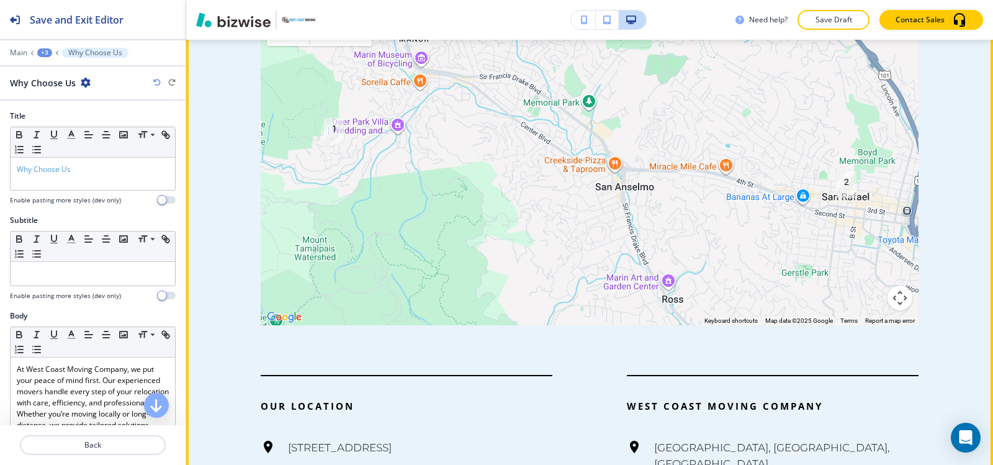
scroll to position [478, 0]
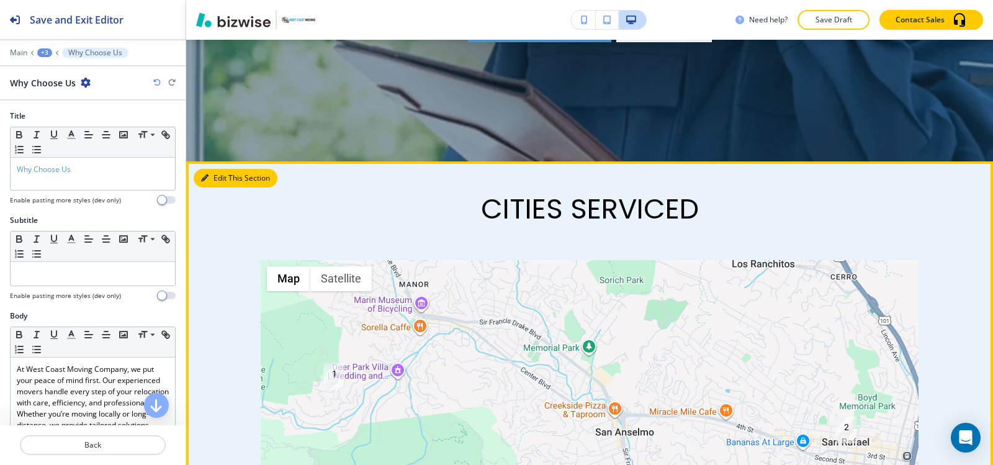
click at [217, 177] on button "Edit This Section" at bounding box center [236, 178] width 84 height 19
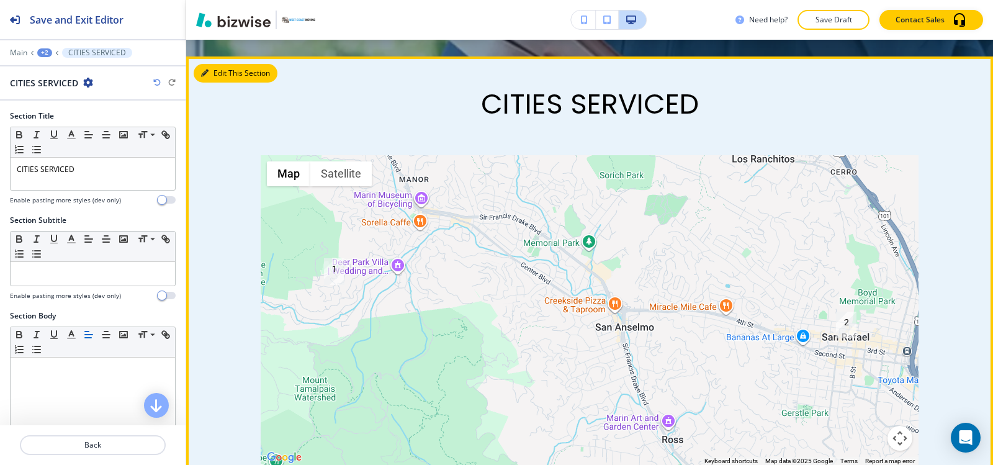
scroll to position [600, 0]
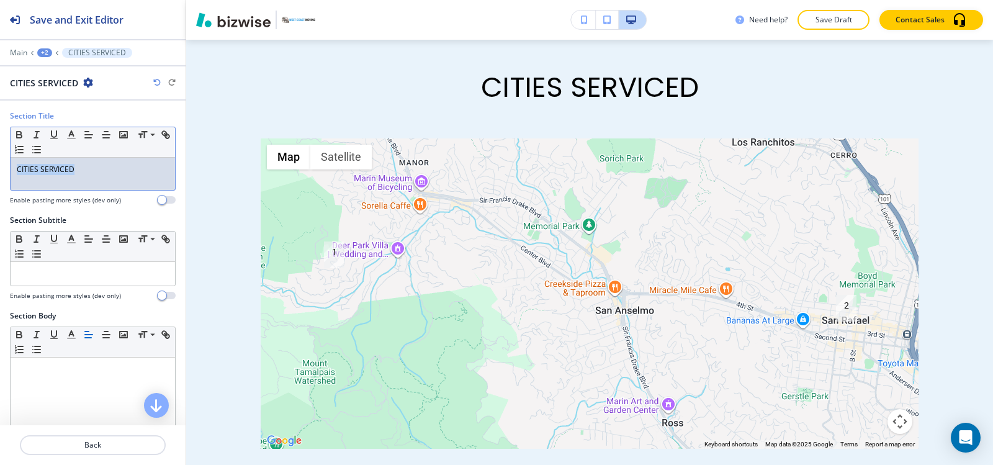
drag, startPoint x: 97, startPoint y: 173, endPoint x: 1, endPoint y: 179, distance: 97.0
click at [0, 179] on div "Section Title Small Normal Large Huge CITIES SERVICED Enable pasting more style…" at bounding box center [93, 162] width 186 height 104
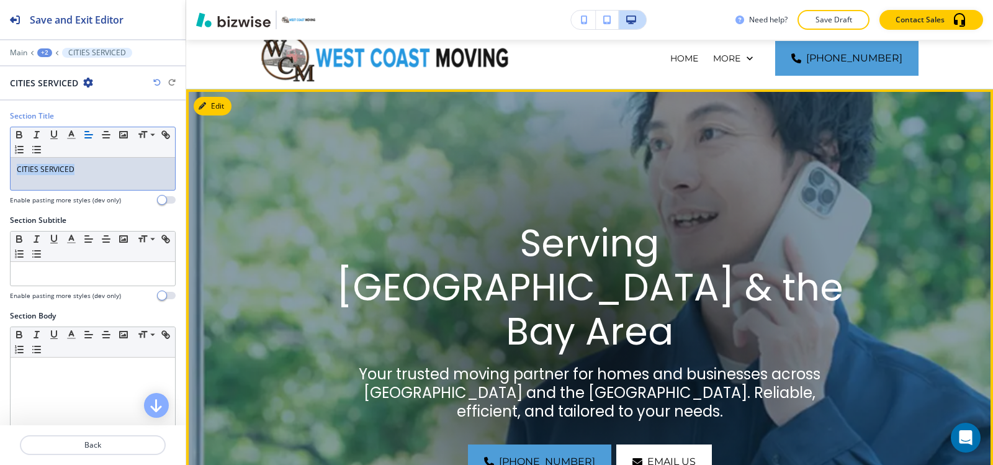
scroll to position [0, 0]
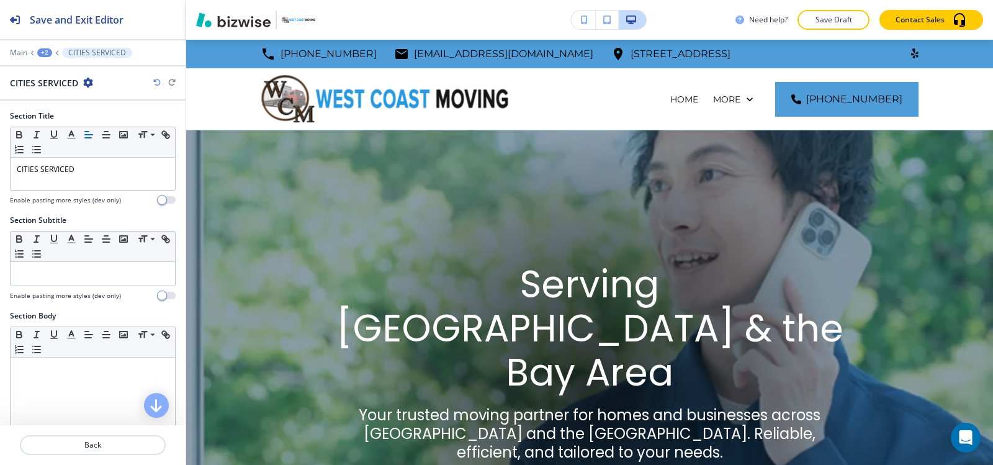
click at [238, 32] on div "Need help? Save Draft Contact Sales" at bounding box center [589, 20] width 807 height 40
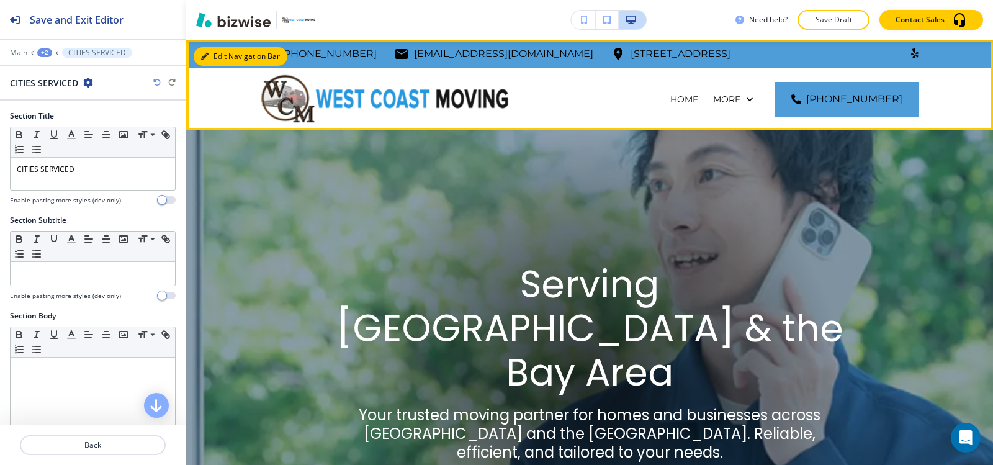
click at [216, 53] on button "Edit Navigation Bar" at bounding box center [241, 56] width 94 height 19
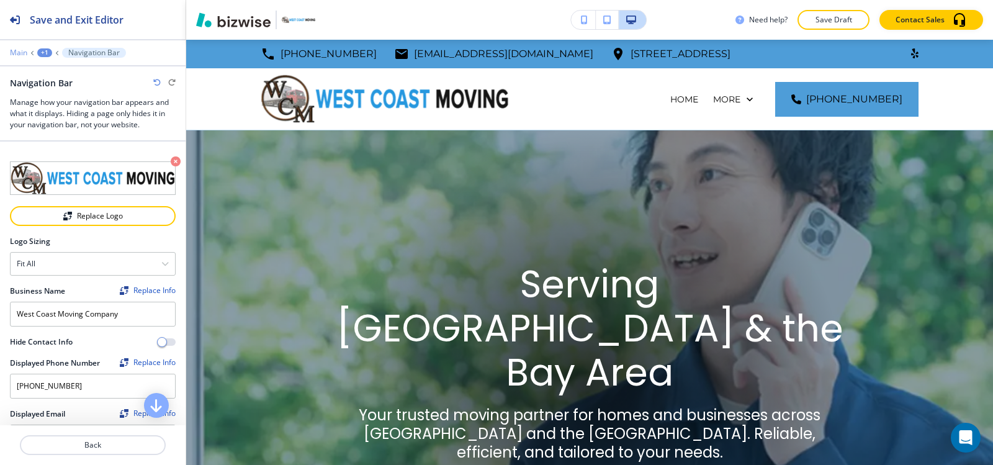
click at [20, 50] on p "Main" at bounding box center [18, 52] width 17 height 9
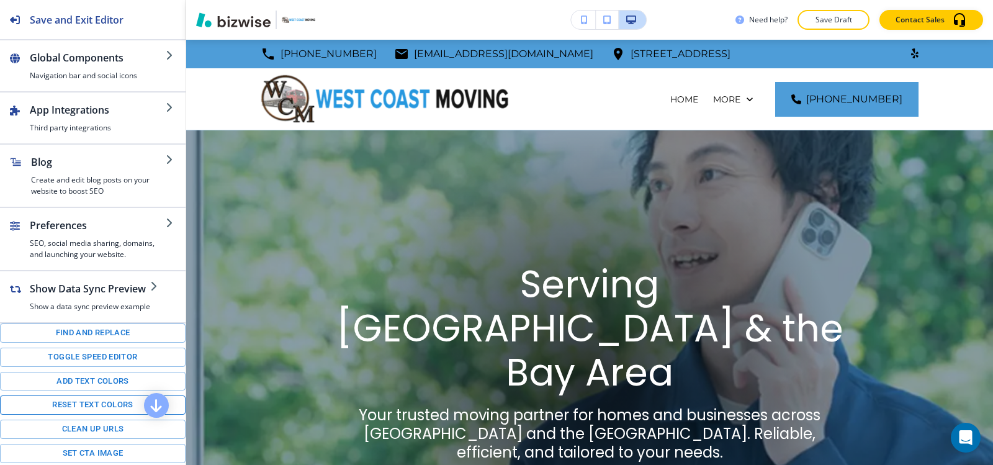
scroll to position [186, 0]
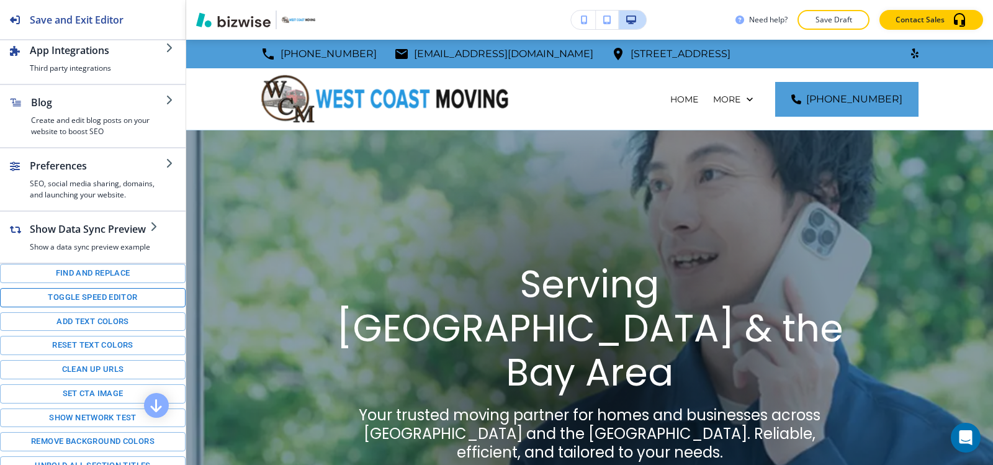
click at [79, 299] on button "Toggle speed editor" at bounding box center [93, 297] width 186 height 19
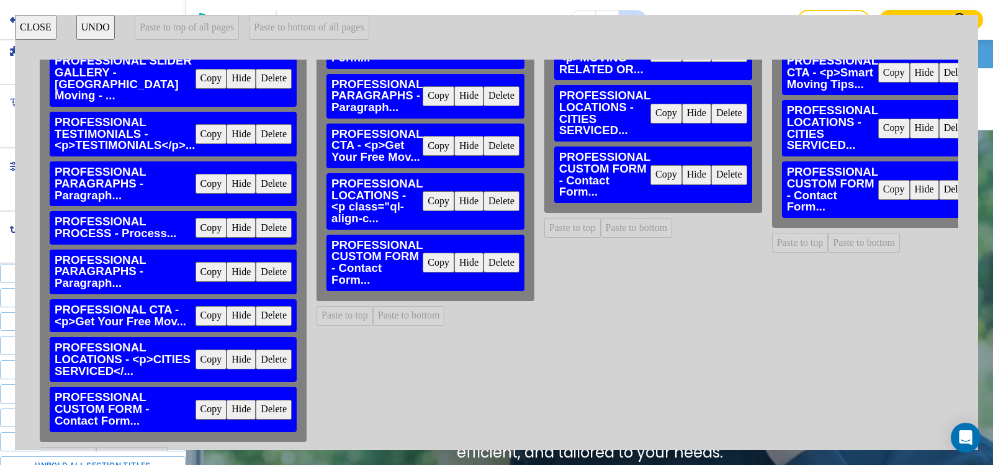
scroll to position [285, 0]
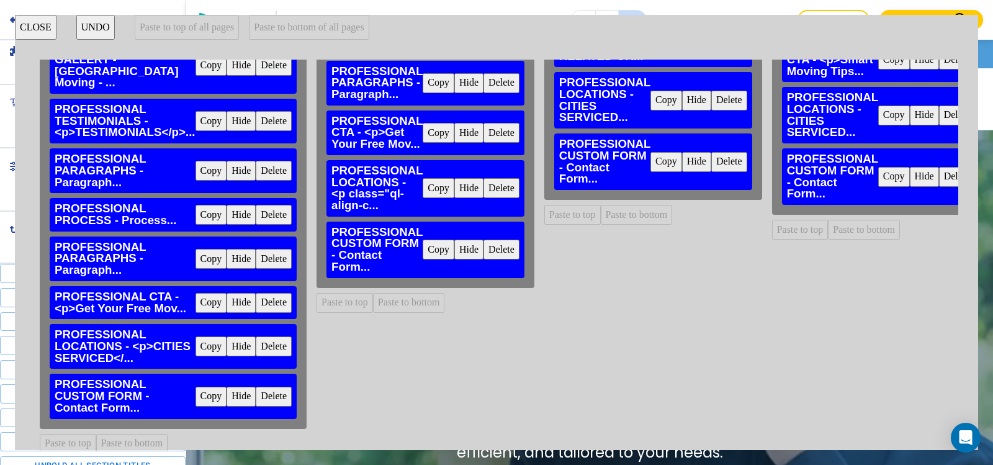
click at [199, 387] on button "Copy" at bounding box center [212, 397] width 32 height 20
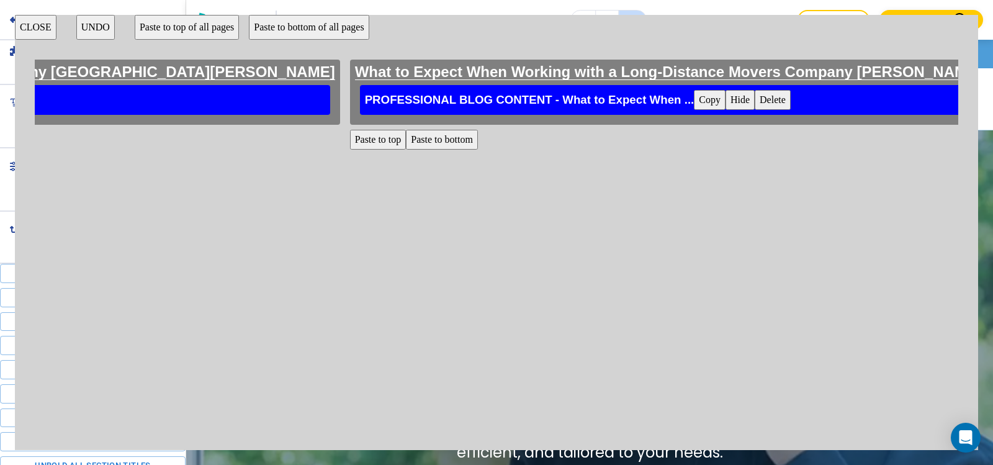
scroll to position [0, 6268]
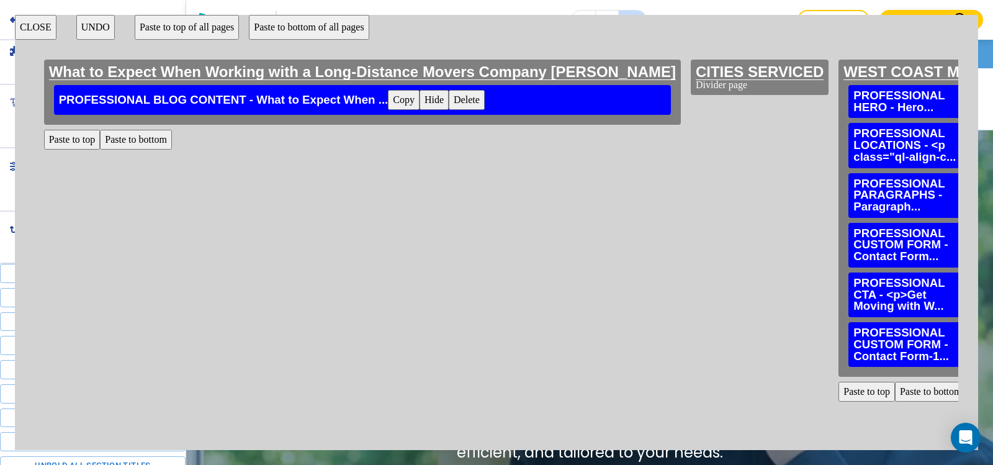
scroll to position [0, 6584]
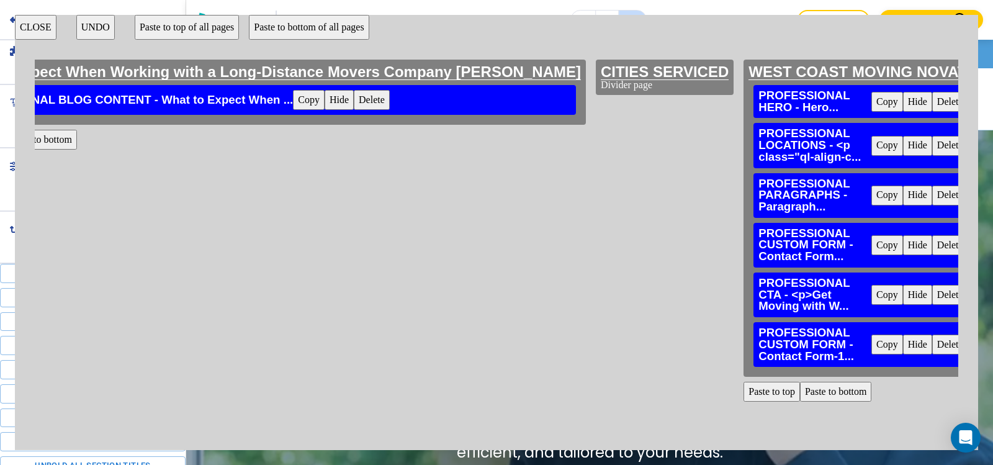
scroll to position [0, 6674]
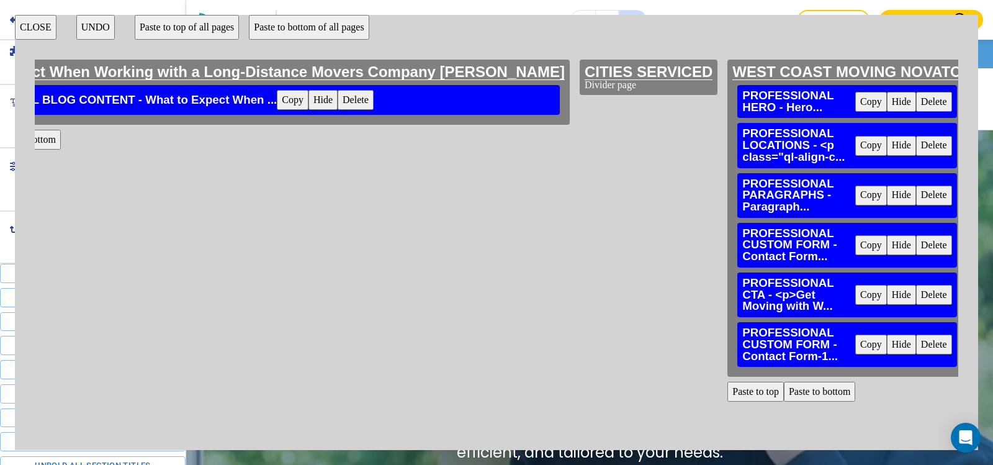
click at [21, 27] on button "CLOSE" at bounding box center [36, 27] width 42 height 25
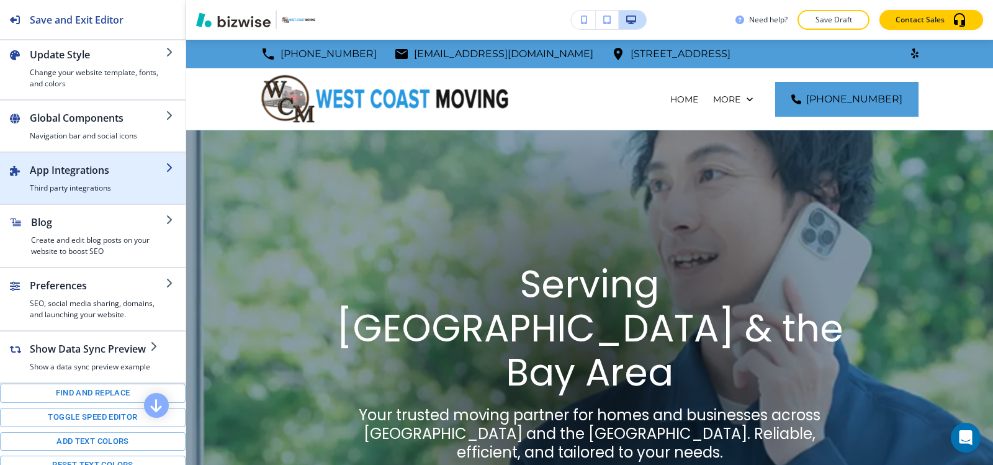
scroll to position [0, 0]
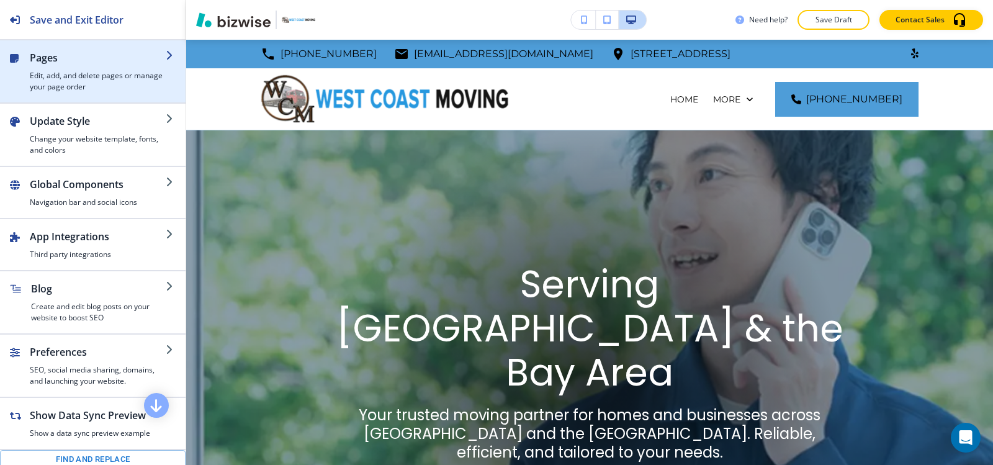
click at [95, 88] on h4 "Edit, add, and delete pages or manage your page order" at bounding box center [98, 81] width 136 height 22
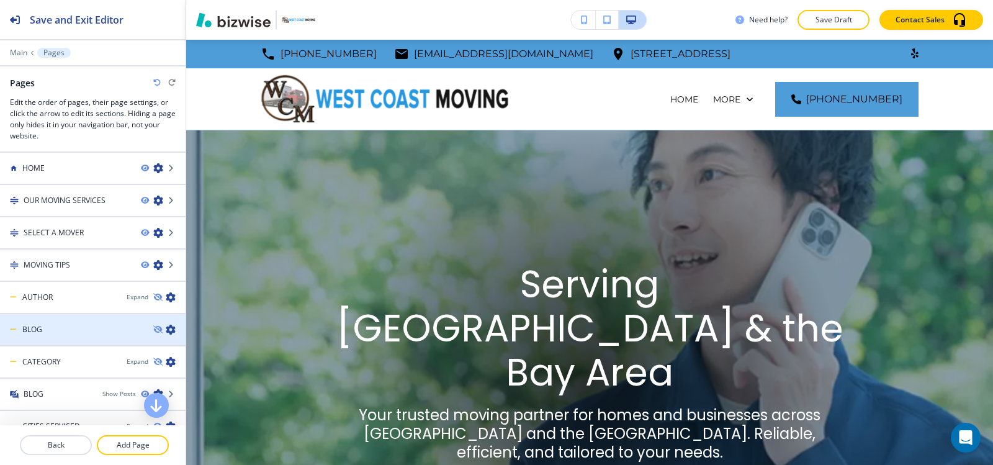
scroll to position [50, 0]
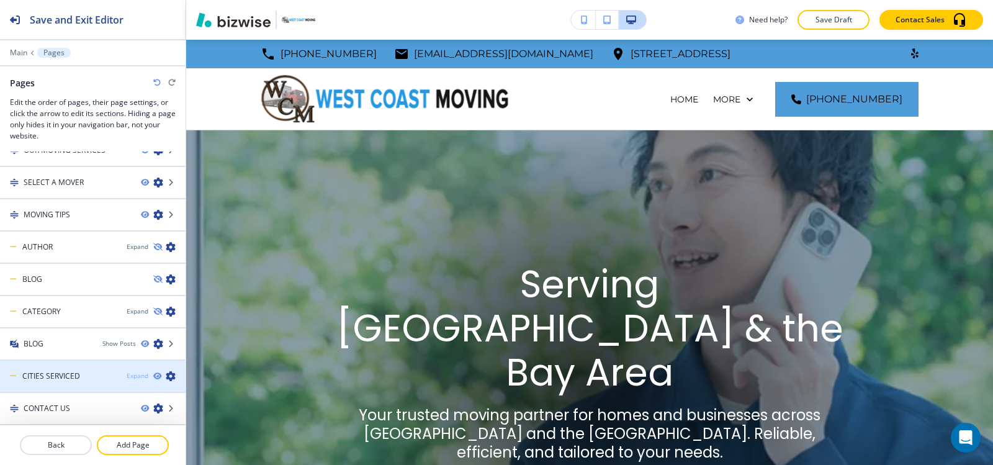
click at [127, 378] on div "Expand" at bounding box center [138, 375] width 22 height 9
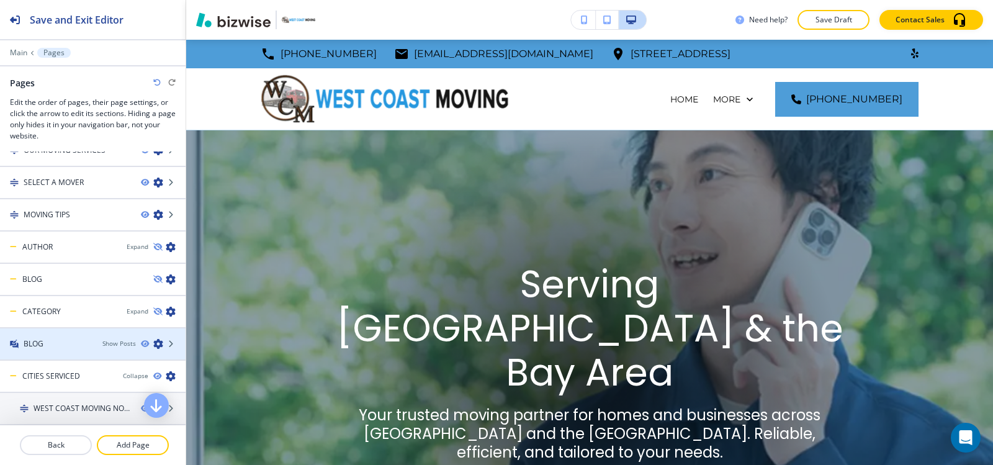
scroll to position [147, 0]
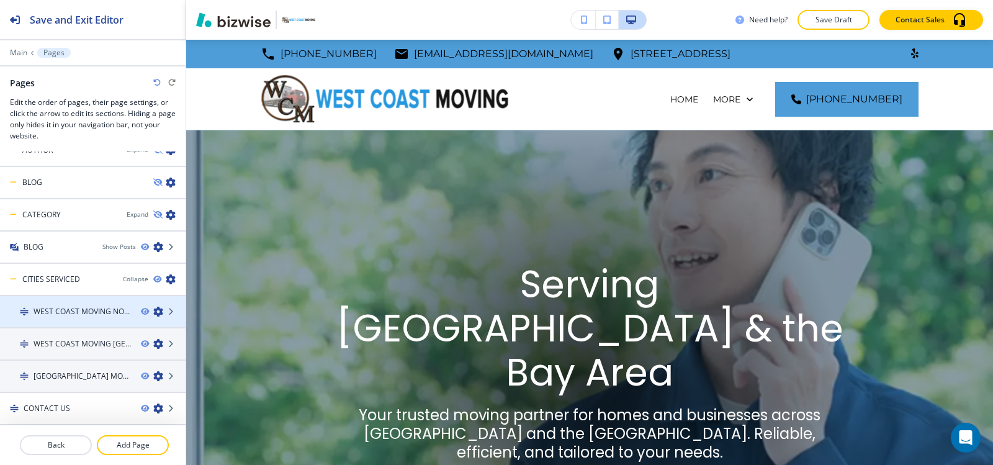
click at [52, 310] on h4 "WEST COAST MOVING NOVATO" at bounding box center [82, 311] width 97 height 11
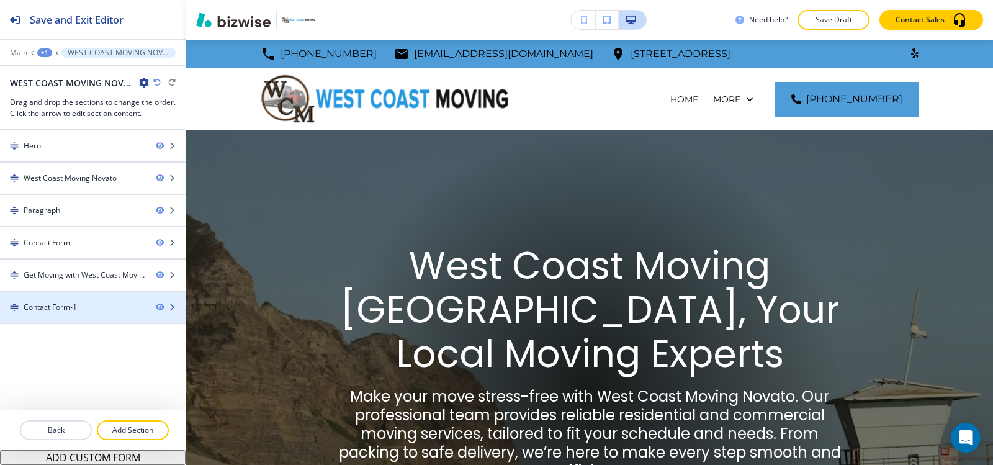
click at [44, 310] on div "Contact Form-1" at bounding box center [50, 307] width 53 height 11
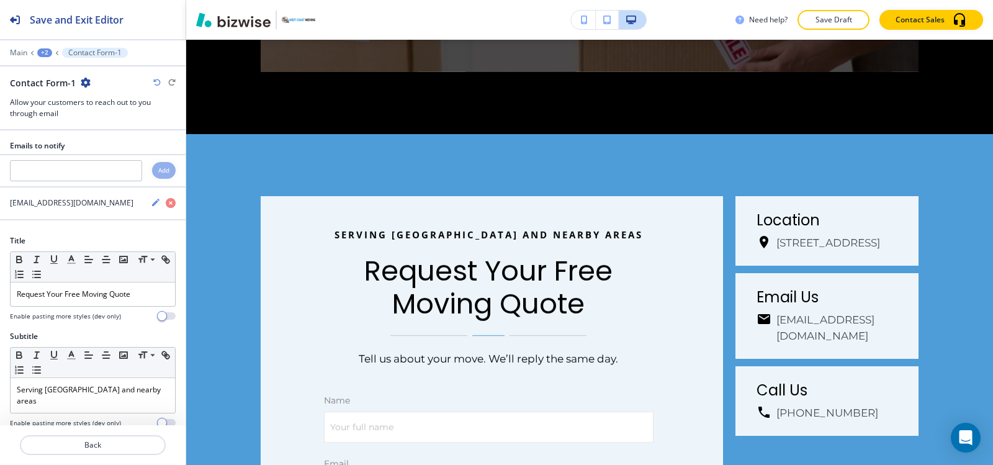
scroll to position [3620, 0]
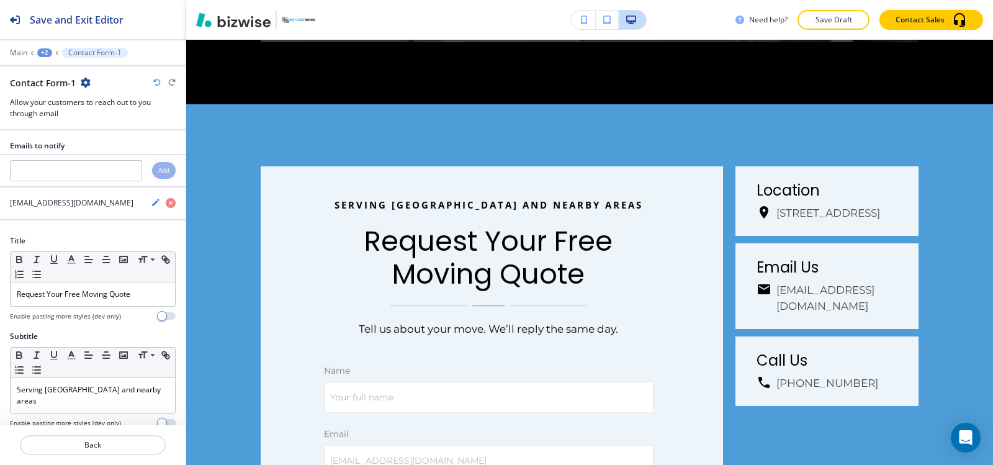
click at [86, 86] on icon "button" at bounding box center [86, 83] width 10 height 10
click at [106, 99] on p "Rename Section" at bounding box center [119, 104] width 63 height 11
click at [107, 84] on input "Contact Form-1" at bounding box center [74, 82] width 128 height 25
type input "Contact Form"
click at [47, 54] on div "+2" at bounding box center [44, 52] width 15 height 9
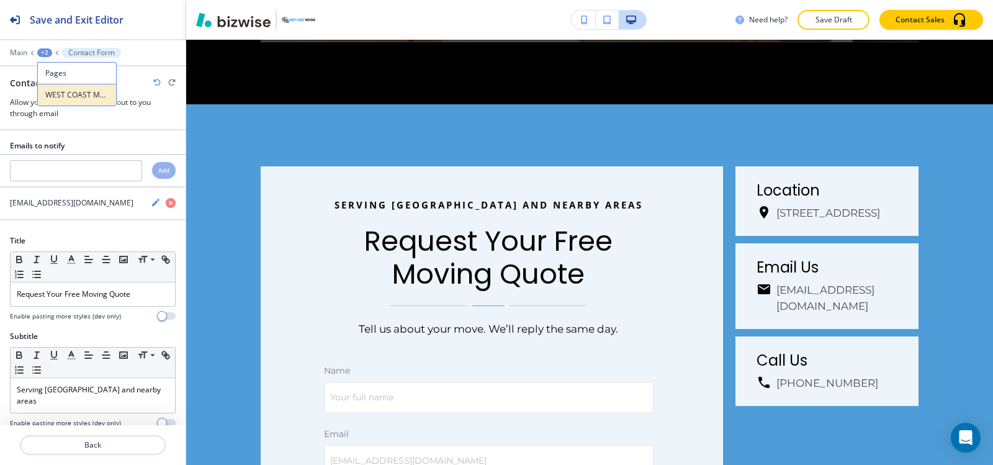
click at [48, 94] on p "WEST COAST MOVING NOVATO" at bounding box center [76, 94] width 63 height 11
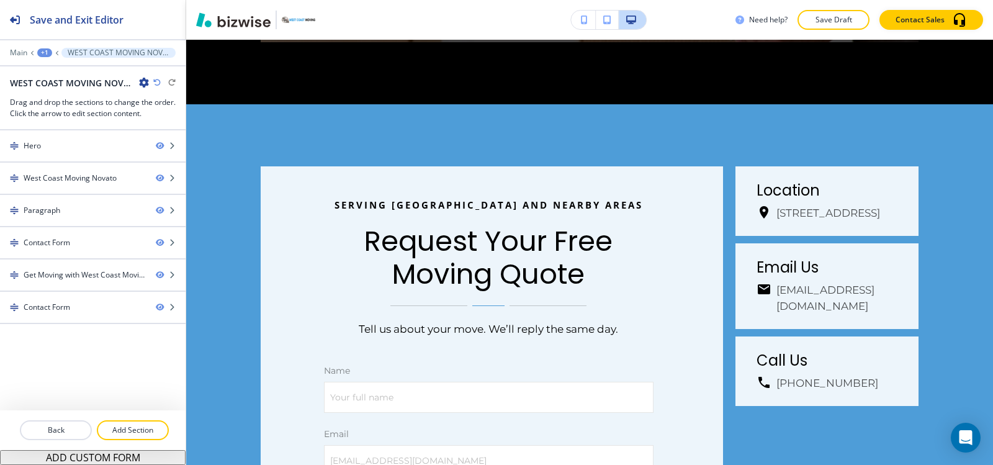
click at [45, 50] on div "+1" at bounding box center [44, 52] width 15 height 9
click at [68, 81] on button "Pages" at bounding box center [76, 73] width 79 height 22
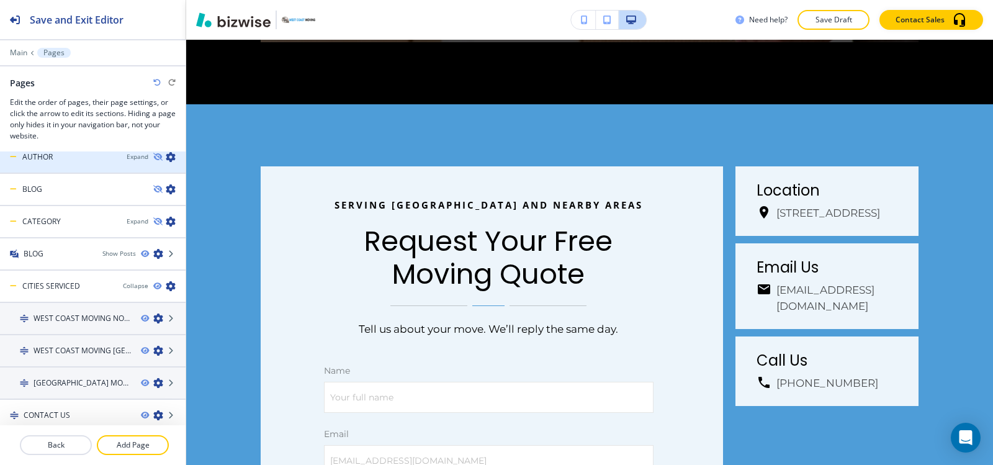
scroll to position [147, 0]
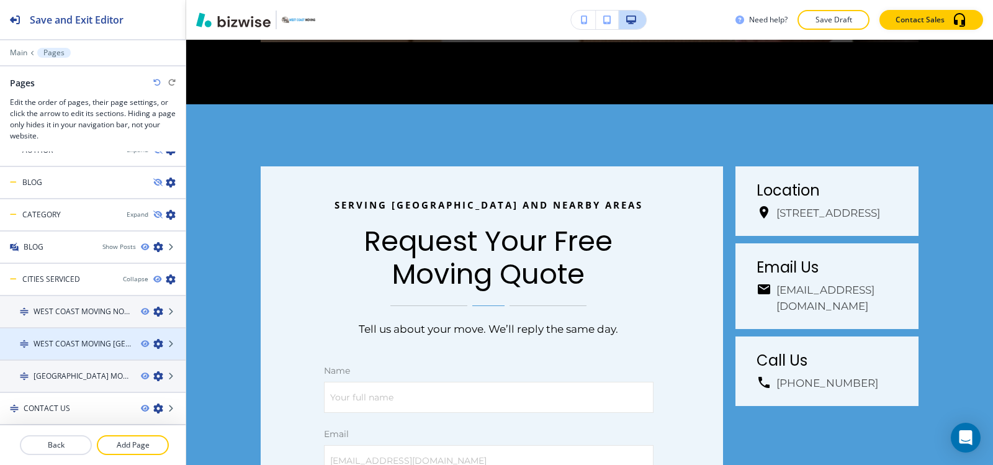
click at [74, 357] on div at bounding box center [93, 354] width 186 height 10
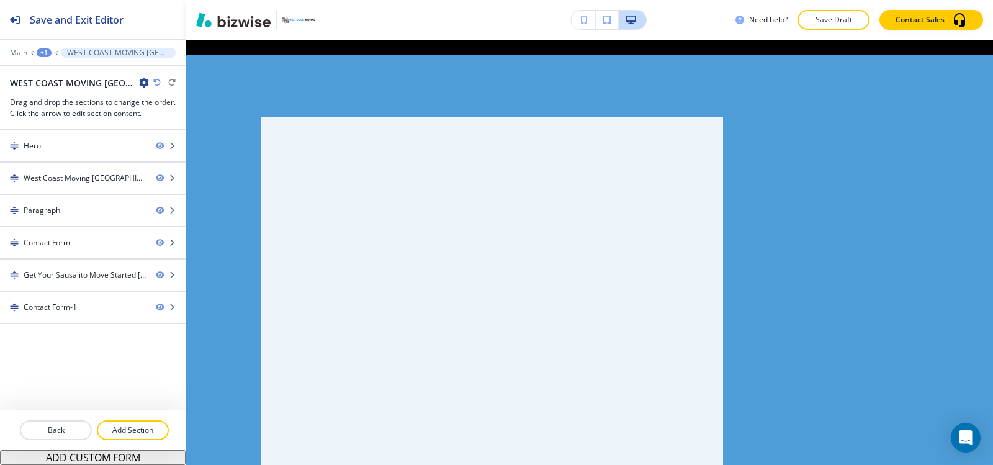
scroll to position [0, 0]
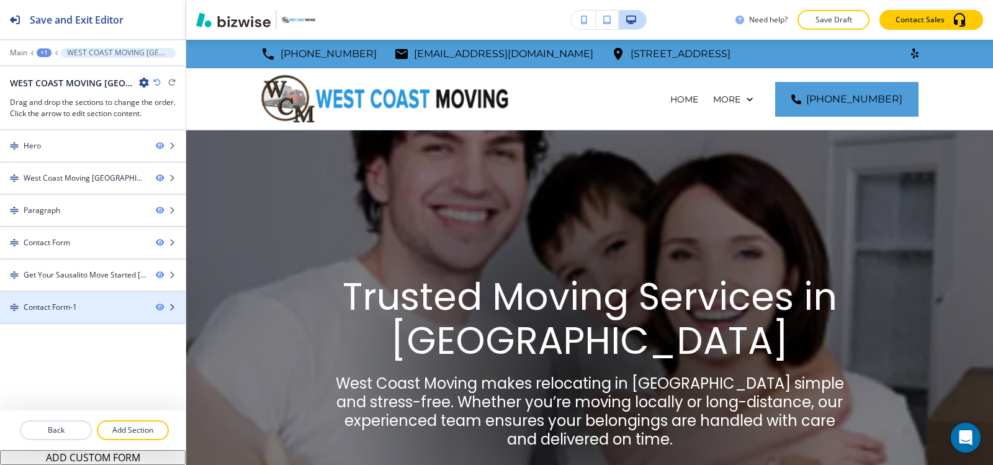
click at [76, 313] on div at bounding box center [93, 318] width 186 height 10
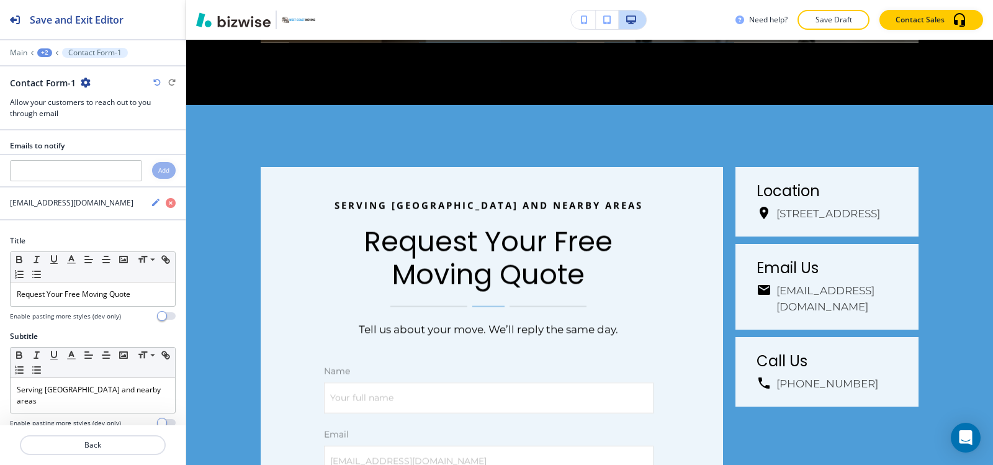
click at [84, 84] on icon "button" at bounding box center [86, 83] width 10 height 10
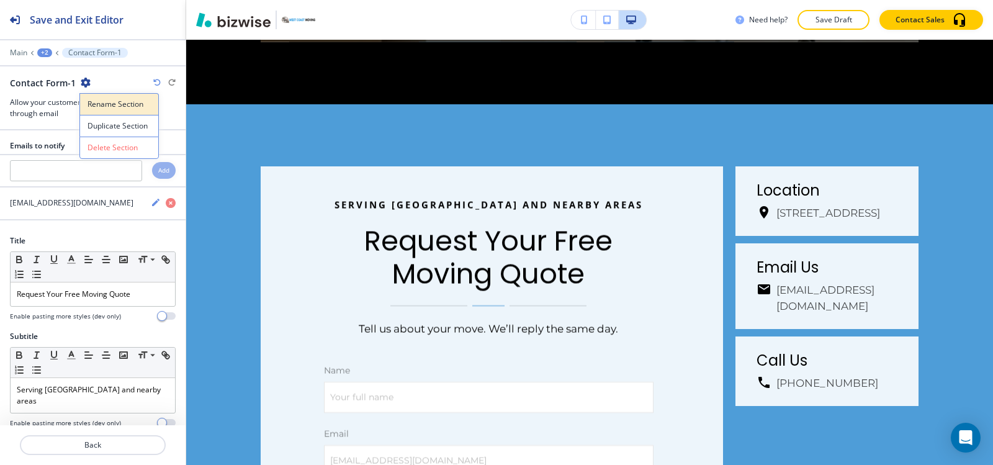
click at [92, 95] on button "Rename Section" at bounding box center [118, 104] width 79 height 22
click at [92, 84] on input "Contact Form-1" at bounding box center [74, 82] width 128 height 25
type input "Contact Form"
click at [34, 53] on icon at bounding box center [32, 52] width 5 height 5
click at [42, 51] on div "+2" at bounding box center [44, 52] width 15 height 9
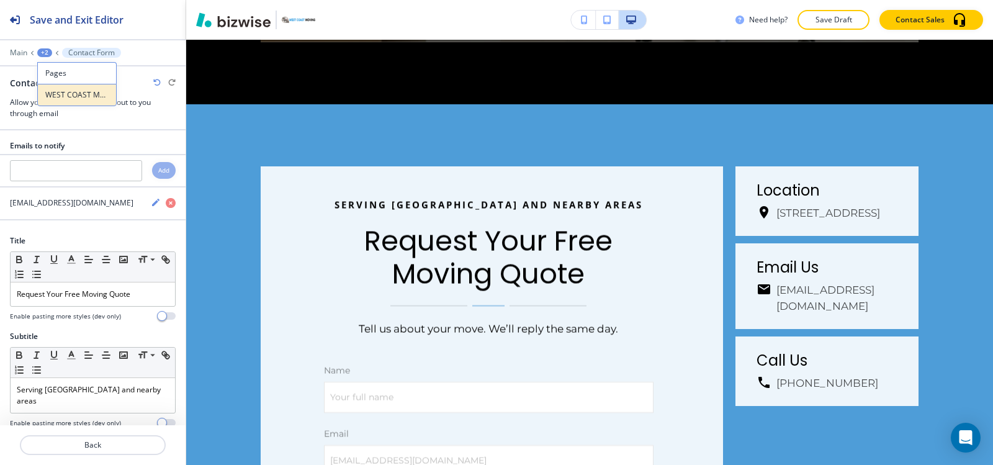
click at [50, 91] on p "WEST COAST MOVING [GEOGRAPHIC_DATA]" at bounding box center [76, 94] width 63 height 11
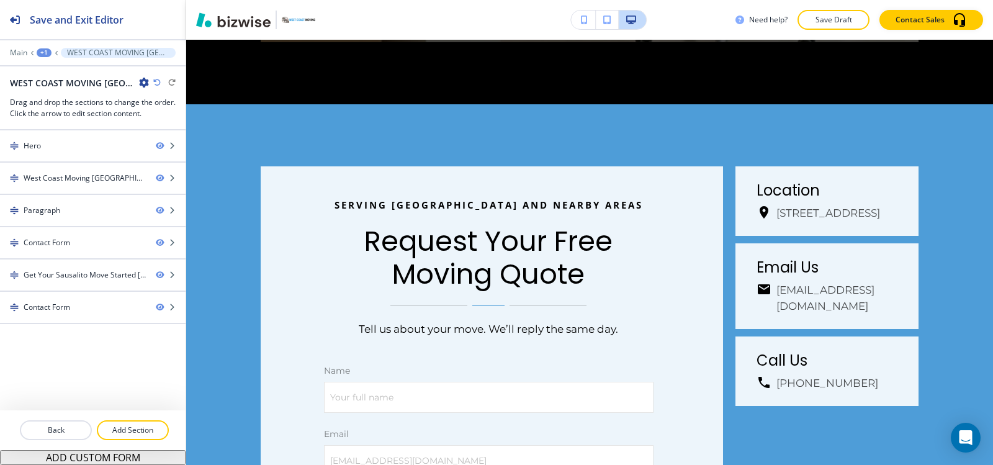
click at [44, 55] on div "+1" at bounding box center [44, 52] width 15 height 9
click at [56, 68] on p "Pages" at bounding box center [76, 73] width 63 height 11
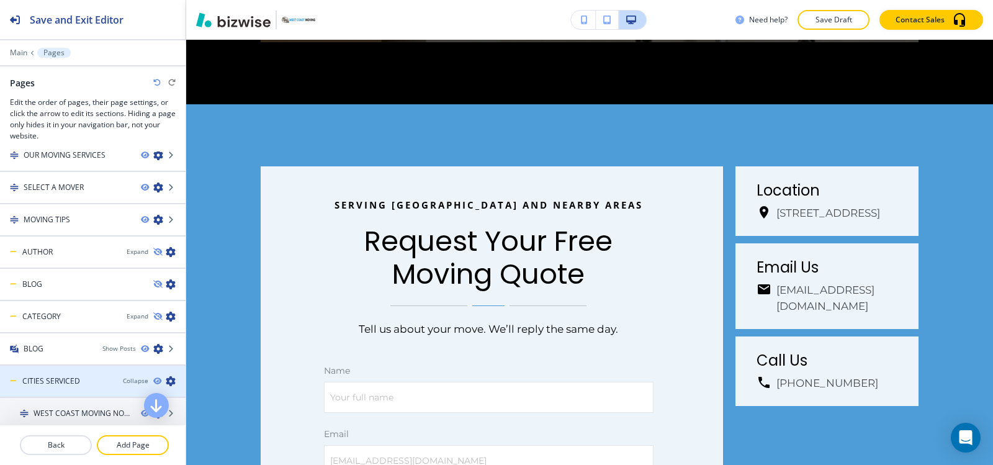
scroll to position [147, 0]
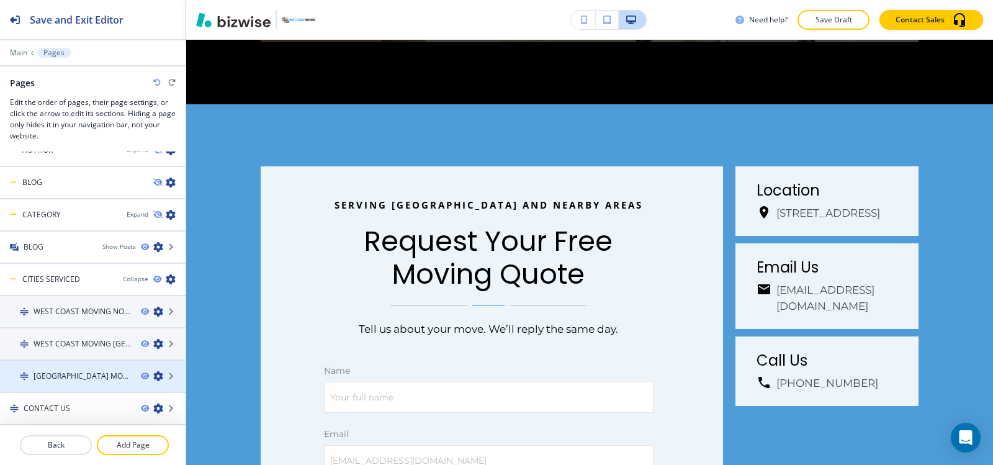
click at [59, 379] on h4 "[GEOGRAPHIC_DATA] MOVING [GEOGRAPHIC_DATA][PERSON_NAME]" at bounding box center [82, 376] width 97 height 11
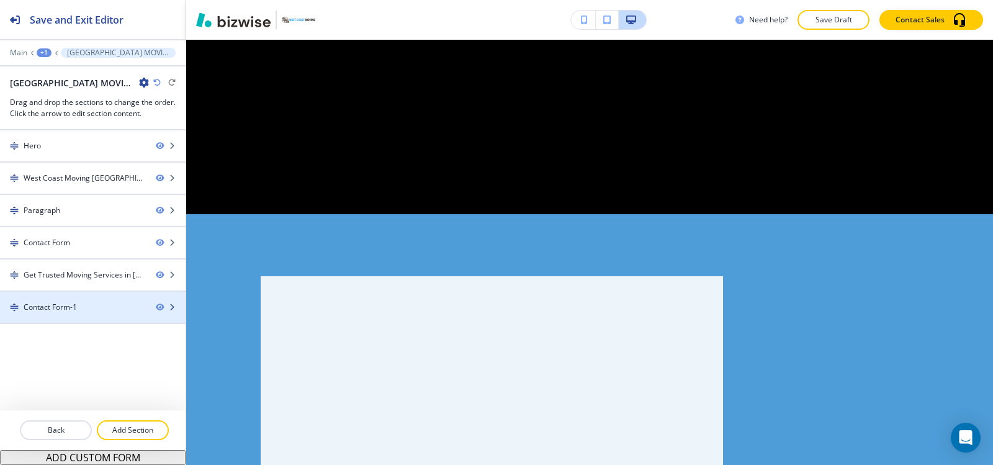
scroll to position [0, 0]
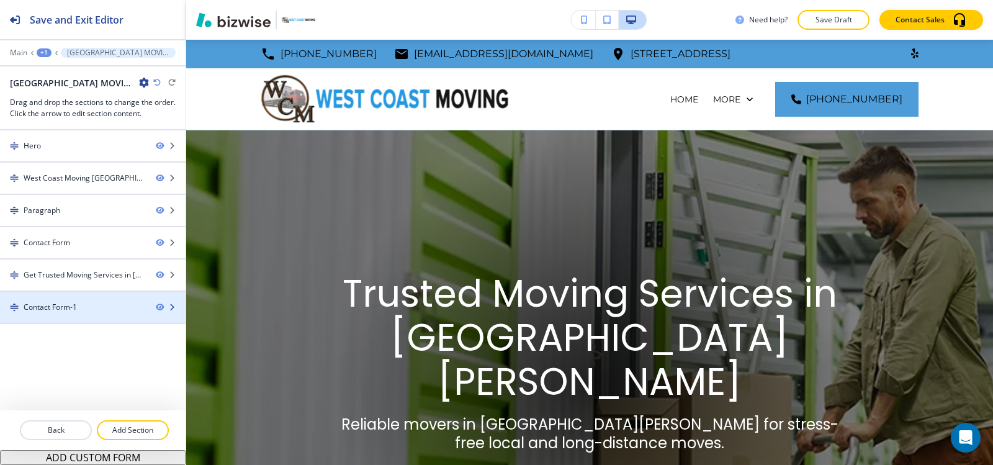
click at [81, 300] on div at bounding box center [93, 297] width 186 height 10
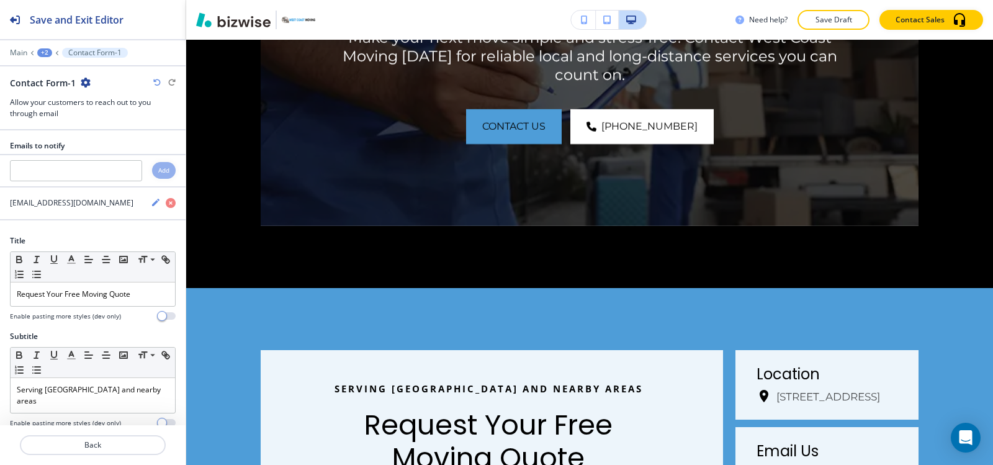
click at [86, 87] on icon "button" at bounding box center [86, 83] width 10 height 10
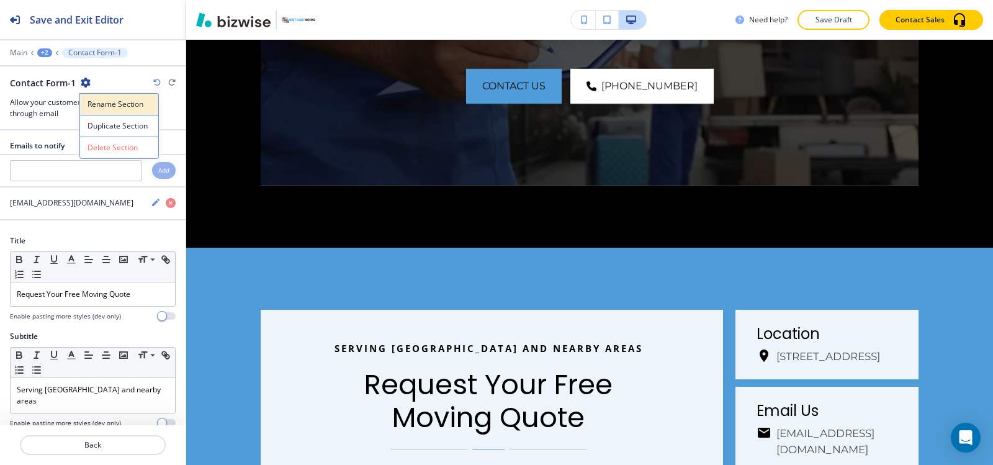
scroll to position [3539, 0]
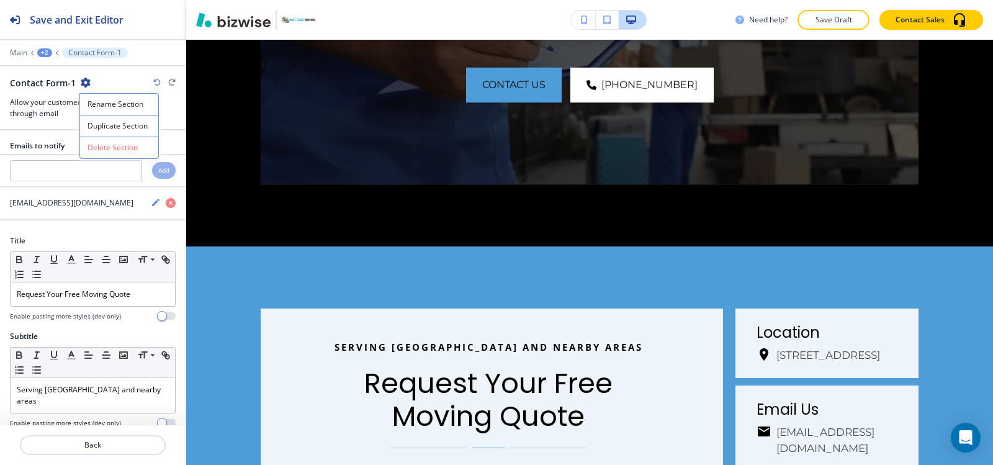
click at [96, 102] on p "Rename Section" at bounding box center [119, 104] width 63 height 11
click at [98, 85] on input "Contact Form-1" at bounding box center [74, 82] width 128 height 25
type input "Contact Form"
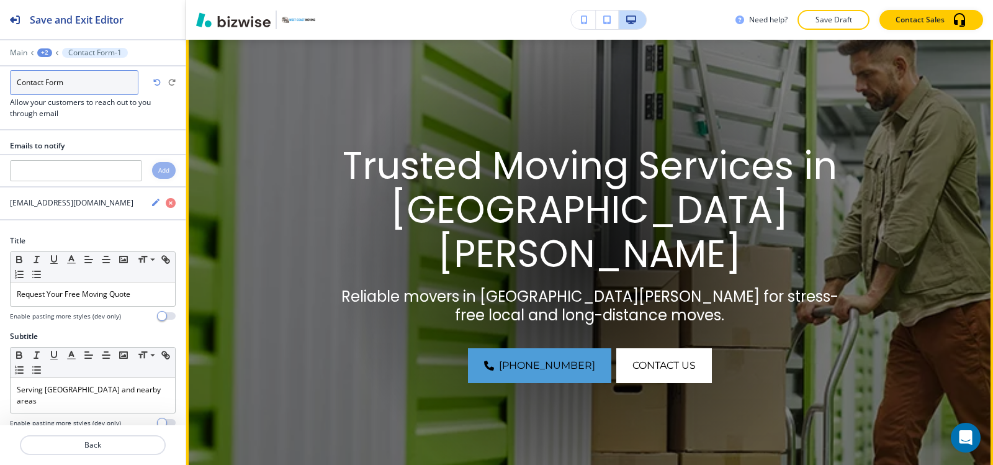
scroll to position [0, 0]
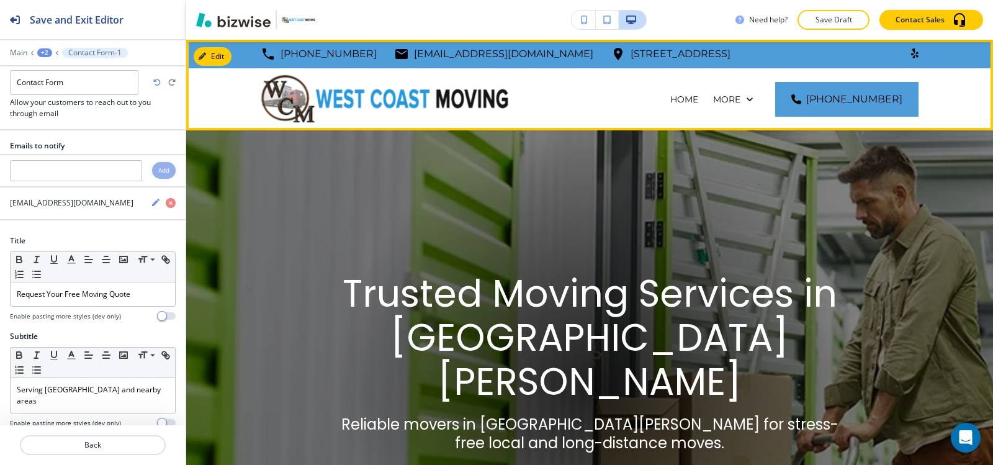
click at [649, 155] on p "OUR MOVING SERVICES" at bounding box center [645, 161] width 107 height 12
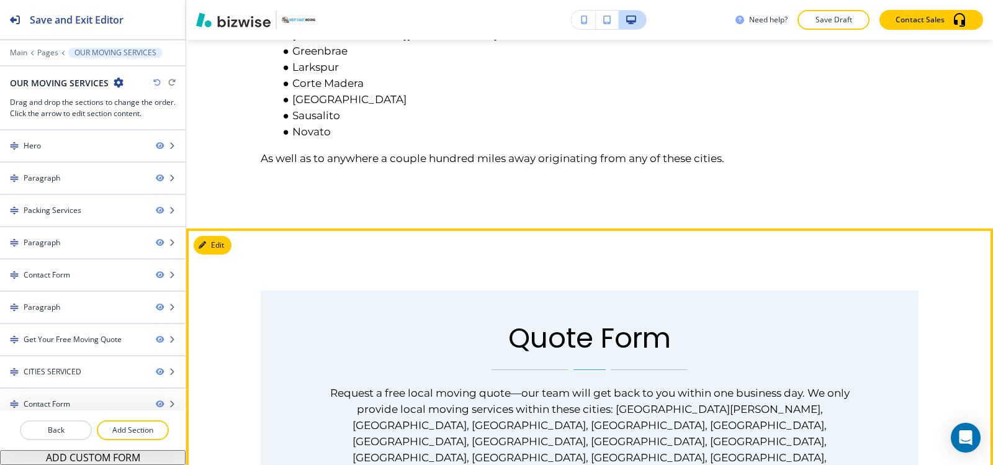
scroll to position [1862, 0]
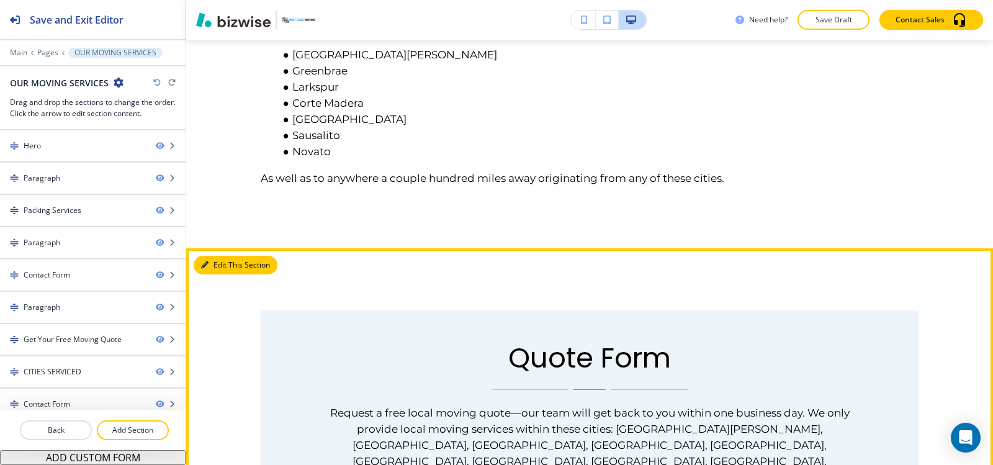
click at [206, 261] on button "Edit This Section" at bounding box center [236, 265] width 84 height 19
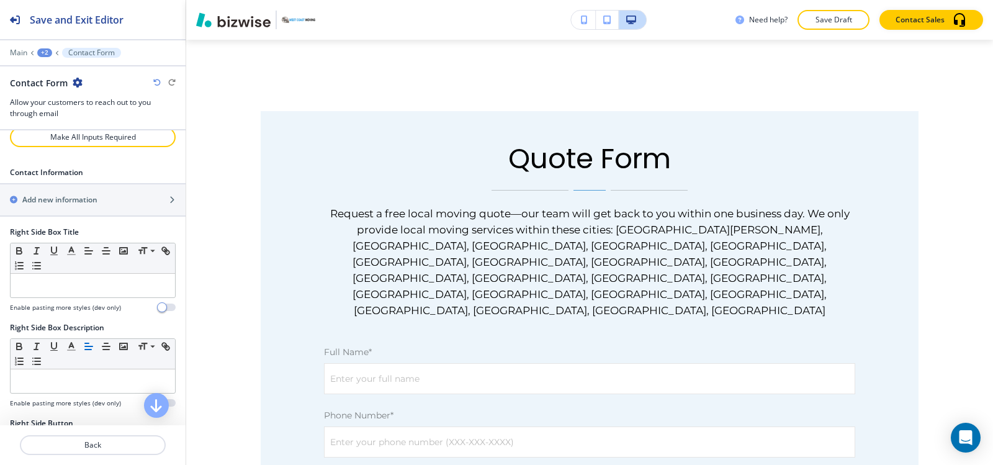
scroll to position [993, 0]
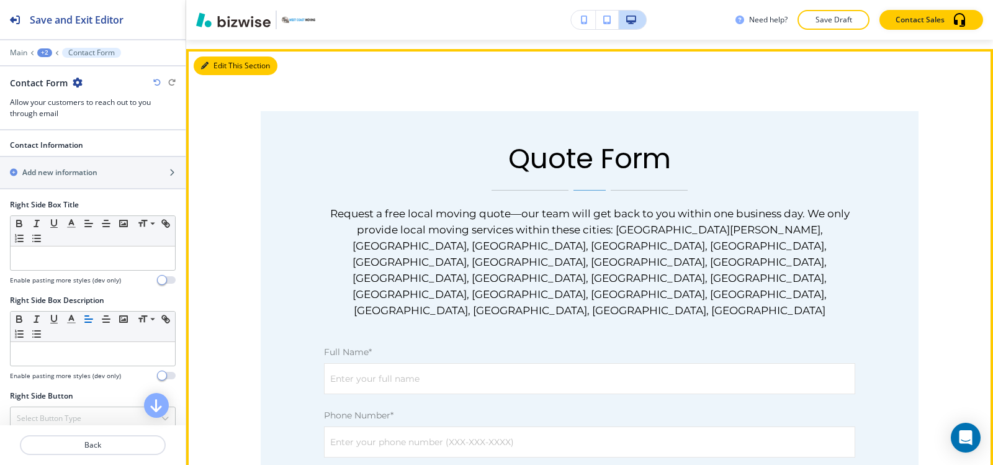
click at [220, 56] on button "Edit This Section" at bounding box center [236, 65] width 84 height 19
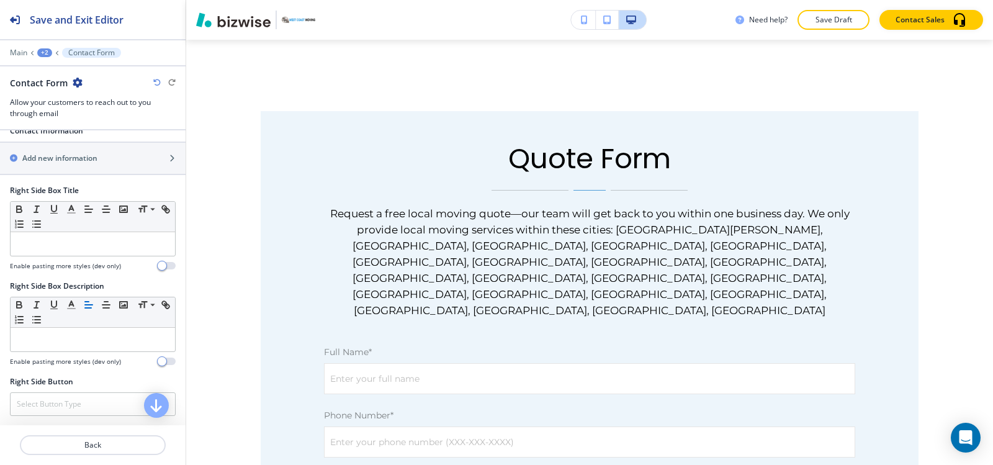
scroll to position [1020, 0]
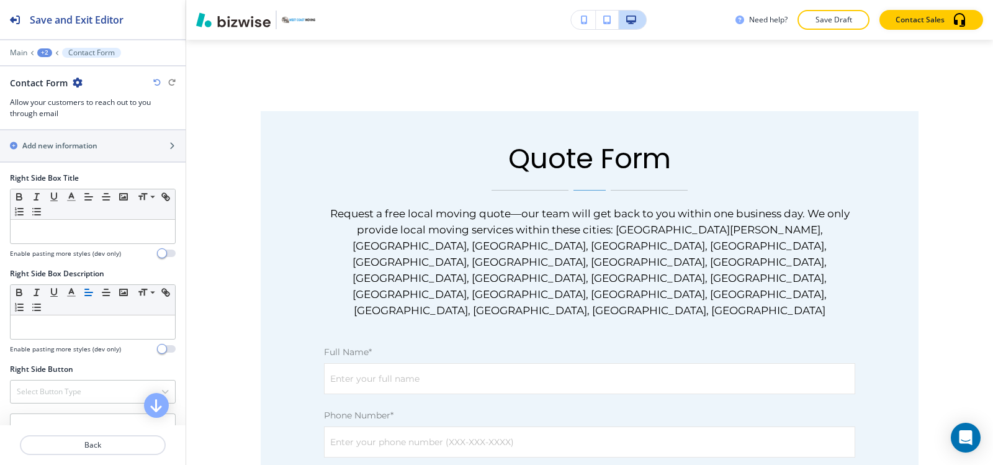
click at [83, 462] on h4 "Background Color" at bounding box center [93, 467] width 62 height 11
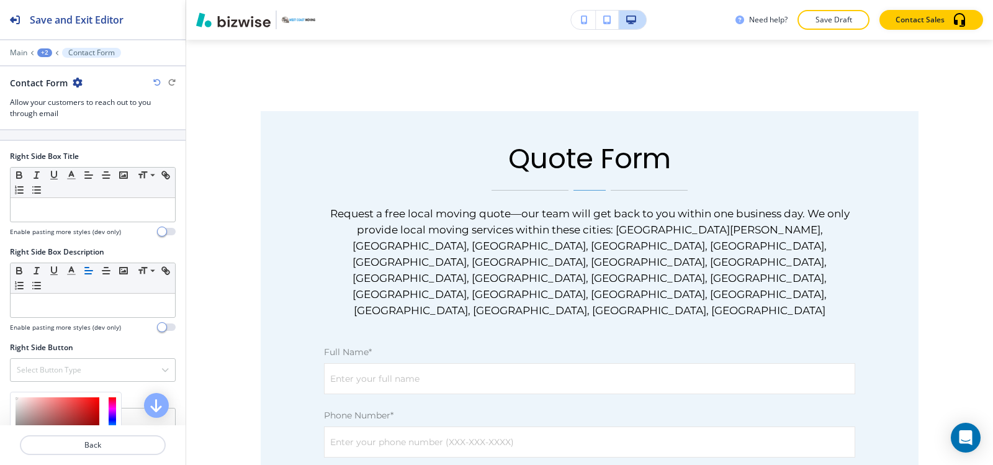
scroll to position [1053, 0]
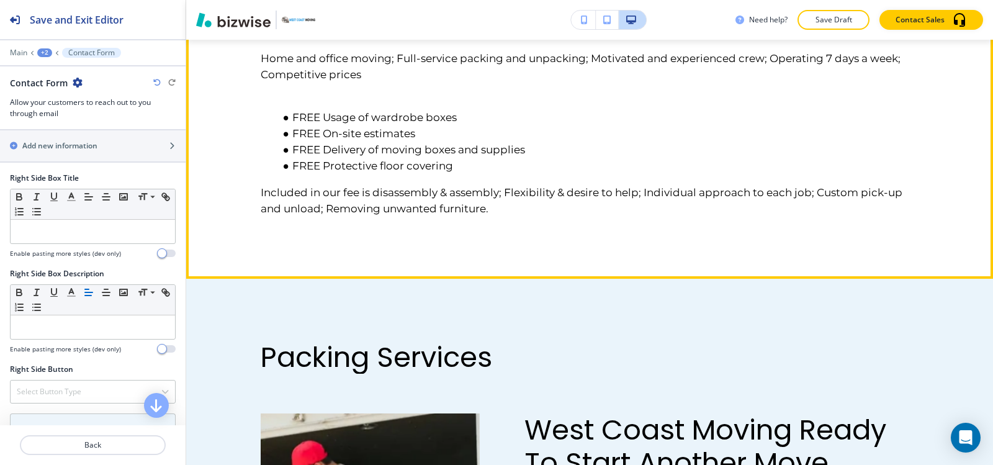
scroll to position [572, 0]
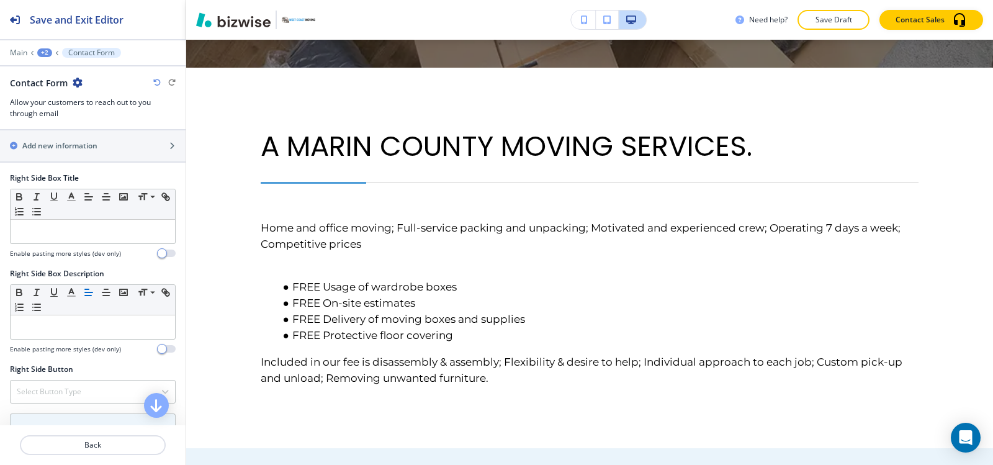
click at [52, 457] on div "Background Color" at bounding box center [93, 468] width 166 height 22
type input "#4e9dd8"
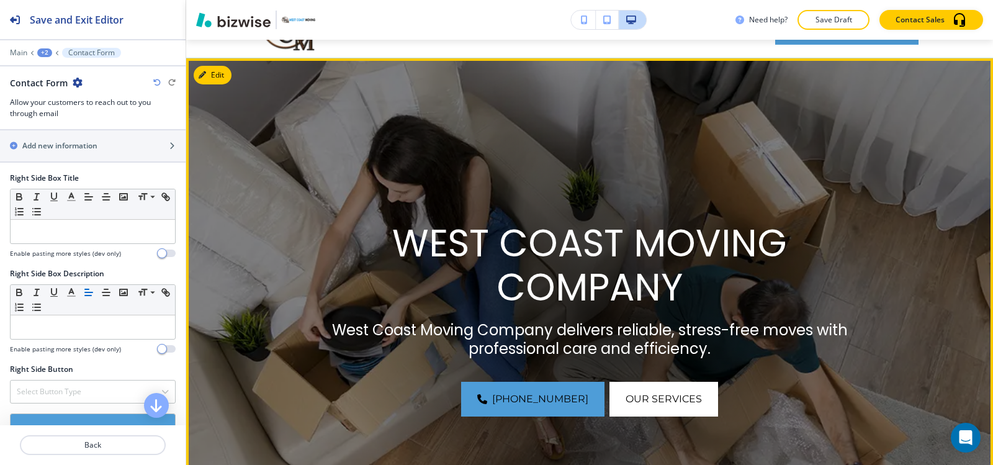
scroll to position [0, 0]
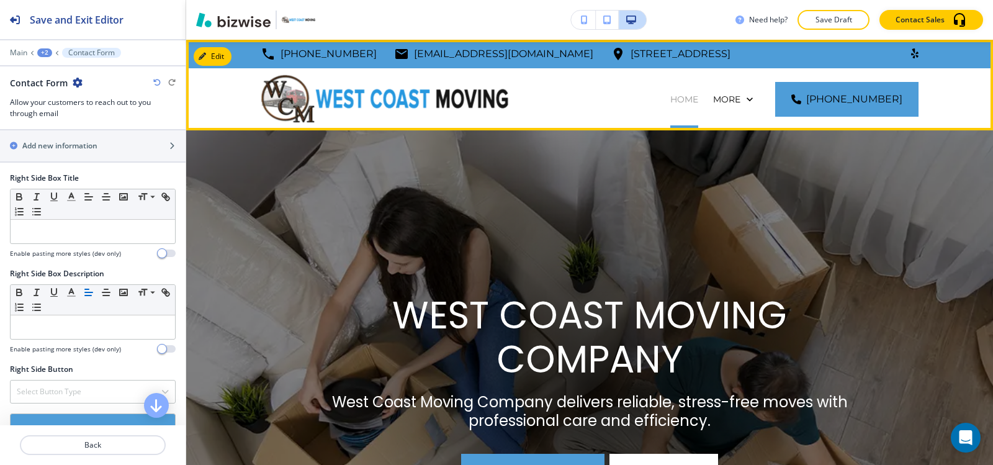
click at [670, 102] on p "HOME" at bounding box center [684, 99] width 28 height 12
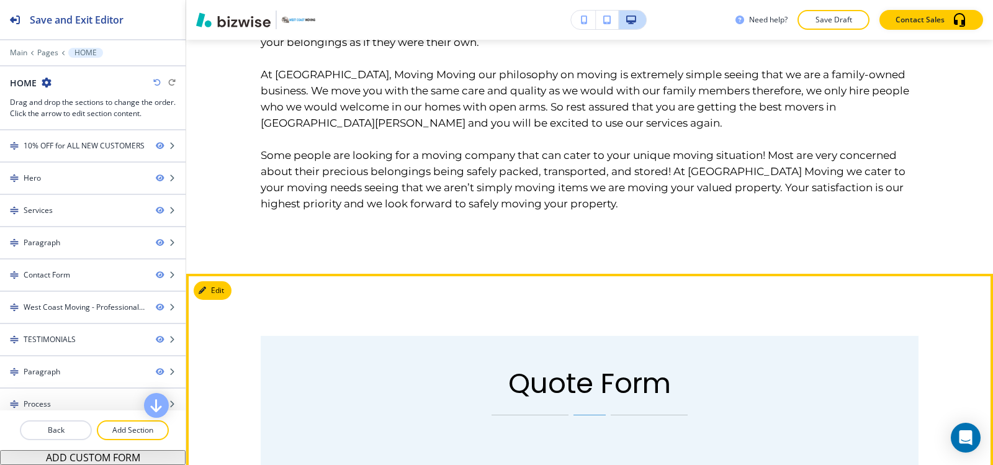
scroll to position [2110, 0]
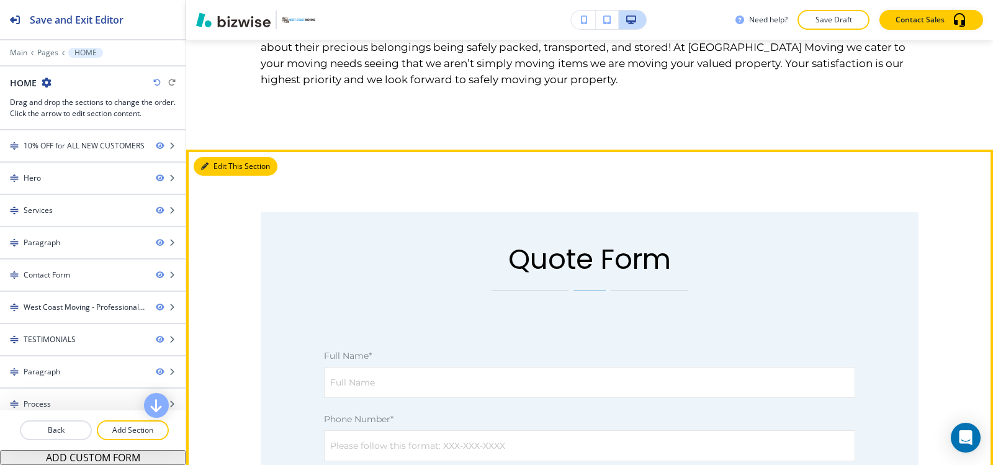
click at [219, 157] on button "Edit This Section" at bounding box center [236, 166] width 84 height 19
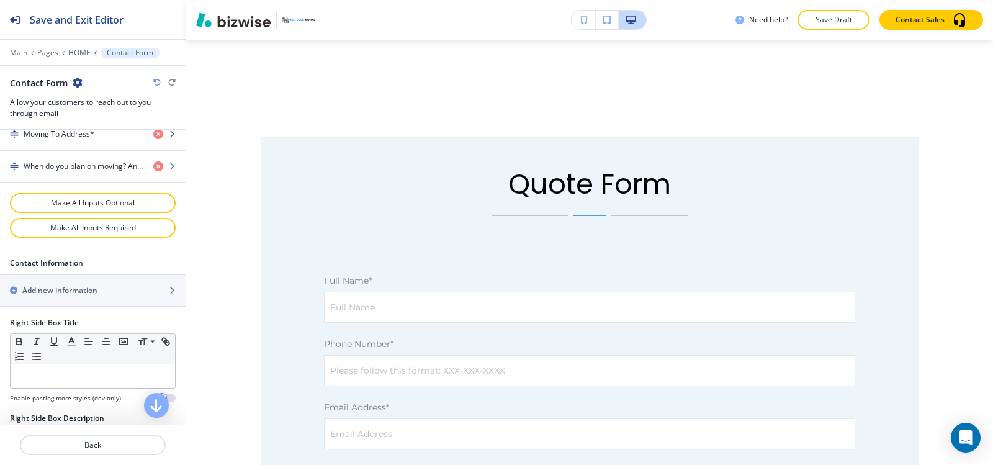
scroll to position [1020, 0]
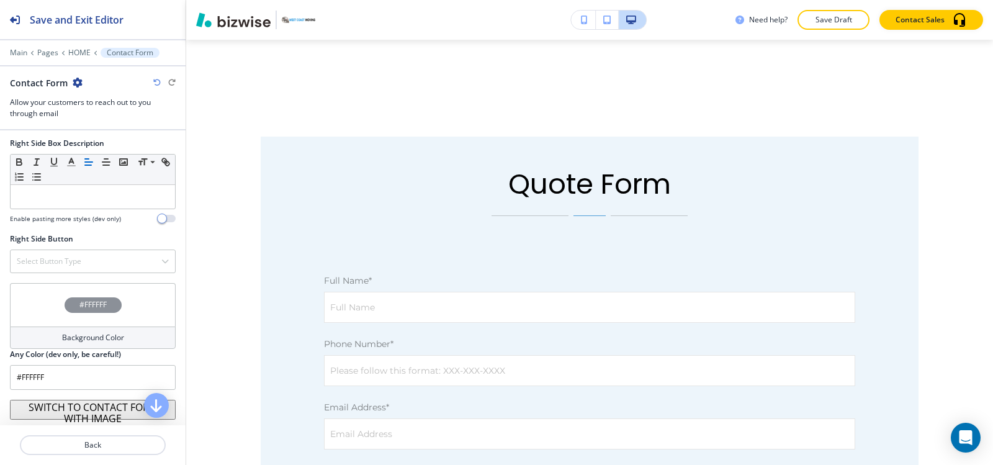
click at [64, 335] on h4 "Background Color" at bounding box center [93, 337] width 62 height 11
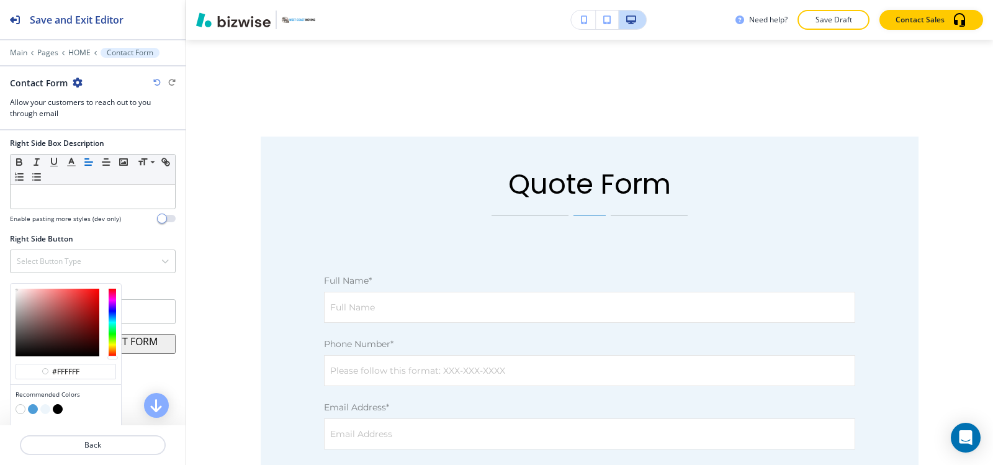
click at [32, 413] on button "button" at bounding box center [33, 409] width 10 height 10
type input "#4e9dd8"
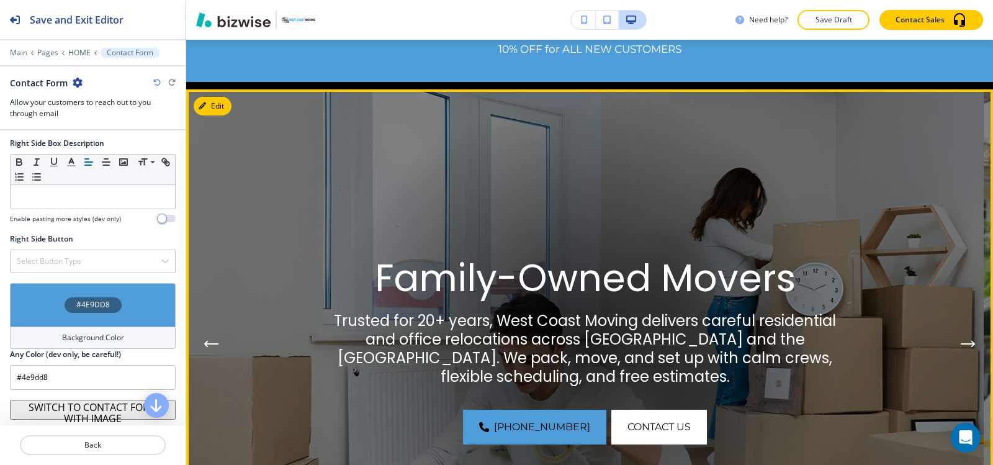
scroll to position [0, 0]
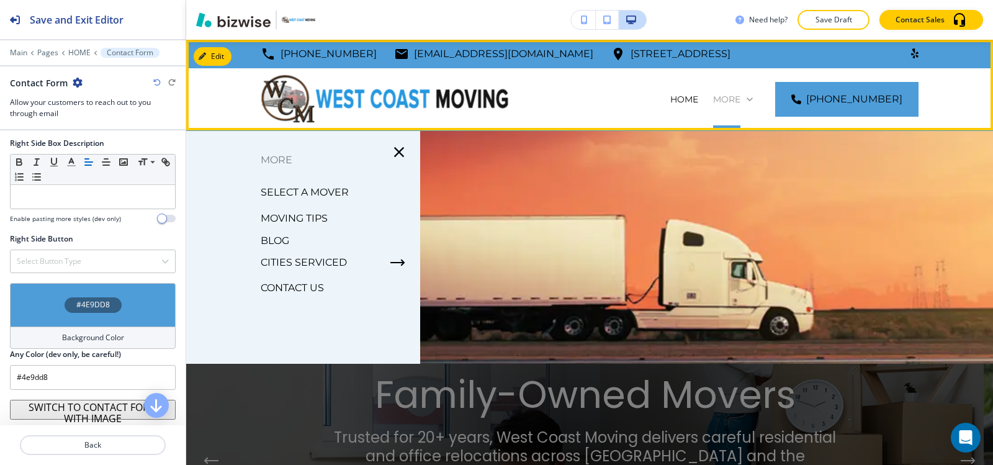
click at [741, 102] on p "More" at bounding box center [726, 99] width 27 height 12
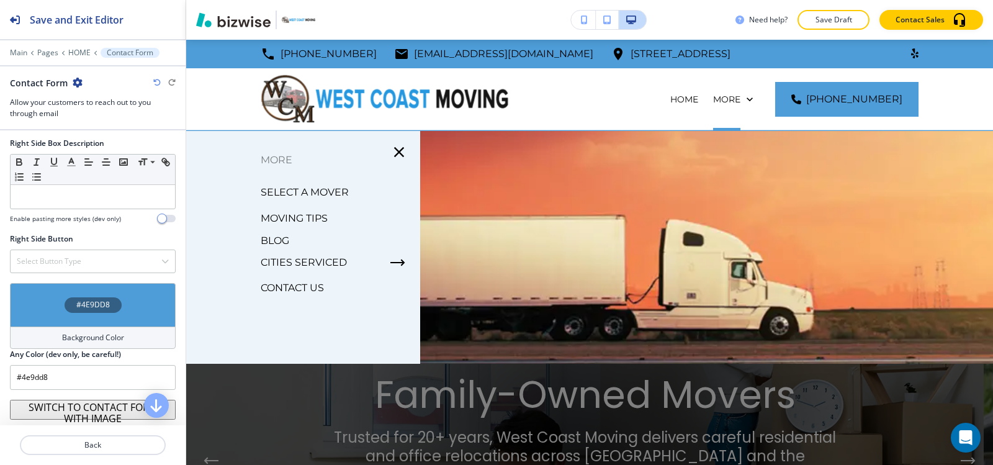
click at [297, 189] on p "SELECT A MOVER" at bounding box center [305, 192] width 88 height 19
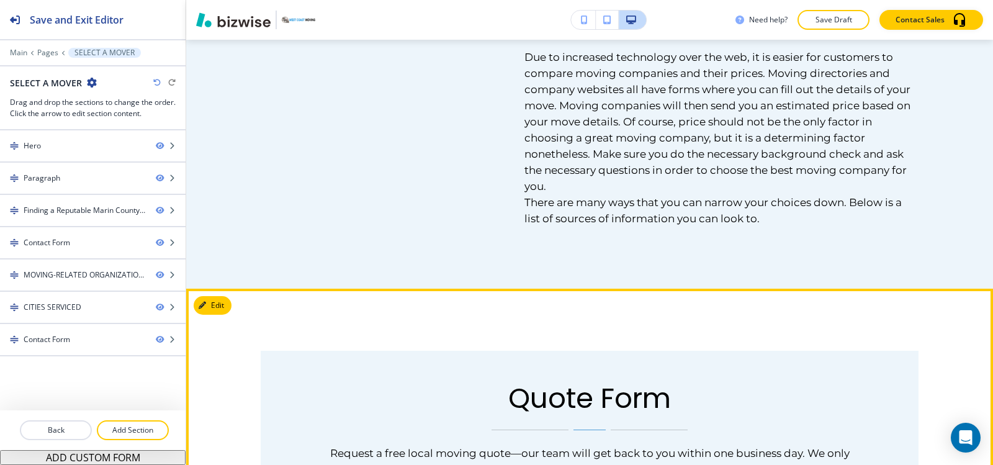
scroll to position [1366, 0]
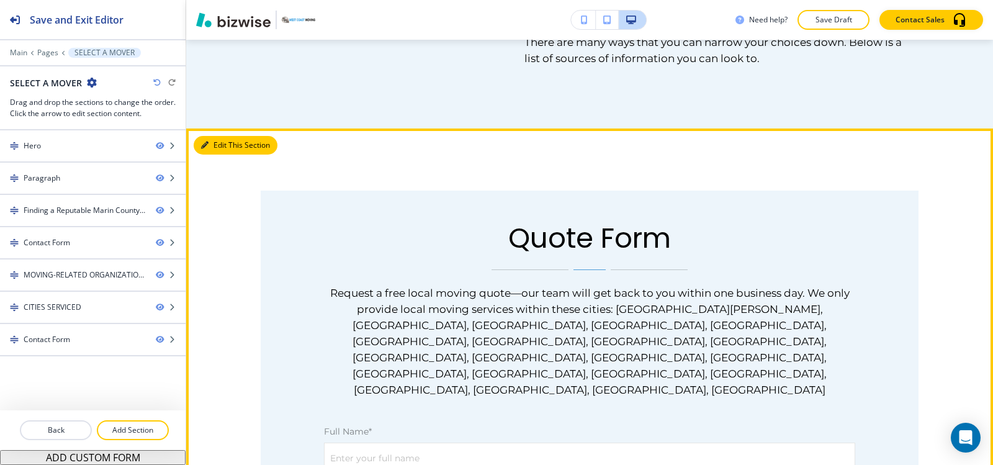
click at [212, 148] on button "Edit This Section" at bounding box center [236, 145] width 84 height 19
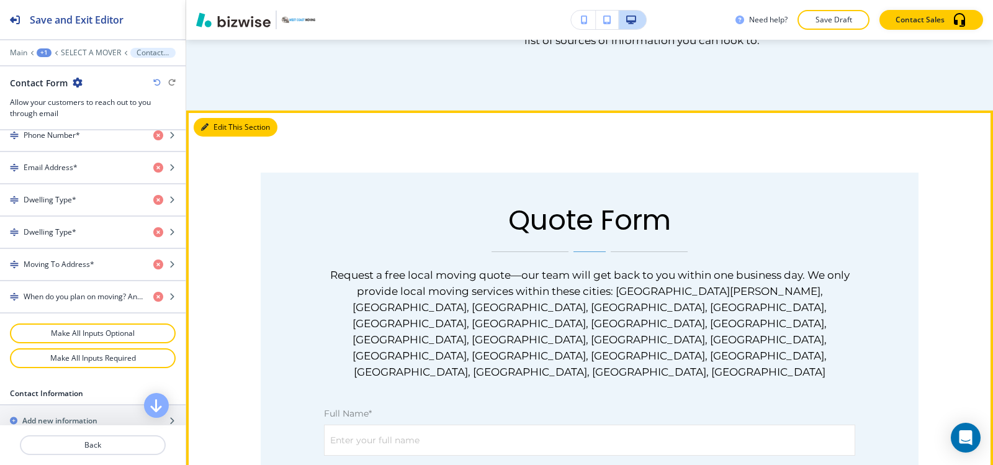
scroll to position [1392, 0]
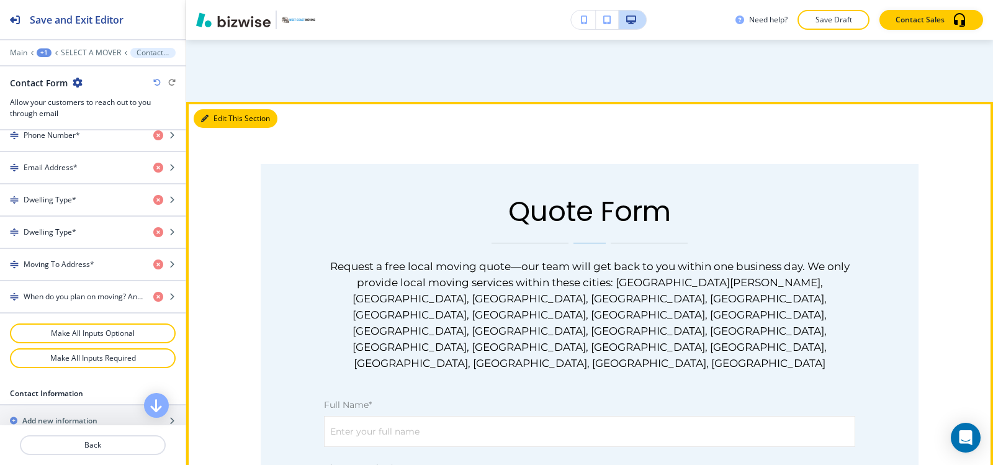
click at [217, 123] on button "Edit This Section" at bounding box center [236, 118] width 84 height 19
click at [221, 120] on button "Edit This Section" at bounding box center [236, 118] width 84 height 19
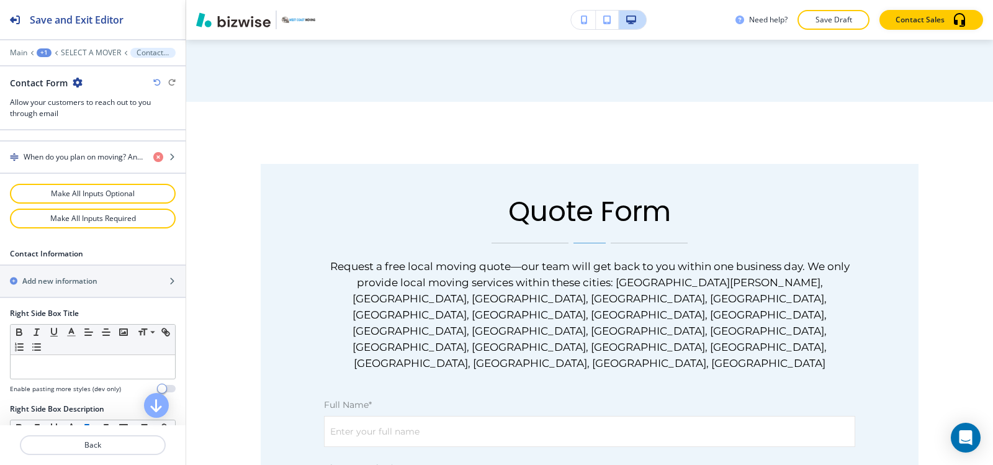
scroll to position [1020, 0]
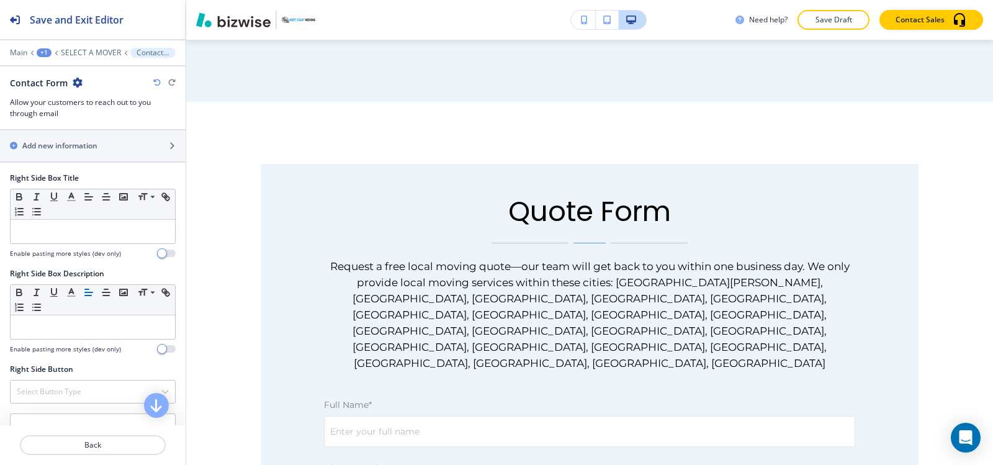
click at [66, 462] on h4 "Background Color" at bounding box center [93, 467] width 62 height 11
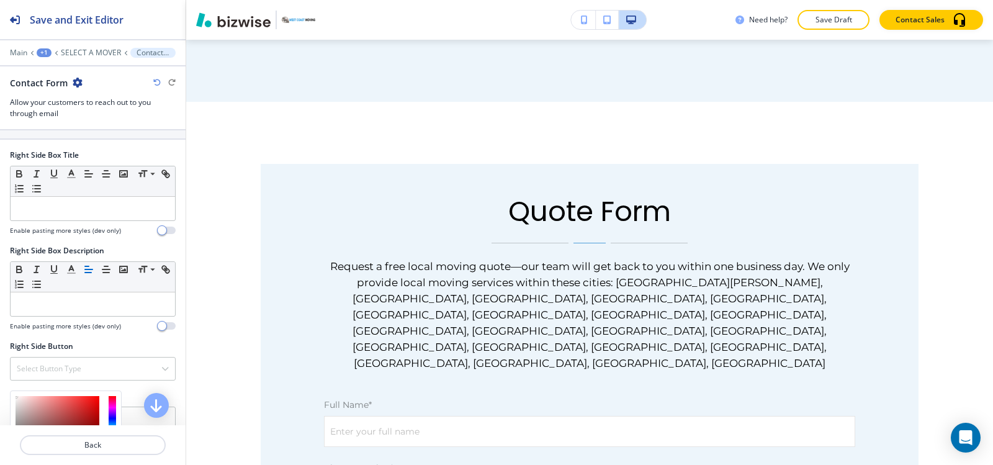
scroll to position [1053, 0]
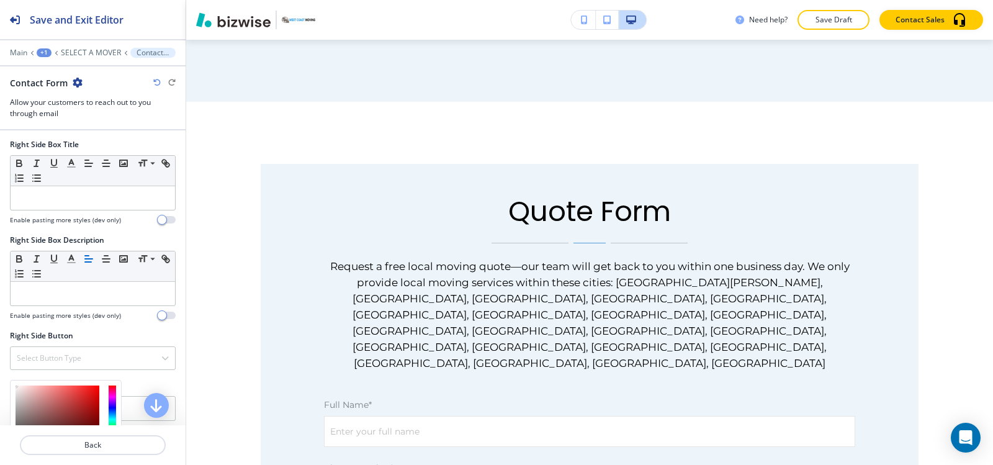
type input "#4e9dd8"
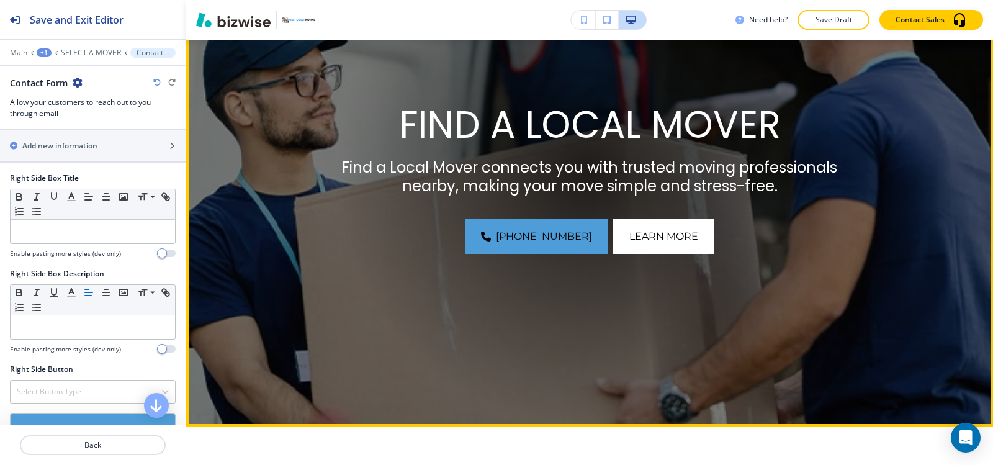
scroll to position [0, 0]
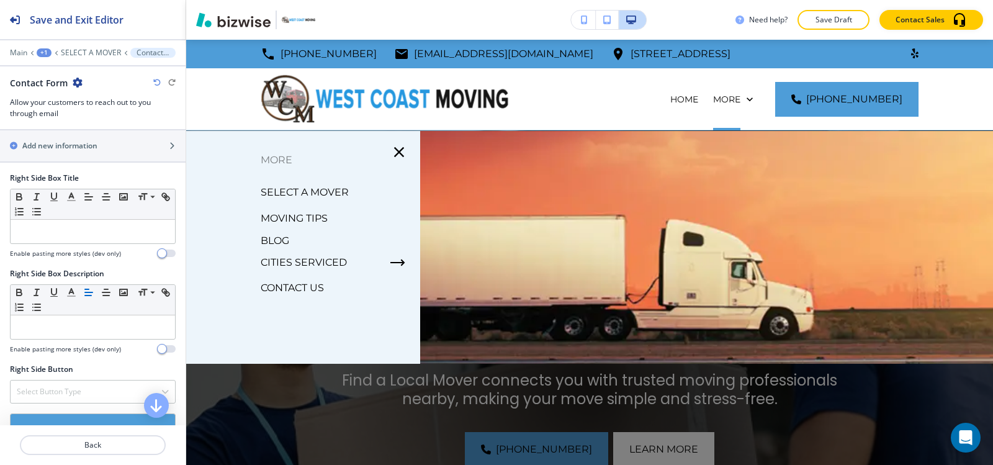
click at [309, 219] on p "MOVING TIPS" at bounding box center [294, 218] width 67 height 19
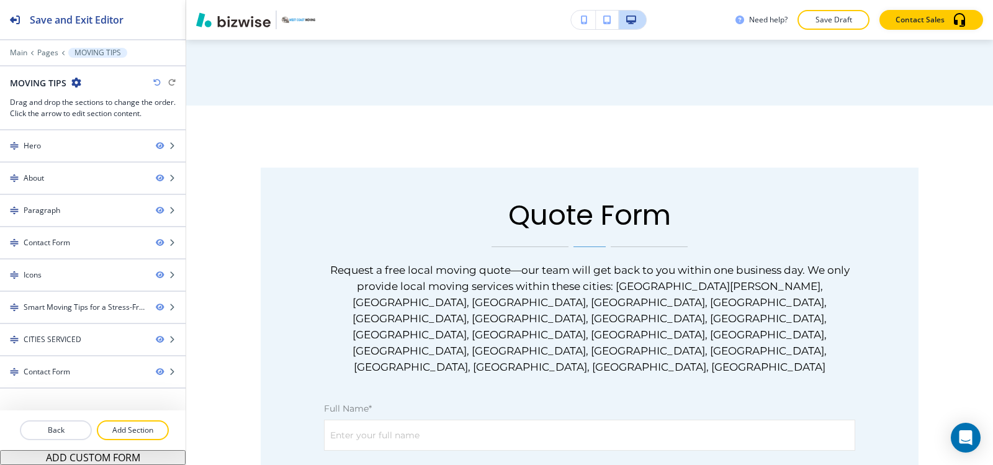
scroll to position [1924, 0]
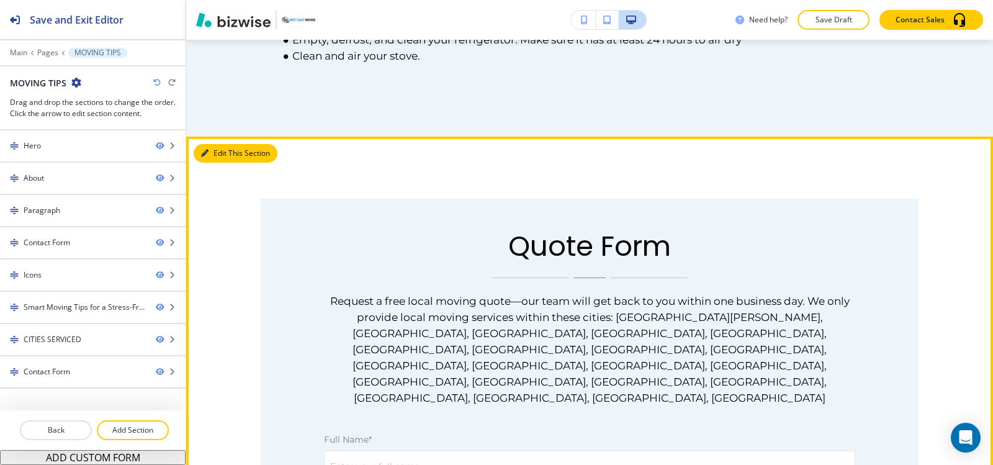
click at [215, 144] on button "Edit This Section" at bounding box center [236, 153] width 84 height 19
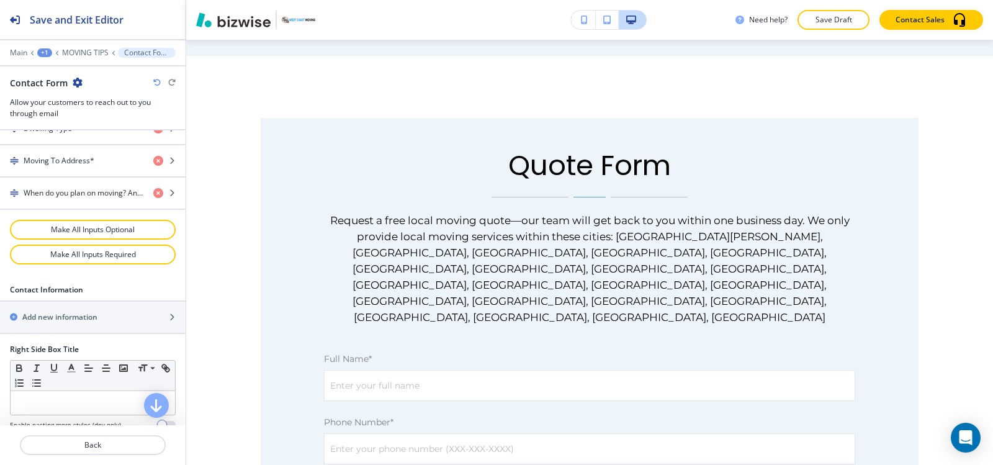
scroll to position [1020, 0]
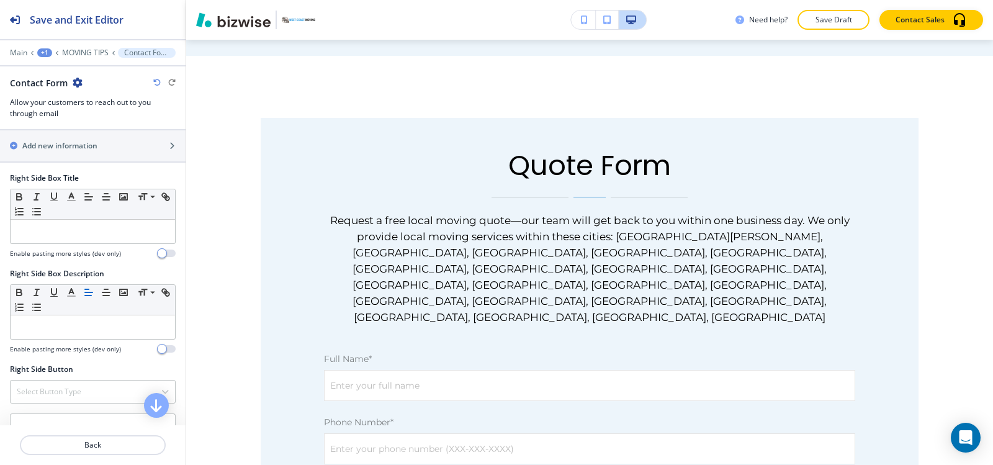
click at [50, 457] on div "Background Color" at bounding box center [93, 468] width 166 height 22
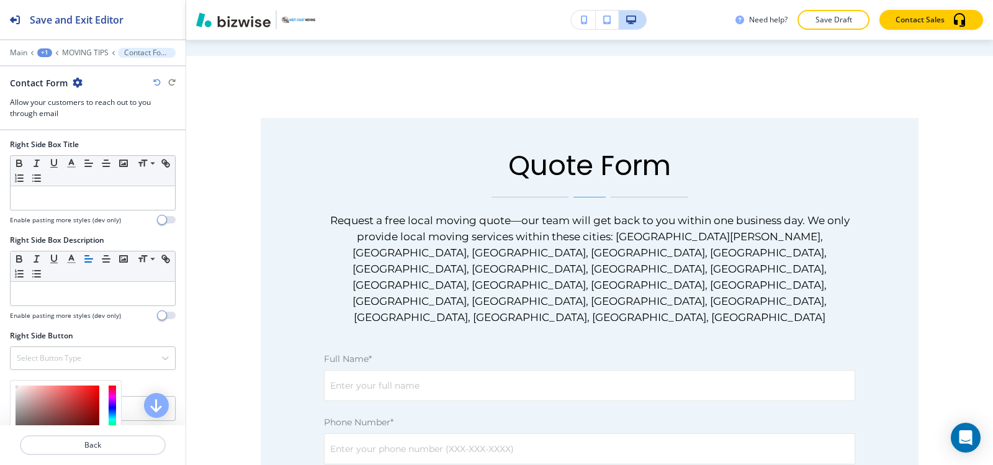
type input "#4e9dd8"
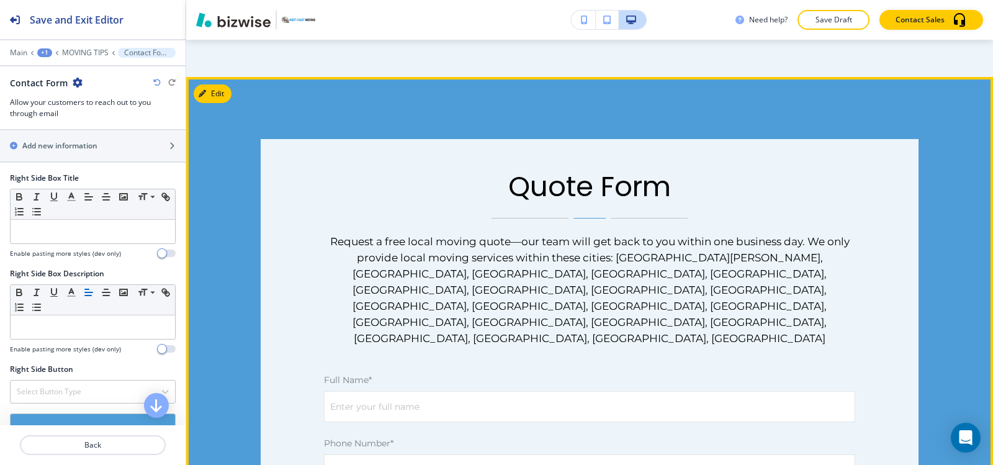
scroll to position [2067, 0]
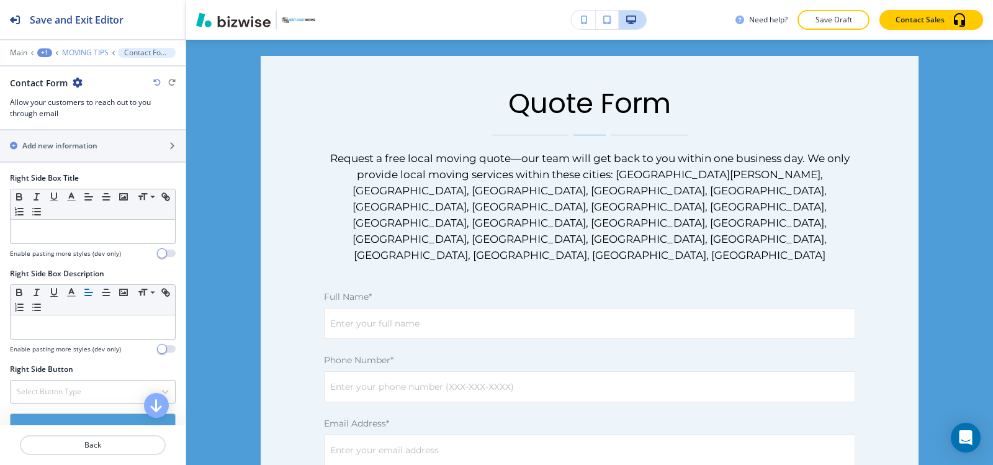
click at [90, 55] on p "MOVING TIPS" at bounding box center [85, 52] width 47 height 9
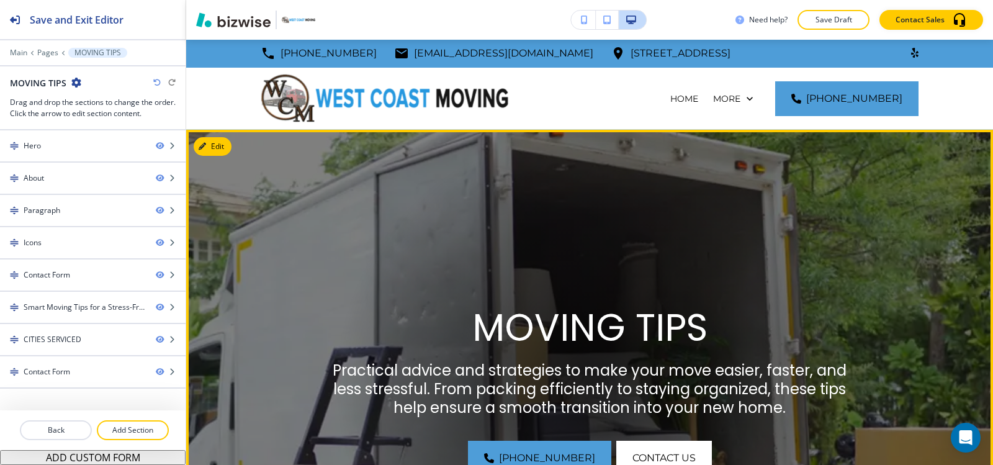
scroll to position [0, 0]
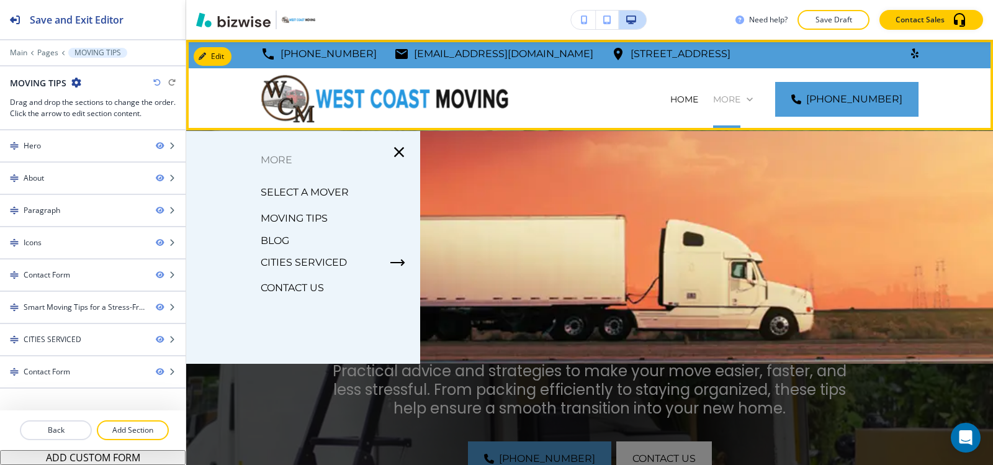
click at [741, 99] on p "More" at bounding box center [726, 99] width 27 height 12
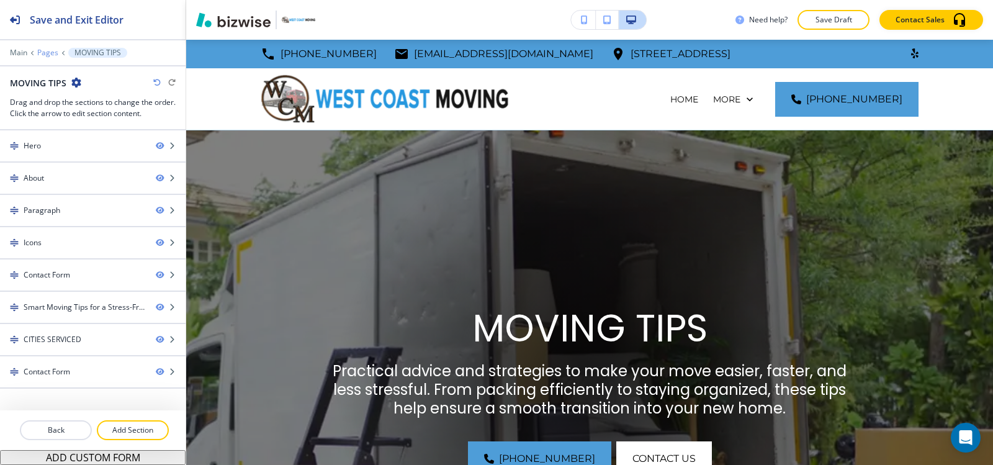
click at [42, 52] on p "Pages" at bounding box center [47, 52] width 21 height 9
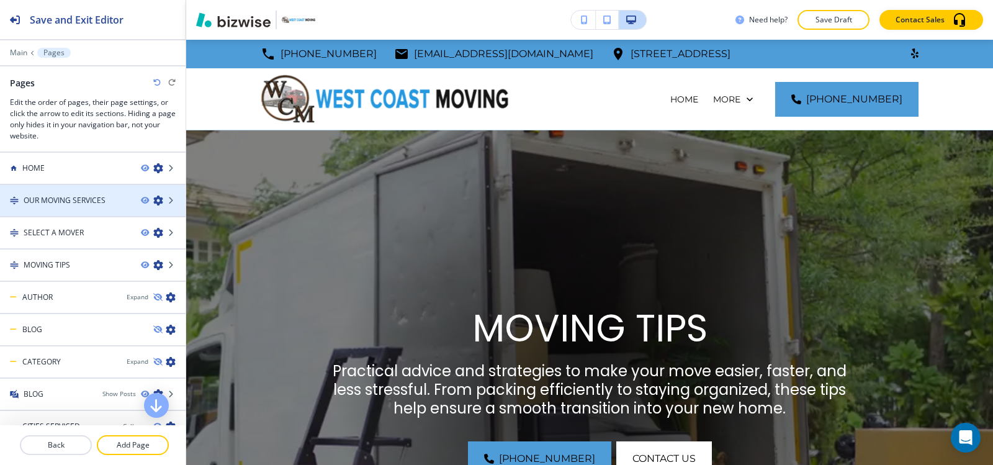
click at [71, 206] on div at bounding box center [93, 211] width 186 height 10
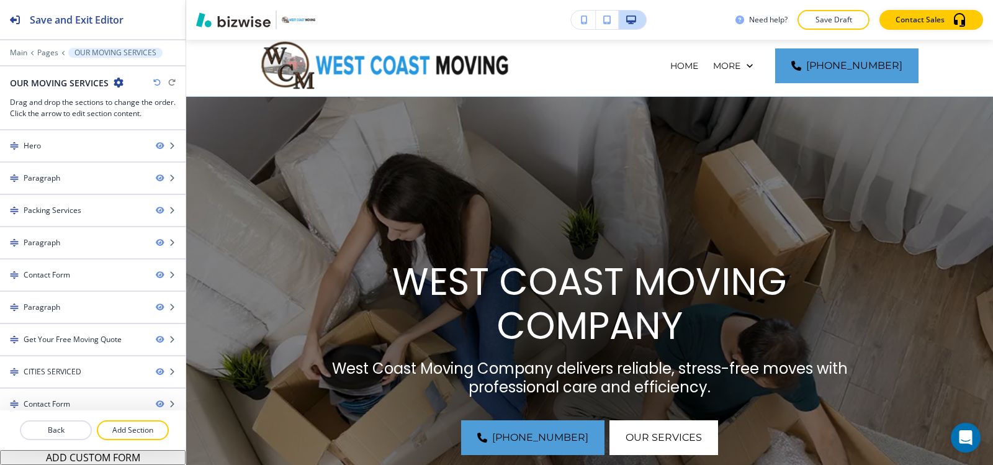
scroll to position [14, 0]
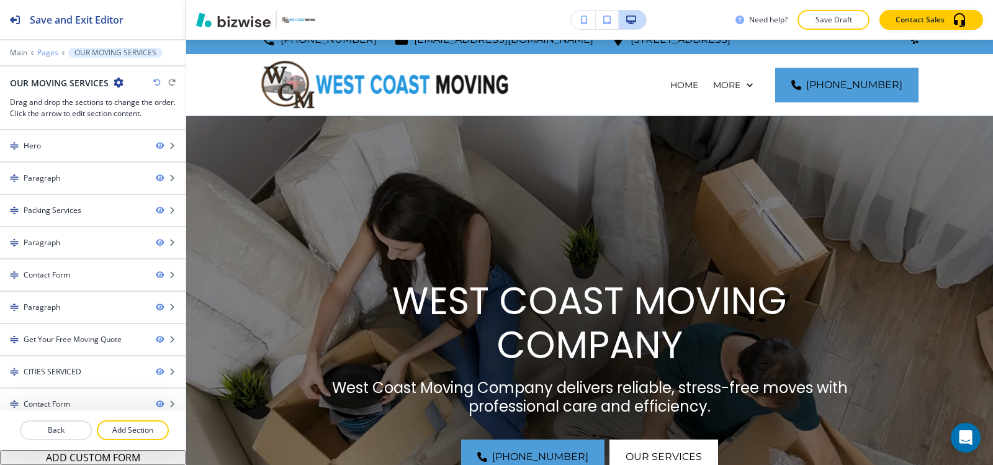
click at [50, 53] on p "Pages" at bounding box center [47, 52] width 21 height 9
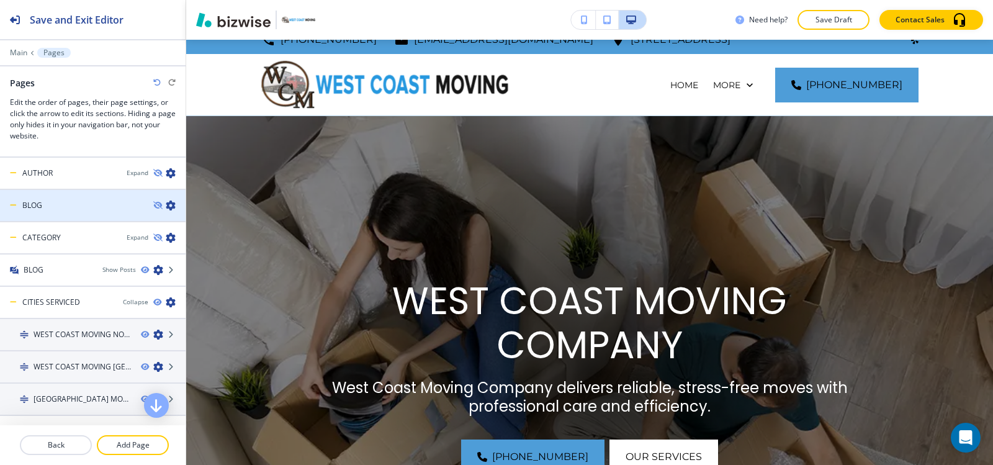
scroll to position [147, 0]
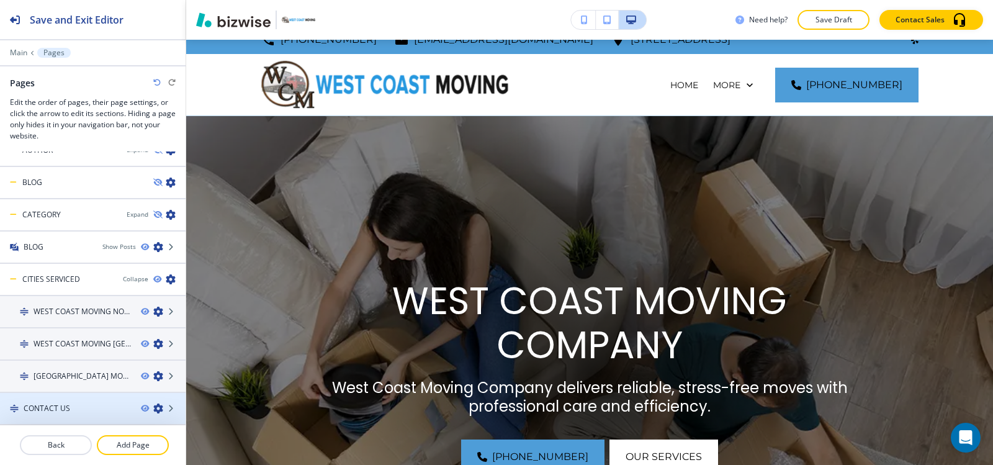
click at [56, 407] on h4 "CONTACT US" at bounding box center [47, 408] width 47 height 11
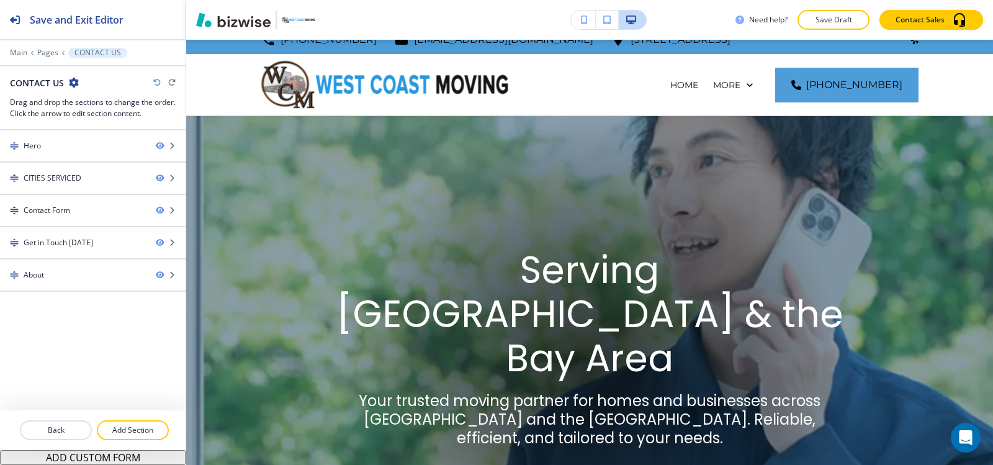
scroll to position [0, 0]
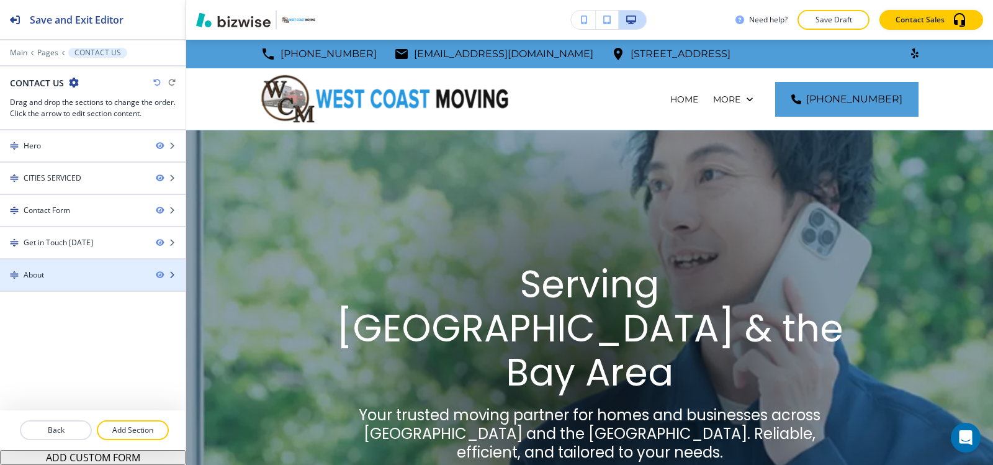
click at [85, 282] on div at bounding box center [93, 286] width 186 height 10
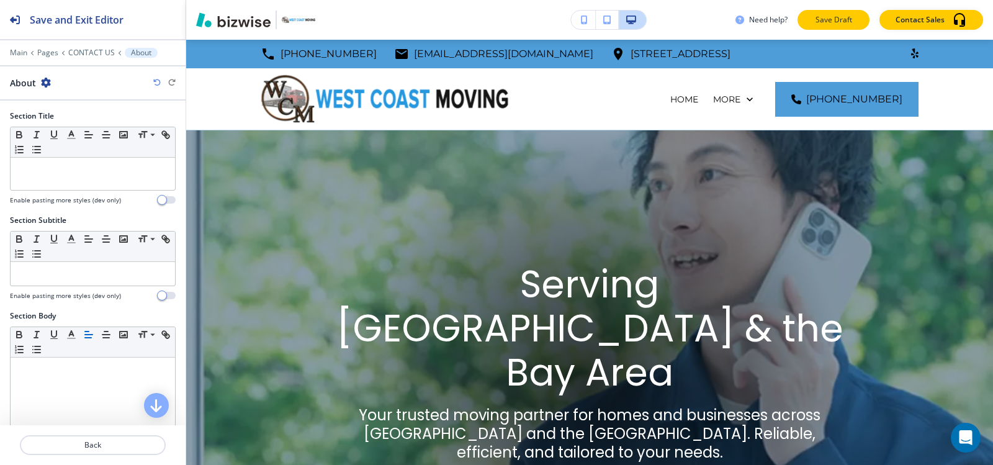
click at [845, 19] on p "Save Draft" at bounding box center [834, 19] width 40 height 11
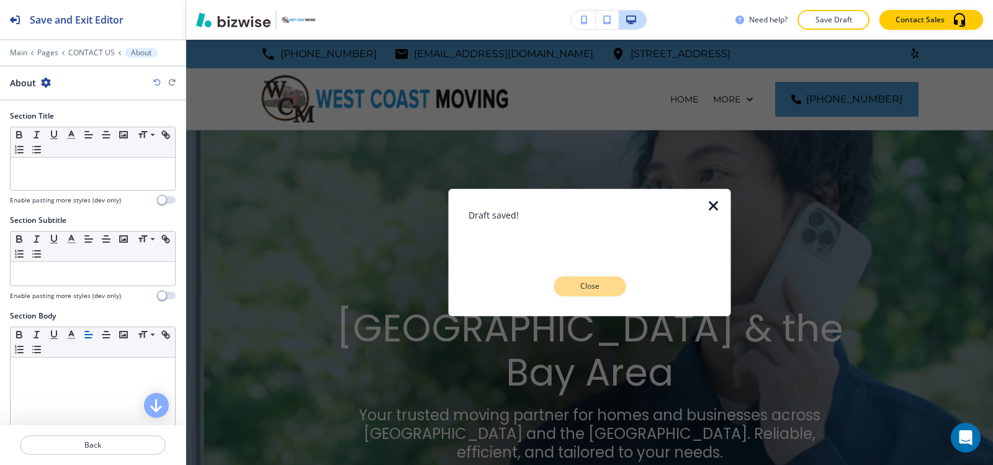
click at [575, 285] on p "Close" at bounding box center [590, 286] width 40 height 11
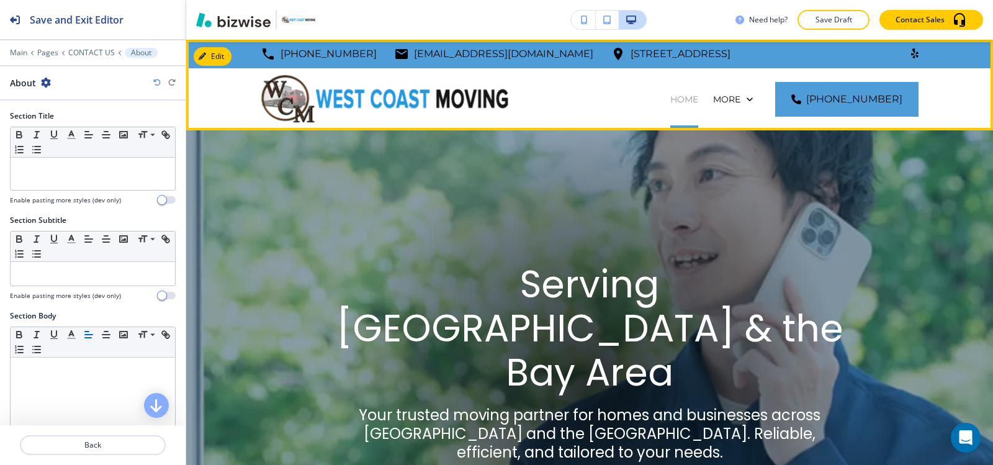
click at [670, 93] on p "HOME" at bounding box center [684, 99] width 28 height 12
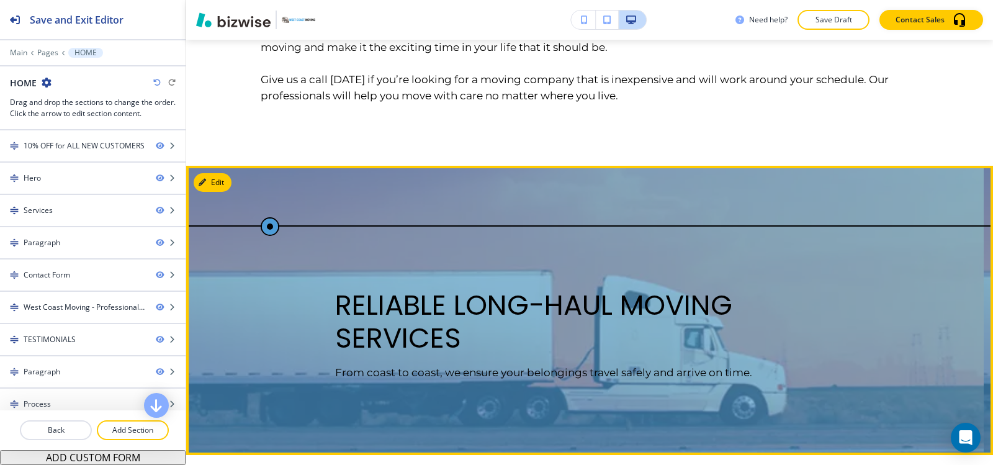
scroll to position [4345, 0]
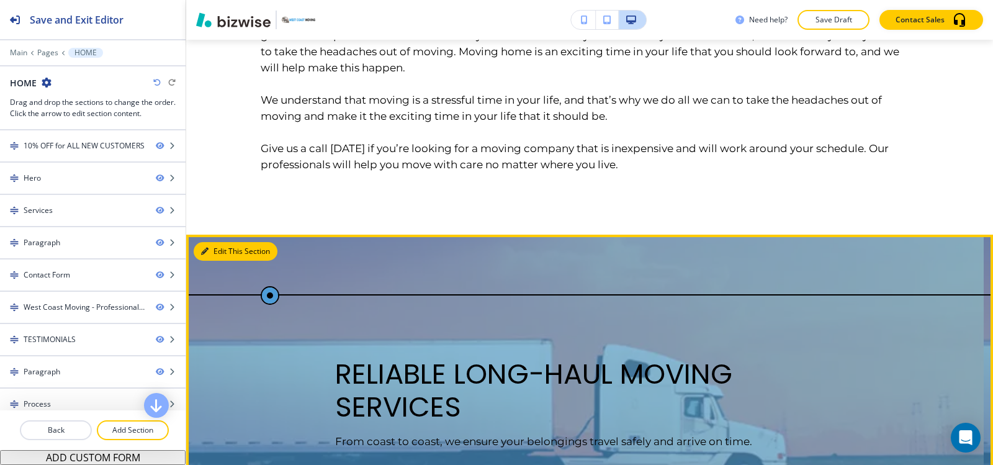
click at [215, 242] on button "Edit This Section" at bounding box center [236, 251] width 84 height 19
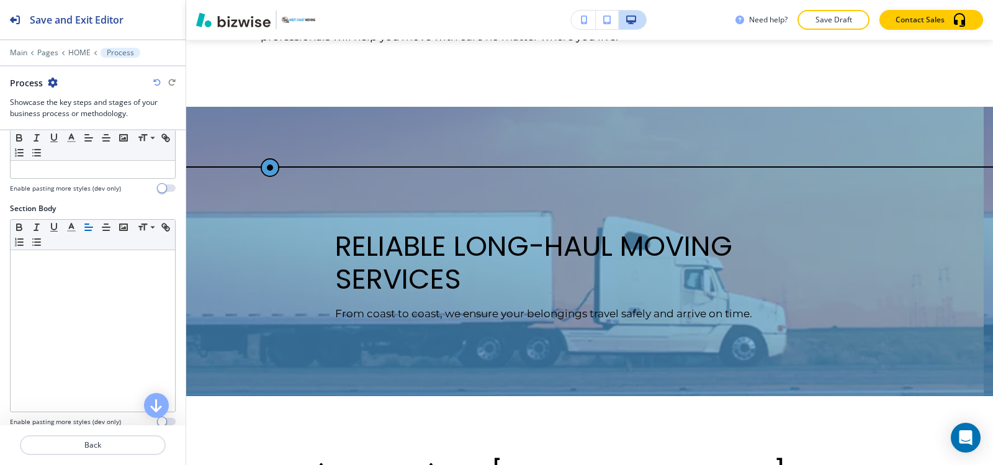
scroll to position [126, 0]
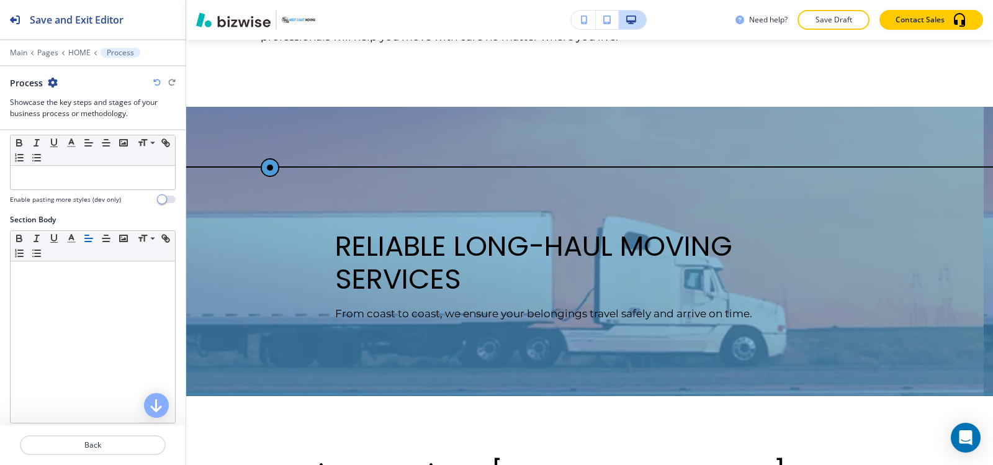
click at [50, 79] on icon "button" at bounding box center [53, 83] width 10 height 10
click at [78, 147] on p "Delete Section" at bounding box center [86, 147] width 63 height 11
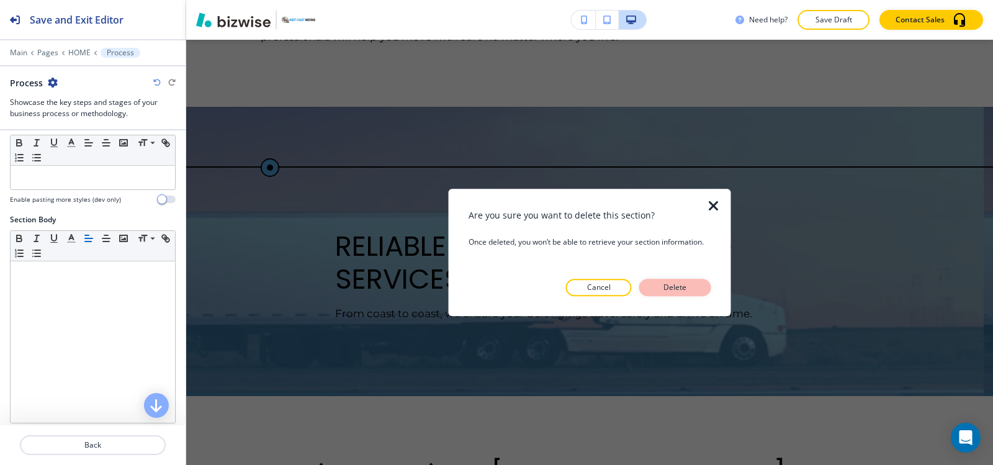
click at [691, 287] on button "Delete" at bounding box center [675, 287] width 72 height 17
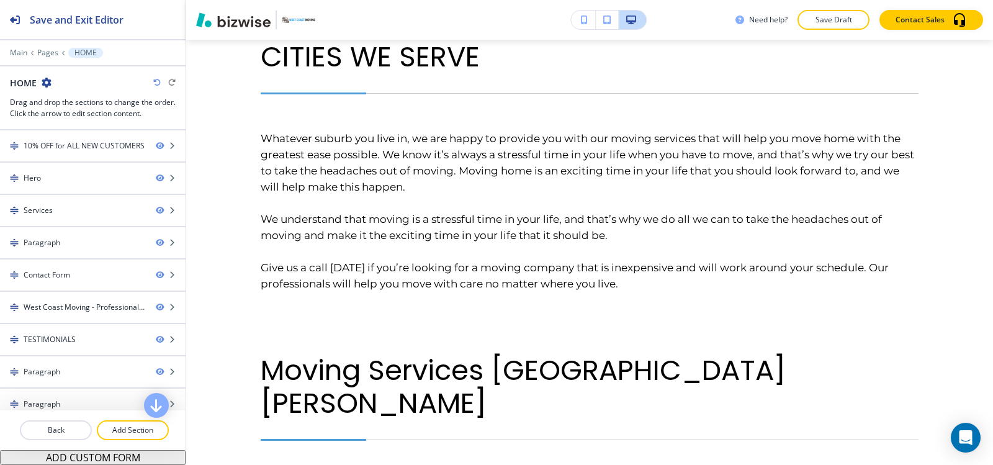
scroll to position [4163, 0]
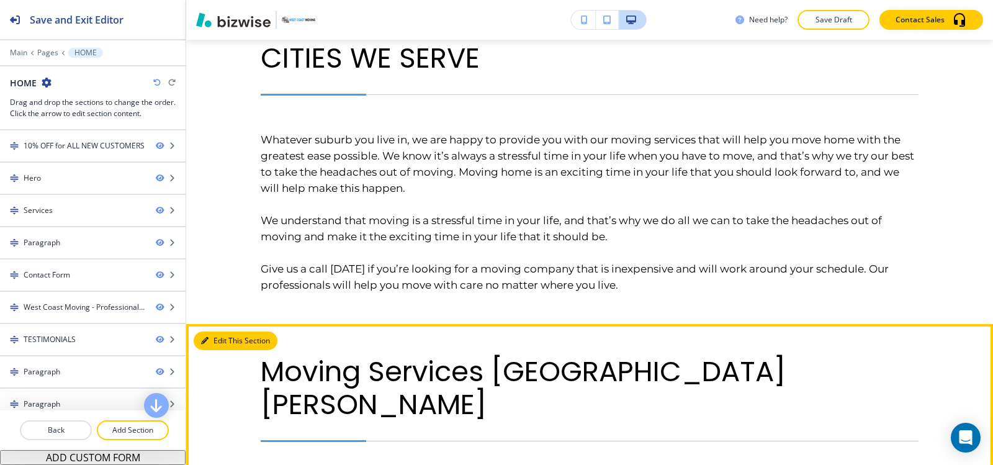
click at [215, 331] on button "Edit This Section" at bounding box center [236, 340] width 84 height 19
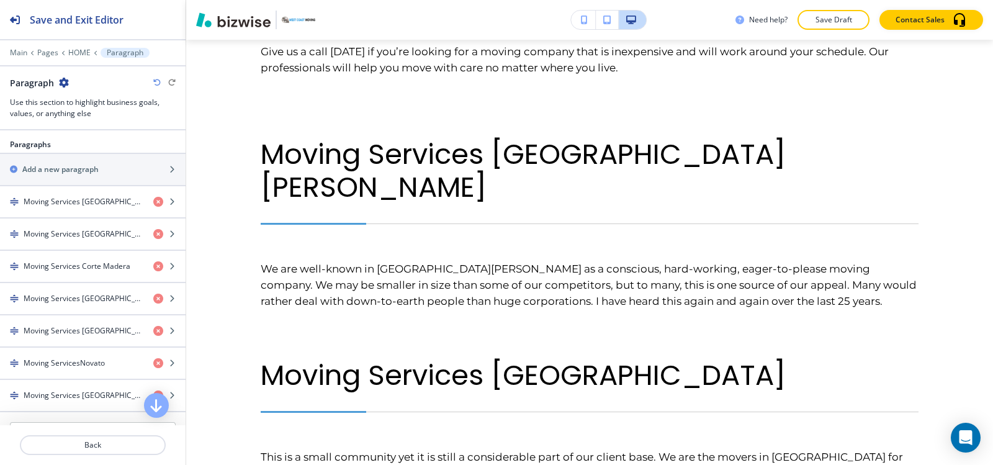
scroll to position [938, 0]
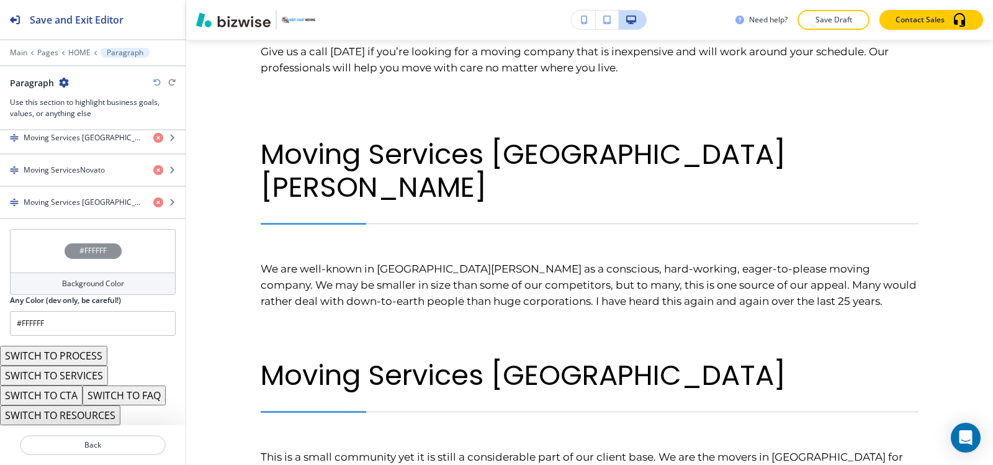
click at [84, 375] on button "SWITCH TO SERVICES" at bounding box center [54, 376] width 108 height 20
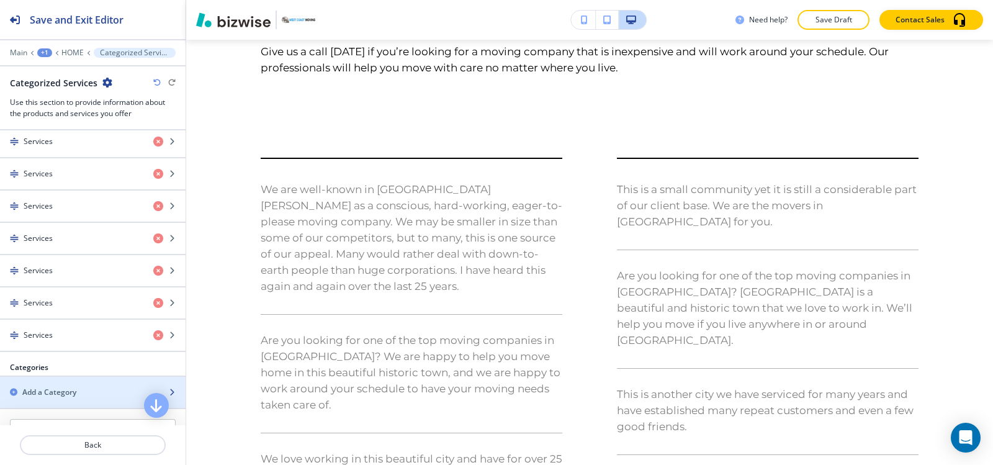
scroll to position [526, 0]
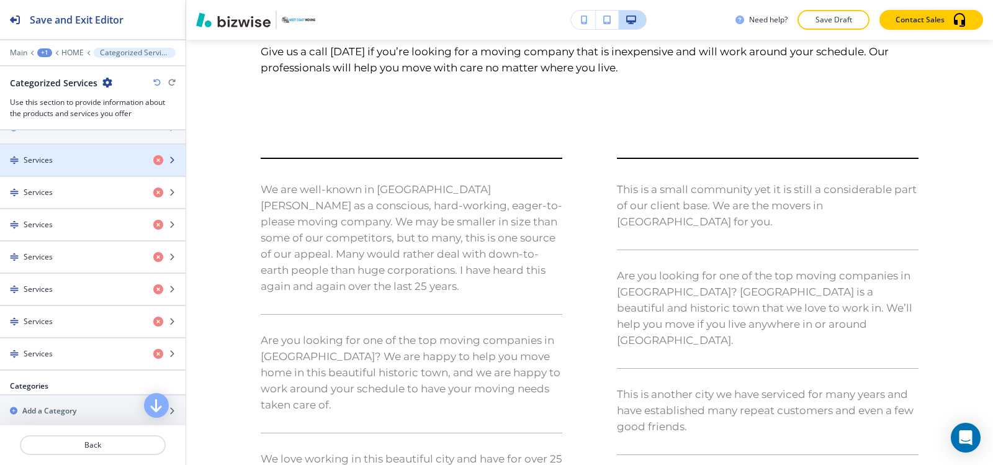
click at [76, 169] on div "button" at bounding box center [93, 171] width 186 height 10
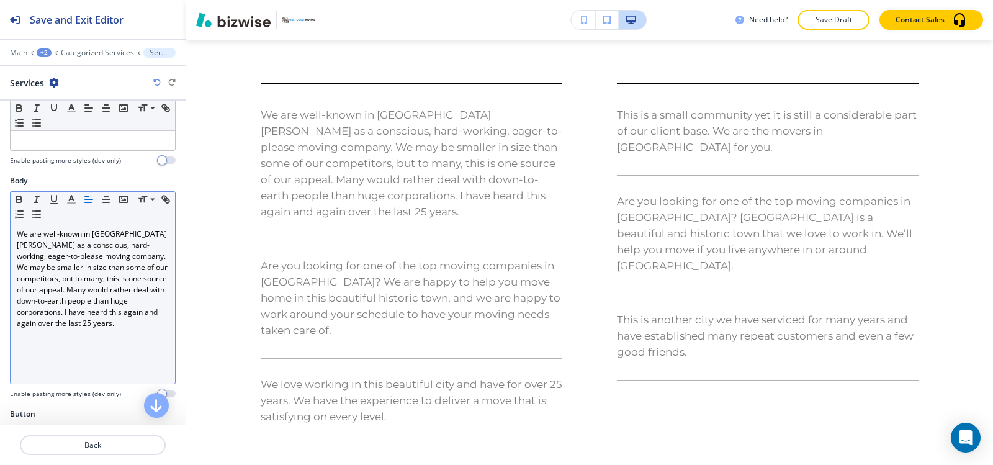
scroll to position [0, 0]
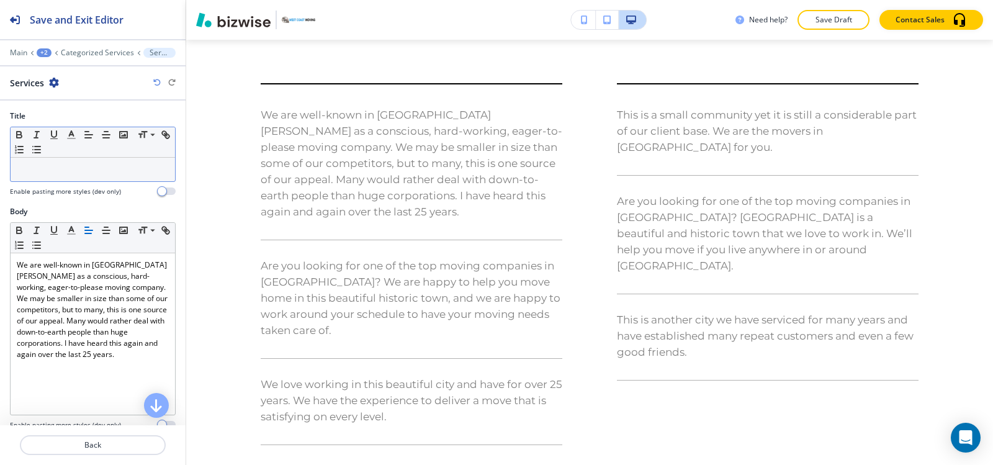
click at [66, 153] on div "Small Normal Large Huge" at bounding box center [93, 142] width 164 height 30
click at [61, 168] on p at bounding box center [93, 169] width 152 height 11
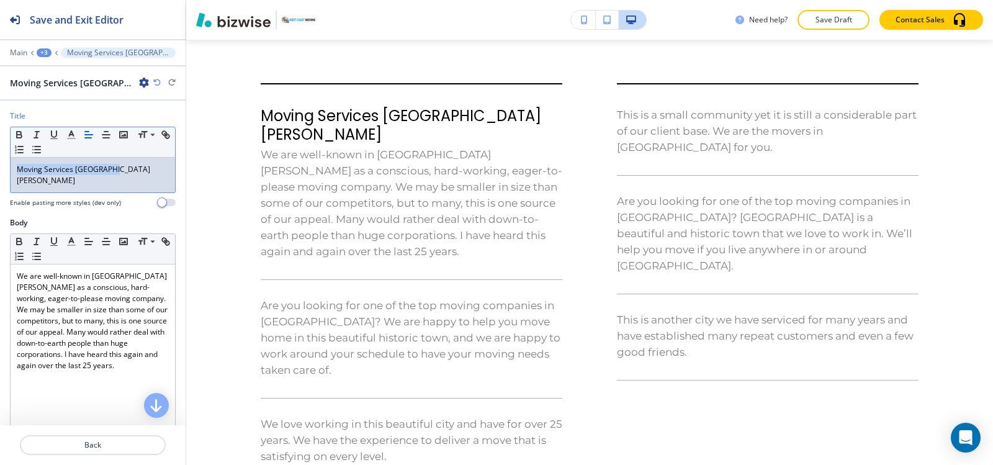
drag, startPoint x: 117, startPoint y: 173, endPoint x: 37, endPoint y: 164, distance: 79.9
click at [0, 185] on div "Title Small Normal Large Huge Moving Services [GEOGRAPHIC_DATA][PERSON_NAME] En…" at bounding box center [93, 163] width 186 height 107
click at [65, 140] on button "button" at bounding box center [71, 134] width 17 height 15
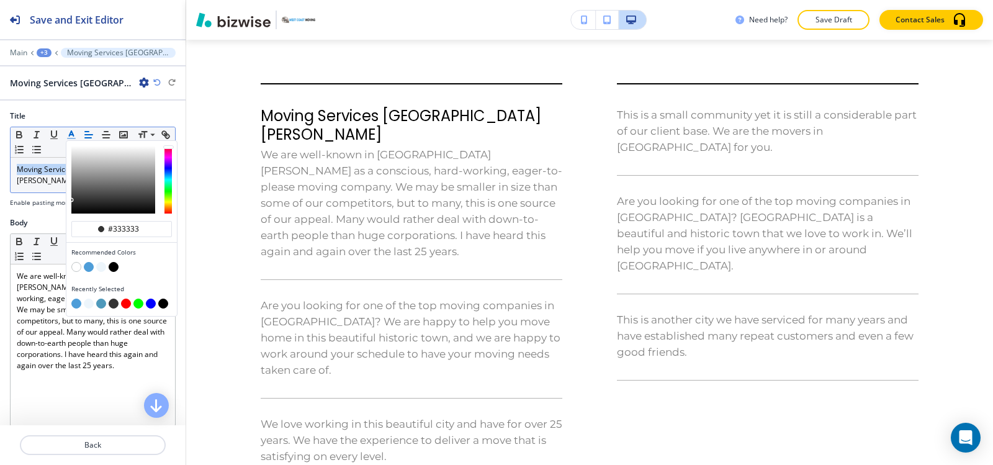
click at [76, 302] on button "button" at bounding box center [76, 304] width 10 height 10
type input "#4e9dd8"
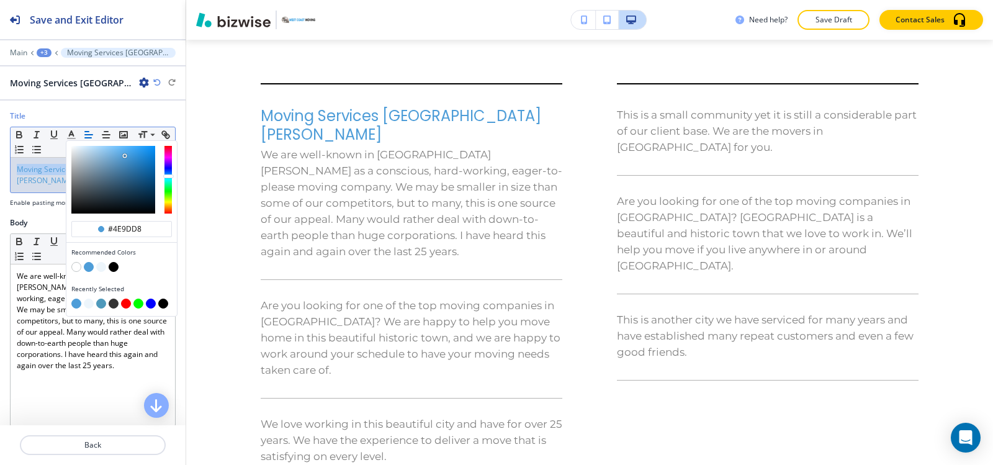
click at [46, 53] on div "+3" at bounding box center [44, 52] width 15 height 9
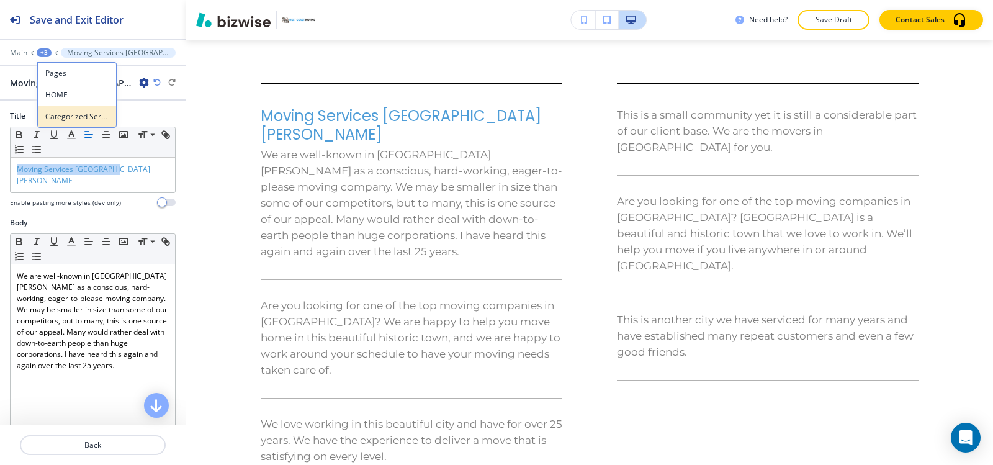
click at [63, 120] on p "Categorized Services" at bounding box center [76, 116] width 63 height 11
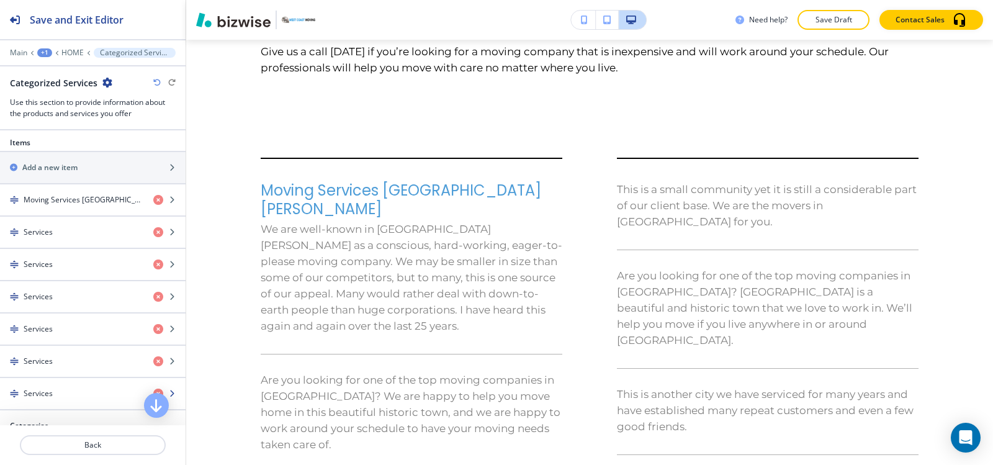
scroll to position [497, 0]
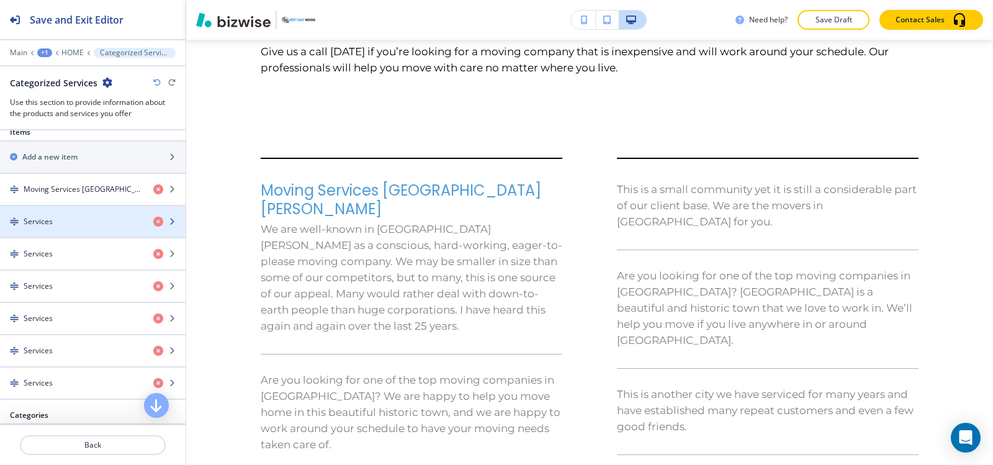
click at [68, 226] on div "Services" at bounding box center [71, 221] width 143 height 11
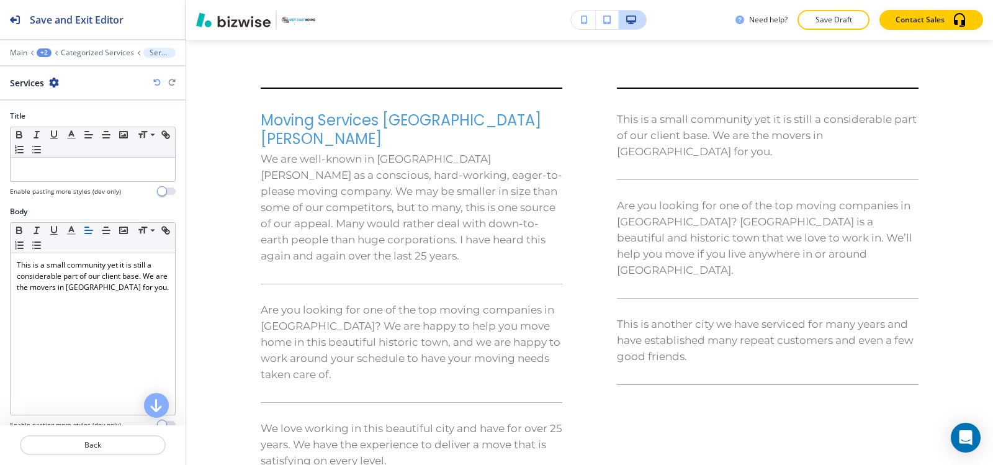
scroll to position [4454, 0]
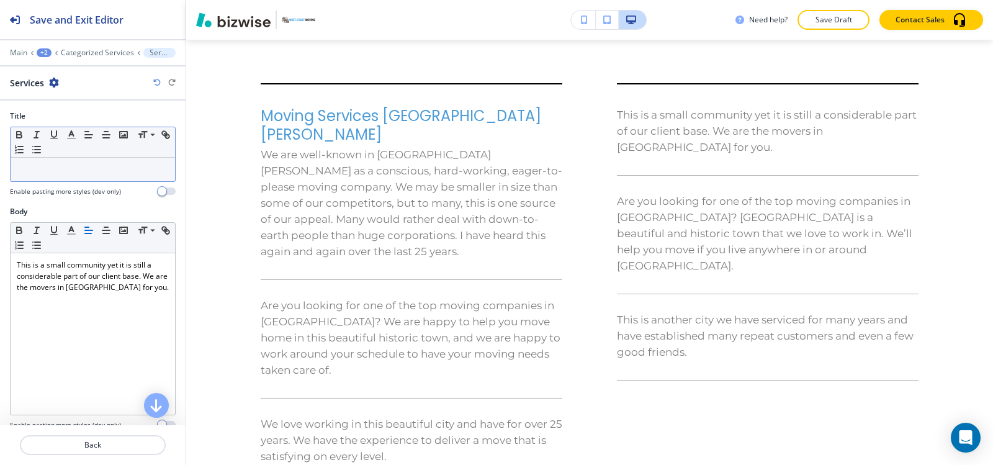
click at [83, 178] on div at bounding box center [93, 170] width 164 height 24
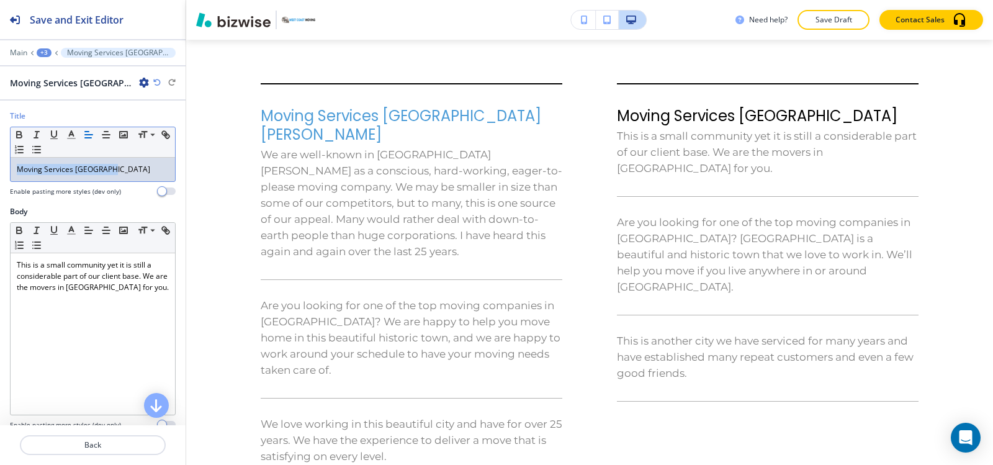
drag, startPoint x: 130, startPoint y: 172, endPoint x: 0, endPoint y: 200, distance: 133.4
click at [0, 200] on div "Title Small Normal Large Huge Moving Services Greenbrae Enable pasting more sty…" at bounding box center [93, 158] width 186 height 96
click at [74, 130] on icon "button" at bounding box center [71, 134] width 11 height 11
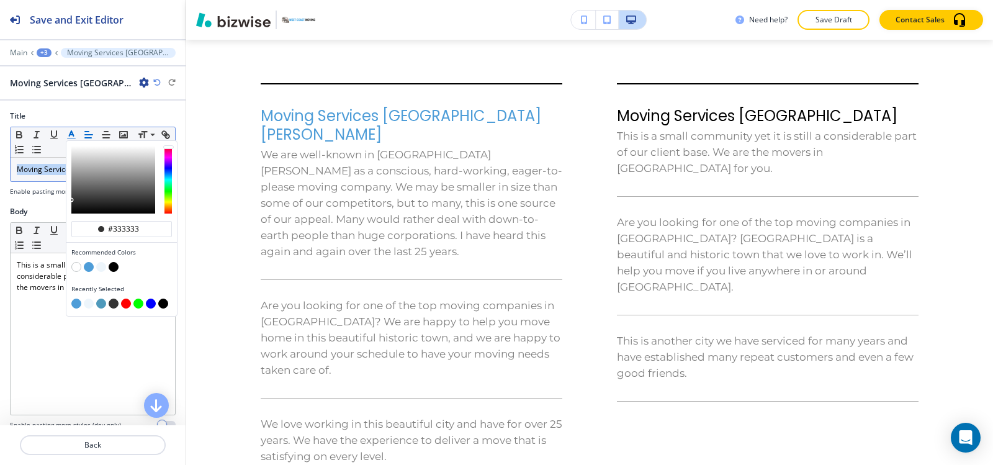
click at [76, 302] on button "button" at bounding box center [76, 304] width 10 height 10
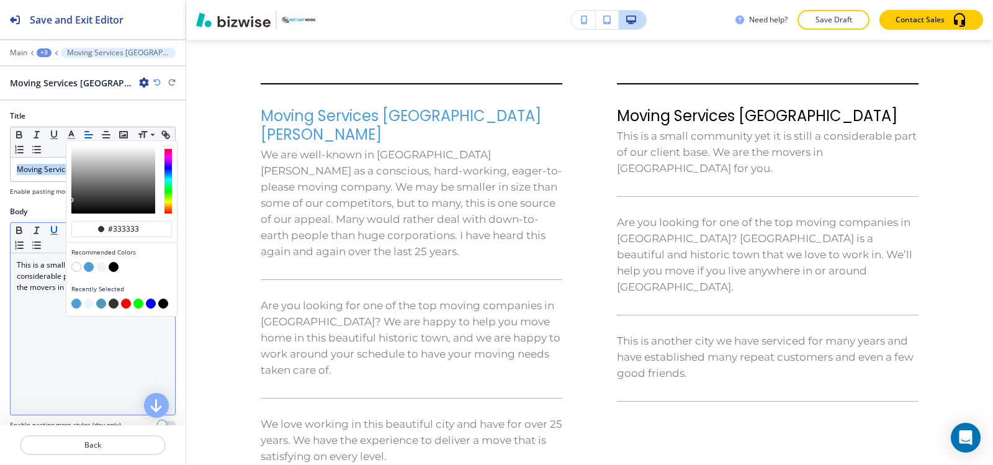
type input "#4e9dd8"
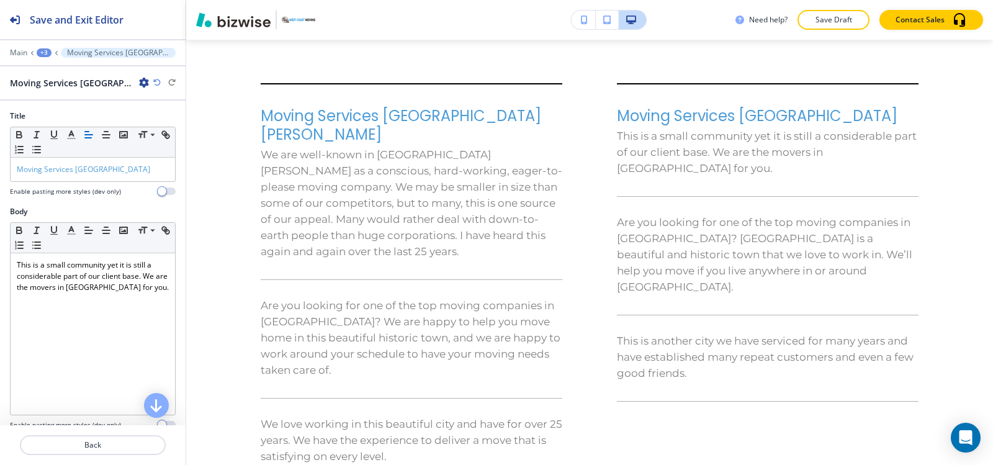
click at [41, 53] on div "+3" at bounding box center [44, 52] width 15 height 9
click at [92, 119] on p "Categorized Services" at bounding box center [76, 116] width 63 height 11
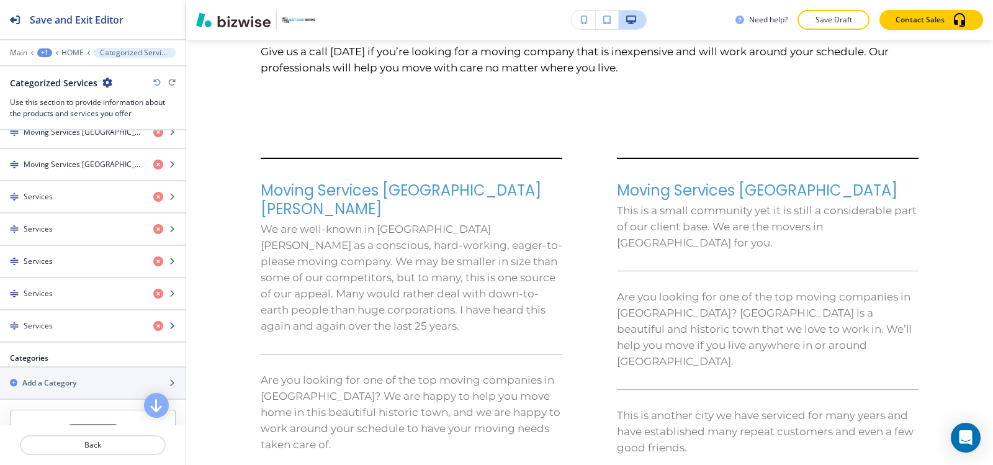
scroll to position [559, 0]
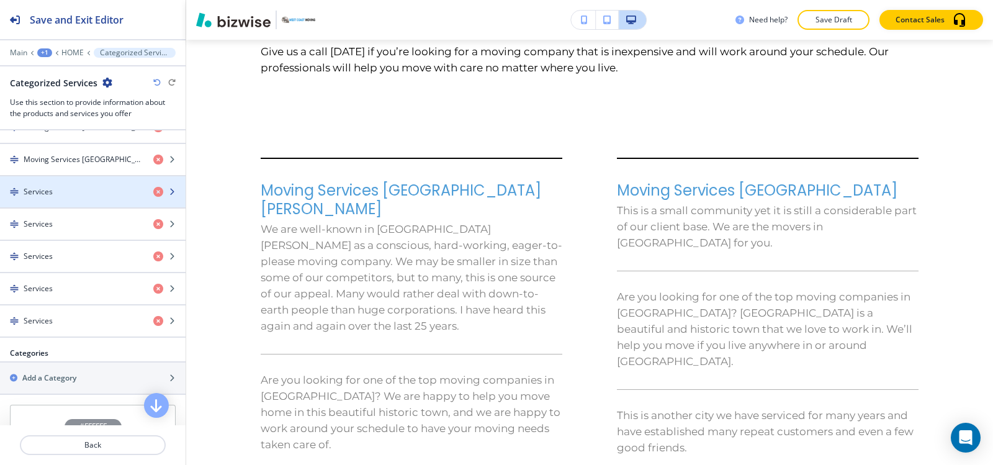
click at [70, 197] on div "button" at bounding box center [93, 202] width 186 height 10
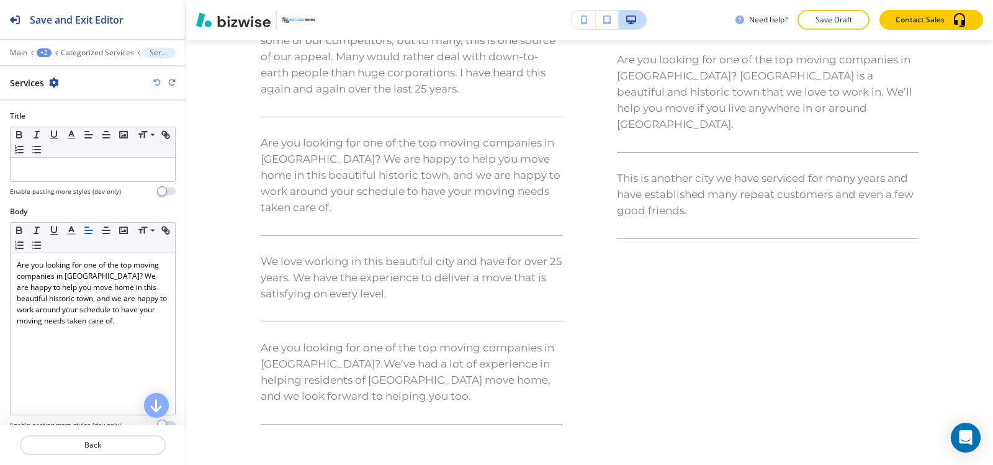
scroll to position [4626, 0]
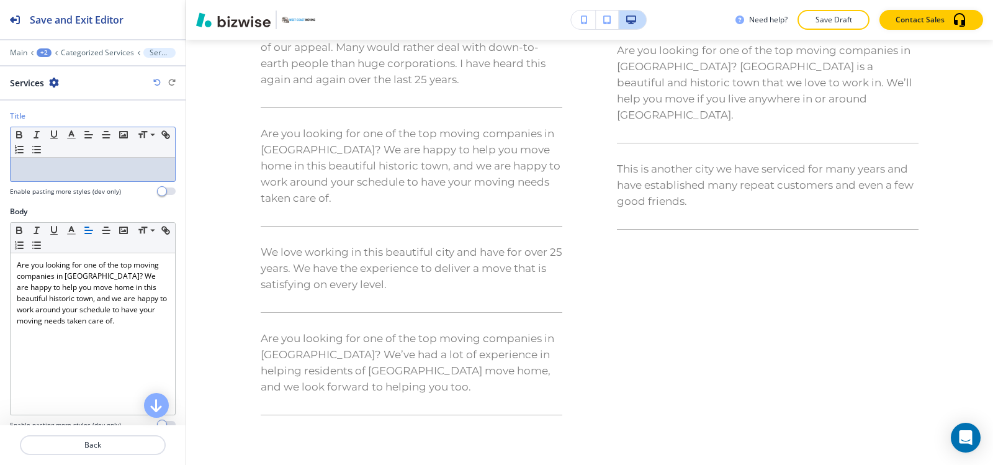
click at [80, 170] on p at bounding box center [93, 169] width 152 height 11
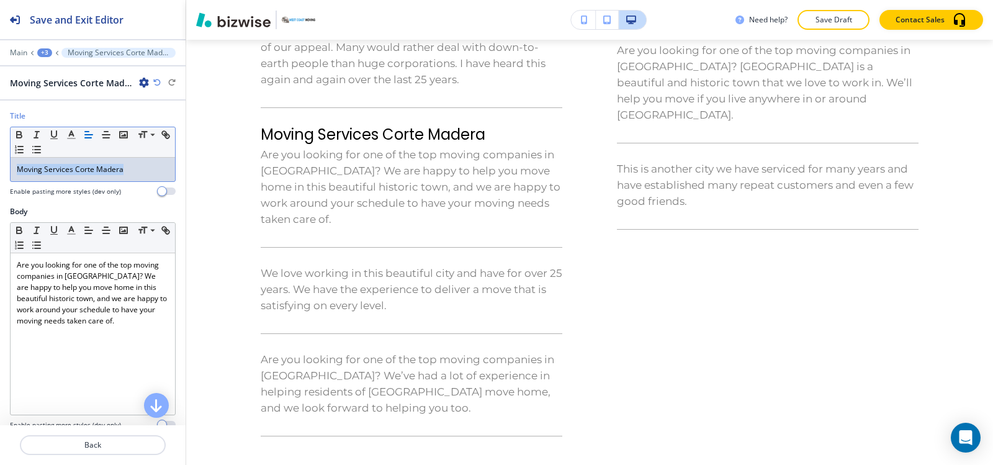
drag, startPoint x: 134, startPoint y: 166, endPoint x: 0, endPoint y: 181, distance: 135.0
click at [0, 181] on div "Title Small Normal Large Huge Moving Services Corte Madera Enable pasting more …" at bounding box center [93, 158] width 186 height 96
click at [70, 135] on line "button" at bounding box center [71, 135] width 3 height 0
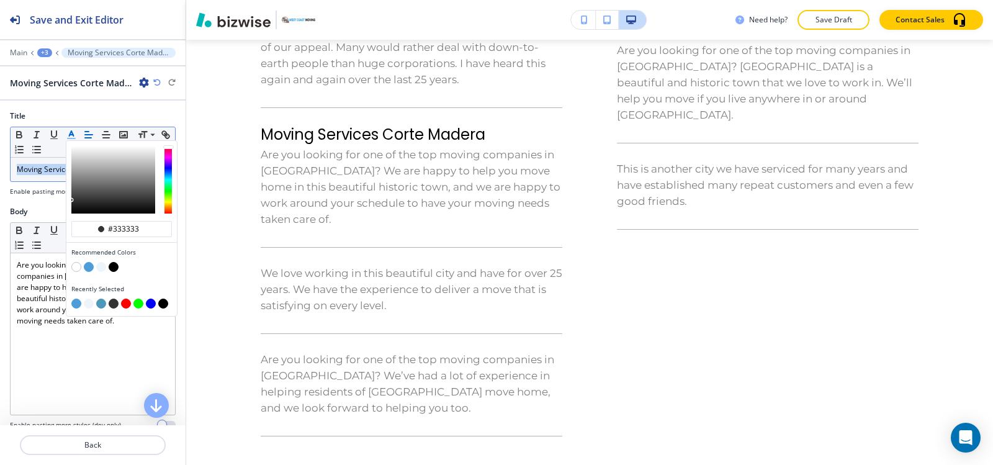
click at [75, 305] on button "button" at bounding box center [76, 304] width 10 height 10
type input "#4e9dd8"
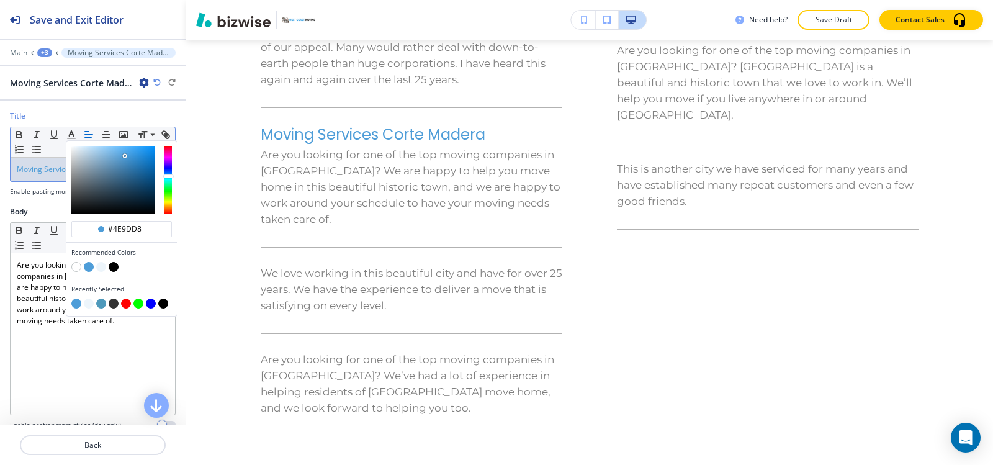
click at [40, 52] on div "+3" at bounding box center [44, 52] width 15 height 9
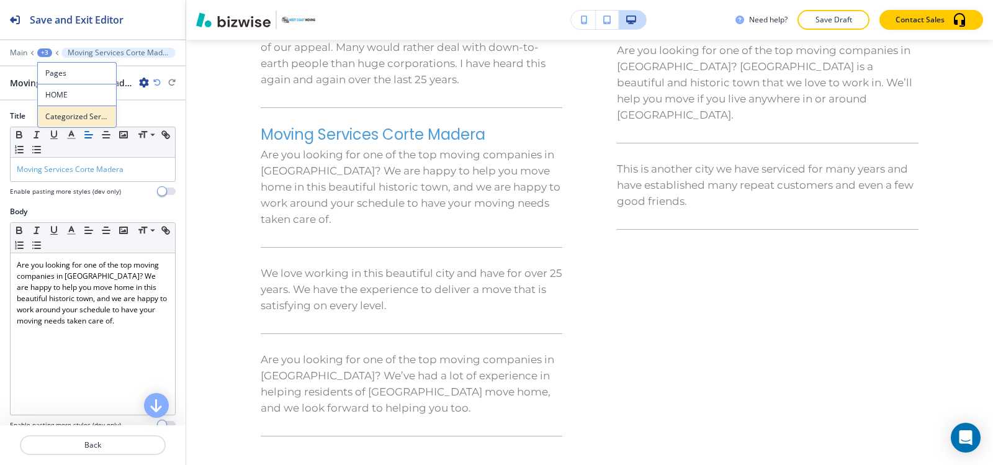
click at [65, 118] on p "Categorized Services" at bounding box center [76, 116] width 63 height 11
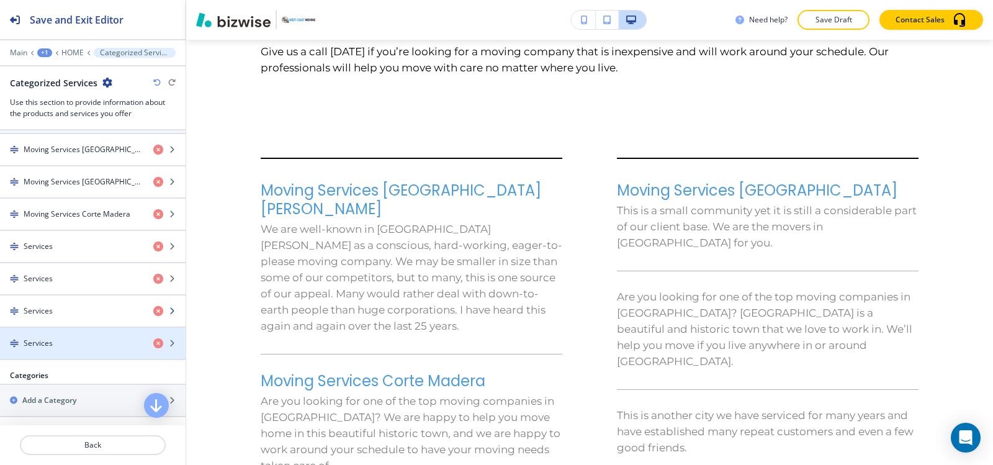
scroll to position [559, 0]
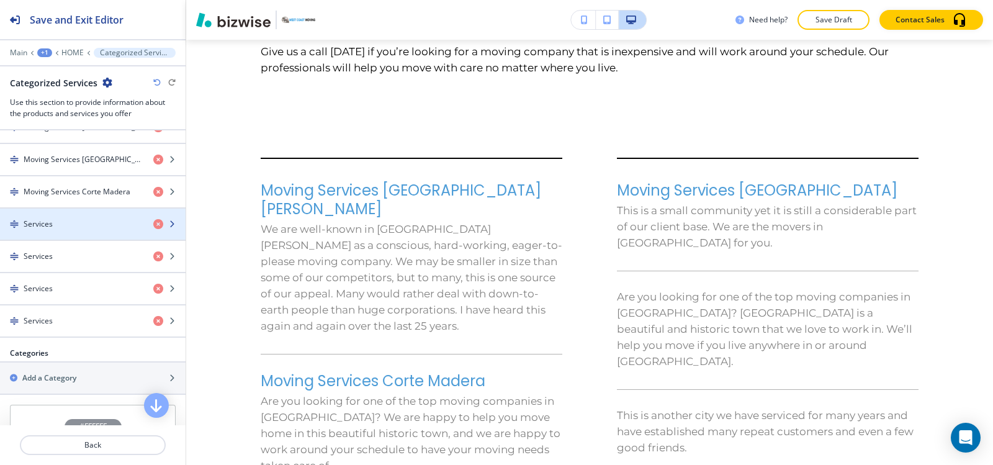
click at [69, 223] on div "Services" at bounding box center [71, 223] width 143 height 11
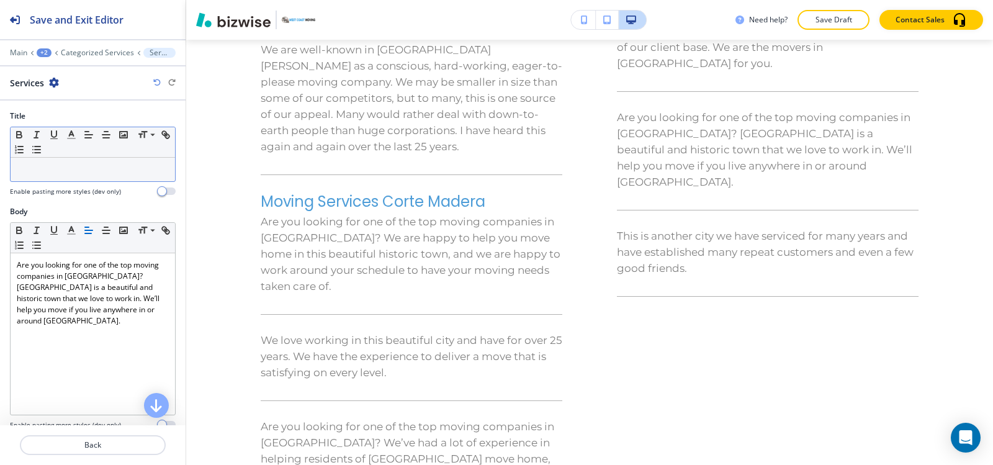
scroll to position [4562, 0]
click at [76, 166] on p at bounding box center [93, 169] width 152 height 11
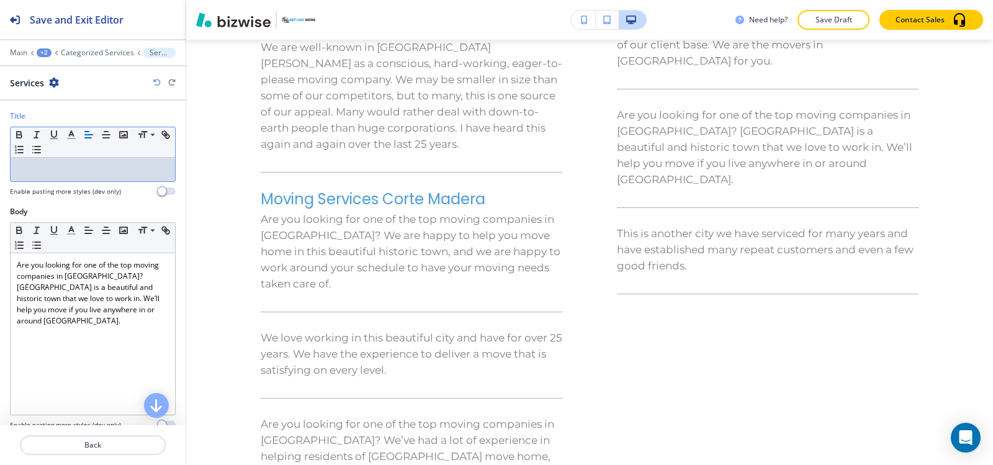
scroll to position [0, 0]
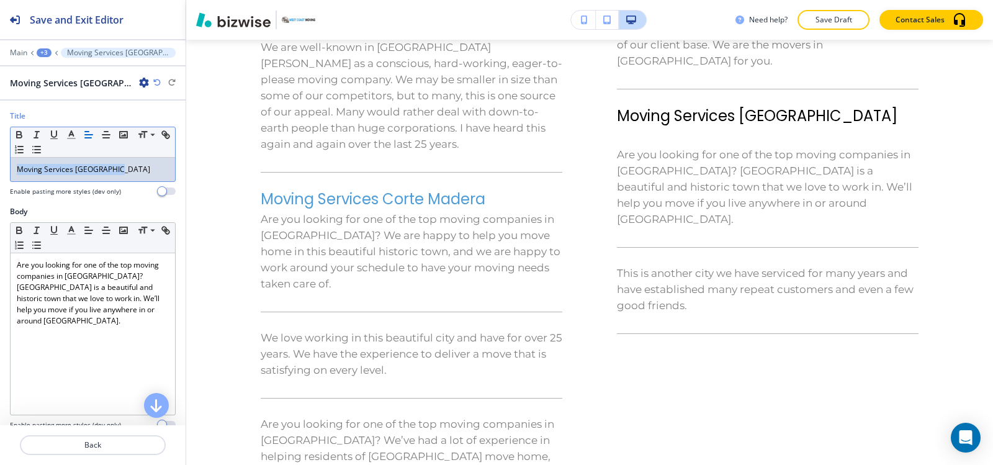
drag, startPoint x: 126, startPoint y: 164, endPoint x: 35, endPoint y: 186, distance: 93.9
click at [0, 212] on div "Title Small Normal Large Huge Moving Services [GEOGRAPHIC_DATA] Enable pasting …" at bounding box center [93, 263] width 186 height 325
click at [69, 138] on line "button" at bounding box center [71, 138] width 7 height 0
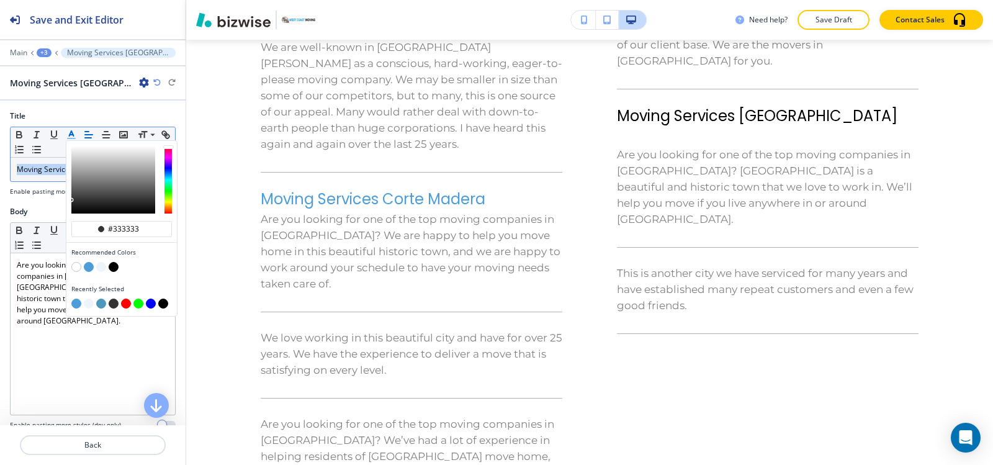
click at [74, 302] on button "button" at bounding box center [76, 304] width 10 height 10
type input "#4e9dd8"
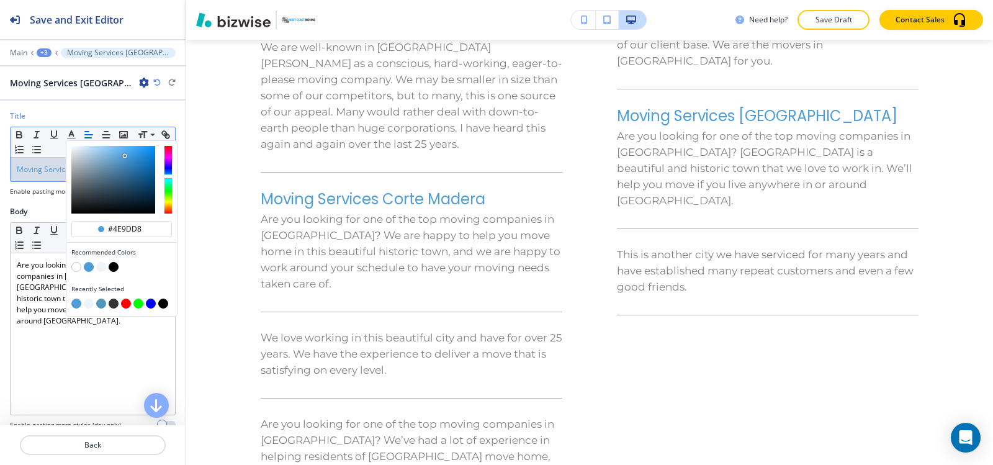
click at [45, 53] on div "+3" at bounding box center [44, 52] width 15 height 9
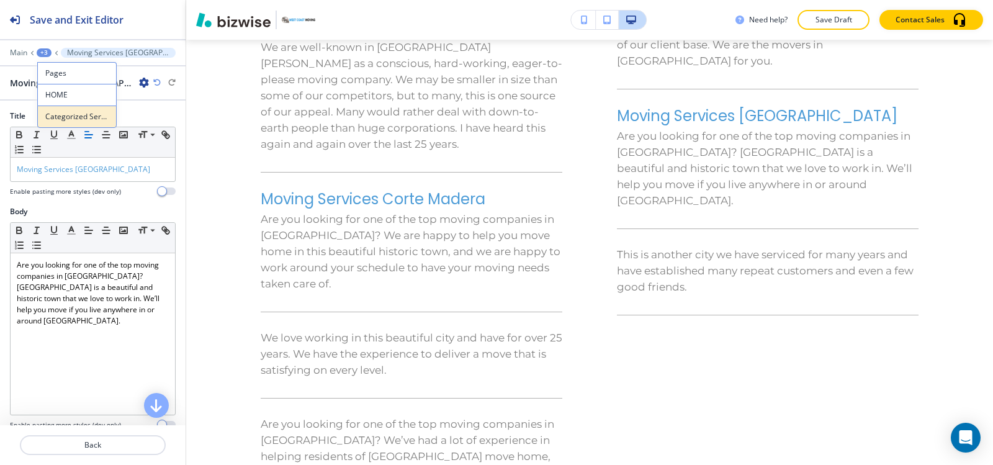
click at [65, 116] on p "Categorized Services" at bounding box center [76, 116] width 63 height 11
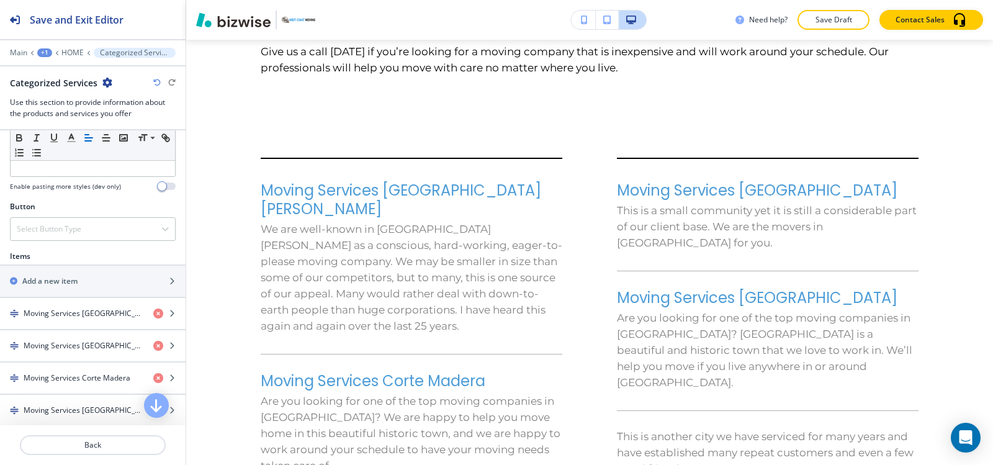
scroll to position [559, 0]
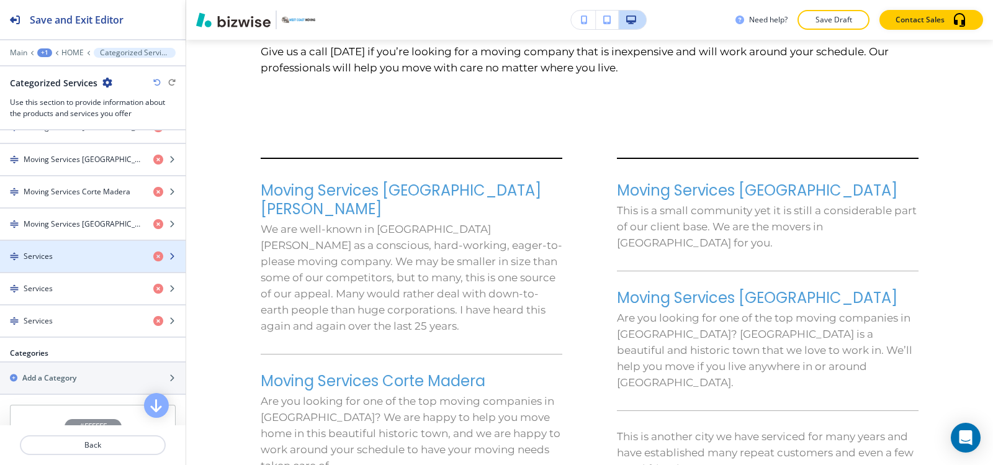
click at [78, 256] on div "Services" at bounding box center [71, 256] width 143 height 11
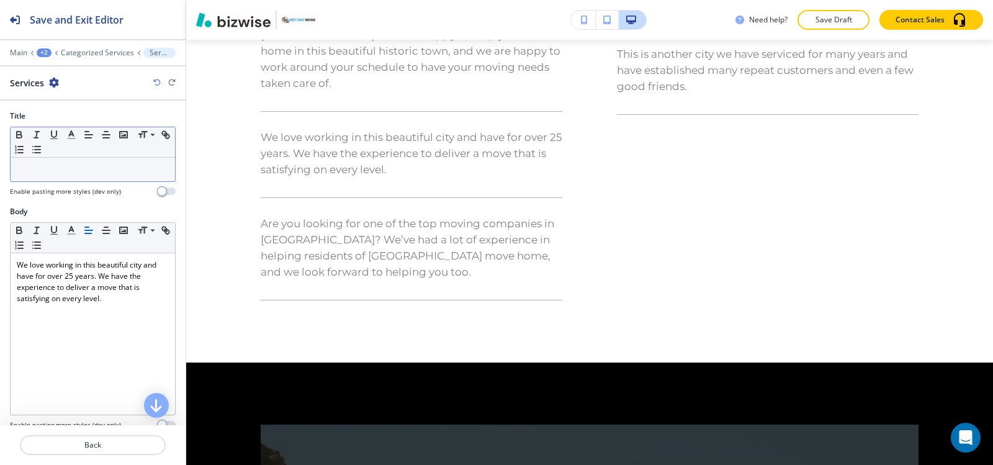
scroll to position [4766, 0]
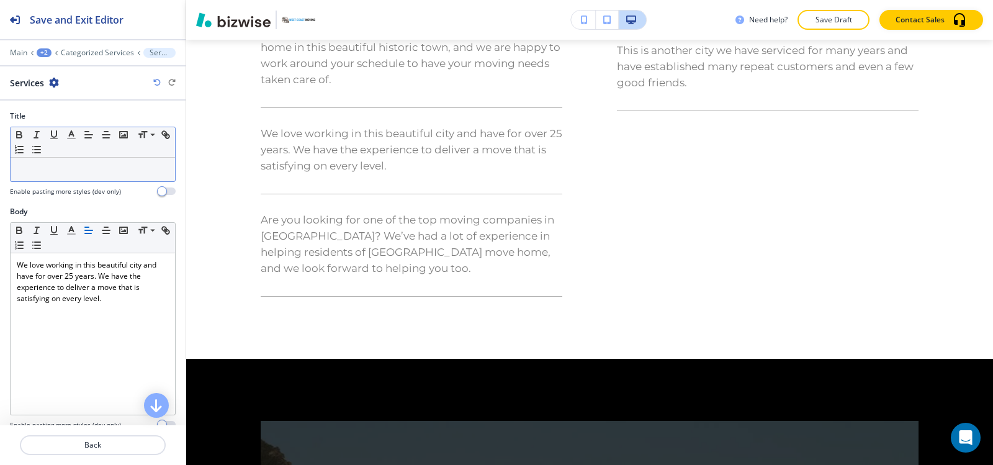
click at [76, 166] on p at bounding box center [93, 169] width 152 height 11
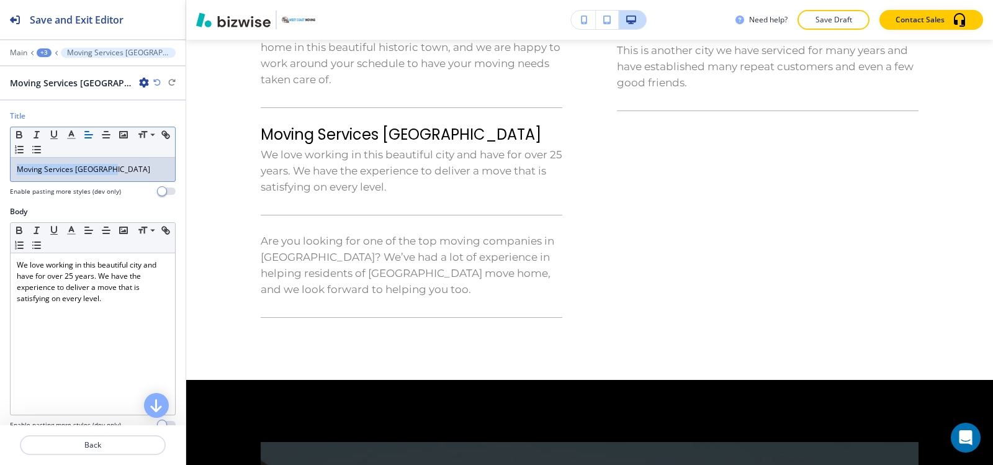
drag, startPoint x: 121, startPoint y: 170, endPoint x: 56, endPoint y: 187, distance: 67.3
click at [0, 211] on div "Title Small Normal Large Huge Moving Services Sausalito Enable pasting more sty…" at bounding box center [93, 263] width 186 height 325
click at [68, 135] on icon "button" at bounding box center [71, 134] width 11 height 11
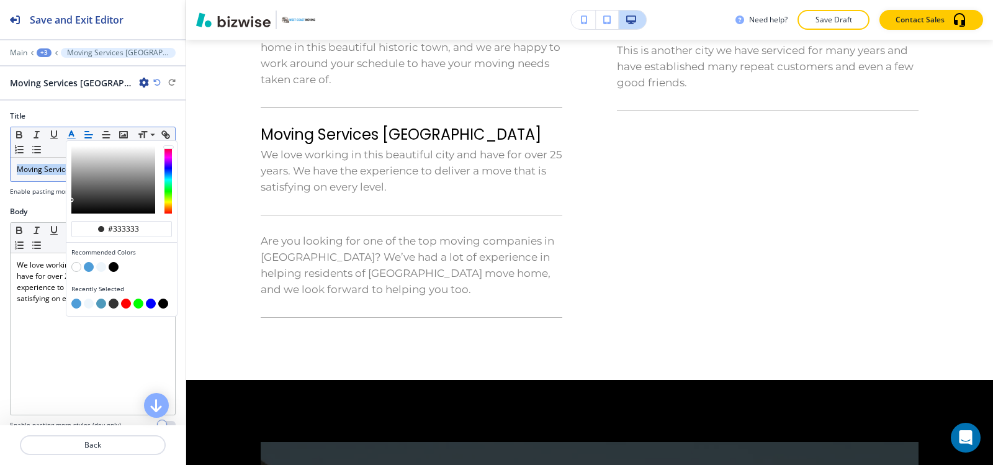
click at [76, 305] on button "button" at bounding box center [76, 304] width 10 height 10
type input "#4e9dd8"
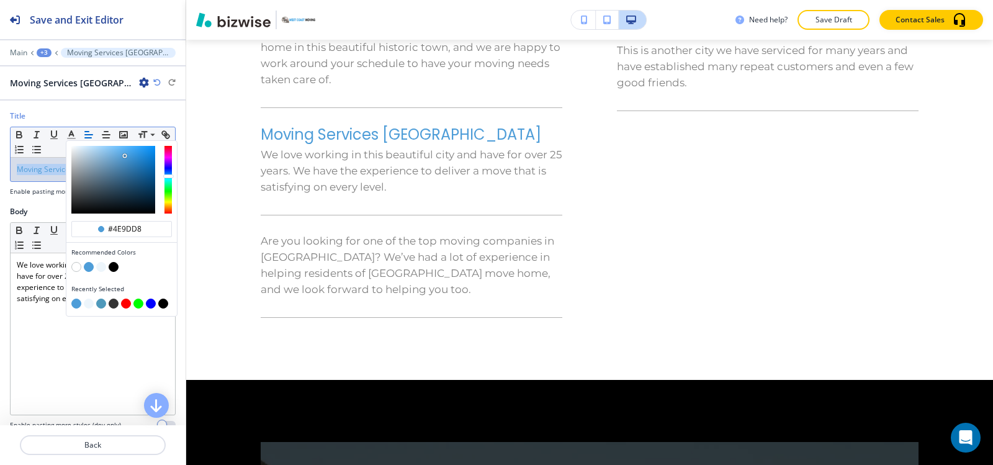
click at [47, 52] on div "+3" at bounding box center [44, 52] width 15 height 9
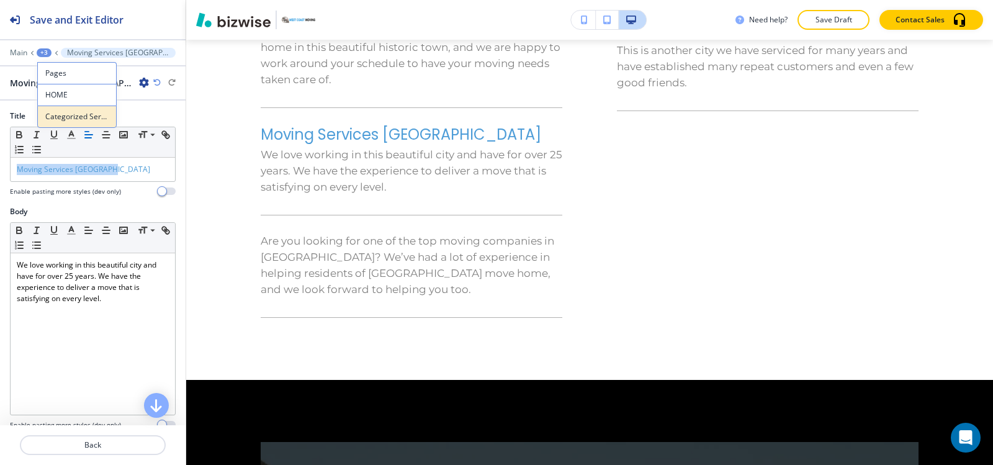
click at [65, 119] on p "Categorized Services" at bounding box center [76, 116] width 63 height 11
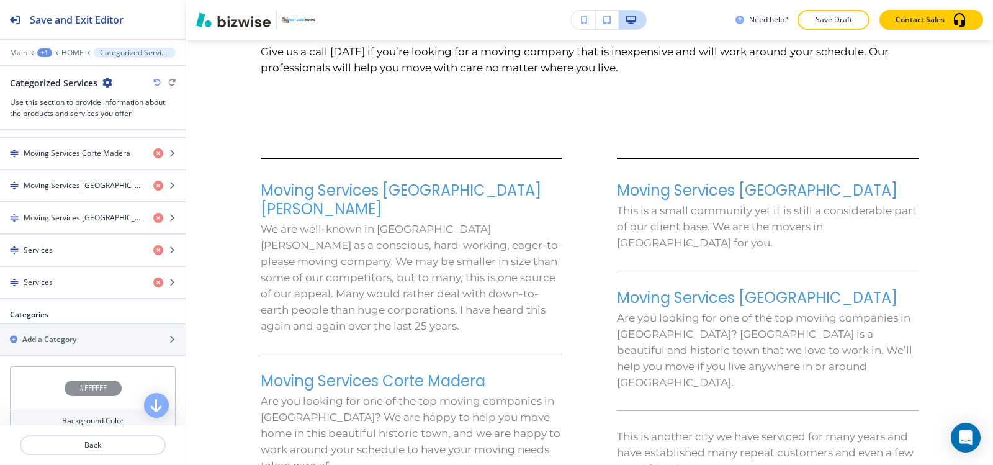
scroll to position [621, 0]
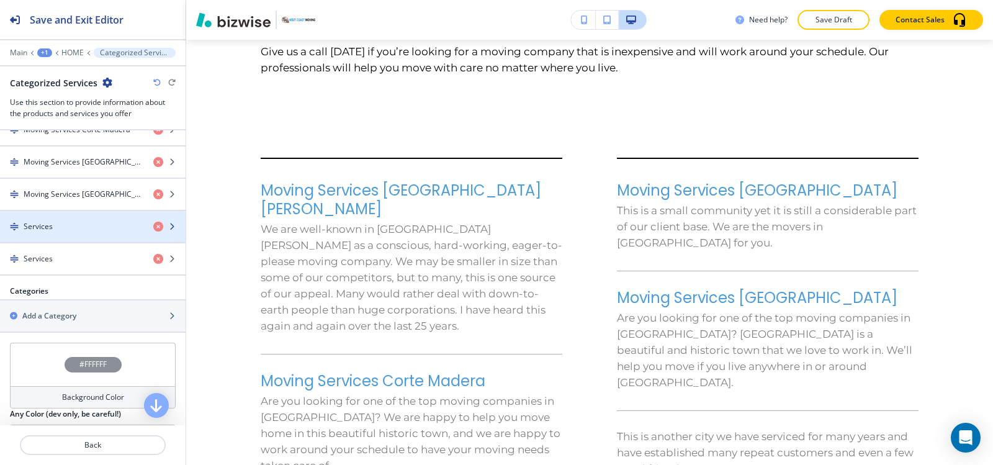
click at [55, 228] on div "Services" at bounding box center [71, 226] width 143 height 11
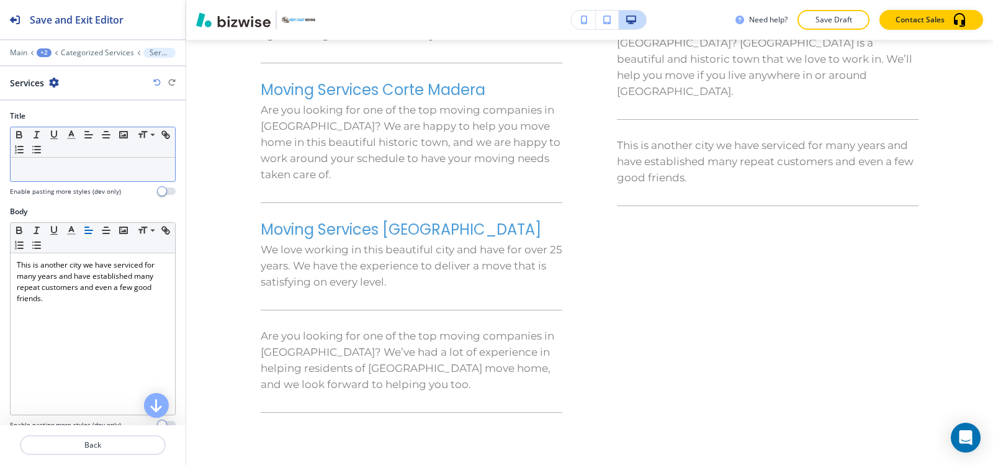
scroll to position [4685, 0]
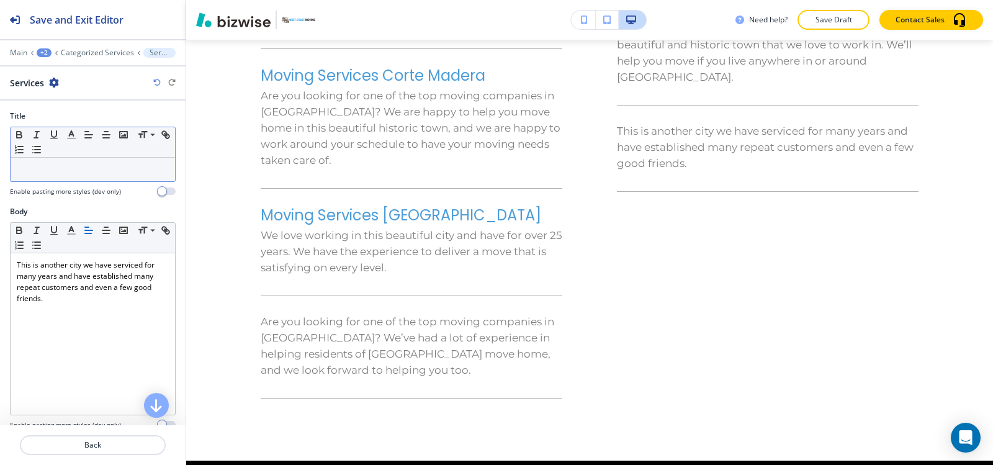
click at [74, 157] on div "Small Normal Large Huge" at bounding box center [93, 142] width 164 height 30
click at [66, 169] on p at bounding box center [93, 169] width 152 height 11
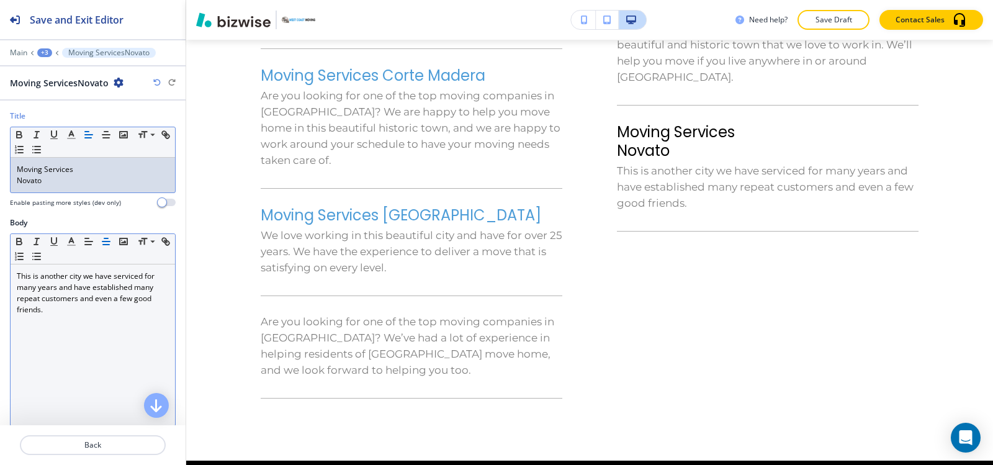
scroll to position [0, 0]
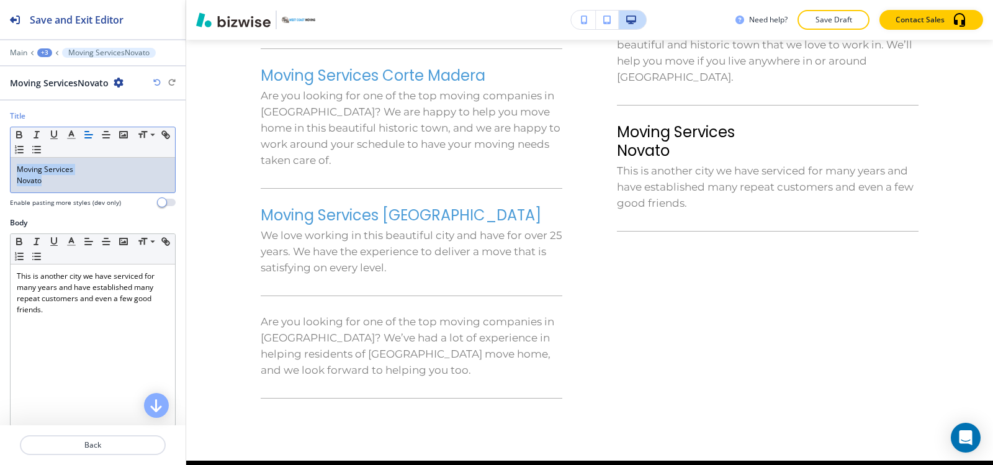
drag, startPoint x: 45, startPoint y: 181, endPoint x: 0, endPoint y: 164, distance: 48.5
click at [0, 164] on div "Title Small Normal Large Huge Moving Services Novato Enable pasting more styles…" at bounding box center [93, 163] width 186 height 107
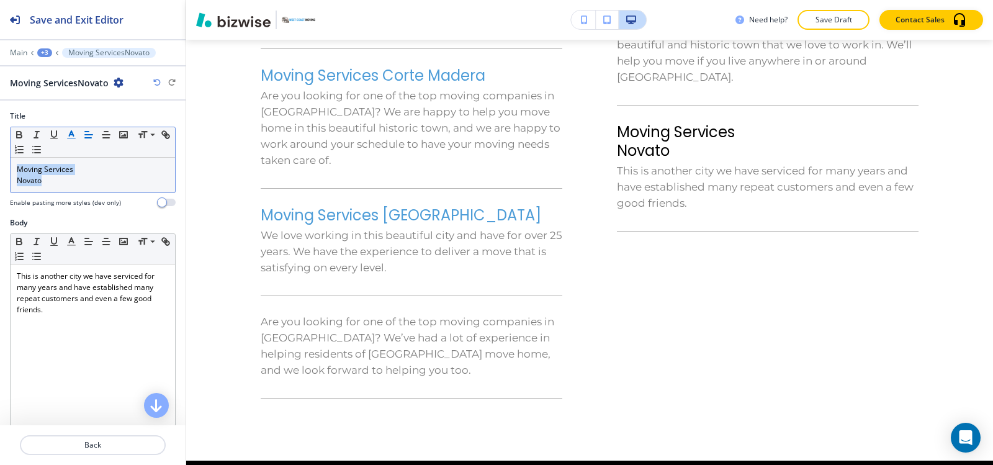
click at [71, 132] on polyline "button" at bounding box center [72, 133] width 4 height 5
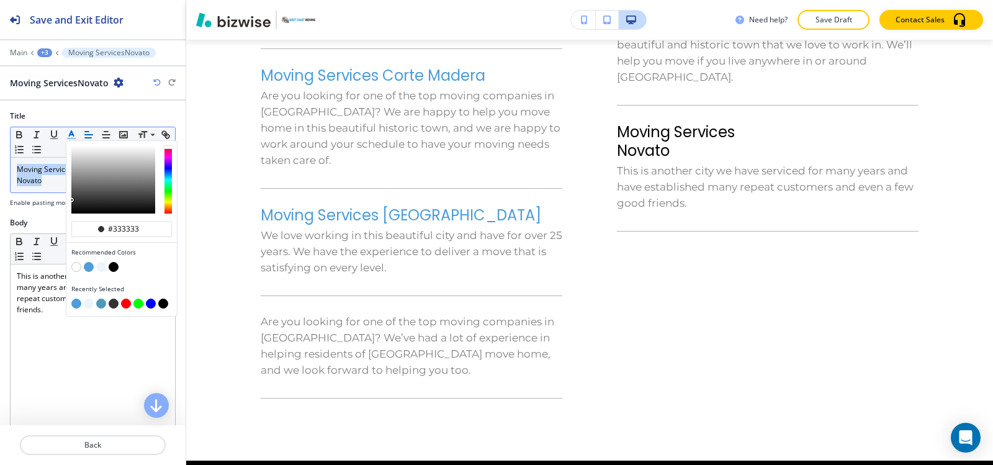
click at [79, 305] on button "button" at bounding box center [76, 304] width 10 height 10
type input "#4e9dd8"
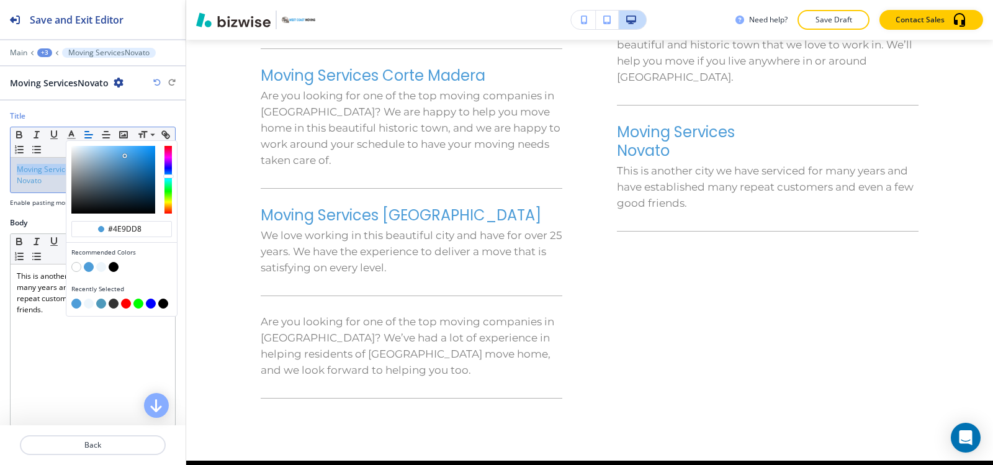
click at [43, 189] on div "Moving Services Novato" at bounding box center [93, 175] width 164 height 35
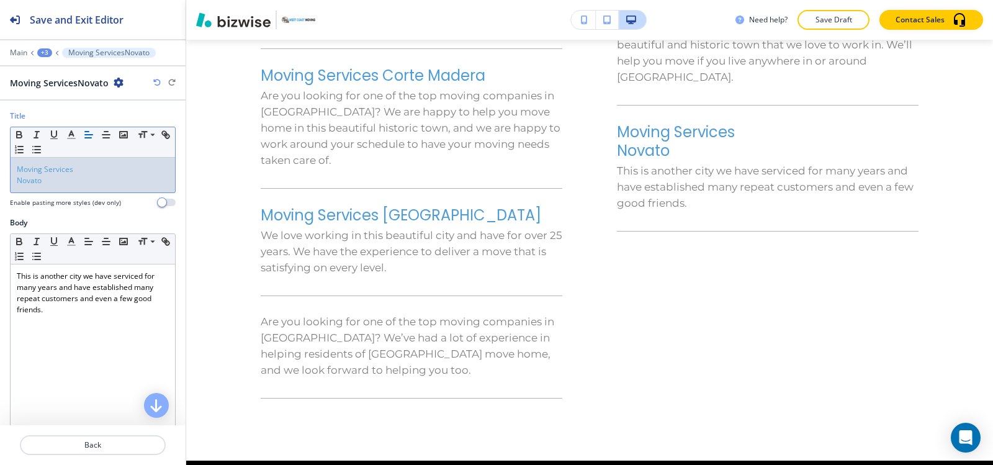
click at [16, 179] on div "Moving Services Novato" at bounding box center [93, 175] width 164 height 35
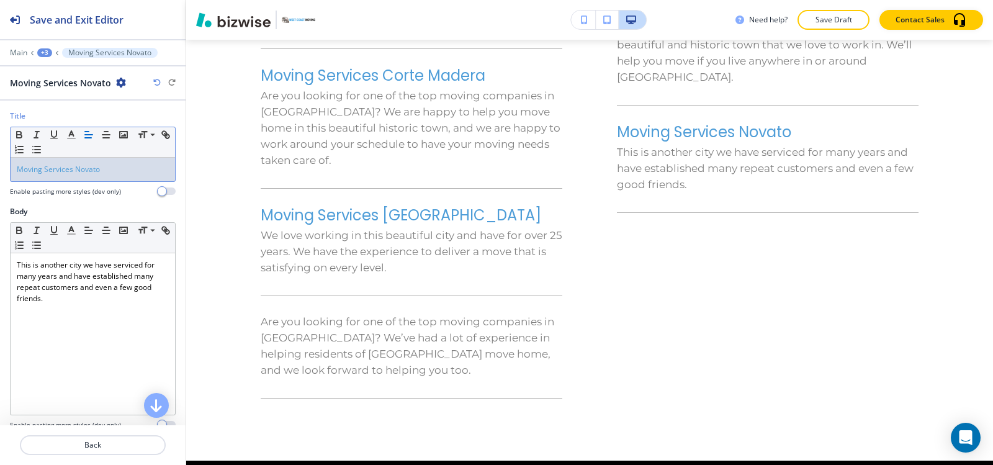
click at [42, 49] on div "+3" at bounding box center [44, 52] width 15 height 9
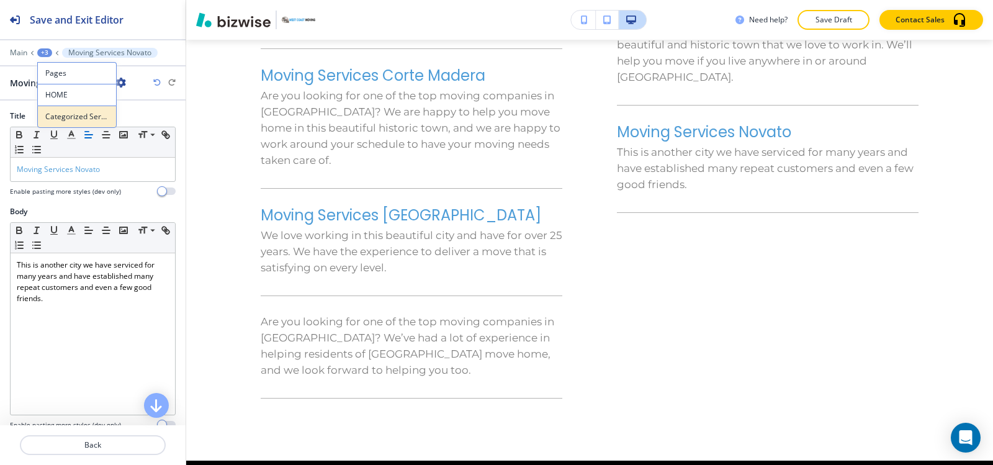
click at [68, 120] on p "Categorized Services" at bounding box center [76, 116] width 63 height 11
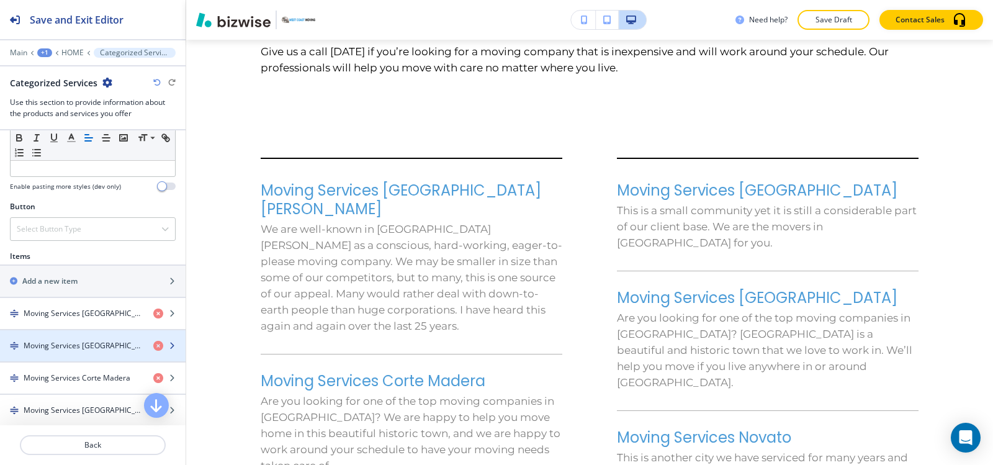
scroll to position [745, 0]
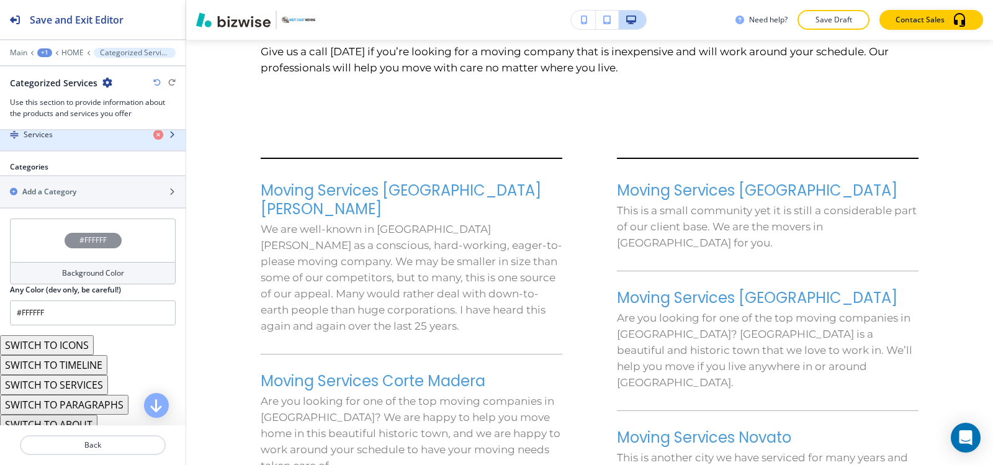
click at [80, 142] on div "button" at bounding box center [93, 145] width 186 height 10
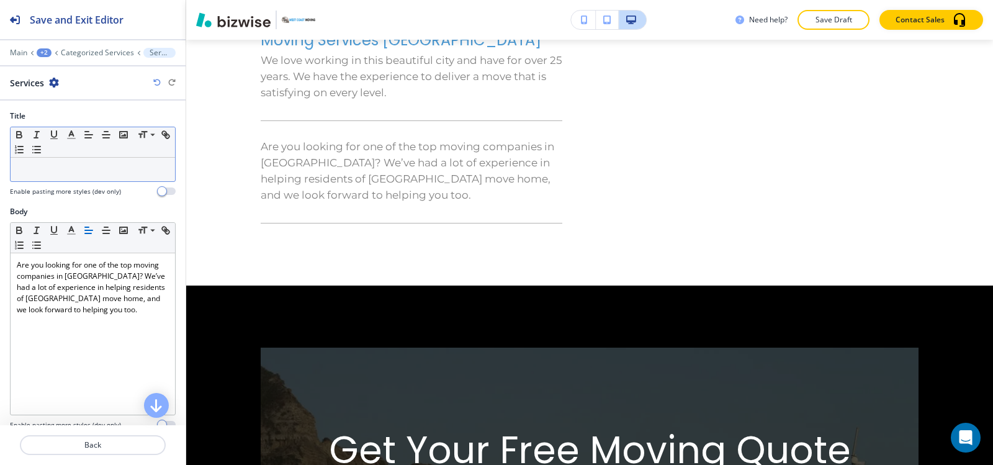
scroll to position [4873, 0]
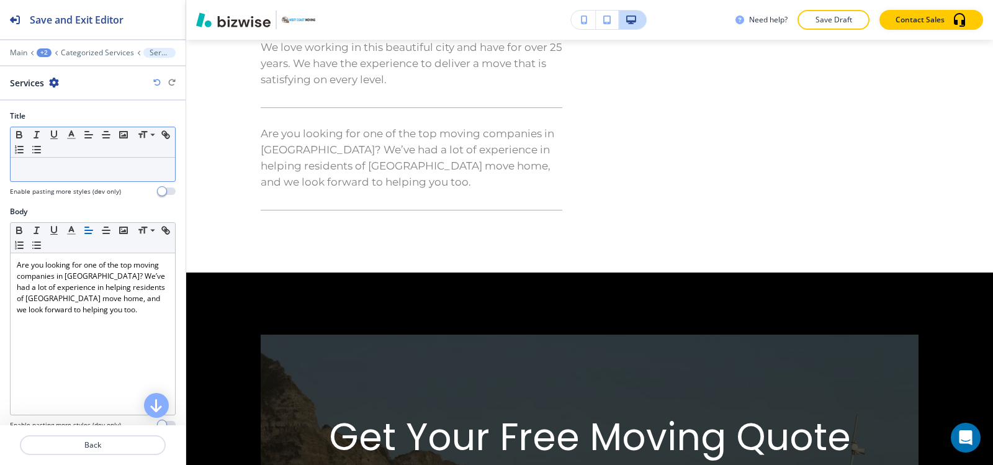
click at [71, 166] on p at bounding box center [93, 169] width 152 height 11
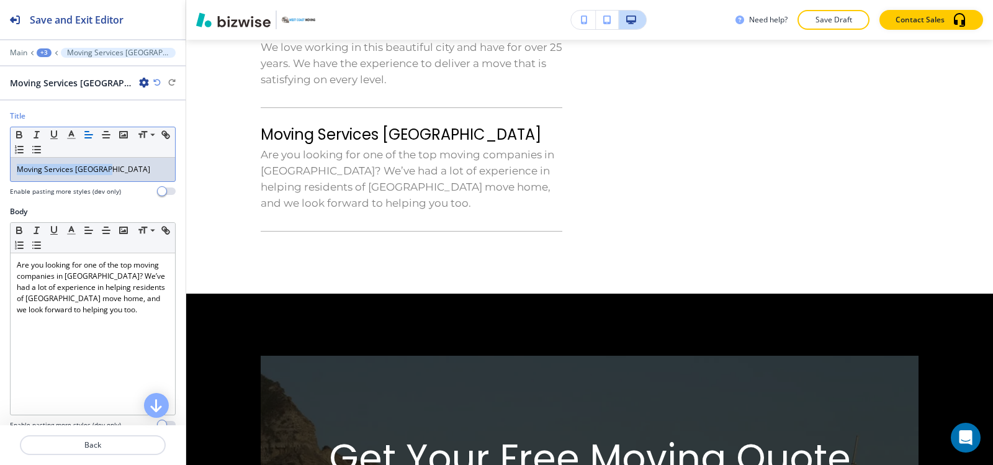
drag, startPoint x: 108, startPoint y: 171, endPoint x: 0, endPoint y: 201, distance: 112.2
click at [0, 201] on div "Title Small Normal Large Huge Moving Services Larkspur Enable pasting more styl…" at bounding box center [93, 158] width 186 height 96
click at [70, 135] on polyline "button" at bounding box center [72, 133] width 4 height 5
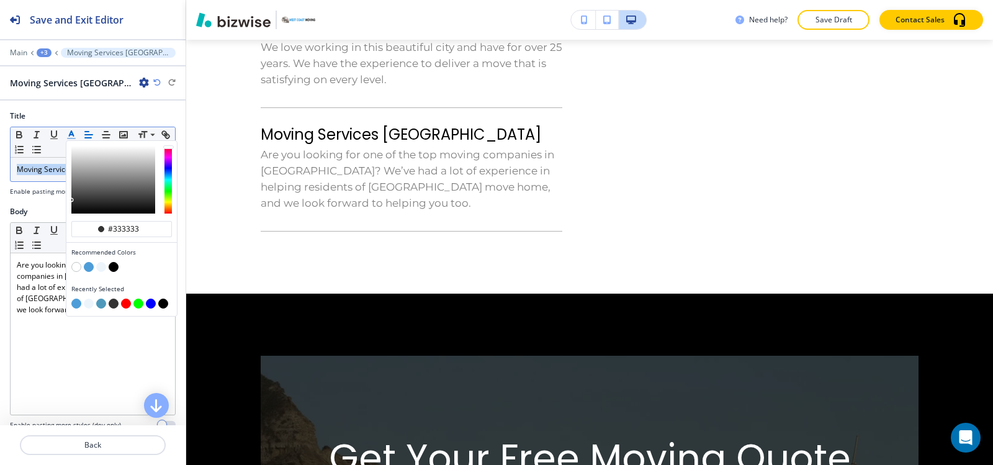
click at [77, 305] on button "button" at bounding box center [76, 304] width 10 height 10
type input "#4e9dd8"
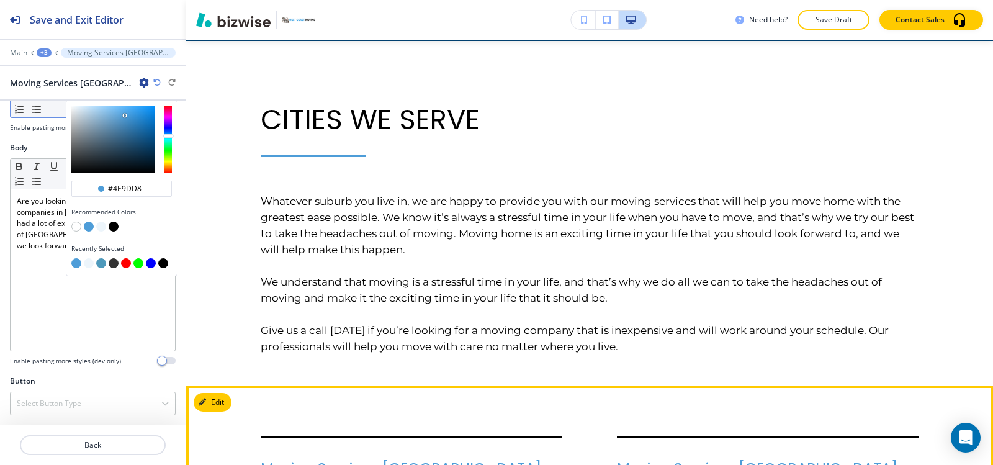
scroll to position [4253, 0]
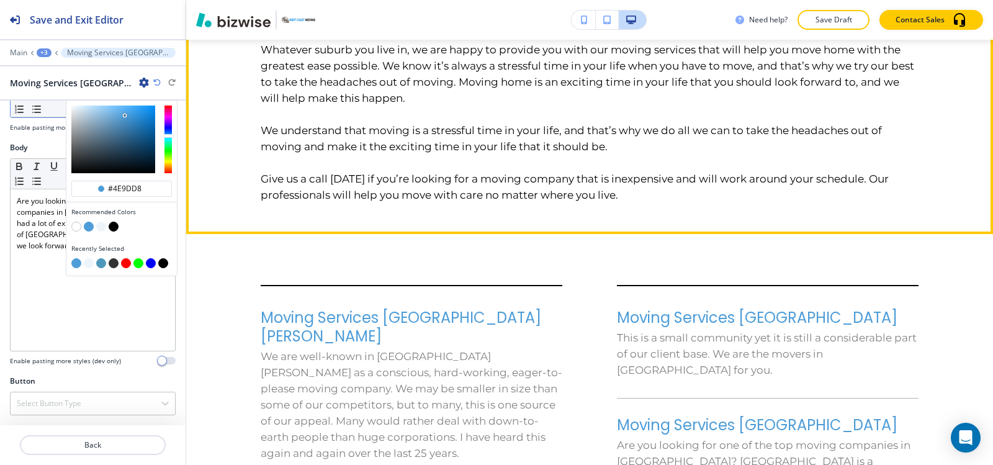
click at [196, 117] on div "CITIES WE SERVE Whatever suburb you live in, we are happy to provide you with o…" at bounding box center [589, 62] width 807 height 345
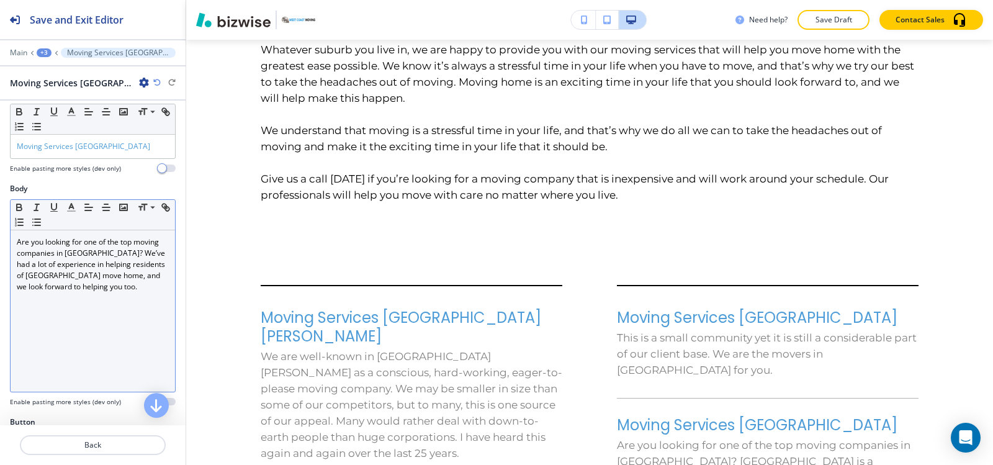
scroll to position [0, 0]
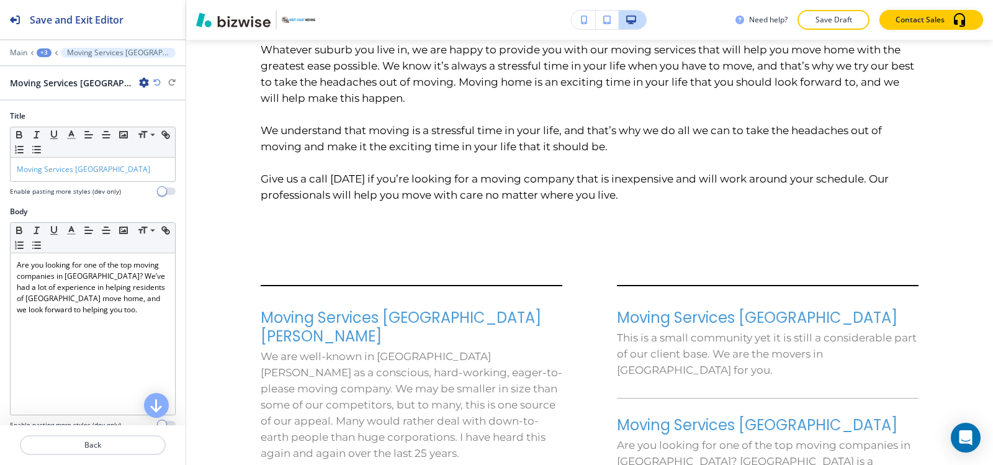
click at [47, 55] on div "+3" at bounding box center [44, 52] width 15 height 9
click at [79, 115] on p "Categorized Services" at bounding box center [76, 116] width 63 height 11
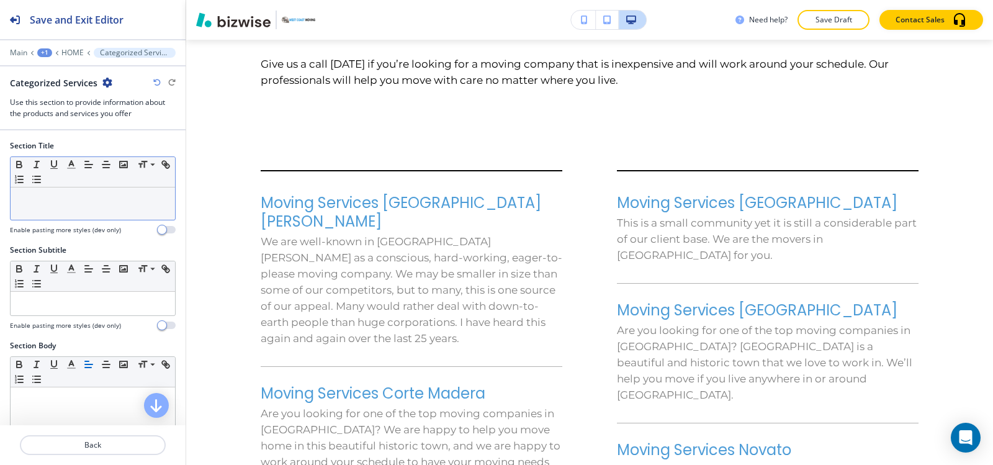
scroll to position [4380, 0]
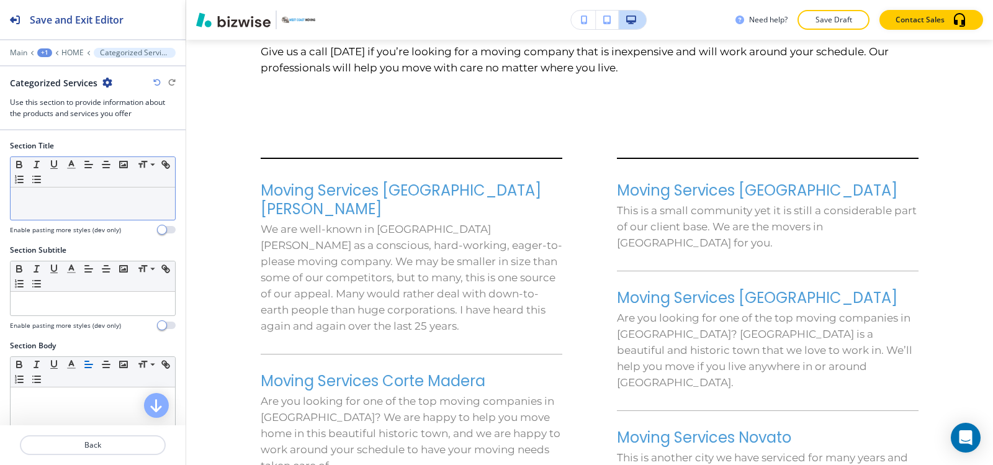
click at [79, 206] on div at bounding box center [93, 203] width 164 height 32
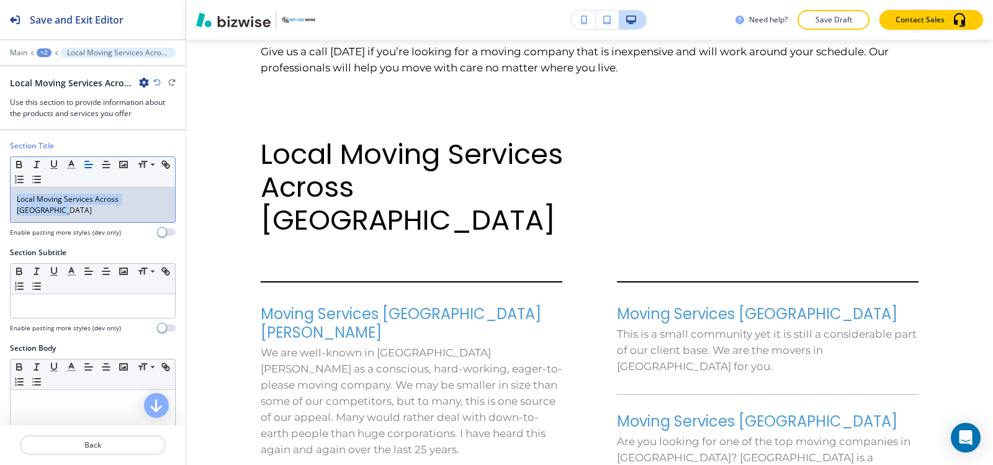
drag, startPoint x: 66, startPoint y: 215, endPoint x: 0, endPoint y: 170, distance: 80.4
click at [0, 170] on div "Section Title Small Normal Large Huge Local Moving Services Across [GEOGRAPHIC_…" at bounding box center [93, 193] width 186 height 107
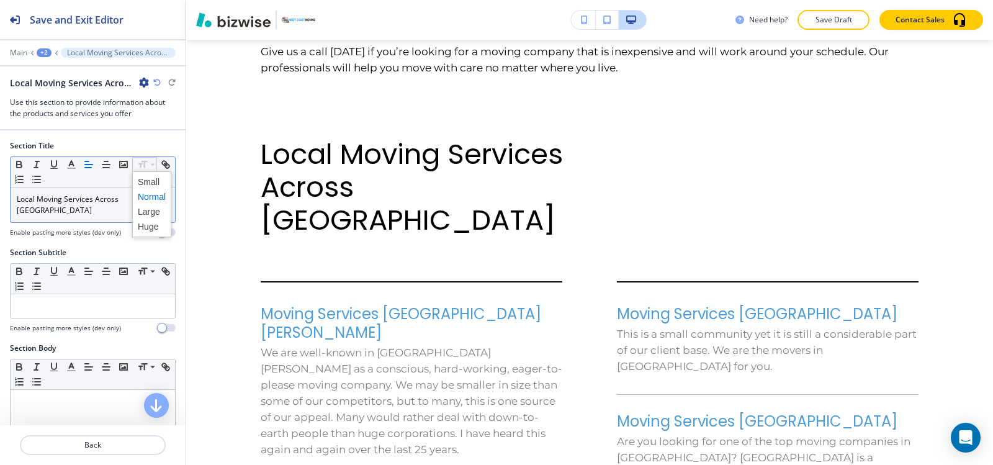
click at [149, 189] on span at bounding box center [152, 196] width 28 height 15
click at [149, 184] on span at bounding box center [152, 181] width 28 height 15
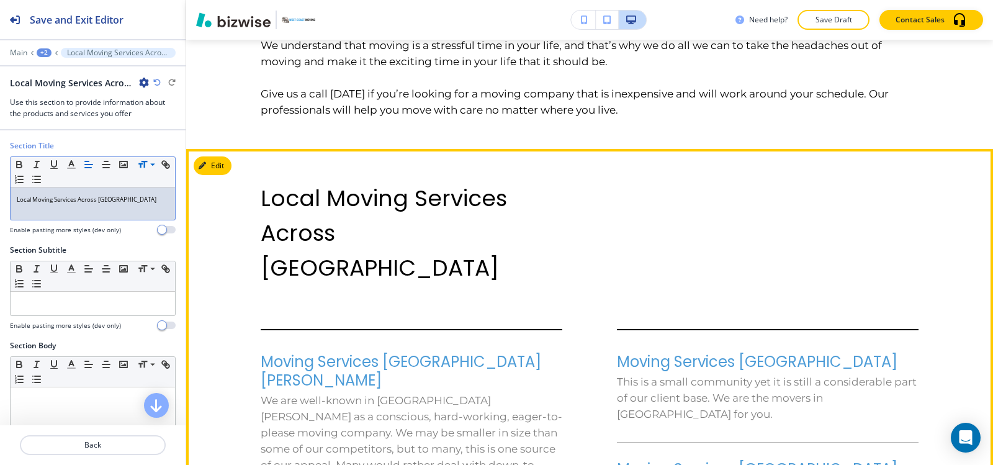
scroll to position [4318, 0]
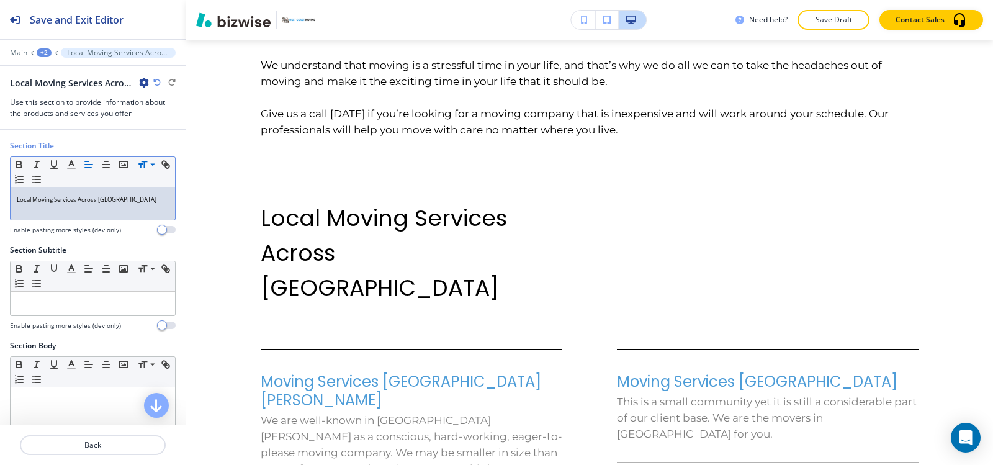
click at [140, 200] on p "Local Moving Services Across [GEOGRAPHIC_DATA]" at bounding box center [93, 199] width 152 height 11
click at [103, 219] on div "Local Moving Services Across [GEOGRAPHIC_DATA]" at bounding box center [93, 203] width 164 height 32
click at [153, 198] on p "Local Moving Services Across [GEOGRAPHIC_DATA]" at bounding box center [93, 199] width 152 height 11
drag, startPoint x: 153, startPoint y: 200, endPoint x: 0, endPoint y: 197, distance: 152.7
click at [0, 197] on div "Section Title Small Normal Large Huge Local Moving Services Across [GEOGRAPHIC_…" at bounding box center [93, 192] width 186 height 104
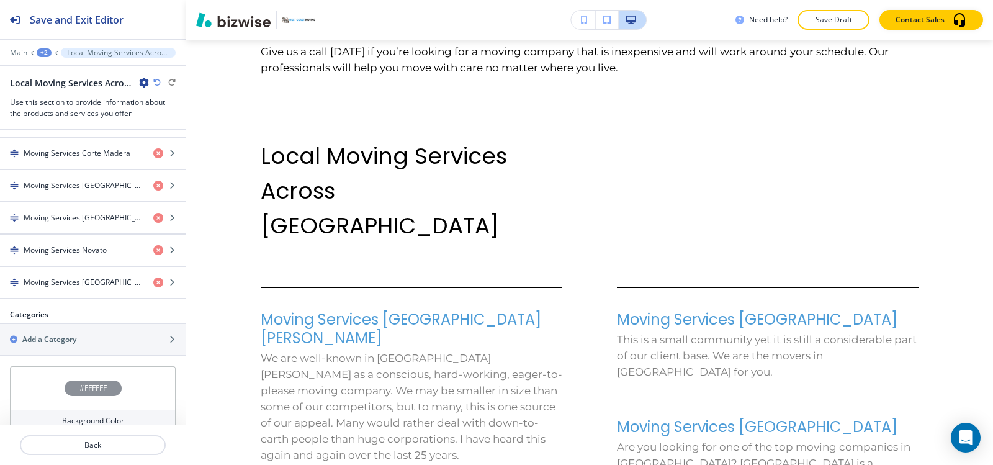
scroll to position [774, 0]
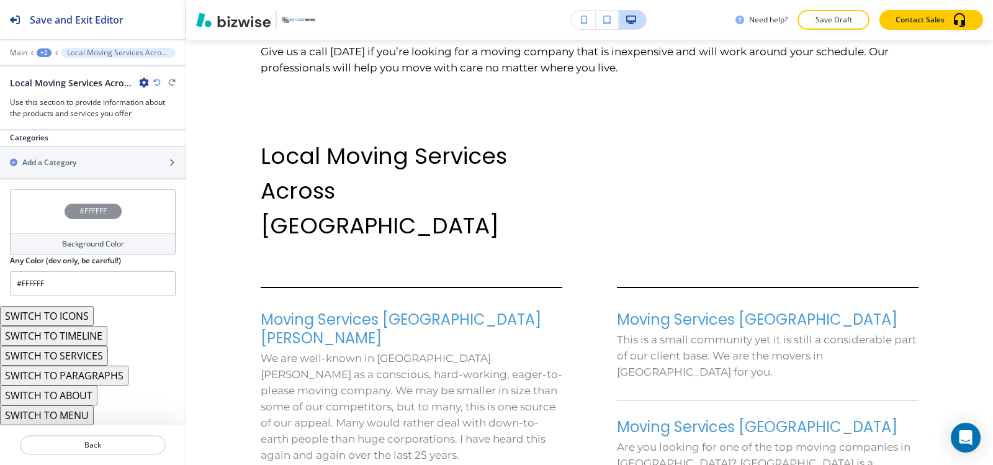
click at [117, 240] on h4 "Background Color" at bounding box center [93, 243] width 62 height 11
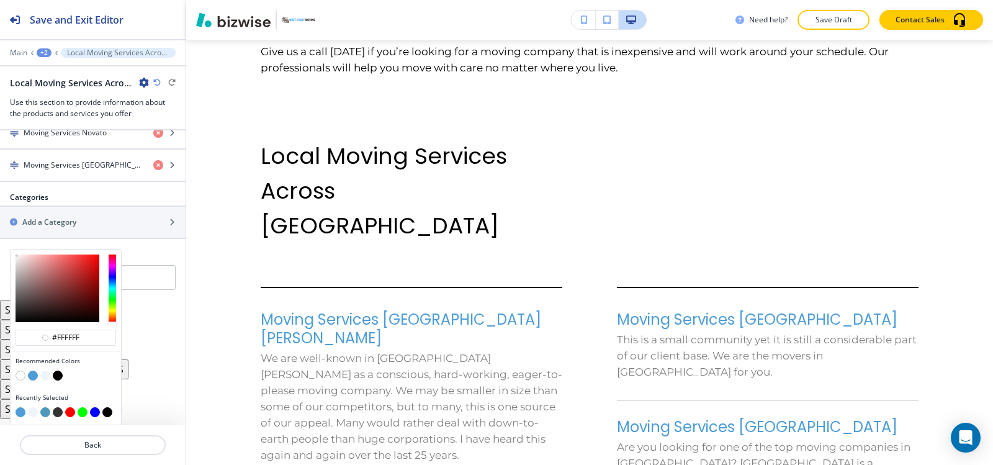
scroll to position [714, 0]
click at [46, 377] on button "button" at bounding box center [45, 376] width 10 height 10
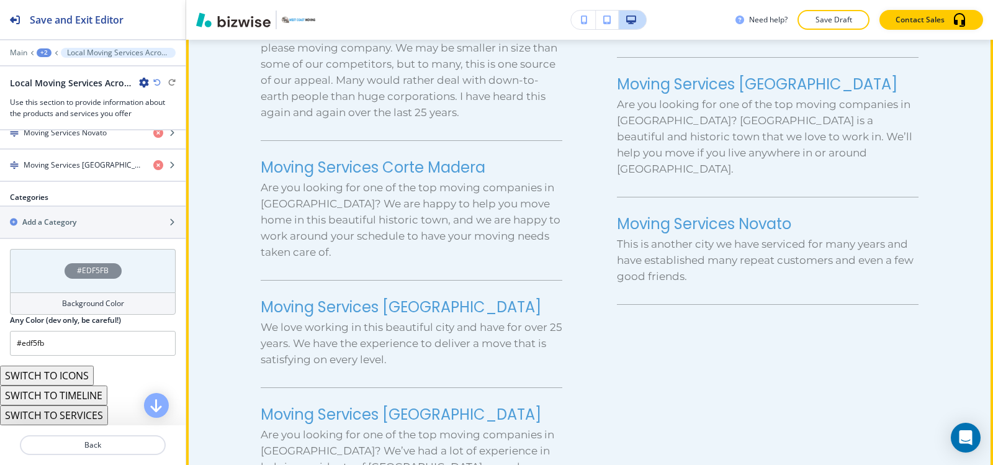
scroll to position [4814, 0]
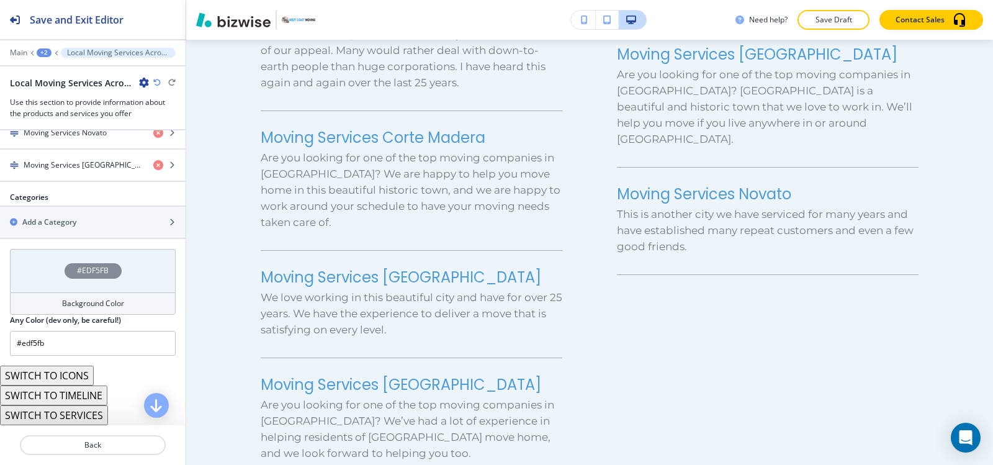
click at [73, 301] on h4 "Background Color" at bounding box center [93, 303] width 62 height 11
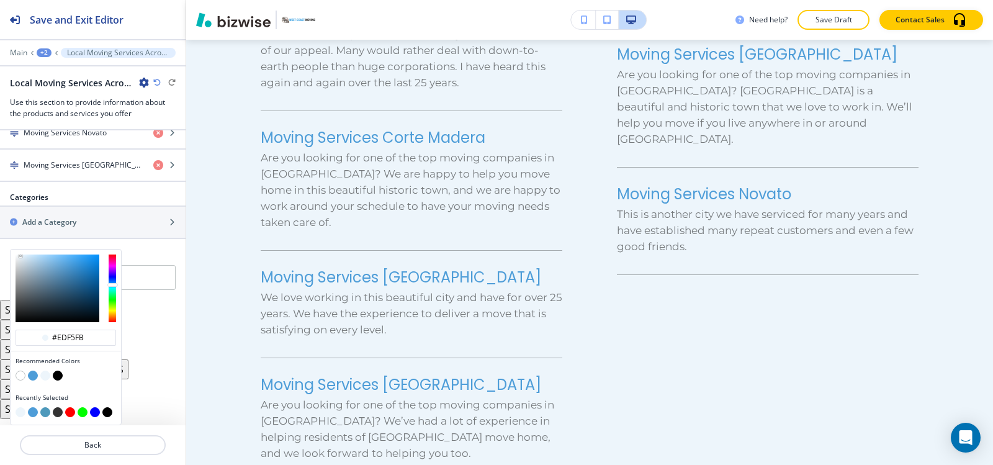
click at [29, 378] on button "button" at bounding box center [33, 376] width 10 height 10
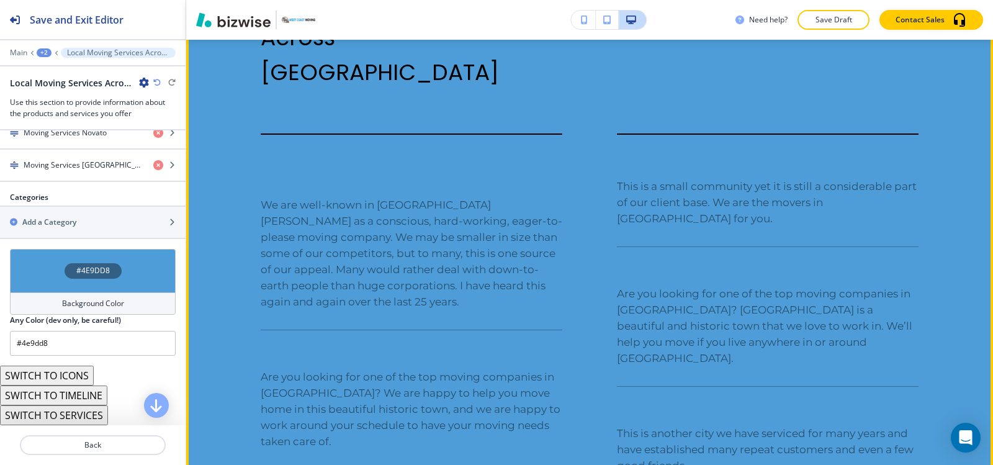
scroll to position [4752, 0]
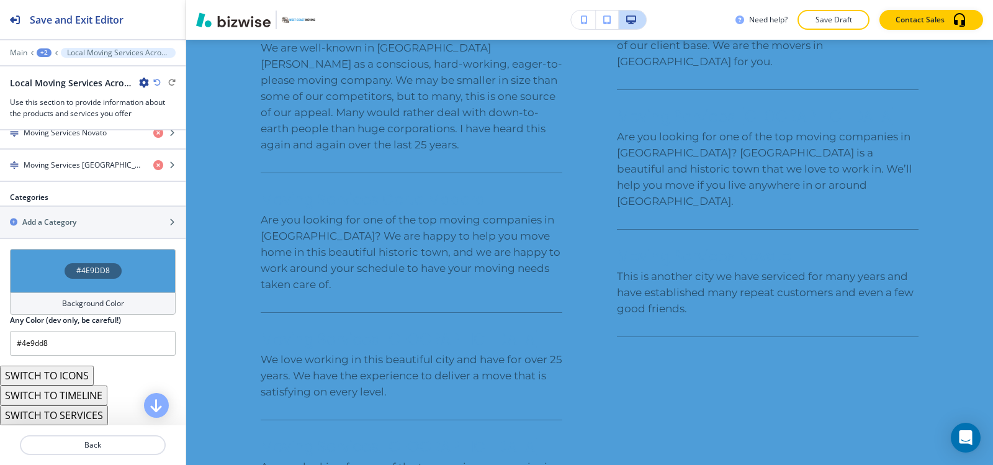
click at [91, 302] on h4 "Background Color" at bounding box center [93, 303] width 62 height 11
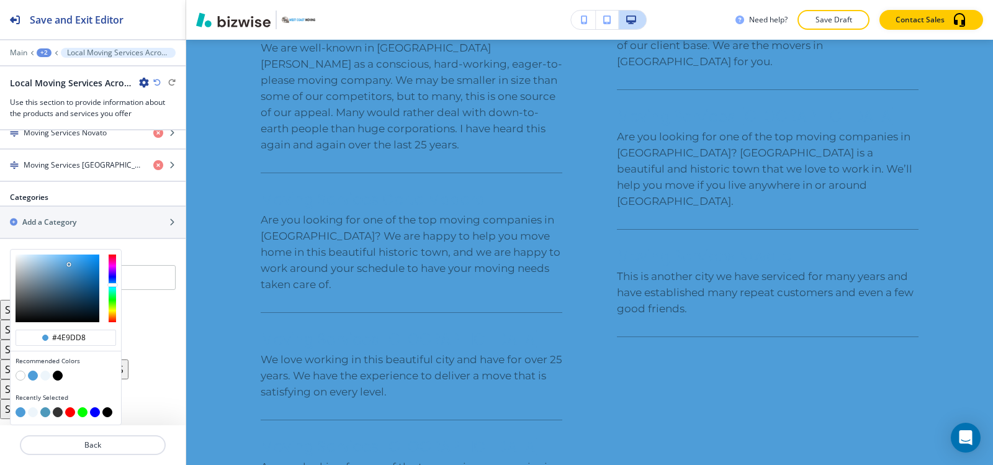
click at [34, 413] on button "button" at bounding box center [33, 412] width 10 height 10
type input "#edf5fb"
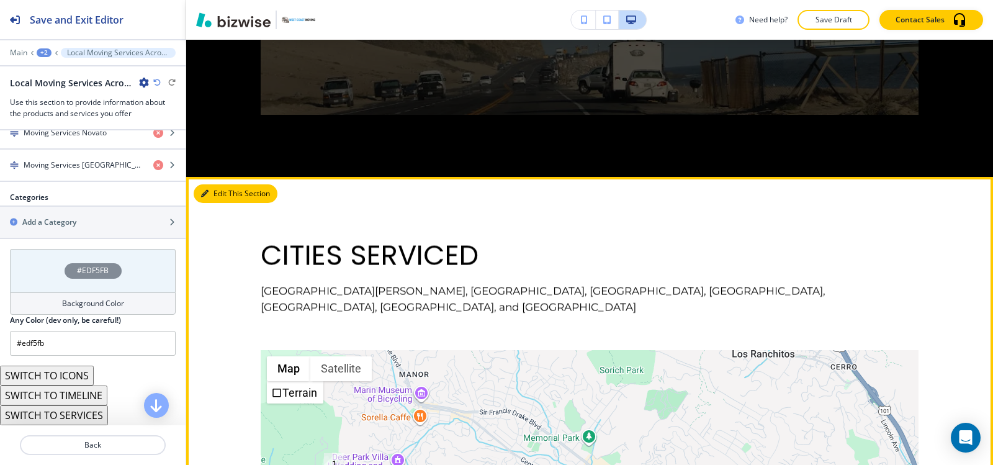
click at [205, 190] on icon "button" at bounding box center [204, 193] width 7 height 7
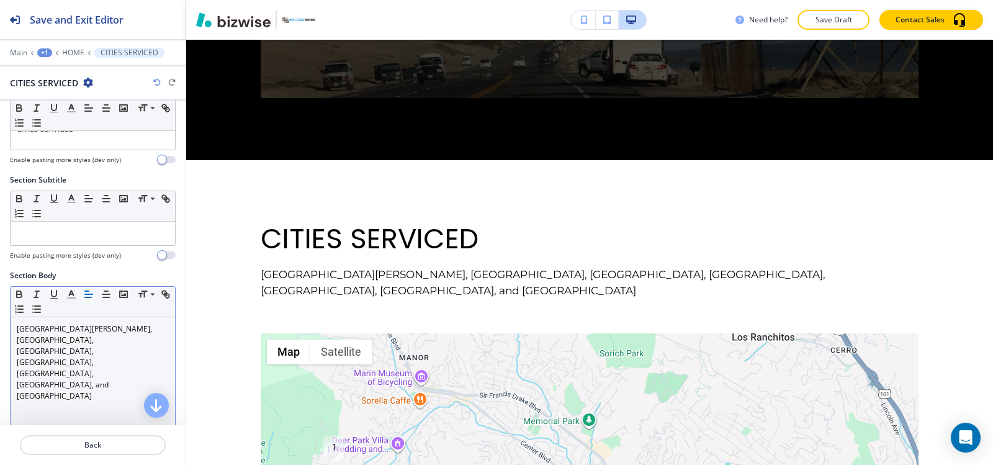
scroll to position [62, 0]
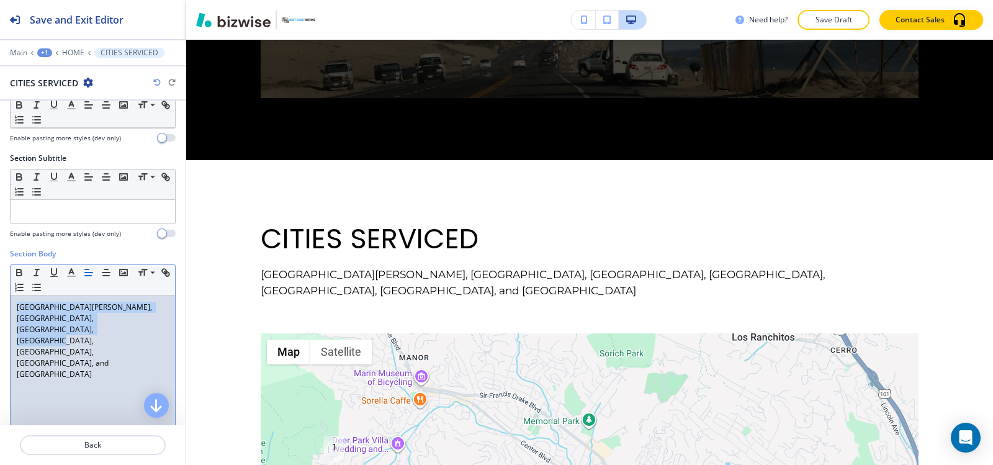
drag, startPoint x: 55, startPoint y: 338, endPoint x: 0, endPoint y: 302, distance: 65.4
click at [0, 302] on div "Section Body Small Normal Large Huge [GEOGRAPHIC_DATA][PERSON_NAME], [GEOGRAPHI…" at bounding box center [93, 364] width 186 height 233
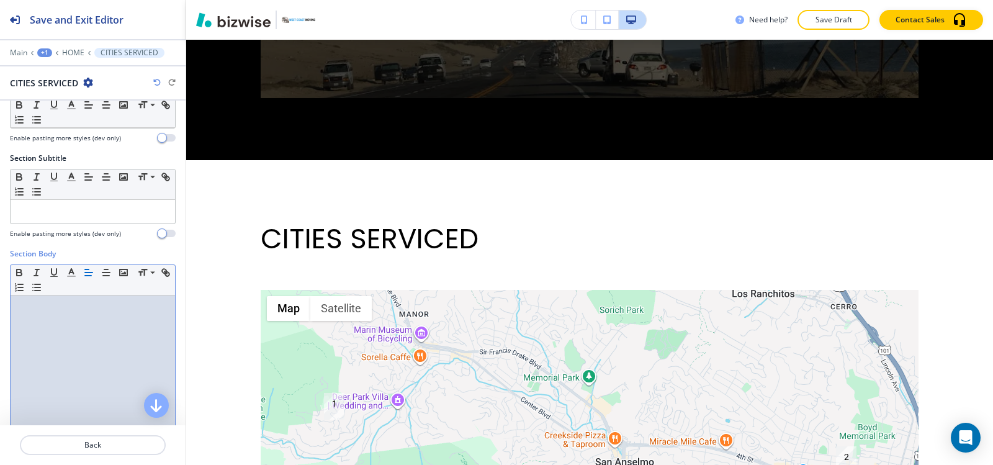
scroll to position [0, 0]
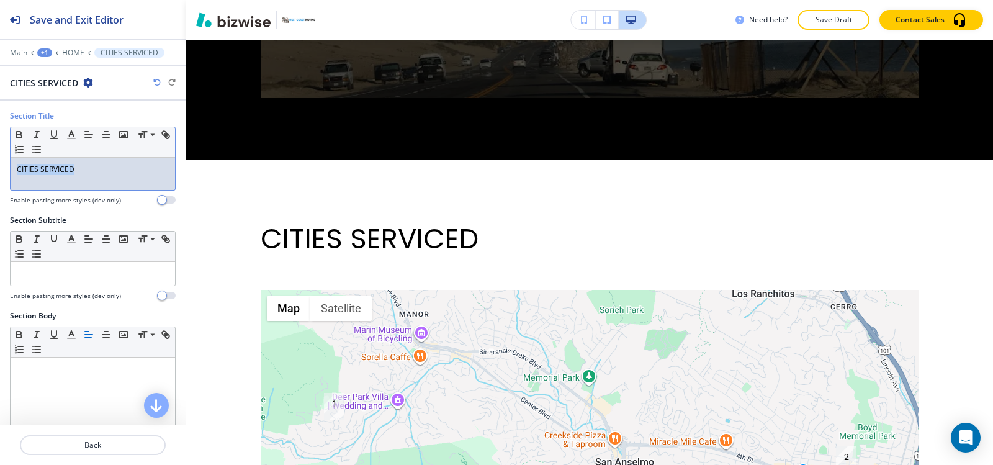
drag, startPoint x: 99, startPoint y: 168, endPoint x: 0, endPoint y: 167, distance: 98.7
click at [0, 167] on div "Section Title Small Normal Large Huge CITIES SERVICED Enable pasting more style…" at bounding box center [93, 162] width 186 height 104
click at [104, 135] on icon "button" at bounding box center [106, 134] width 11 height 11
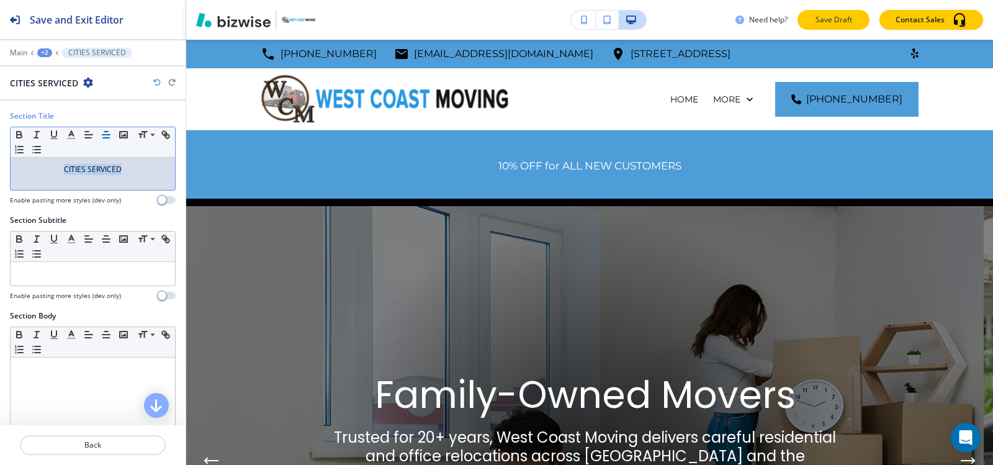
click at [831, 15] on p "Save Draft" at bounding box center [834, 19] width 40 height 11
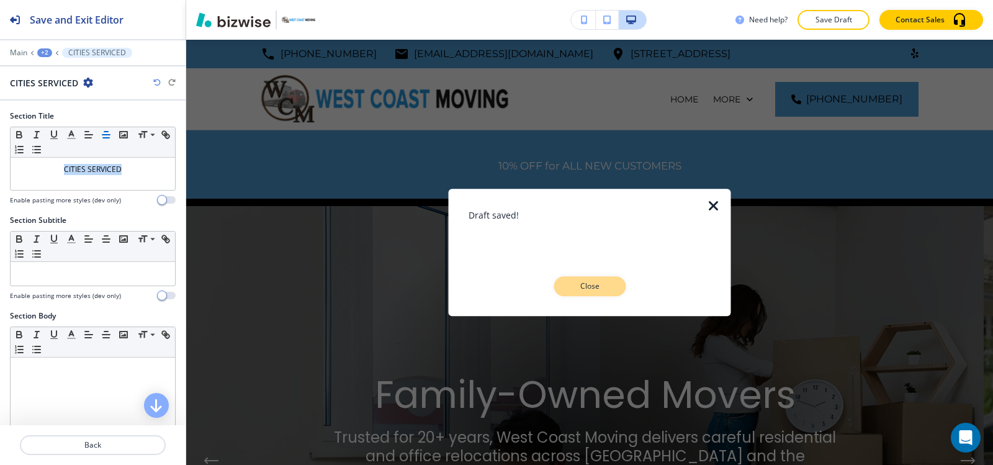
drag, startPoint x: 595, startPoint y: 282, endPoint x: 608, endPoint y: 242, distance: 41.8
click at [595, 282] on p "Close" at bounding box center [590, 286] width 40 height 11
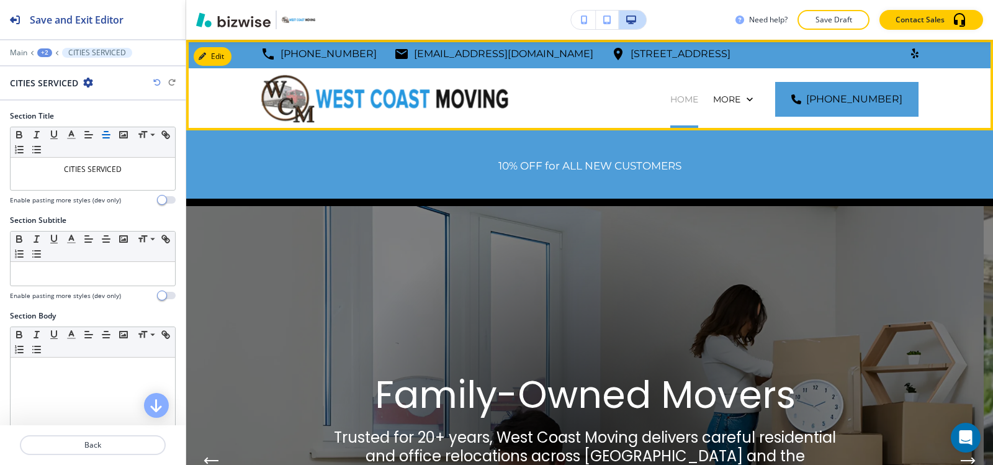
click at [670, 99] on p "HOME" at bounding box center [684, 99] width 28 height 12
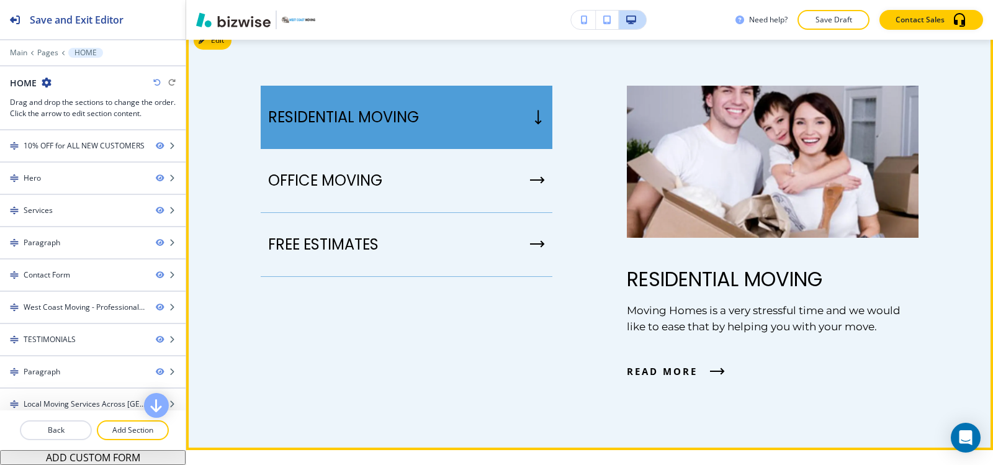
scroll to position [621, 0]
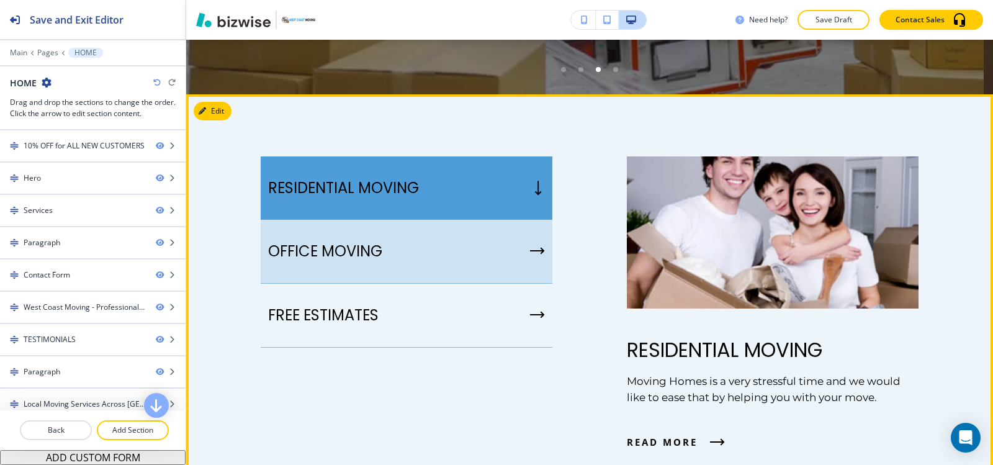
click at [499, 260] on div "OFFICE MOVING﻿" at bounding box center [407, 252] width 292 height 64
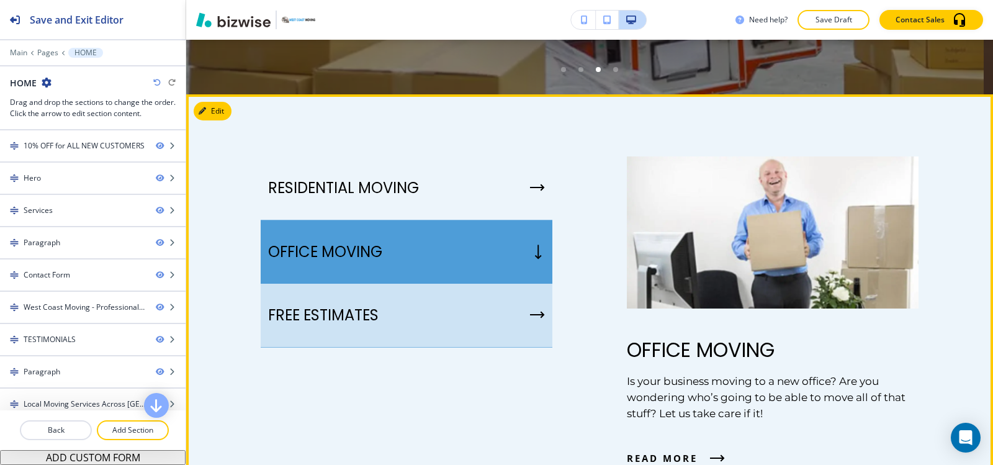
click at [472, 317] on div "FREE ESTIMATES" at bounding box center [407, 316] width 292 height 64
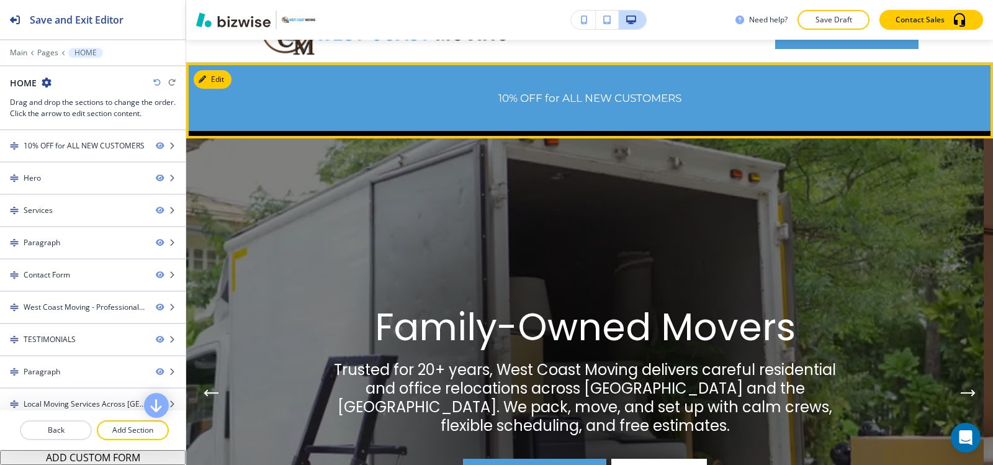
scroll to position [0, 0]
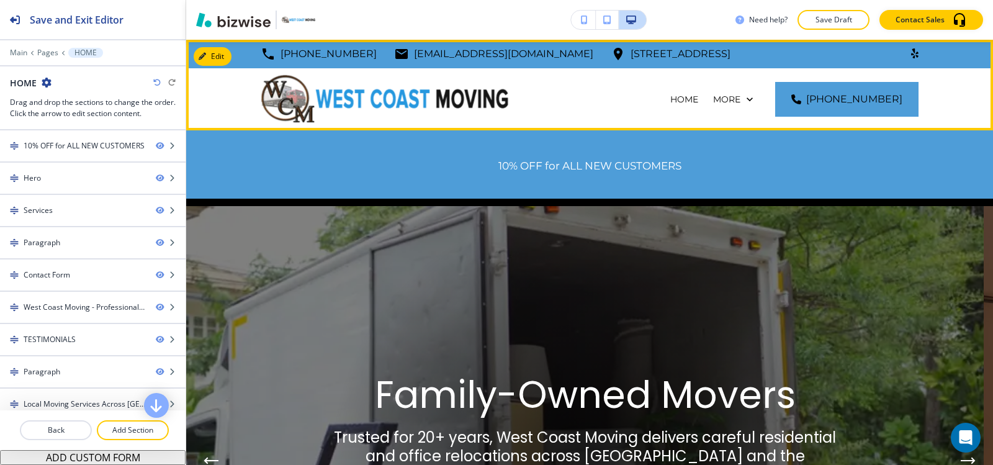
click at [676, 155] on p "OUR MOVING SERVICES" at bounding box center [645, 161] width 107 height 12
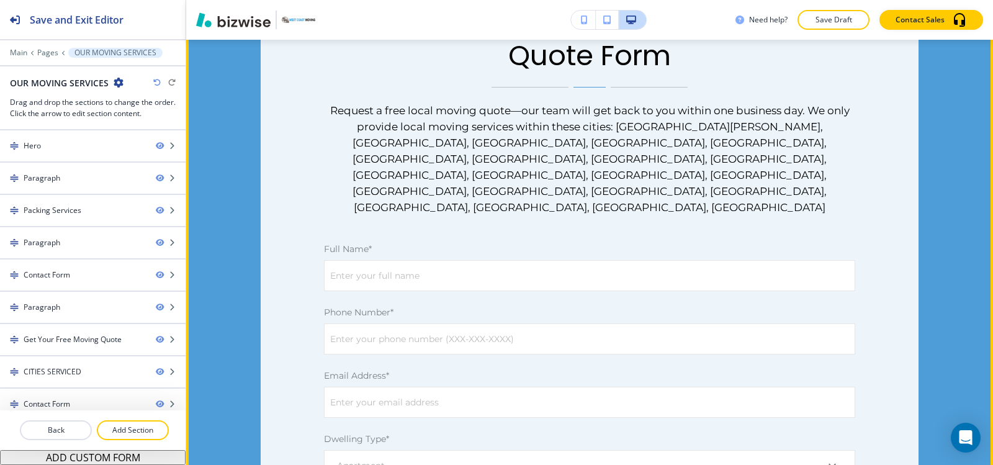
scroll to position [2048, 0]
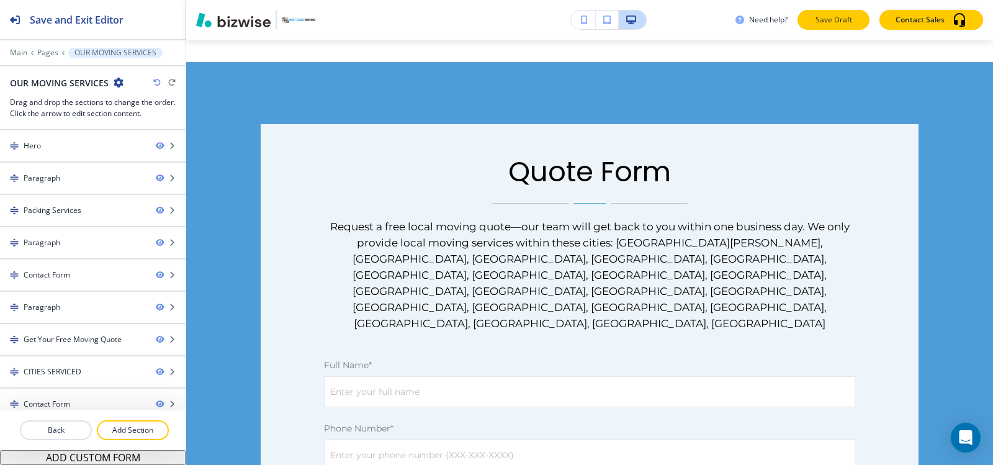
click at [847, 19] on p "Save Draft" at bounding box center [834, 19] width 40 height 11
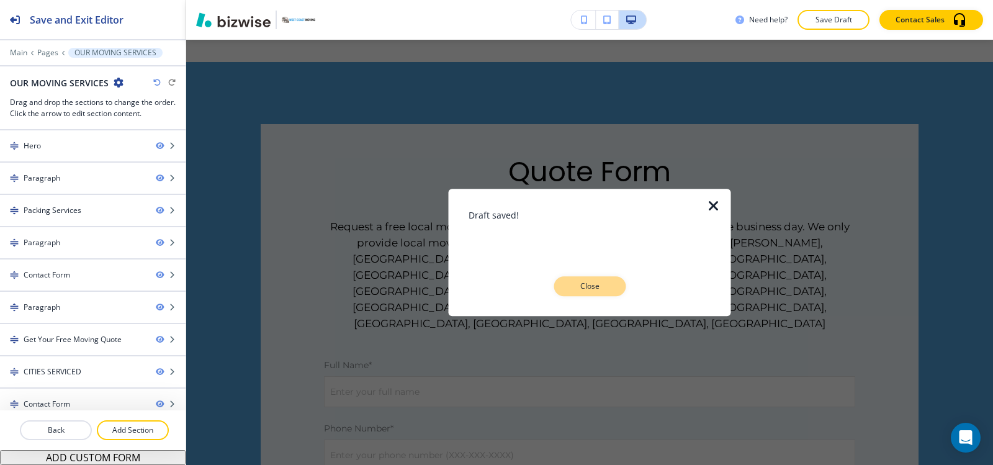
click at [612, 284] on button "Close" at bounding box center [590, 286] width 72 height 20
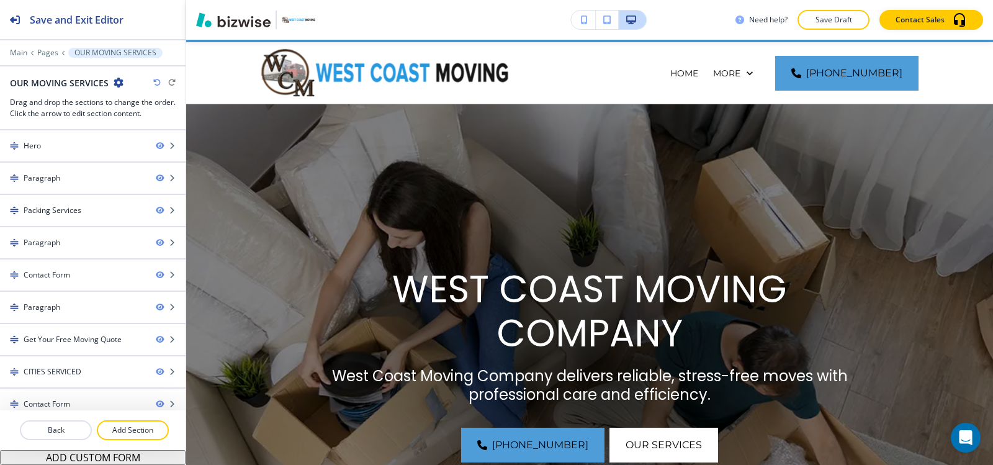
scroll to position [0, 0]
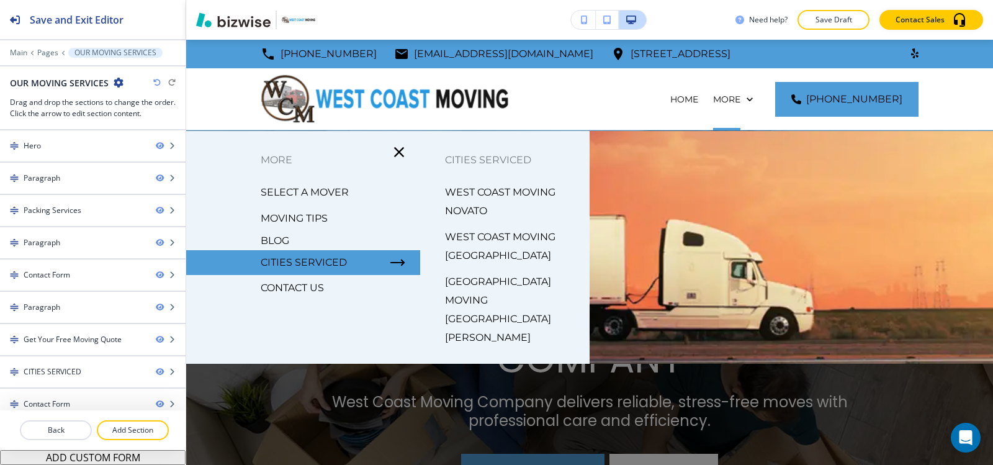
click at [300, 287] on p "CONTACT US" at bounding box center [292, 288] width 63 height 19
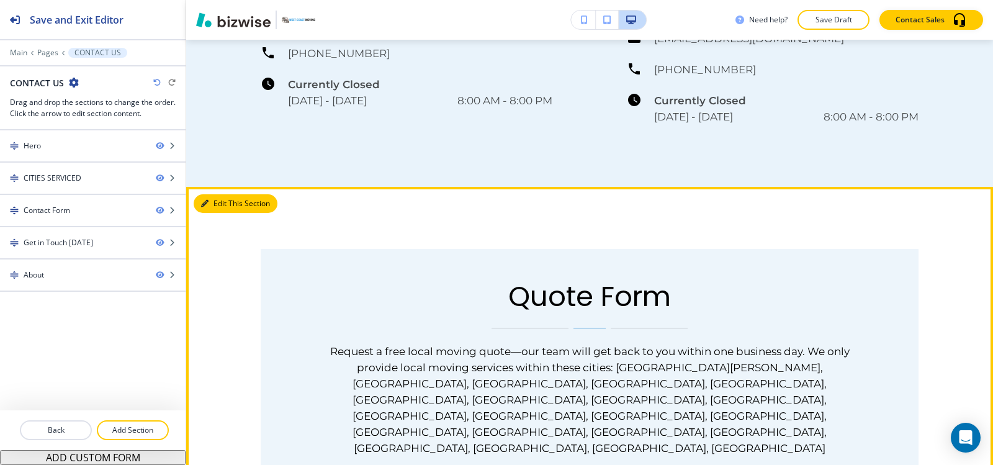
click at [218, 194] on button "Edit This Section" at bounding box center [236, 203] width 84 height 19
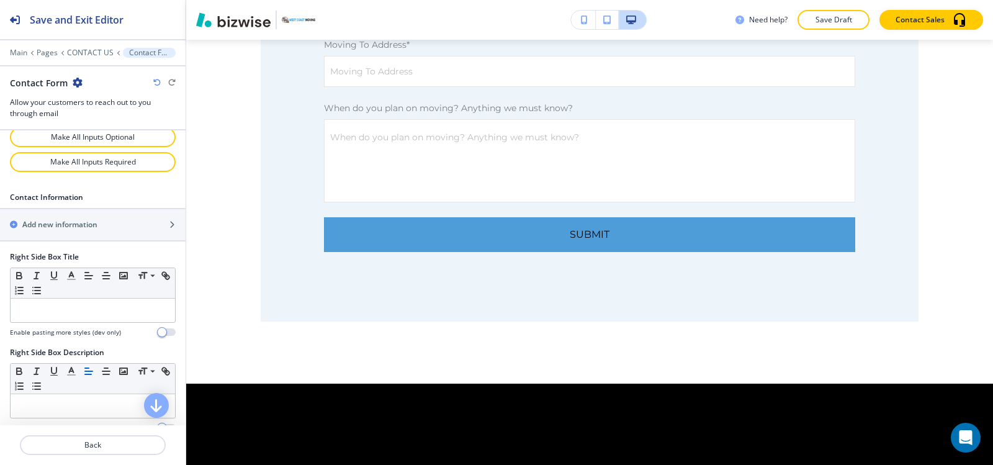
scroll to position [1020, 0]
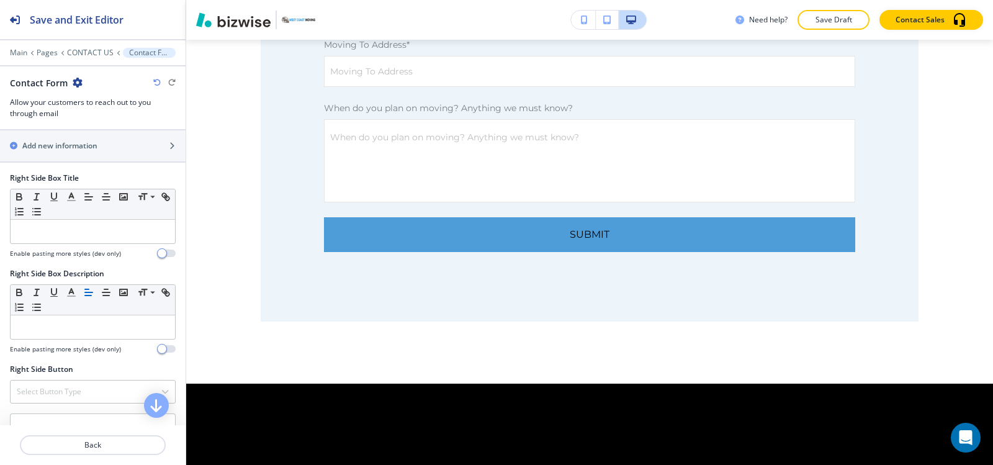
click at [73, 462] on h4 "Background Color" at bounding box center [93, 467] width 62 height 11
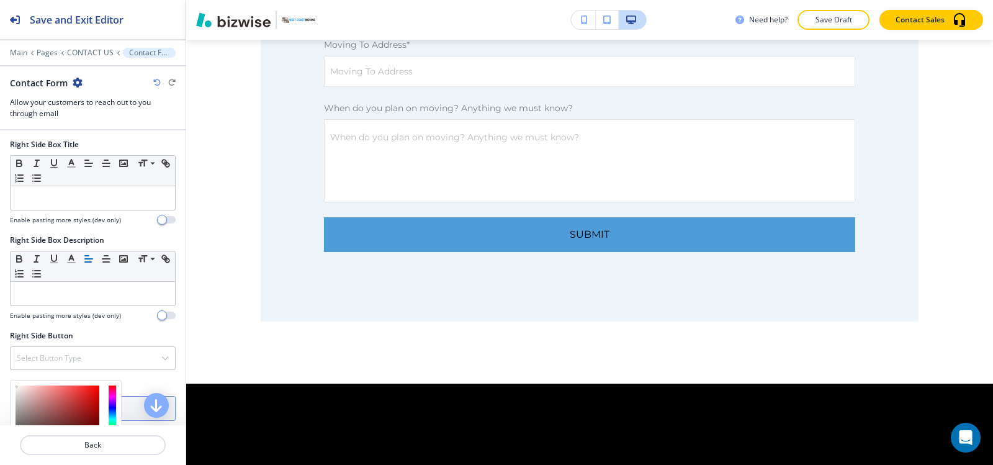
drag, startPoint x: 31, startPoint y: 411, endPoint x: 89, endPoint y: 366, distance: 73.9
type input "#4e9dd8"
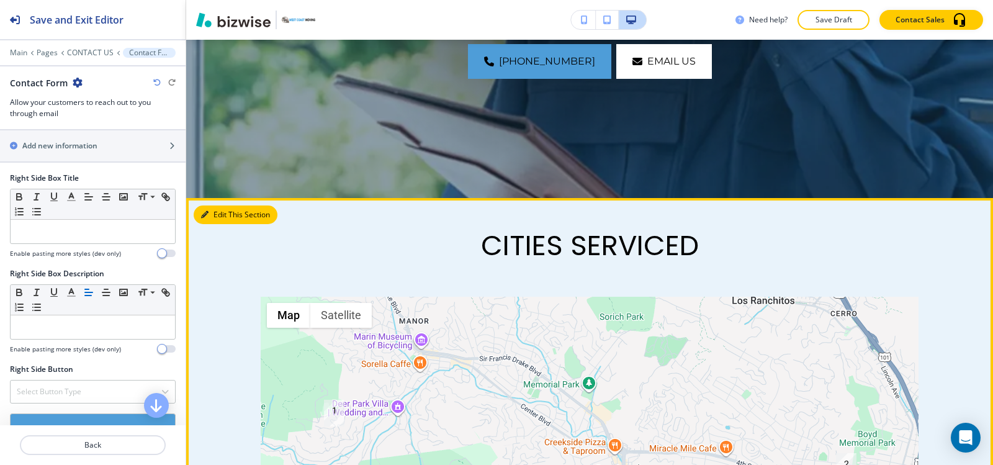
click at [214, 214] on button "Edit This Section" at bounding box center [236, 214] width 84 height 19
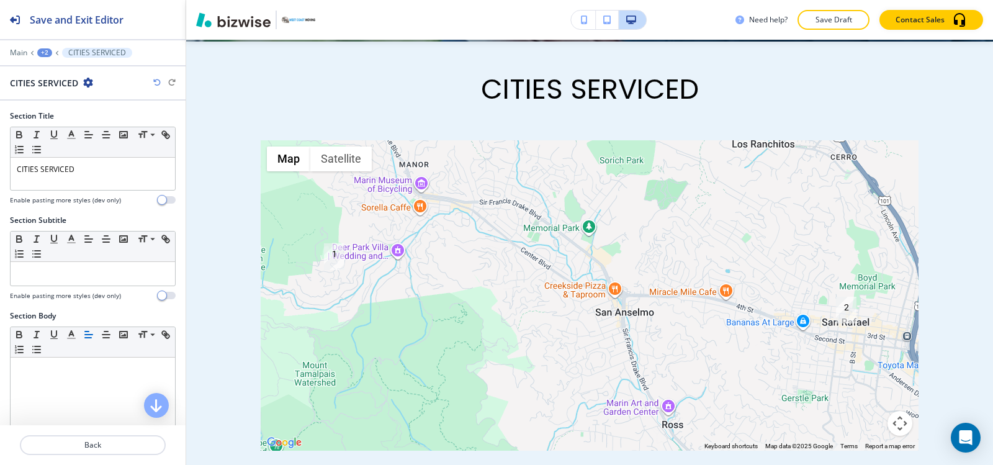
scroll to position [434, 0]
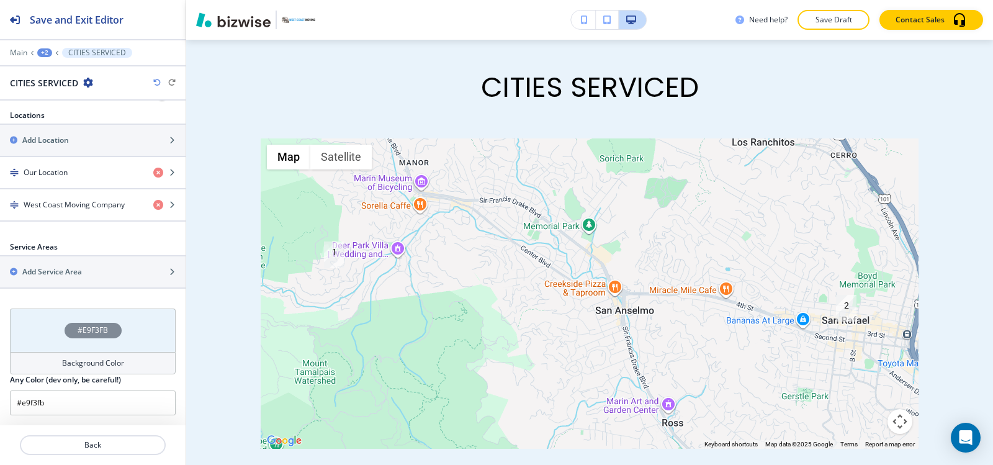
click at [50, 367] on div "Background Color" at bounding box center [93, 363] width 166 height 22
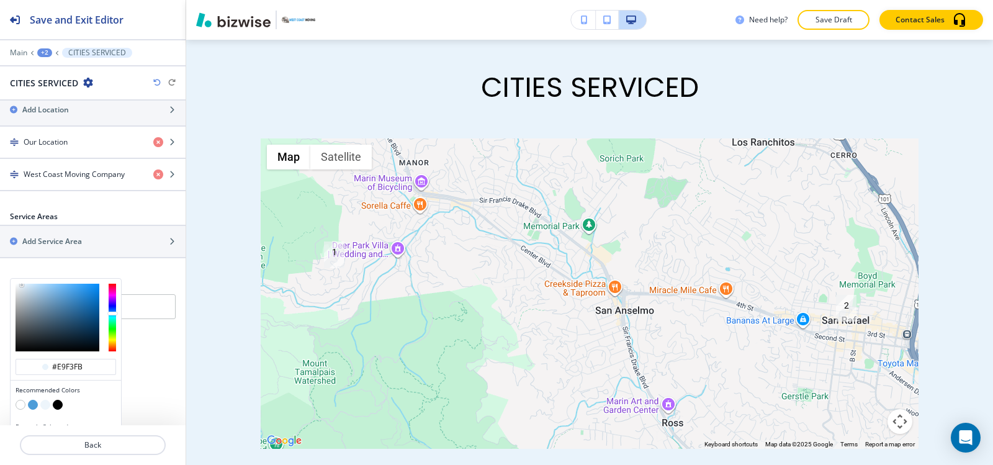
scroll to position [493, 0]
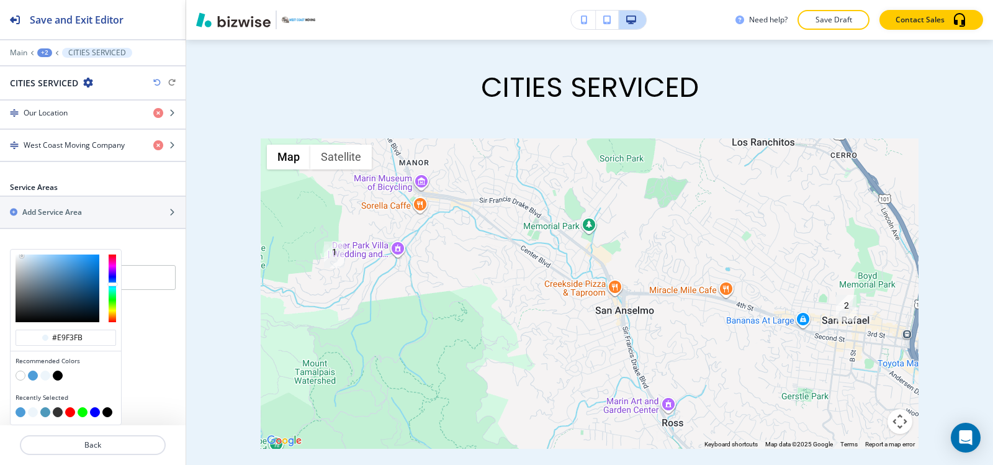
click at [16, 376] on button "button" at bounding box center [21, 376] width 10 height 10
type input "#FFFFFF"
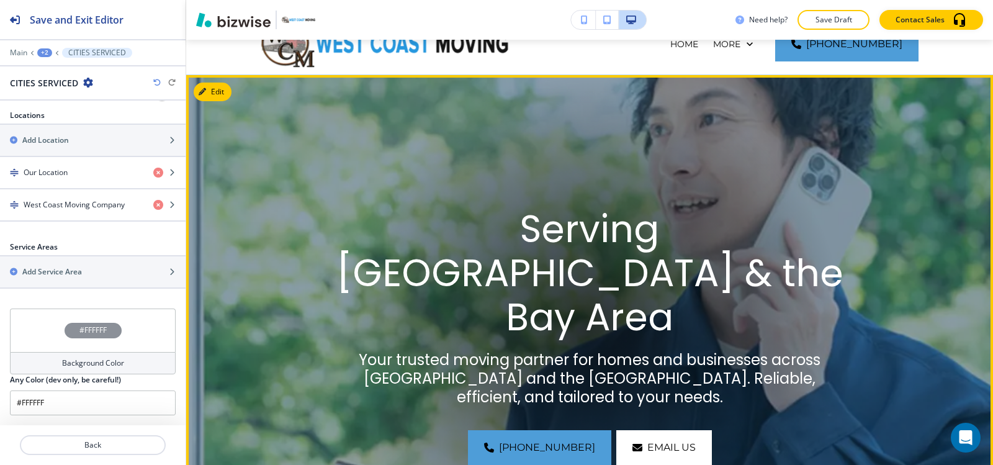
scroll to position [0, 0]
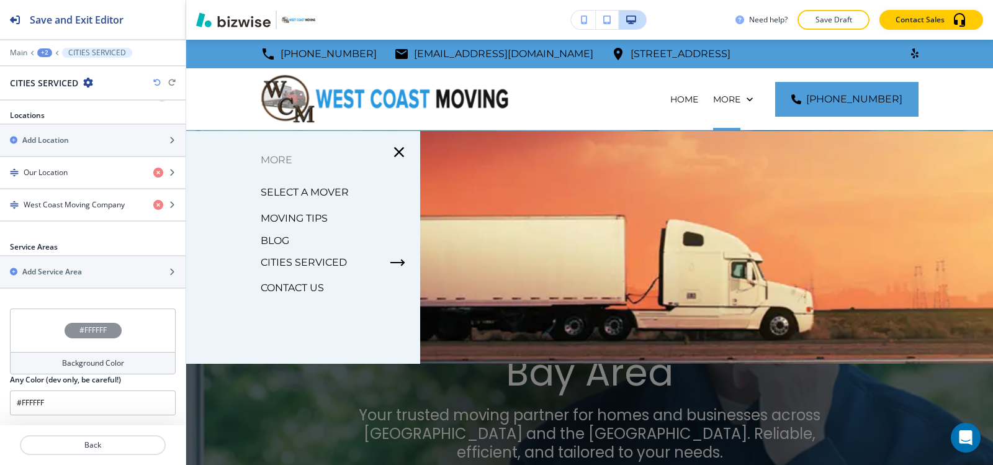
click at [854, 24] on button "Save Draft" at bounding box center [834, 20] width 72 height 20
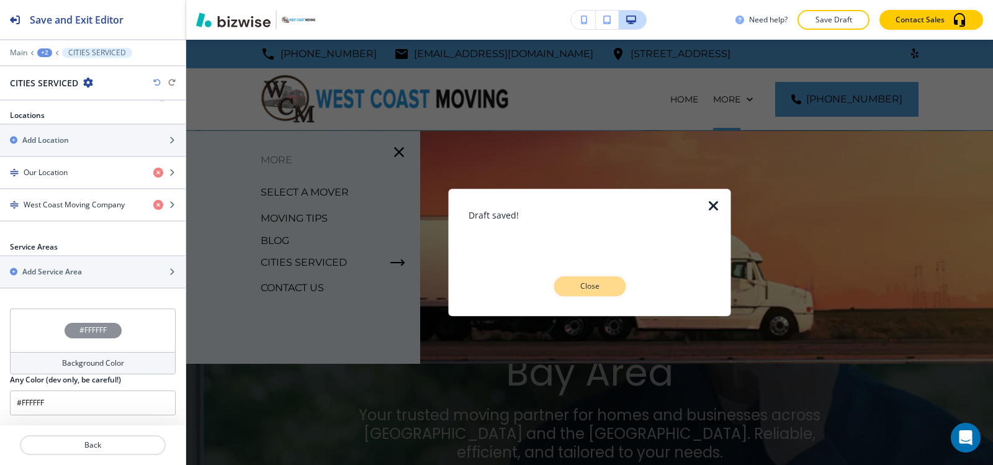
click at [582, 282] on p "Close" at bounding box center [590, 286] width 40 height 11
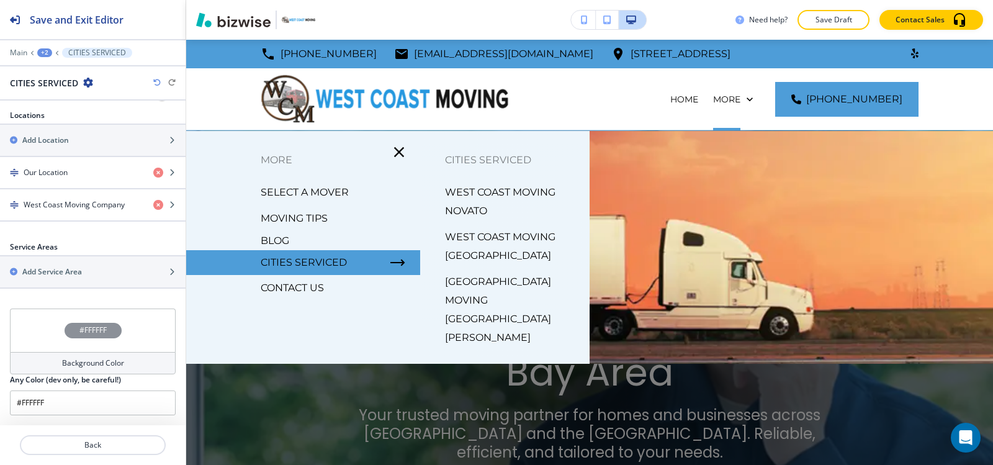
click at [323, 261] on p "CITIES SERVICED" at bounding box center [304, 262] width 86 height 19
click at [480, 186] on p "WEST COAST MOVING NOVATO" at bounding box center [512, 201] width 135 height 37
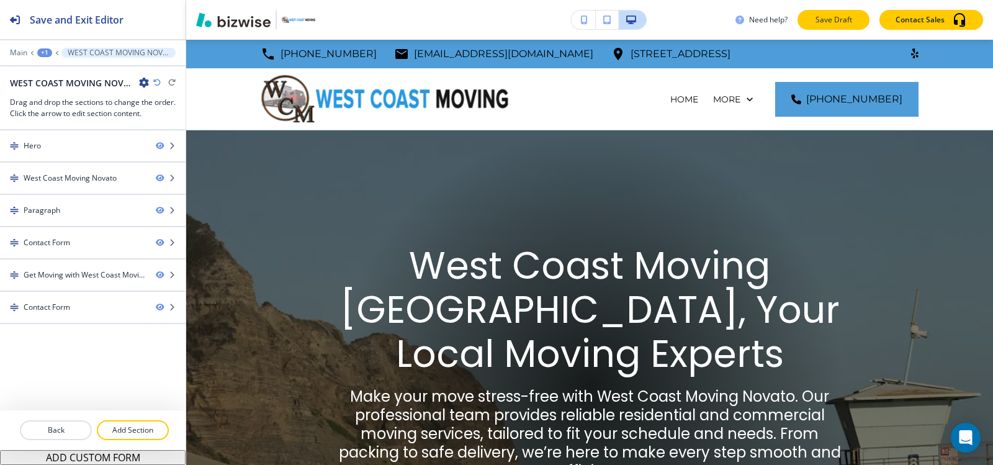
click at [840, 19] on p "Save Draft" at bounding box center [834, 19] width 40 height 11
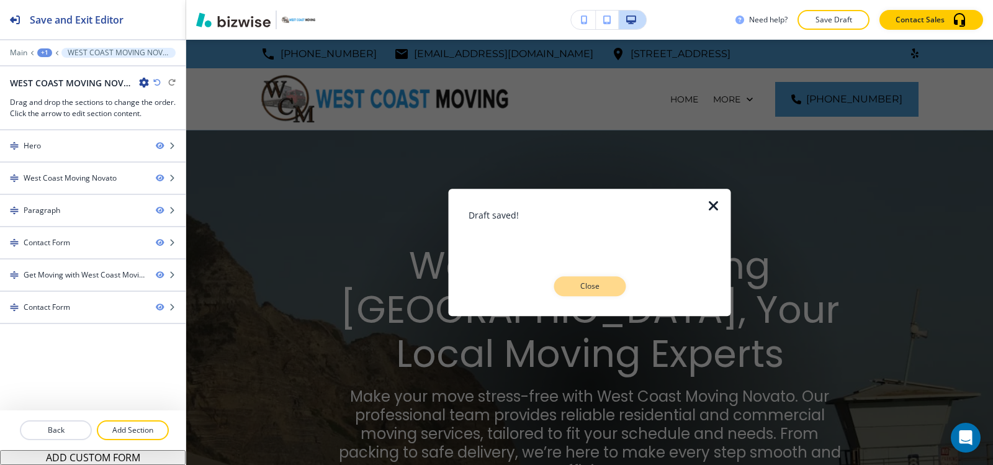
click at [567, 277] on button "Close" at bounding box center [590, 286] width 72 height 20
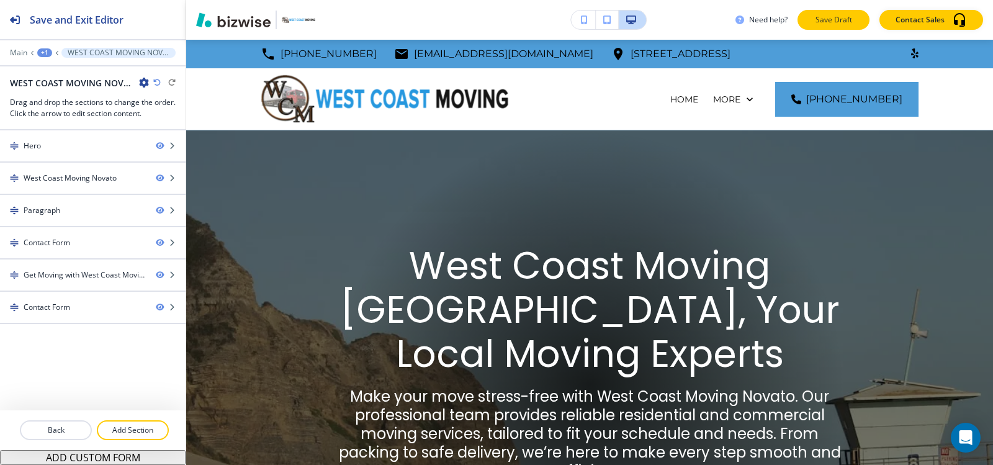
click at [843, 25] on p "Save Draft" at bounding box center [834, 19] width 40 height 11
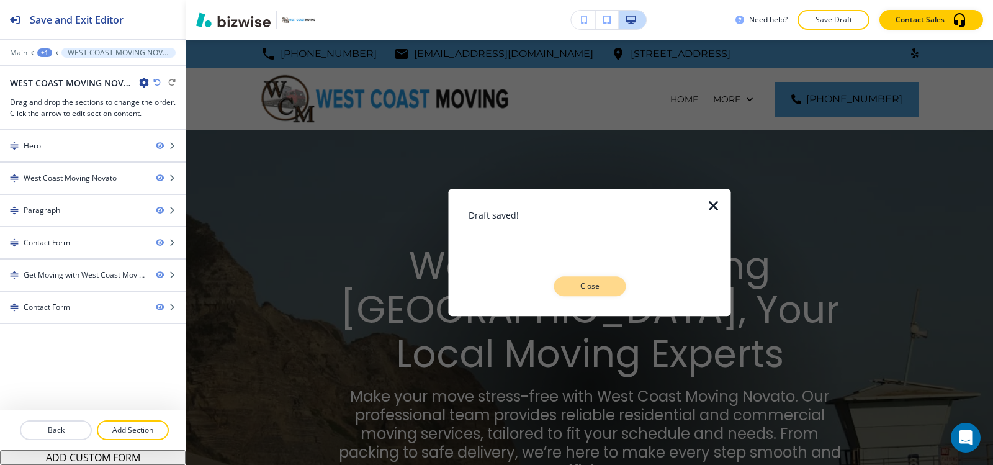
click at [595, 289] on p "Close" at bounding box center [590, 286] width 40 height 11
